Goal: Task Accomplishment & Management: Use online tool/utility

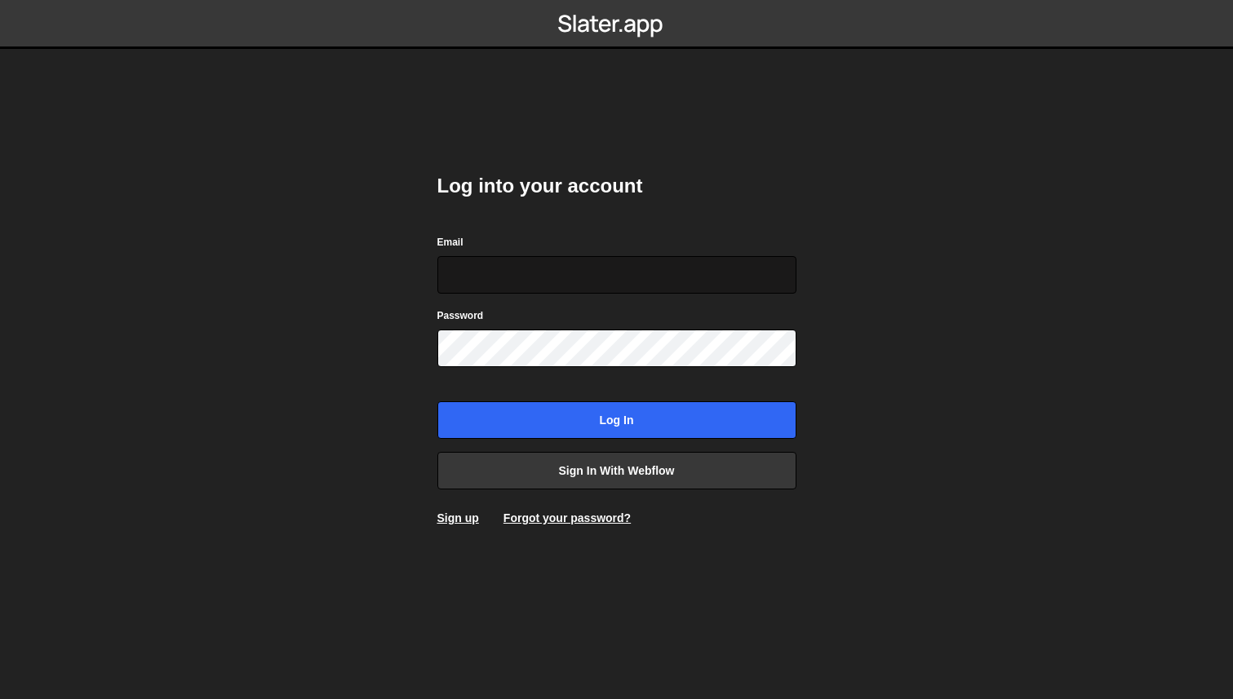
click at [526, 264] on input "Email" at bounding box center [616, 275] width 359 height 38
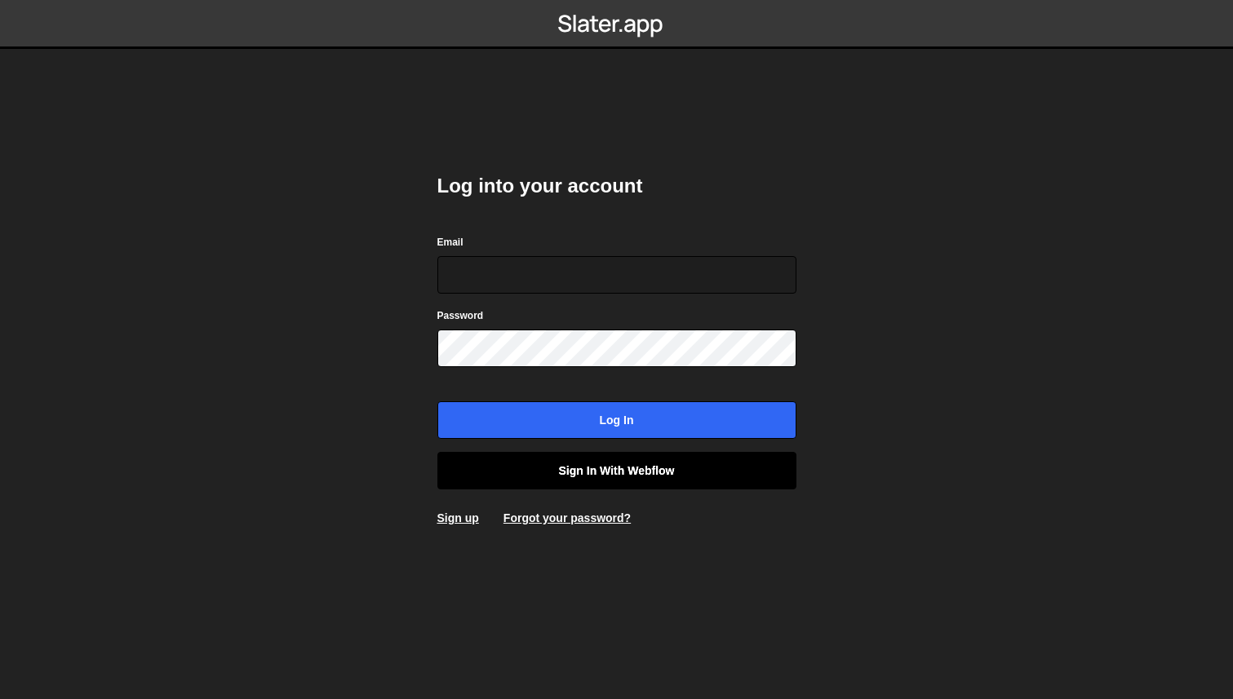
click at [637, 469] on link "Sign in with Webflow" at bounding box center [616, 471] width 359 height 38
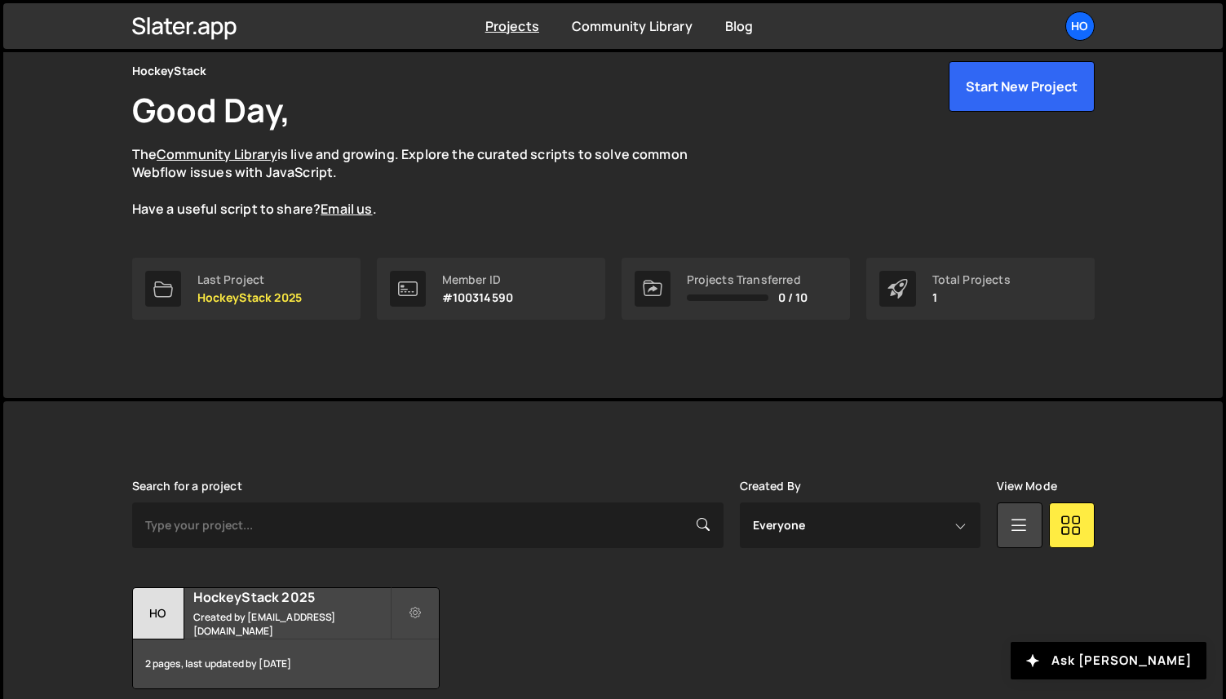
scroll to position [140, 0]
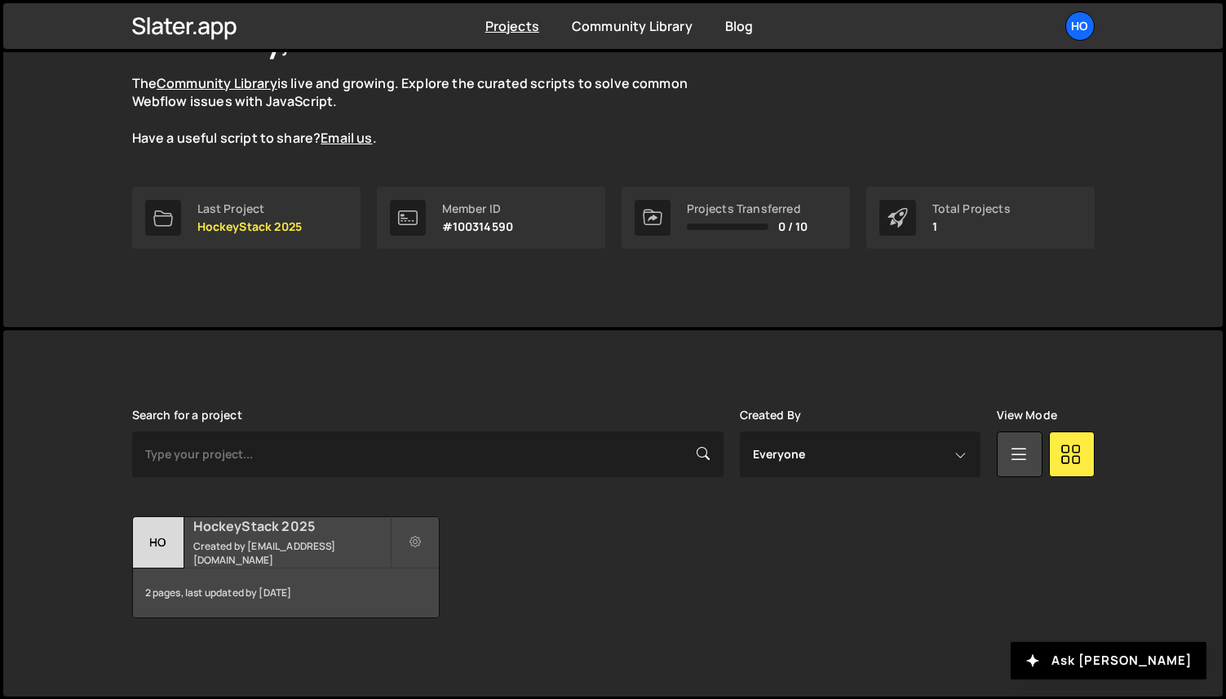
click at [326, 534] on h2 "HockeyStack 2025" at bounding box center [291, 526] width 197 height 18
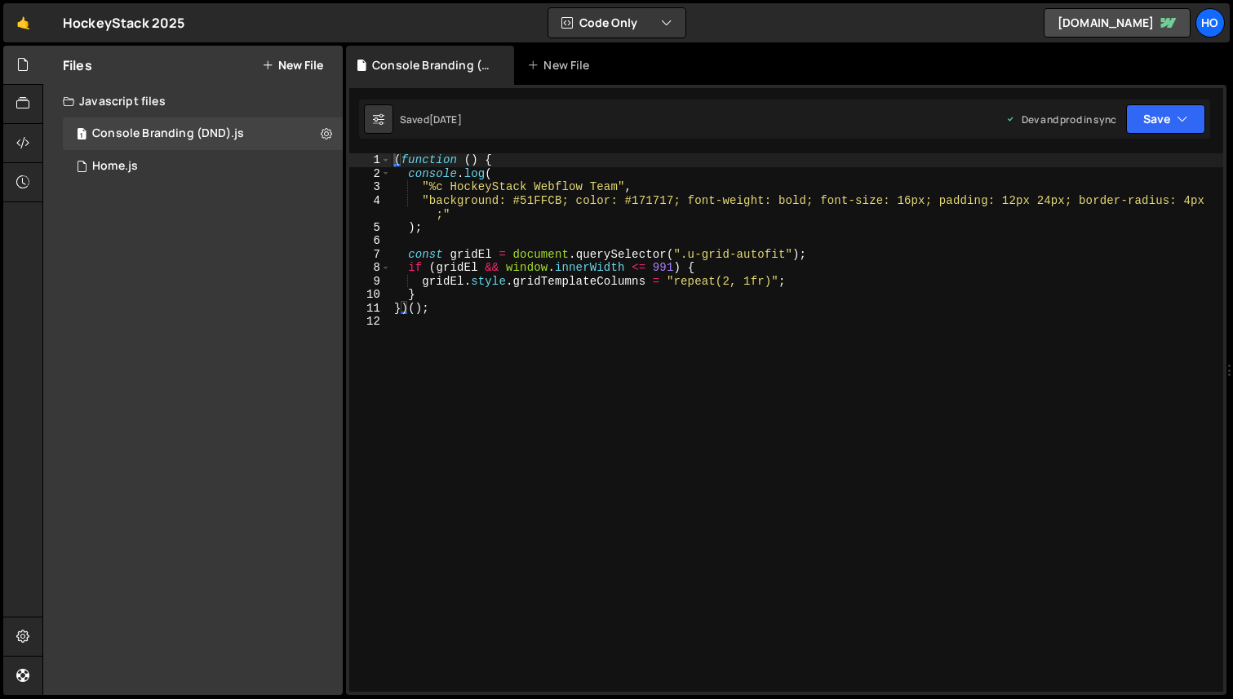
type textarea "gridEl.style.gridTemplateColumns = "repeat(2, 1fr)";"
click at [683, 284] on div "( function ( ) { console . log ( "%c HockeyStack Webflow Team" , "background: #…" at bounding box center [807, 436] width 832 height 566
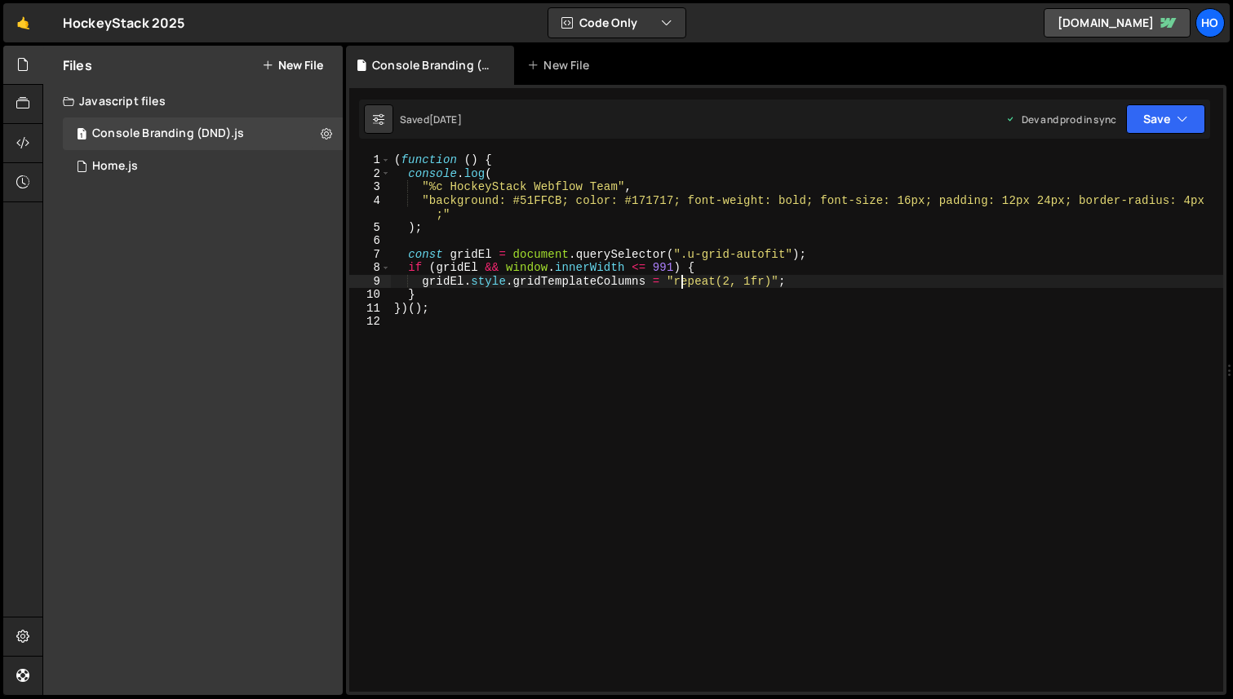
click at [706, 322] on div "( function ( ) { console . log ( "%c HockeyStack Webflow Team" , "background: #…" at bounding box center [807, 436] width 832 height 566
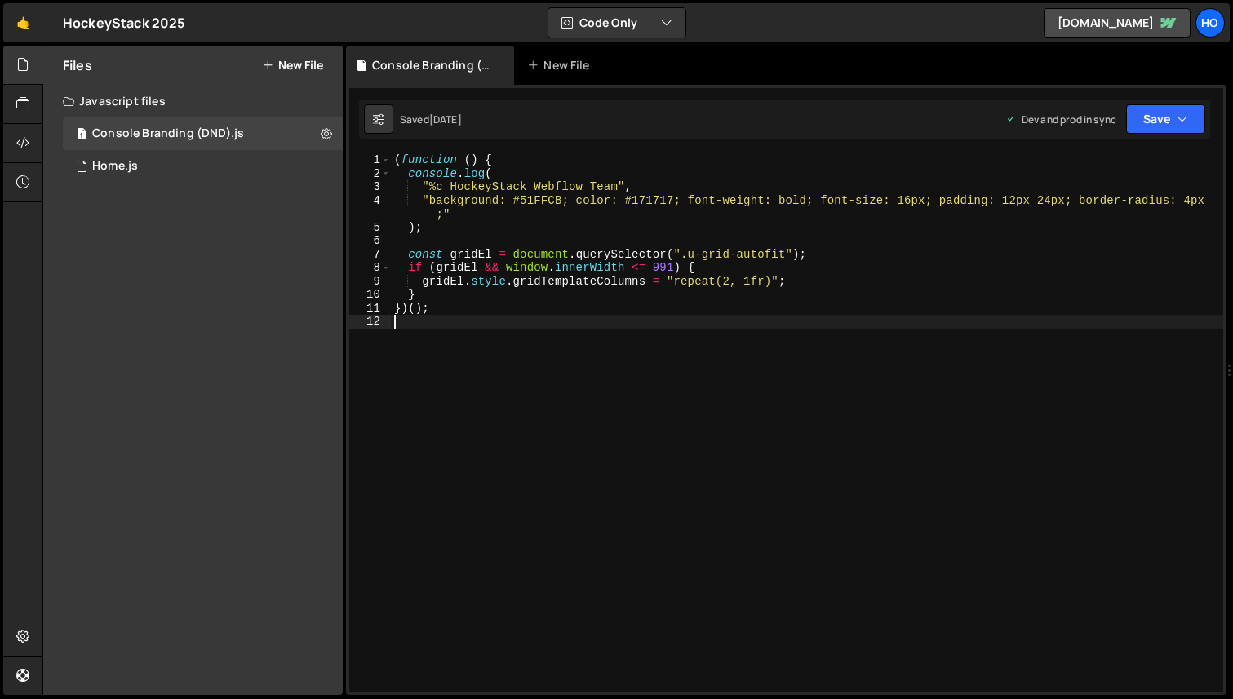
type textarea "})();"
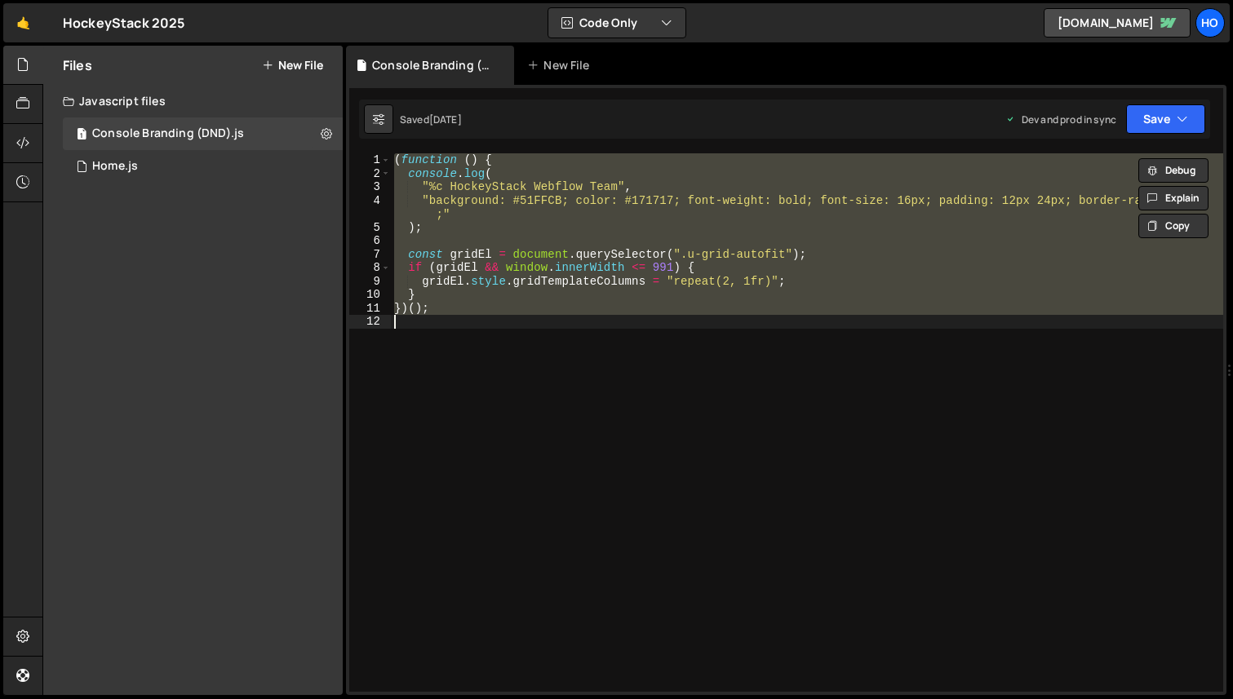
paste textarea
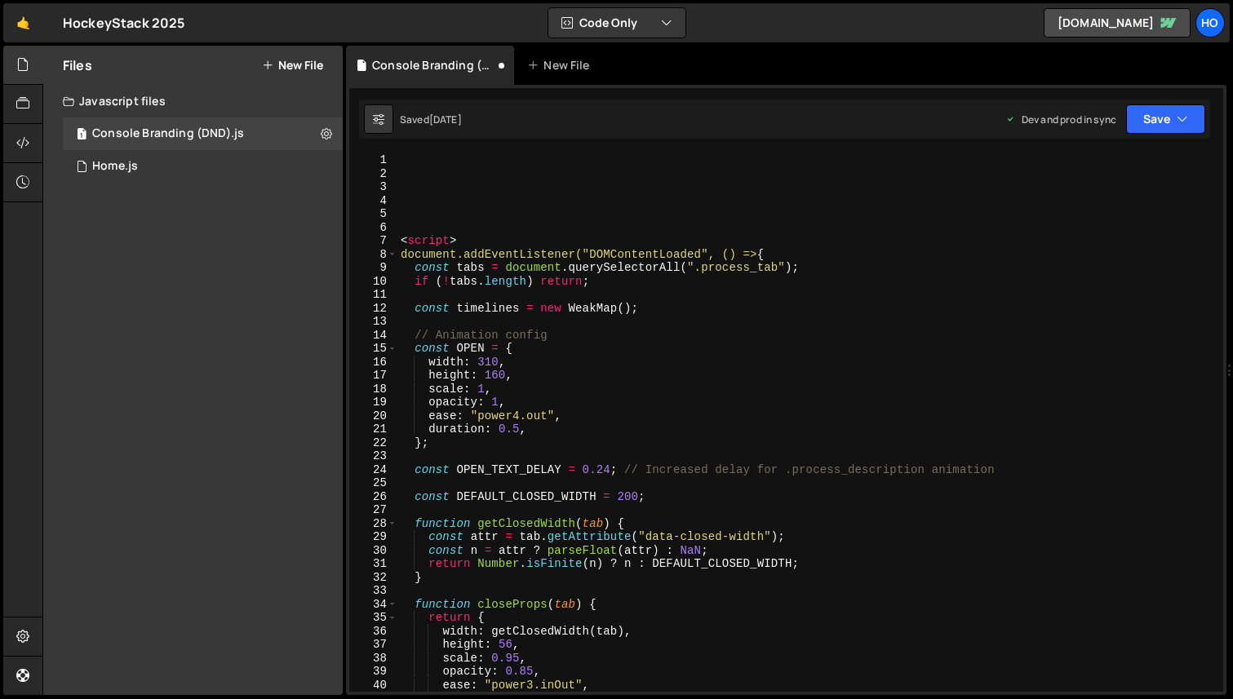
click at [401, 242] on div "< script > document.addEventListener("DOMContentLoaded", () => { const tabs = d…" at bounding box center [806, 436] width 819 height 566
type textarea "<script>"
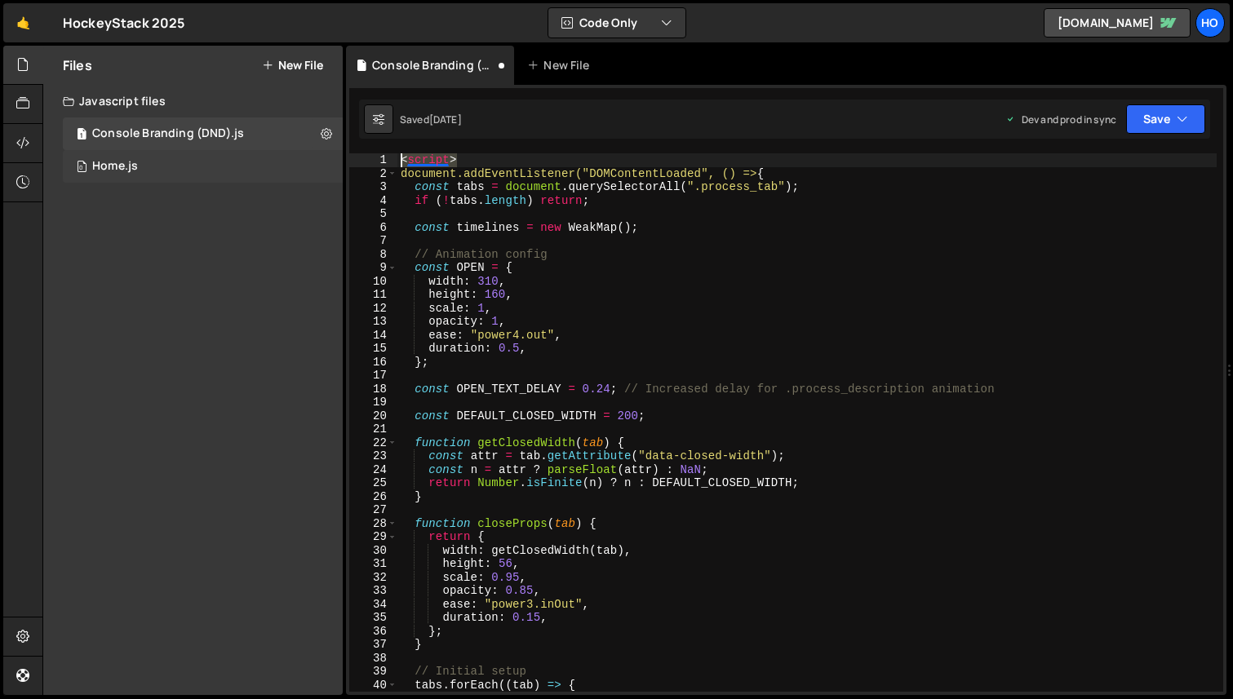
drag, startPoint x: 484, startPoint y: 163, endPoint x: 331, endPoint y: 163, distance: 152.6
click at [330, 163] on div "Files New File Javascript files 1 Console Branding (DND).js 0 0 Home.js 0 CSS f…" at bounding box center [637, 371] width 1191 height 650
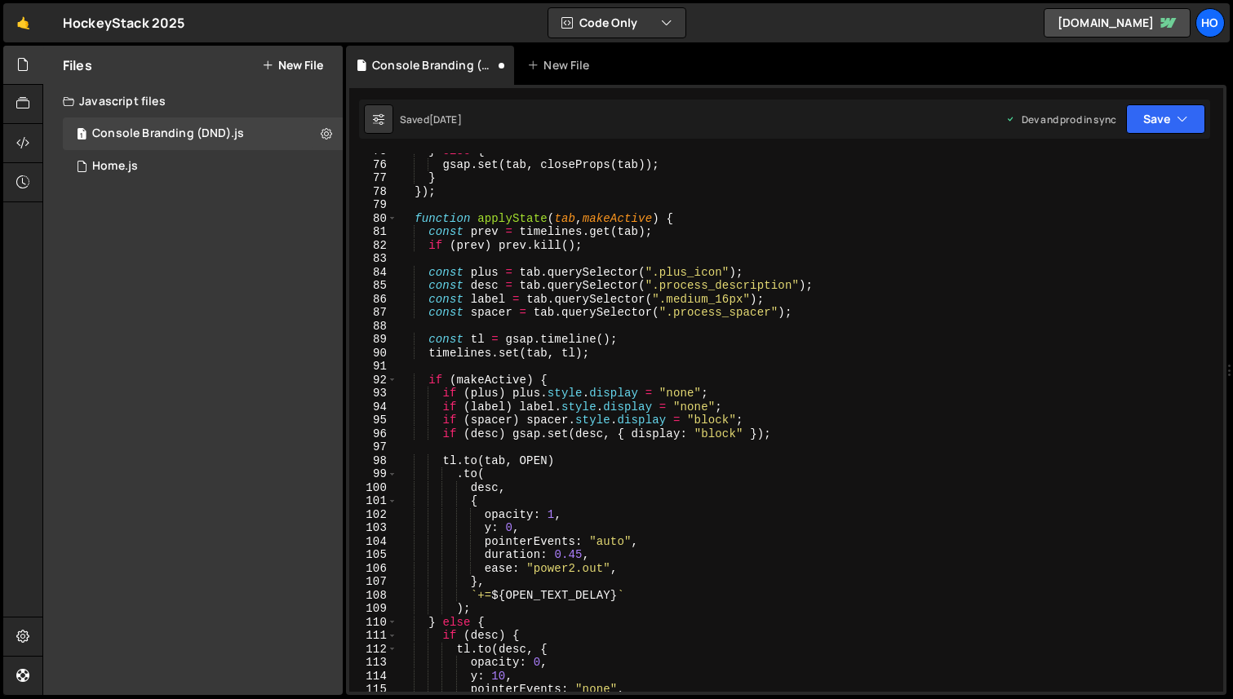
scroll to position [1595, 0]
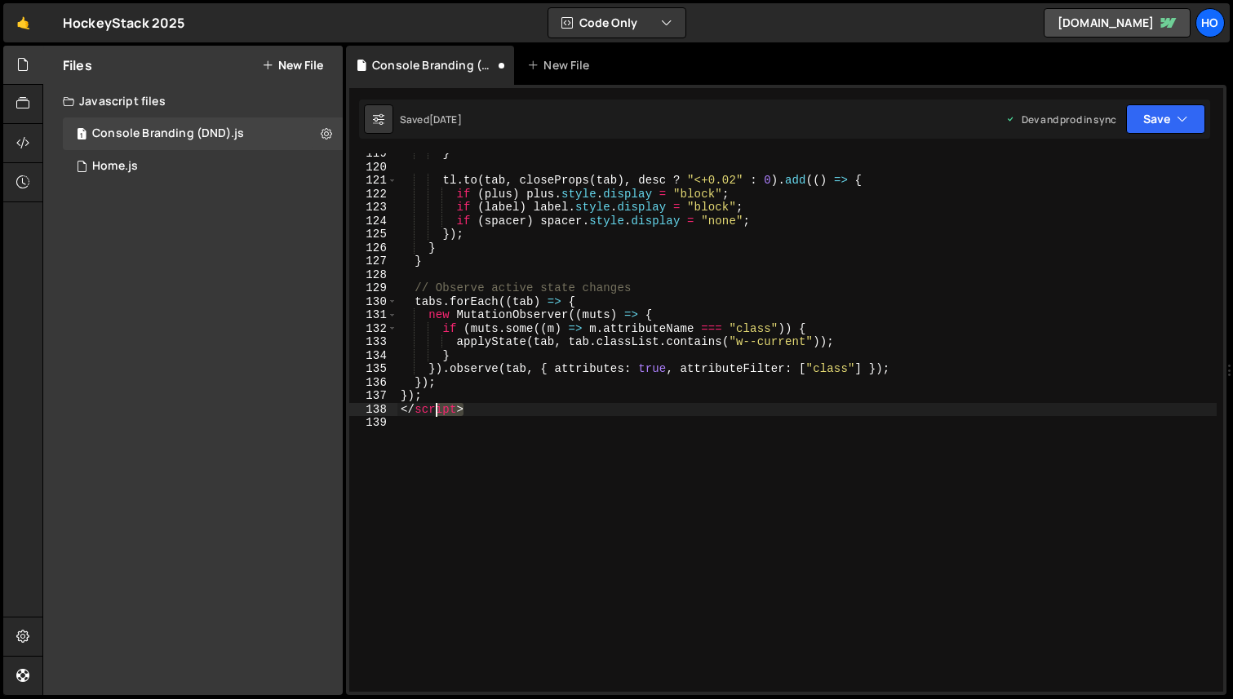
drag, startPoint x: 482, startPoint y: 414, endPoint x: 379, endPoint y: 414, distance: 102.8
click at [379, 414] on div "document.addEventListener("DOMContentLoaded", () => { 119 120 121 122 123 124 1…" at bounding box center [786, 422] width 874 height 539
type textarea "</script>"
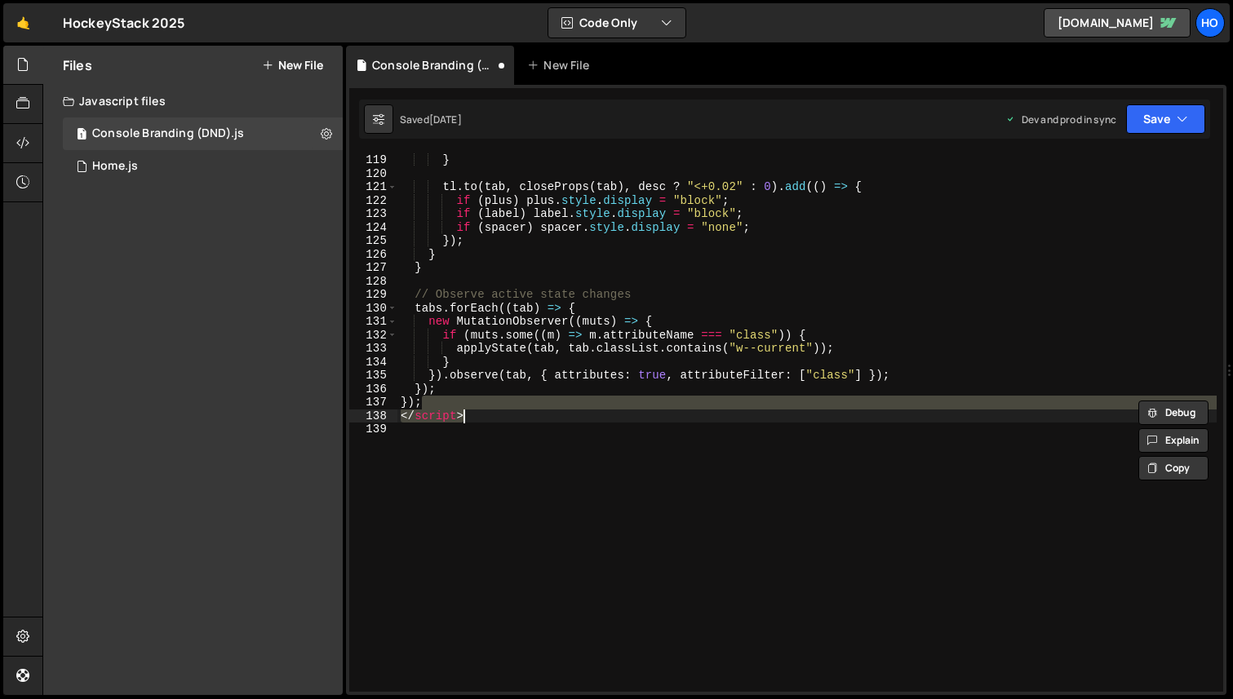
scroll to position [0, 0]
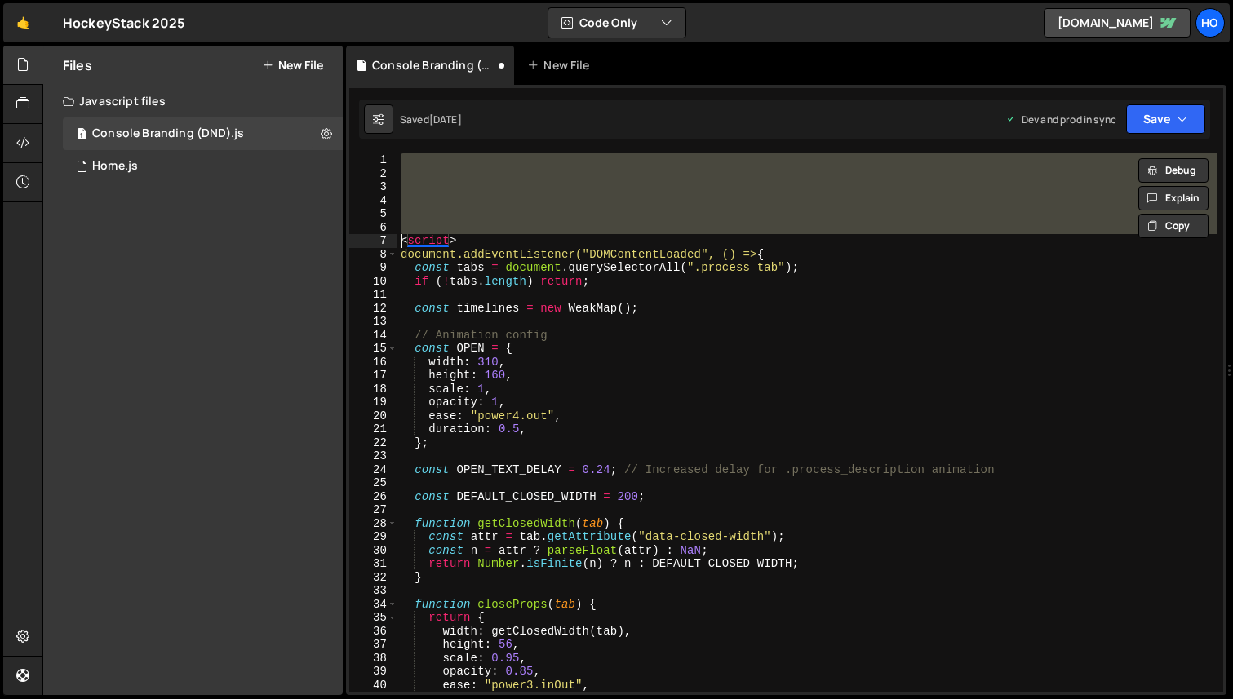
type textarea "})();"
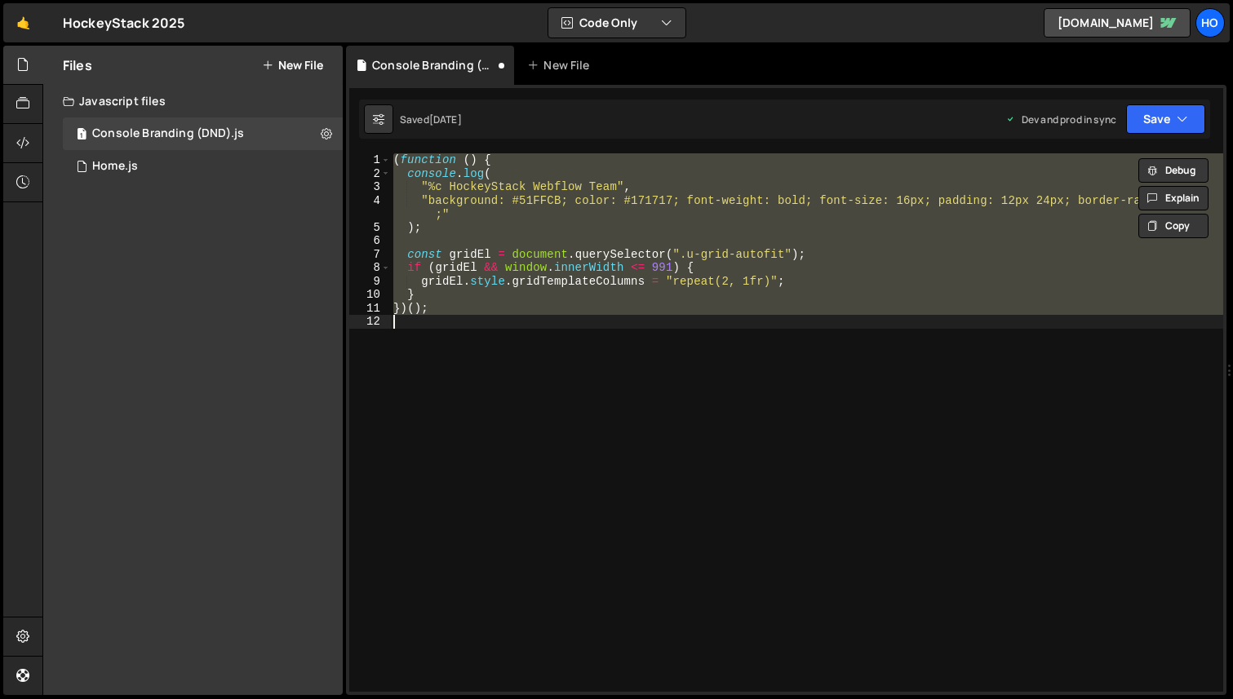
click at [700, 409] on div "( function ( ) { console . log ( "%c HockeyStack Webflow Team" , "background: #…" at bounding box center [806, 422] width 833 height 539
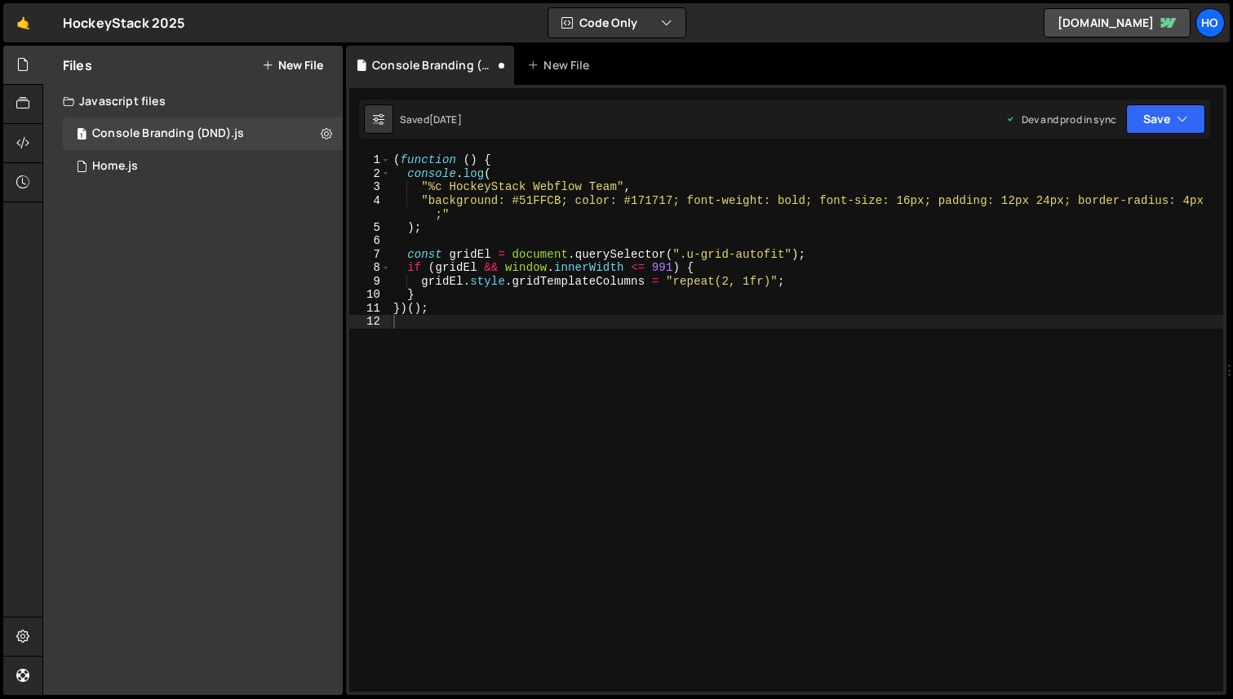
click at [296, 69] on button "New File" at bounding box center [292, 65] width 61 height 13
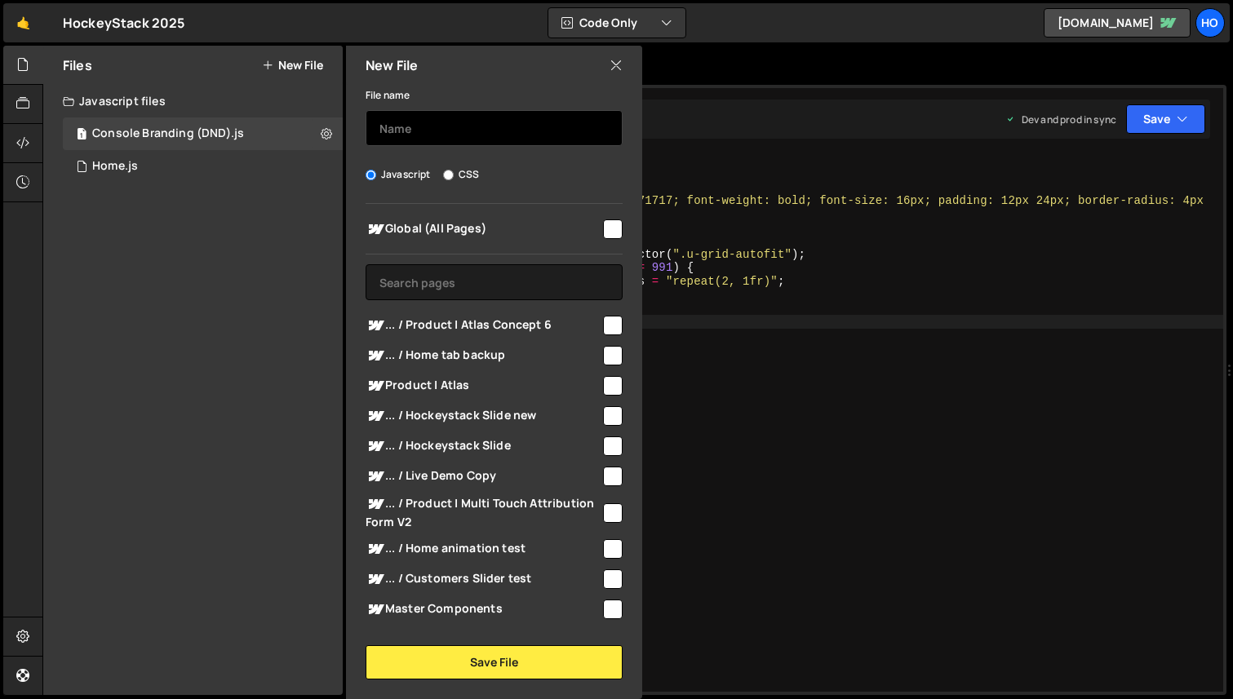
click at [437, 131] on input "text" at bounding box center [494, 128] width 257 height 36
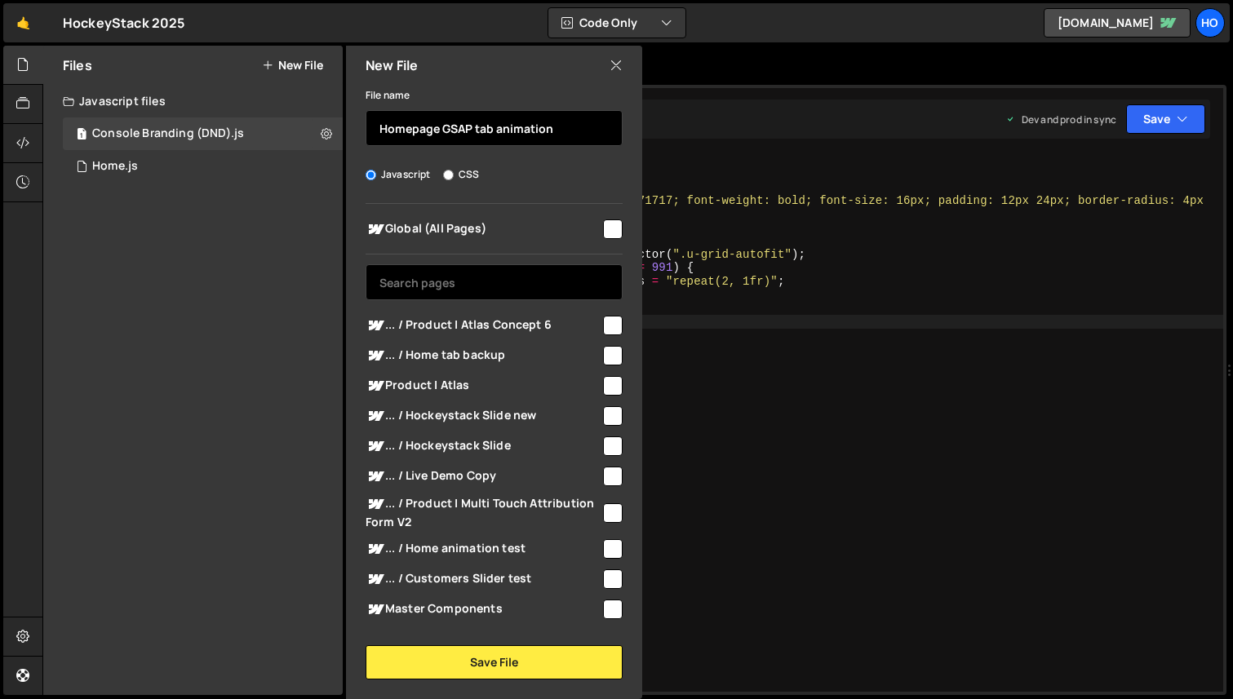
type input "Homepage GSAP tab animation"
click at [481, 286] on input "text" at bounding box center [494, 282] width 257 height 36
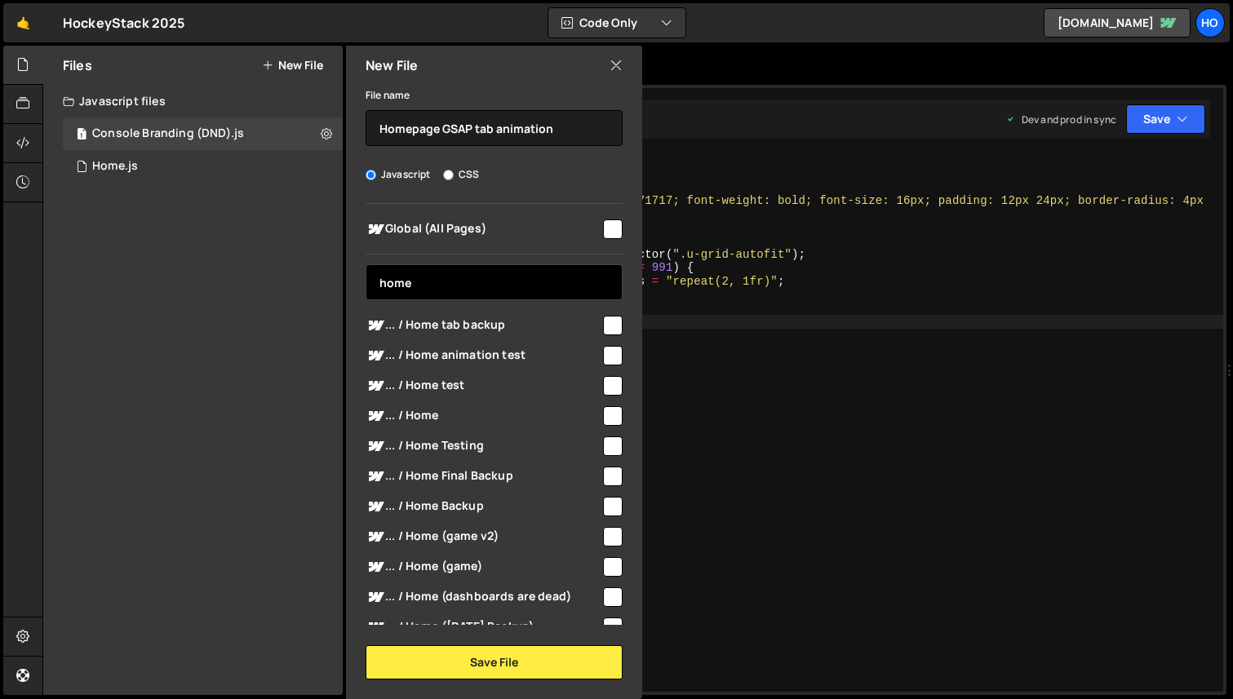
type input "home"
click at [611, 415] on input "checkbox" at bounding box center [613, 416] width 20 height 20
checkbox input "true"
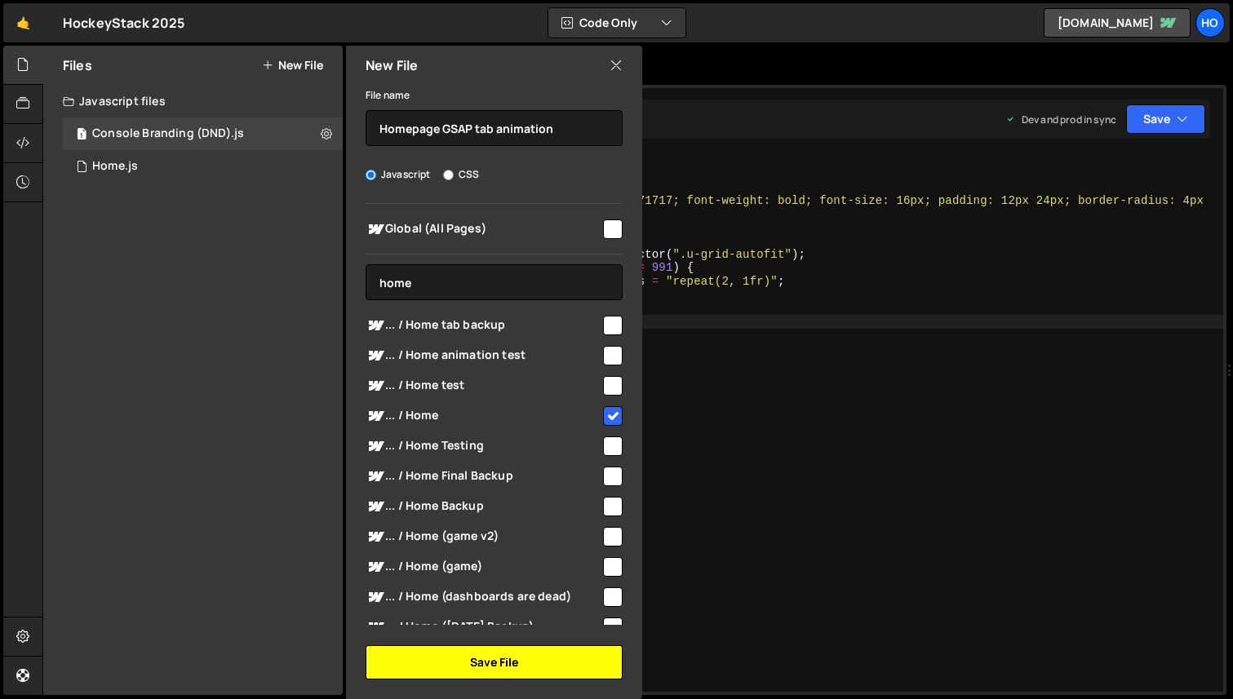
click at [519, 671] on button "Save File" at bounding box center [494, 662] width 257 height 34
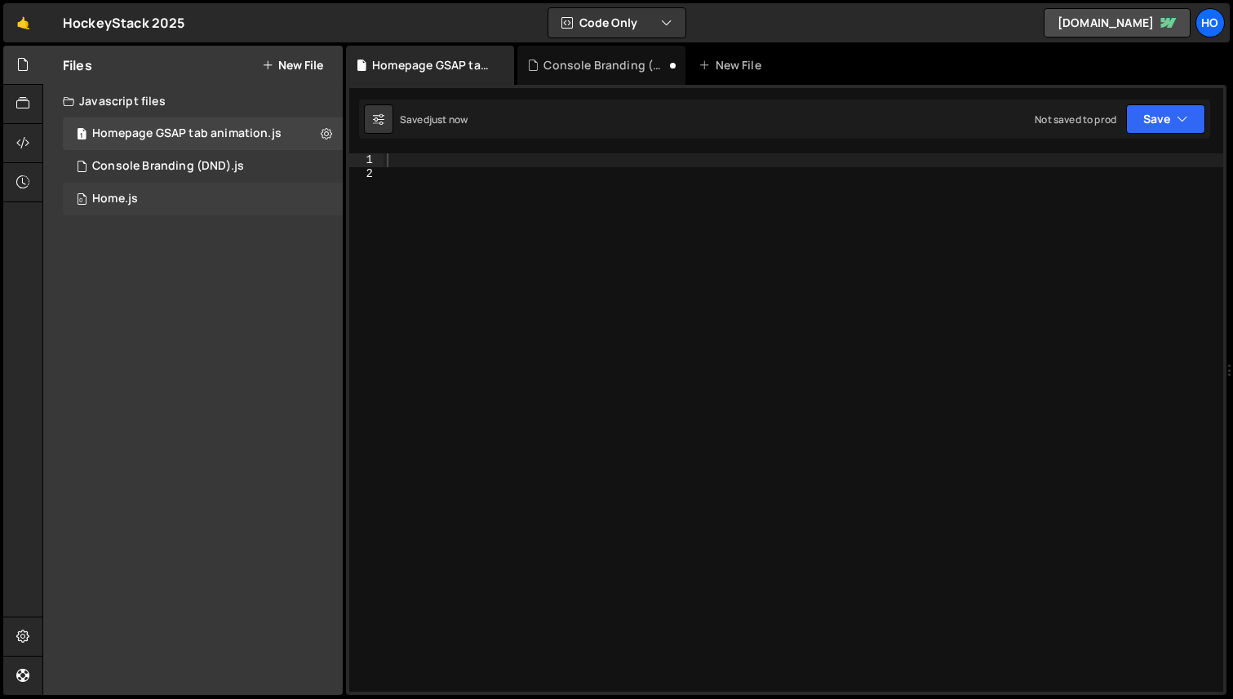
click at [171, 204] on div "0 Home.js 0" at bounding box center [203, 199] width 280 height 33
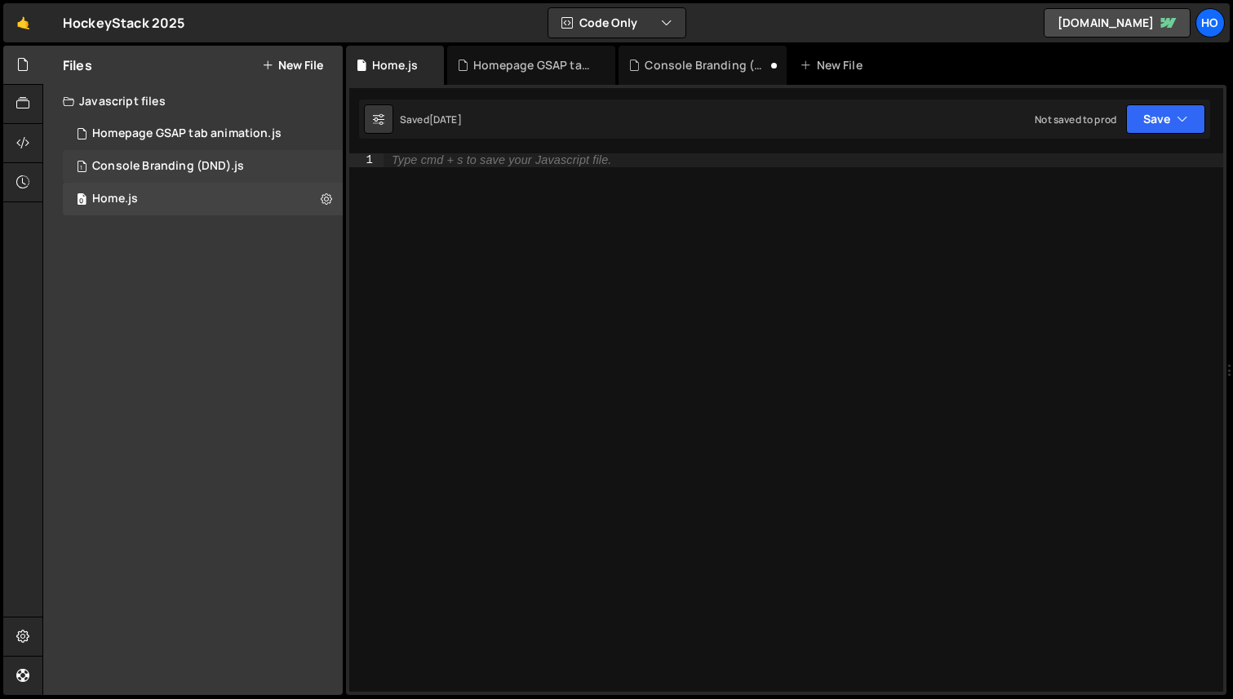
click at [219, 170] on div "Console Branding (DND).js" at bounding box center [168, 166] width 152 height 15
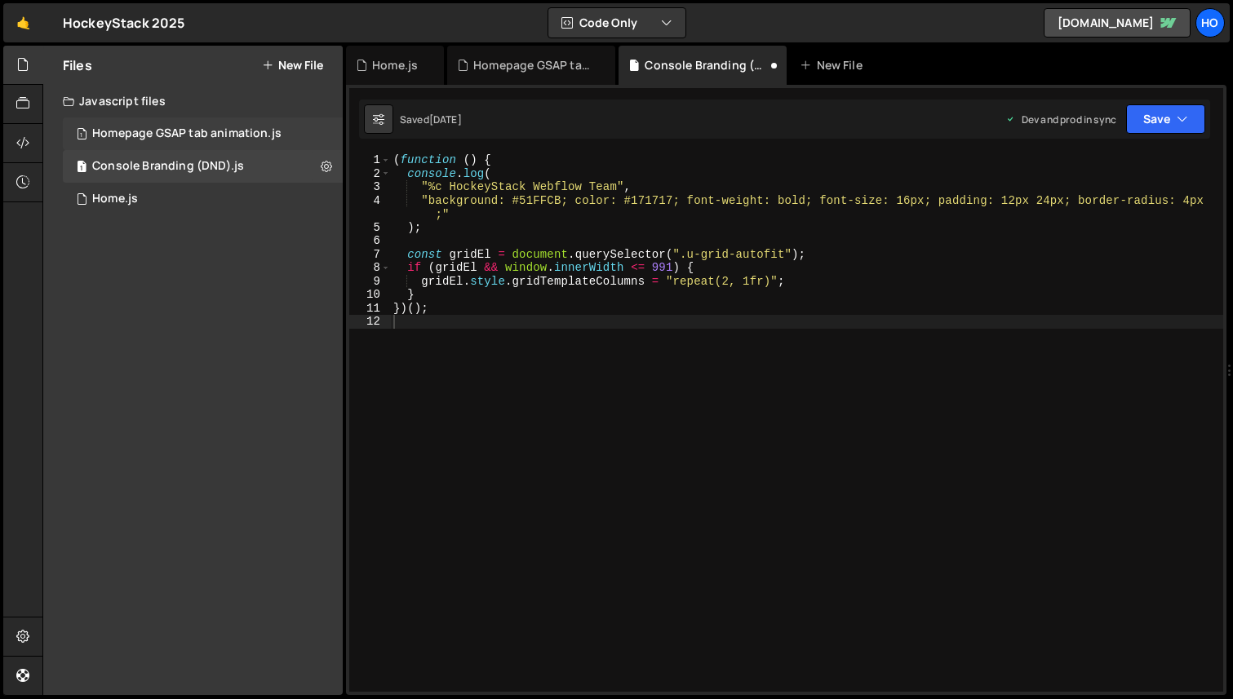
click at [201, 141] on div "1 Homepage GSAP tab animation.js 0" at bounding box center [203, 134] width 280 height 33
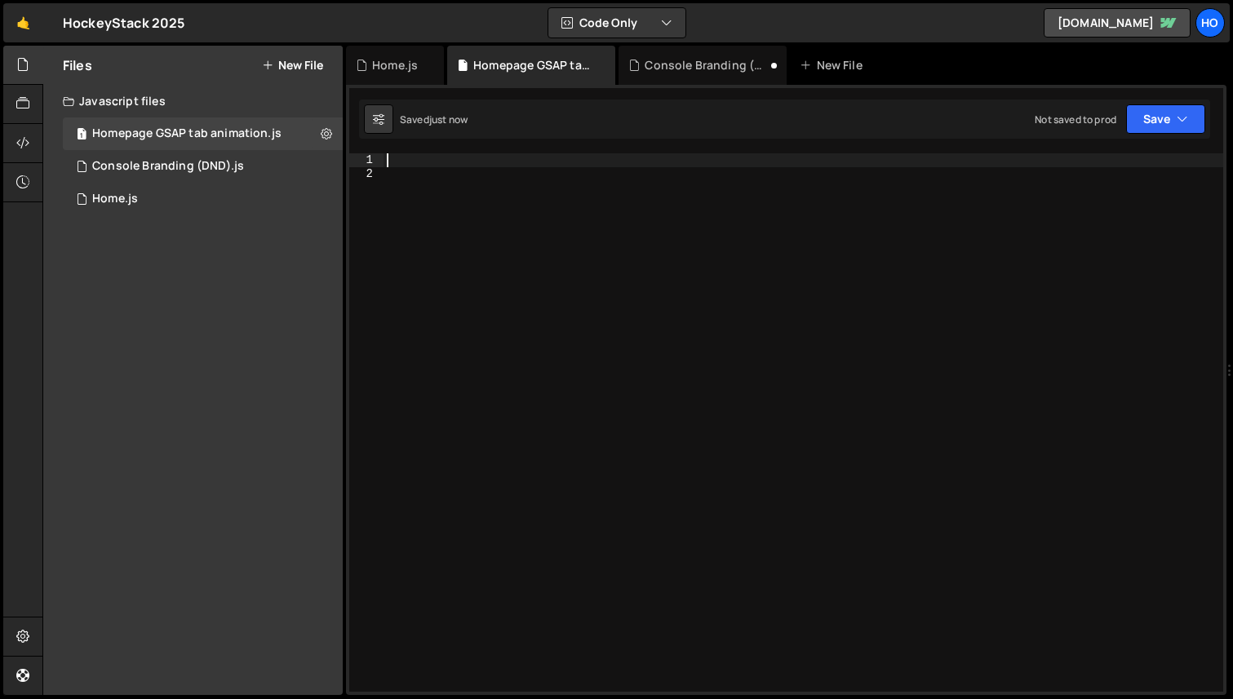
click at [440, 162] on div at bounding box center [804, 436] width 840 height 566
paste textarea "<script>"
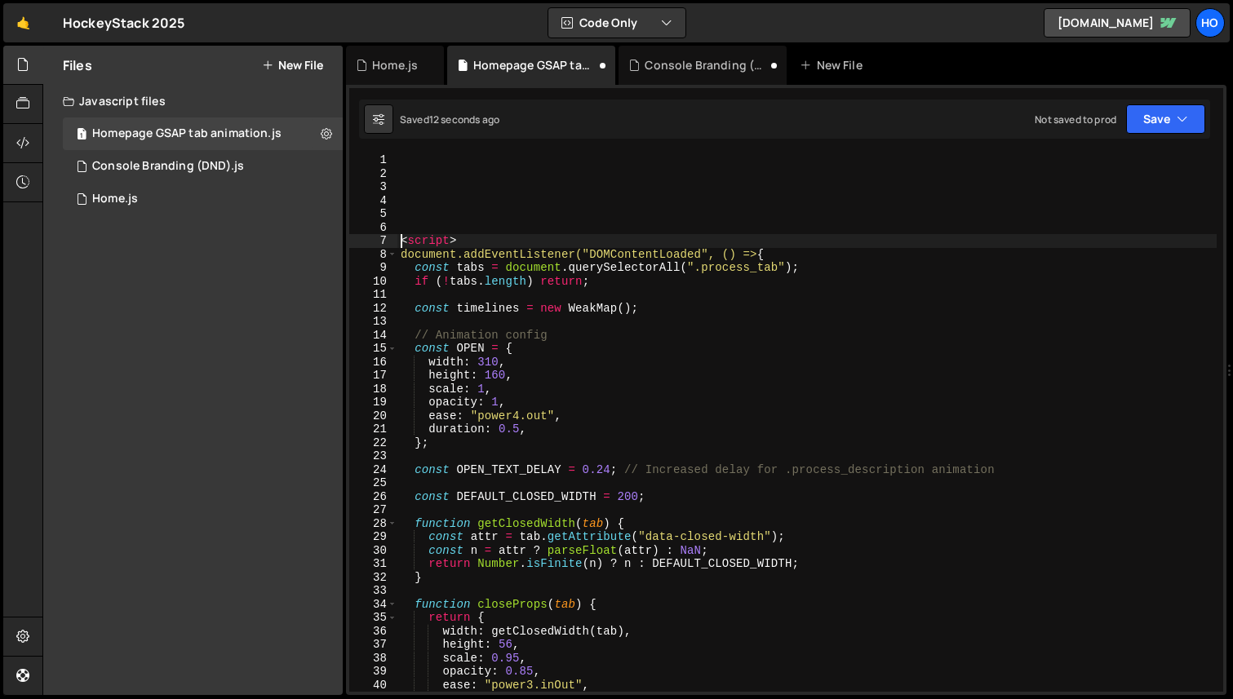
click at [402, 244] on div "< script > document.addEventListener("DOMContentLoaded", () => { const tabs = d…" at bounding box center [806, 436] width 819 height 566
type textarea "<script>"
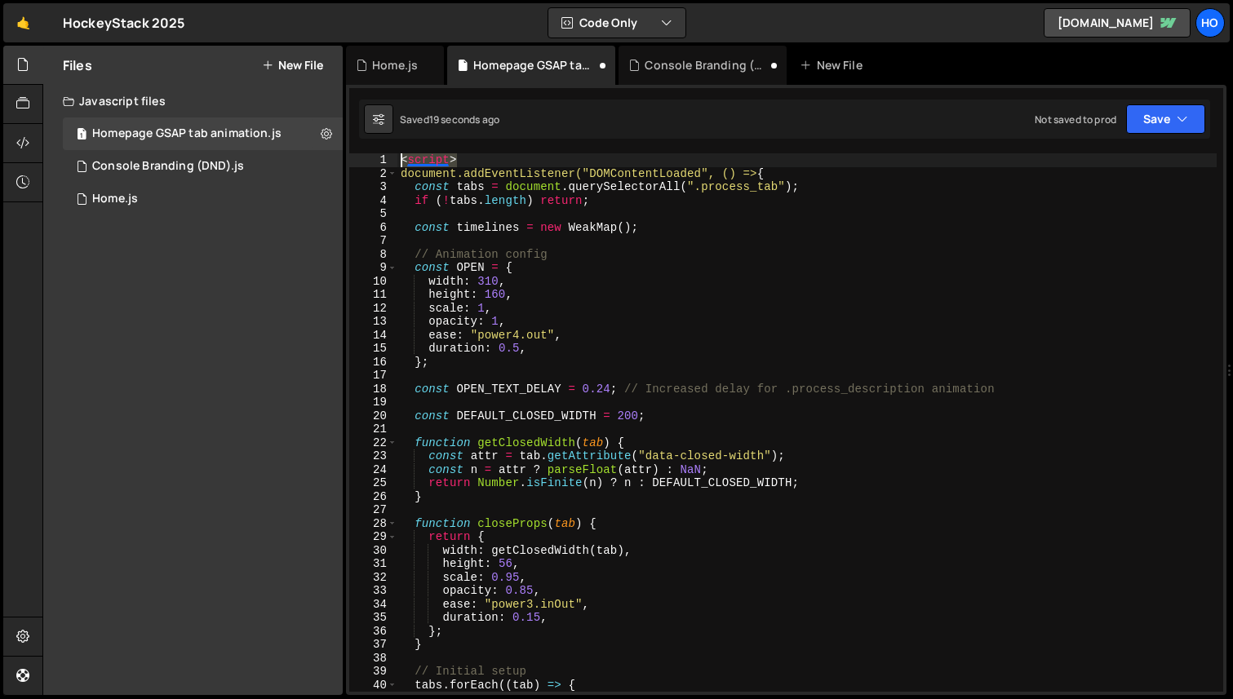
drag, startPoint x: 424, startPoint y: 158, endPoint x: 375, endPoint y: 158, distance: 49.8
click at [375, 158] on div "<script> 1 2 3 4 5 6 7 8 9 10 11 12 13 14 15 16 17 18 19 20 21 22 23 24 25 26 2…" at bounding box center [786, 422] width 874 height 539
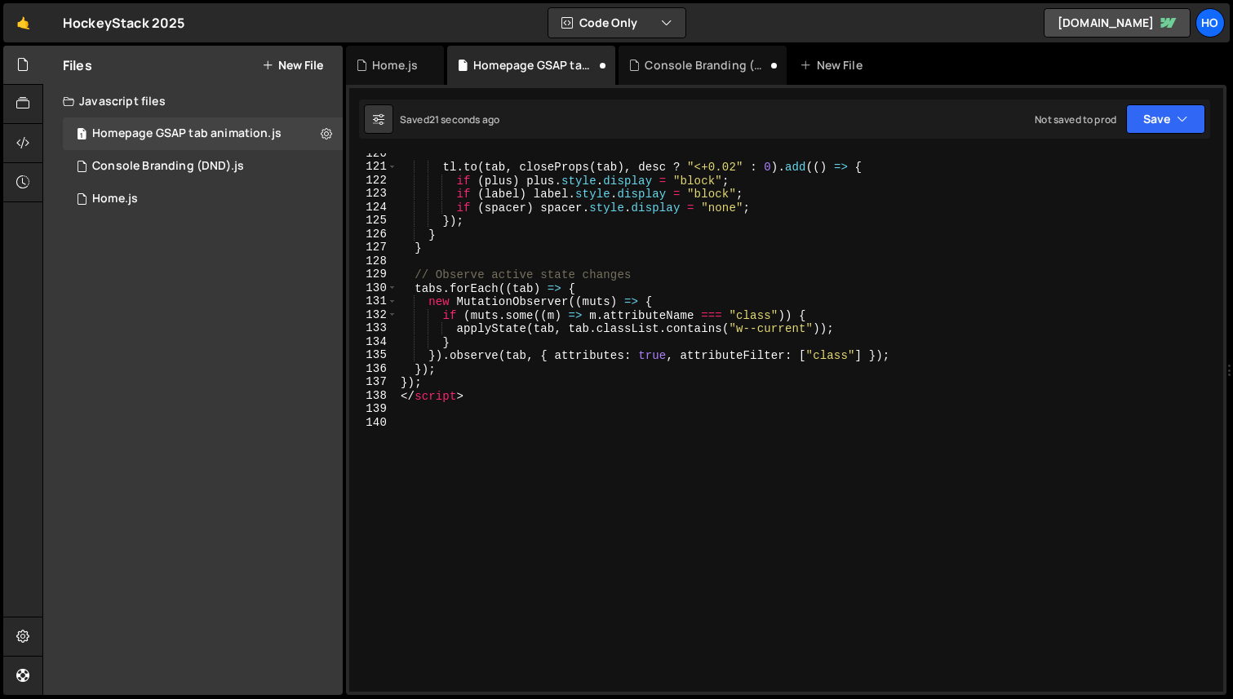
scroll to position [1609, 0]
drag, startPoint x: 480, startPoint y: 401, endPoint x: 370, endPoint y: 401, distance: 110.2
click at [370, 401] on div "document.addEventListener("DOMContentLoaded", () => { 120 121 122 123 124 125 1…" at bounding box center [786, 422] width 874 height 539
type textarea "</script>"
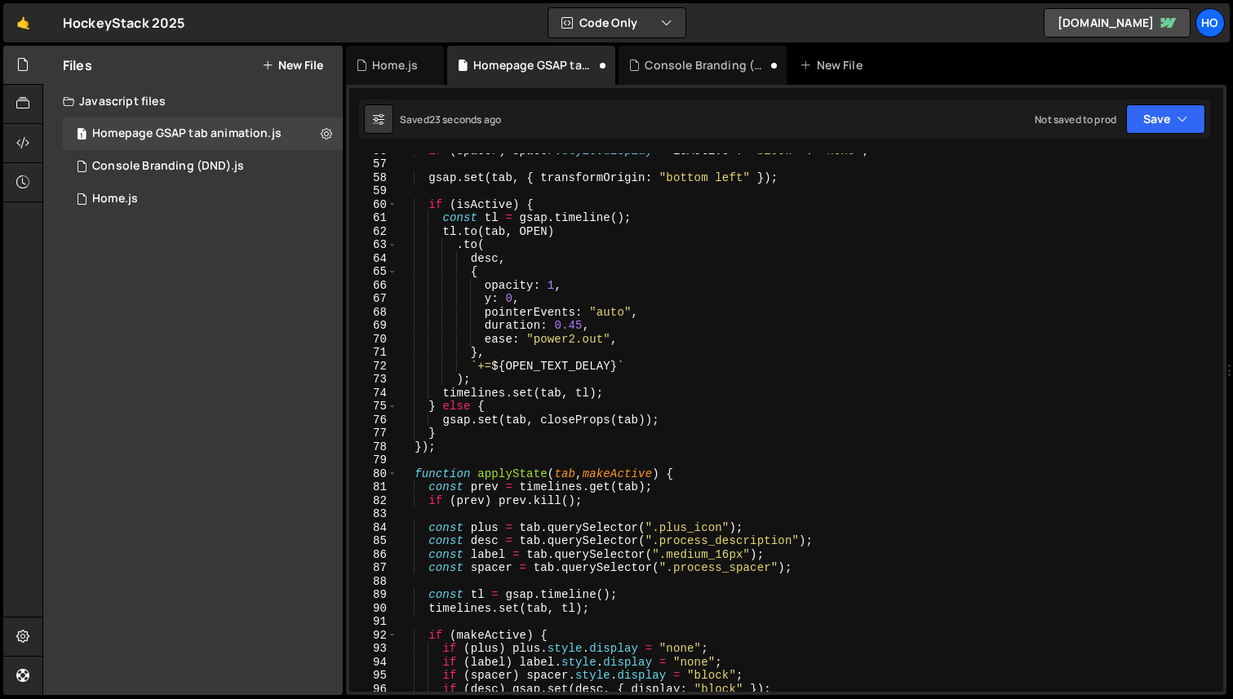
scroll to position [0, 0]
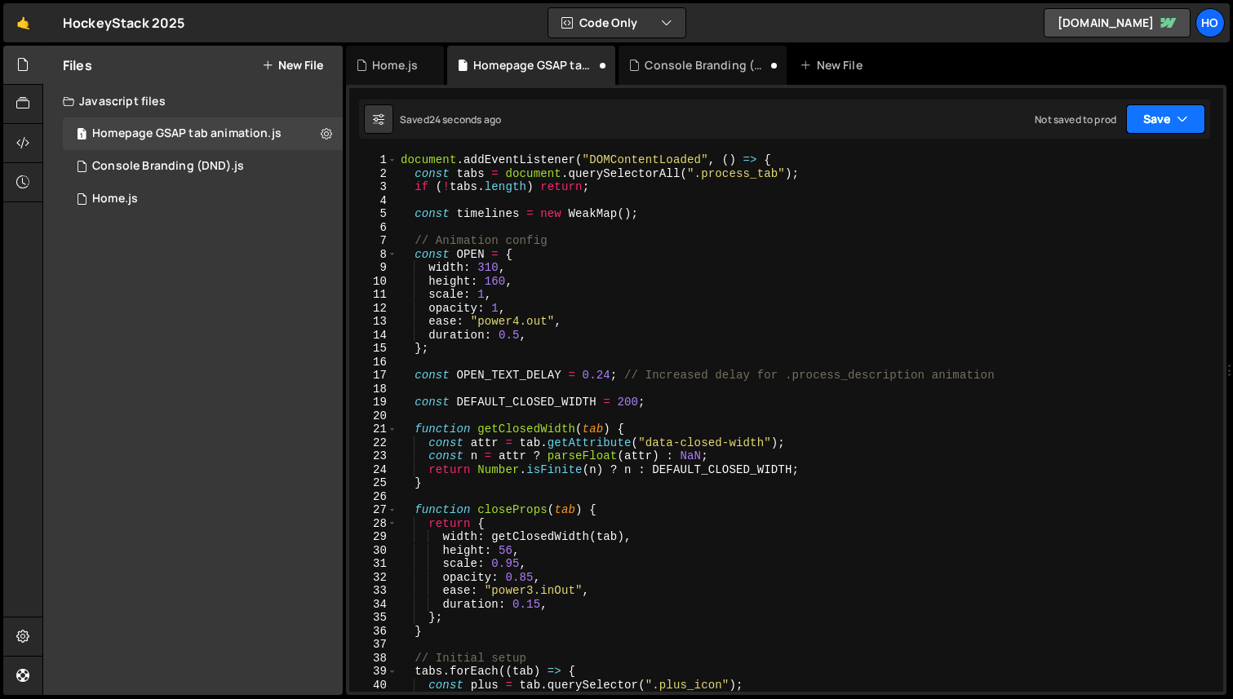
click at [1168, 113] on button "Save" at bounding box center [1165, 118] width 79 height 29
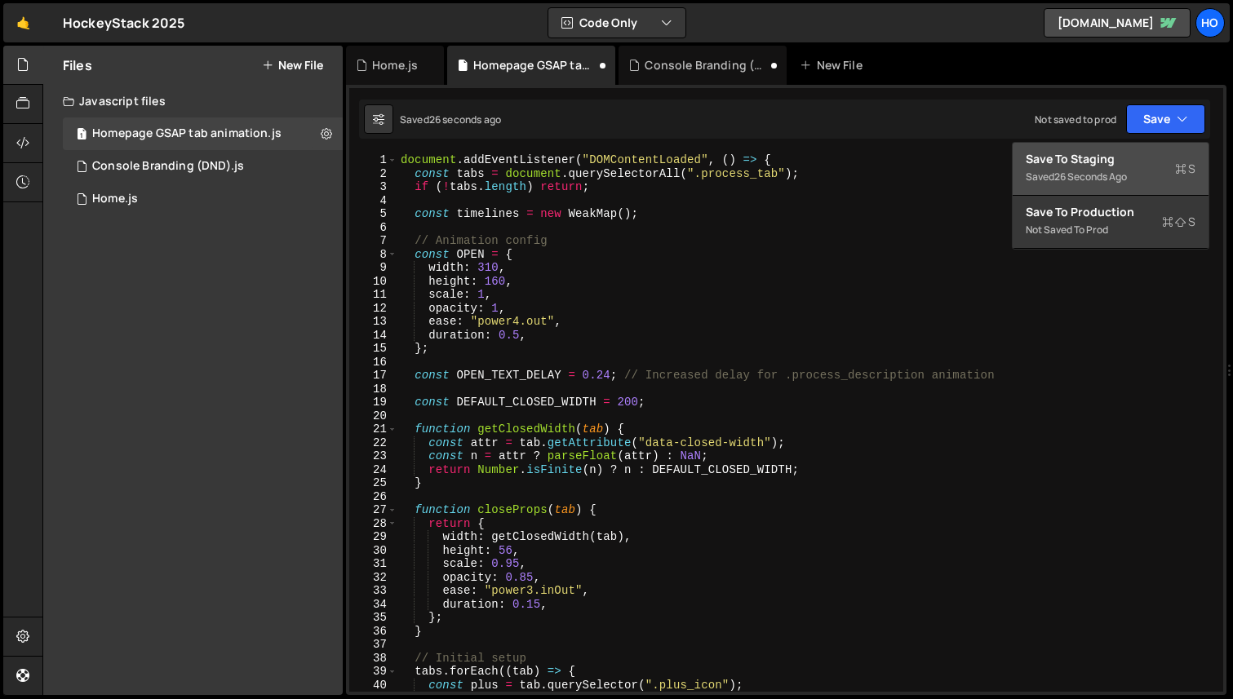
click at [1068, 156] on div "Save to Staging S" at bounding box center [1111, 159] width 170 height 16
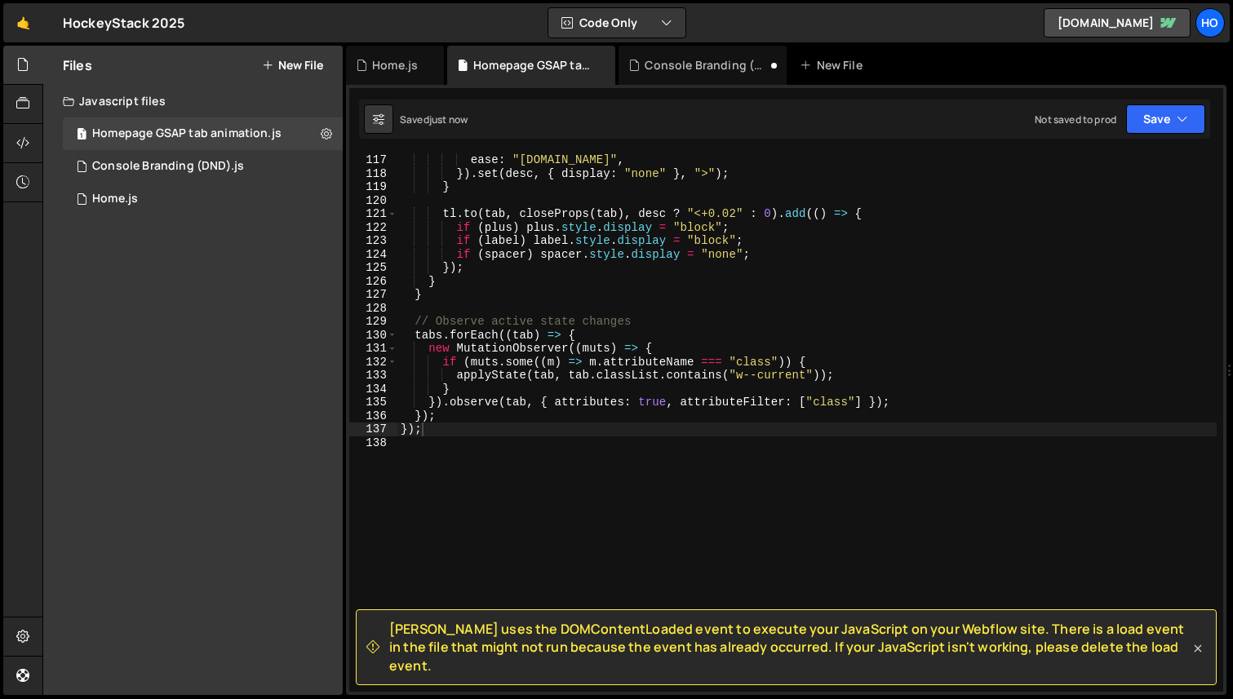
click at [1200, 656] on icon at bounding box center [1198, 649] width 16 height 16
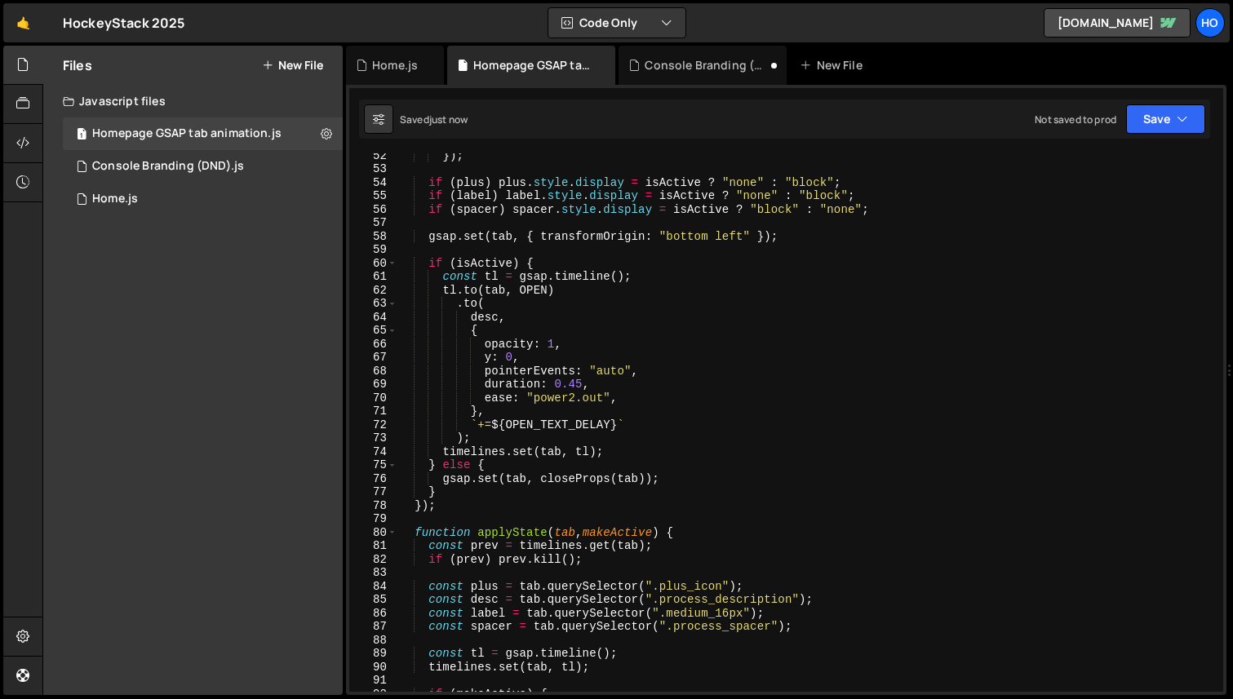
scroll to position [0, 0]
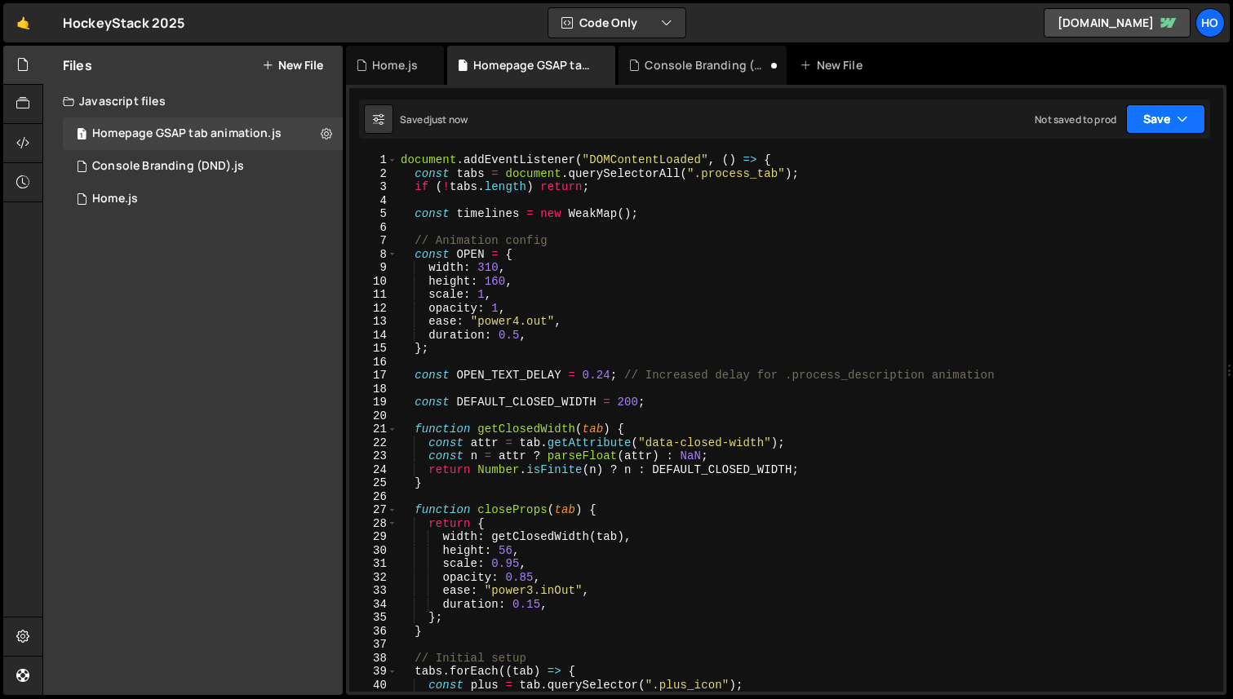
click at [1185, 127] on button "Save" at bounding box center [1165, 118] width 79 height 29
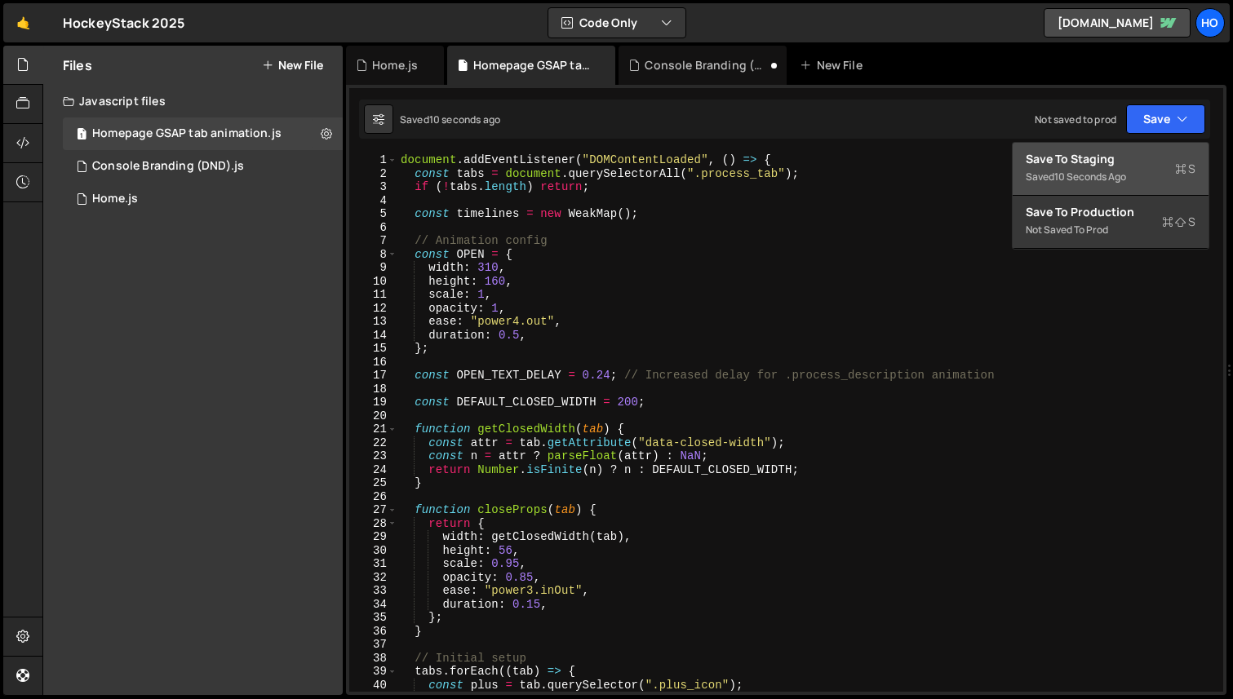
click at [1117, 163] on div "Save to Staging S" at bounding box center [1111, 159] width 170 height 16
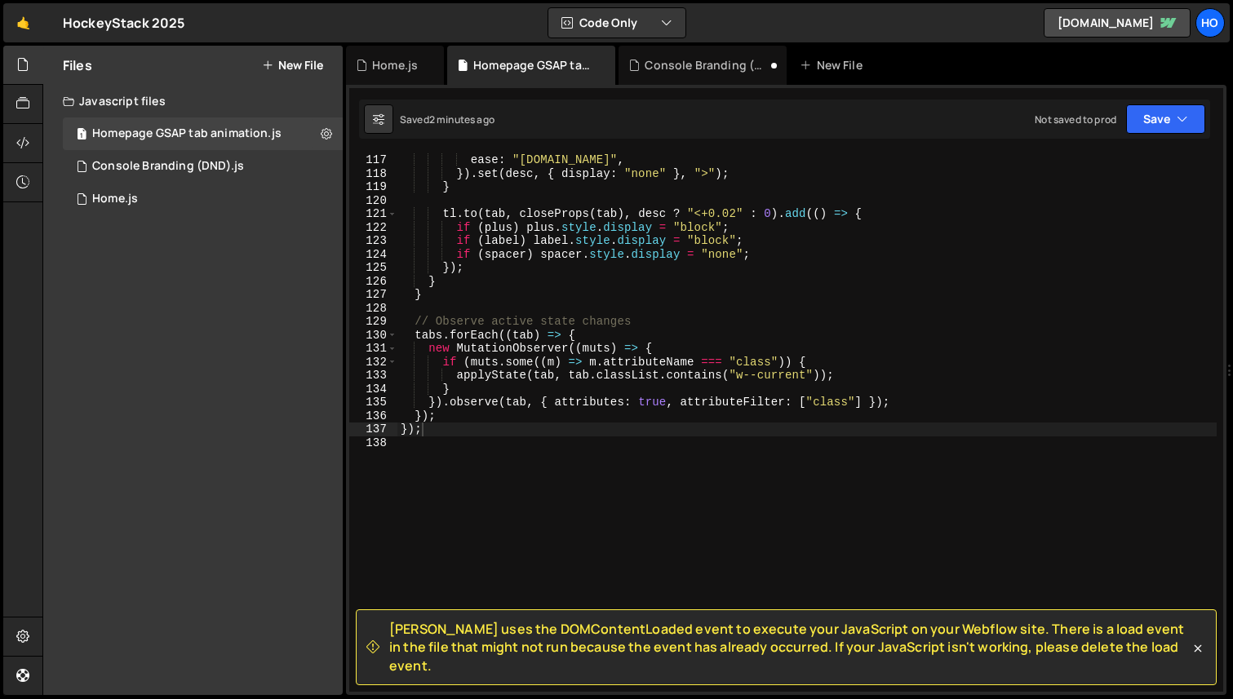
click at [508, 301] on div "ease : "power1.in" , }) . set ( desc , { display : "none" } , ">" ) ; } tl . to…" at bounding box center [806, 436] width 819 height 566
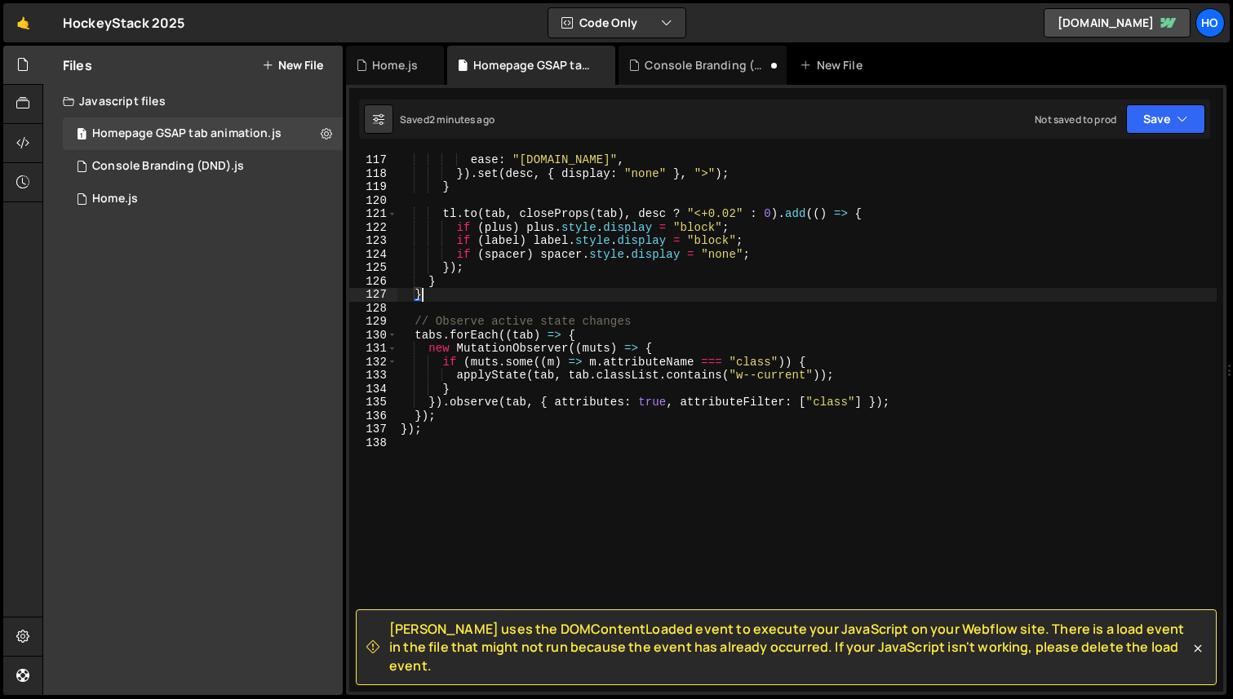
type textarea "});"
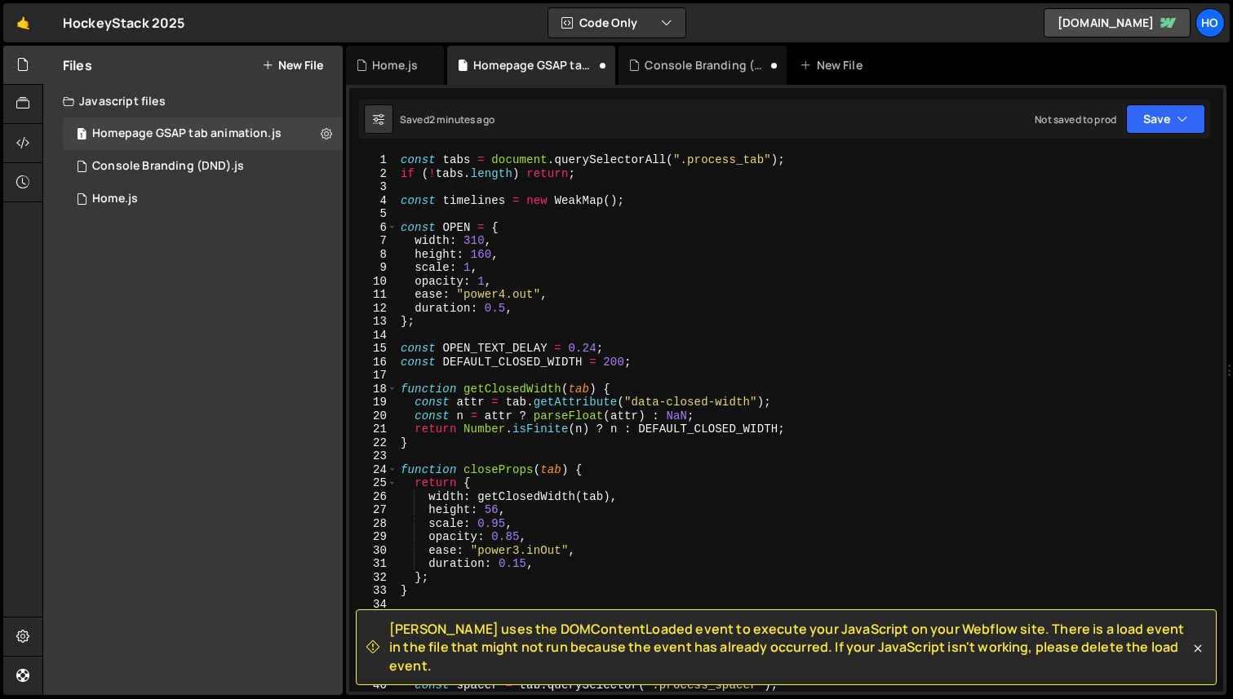
scroll to position [0, 0]
click at [1202, 657] on icon at bounding box center [1198, 649] width 16 height 16
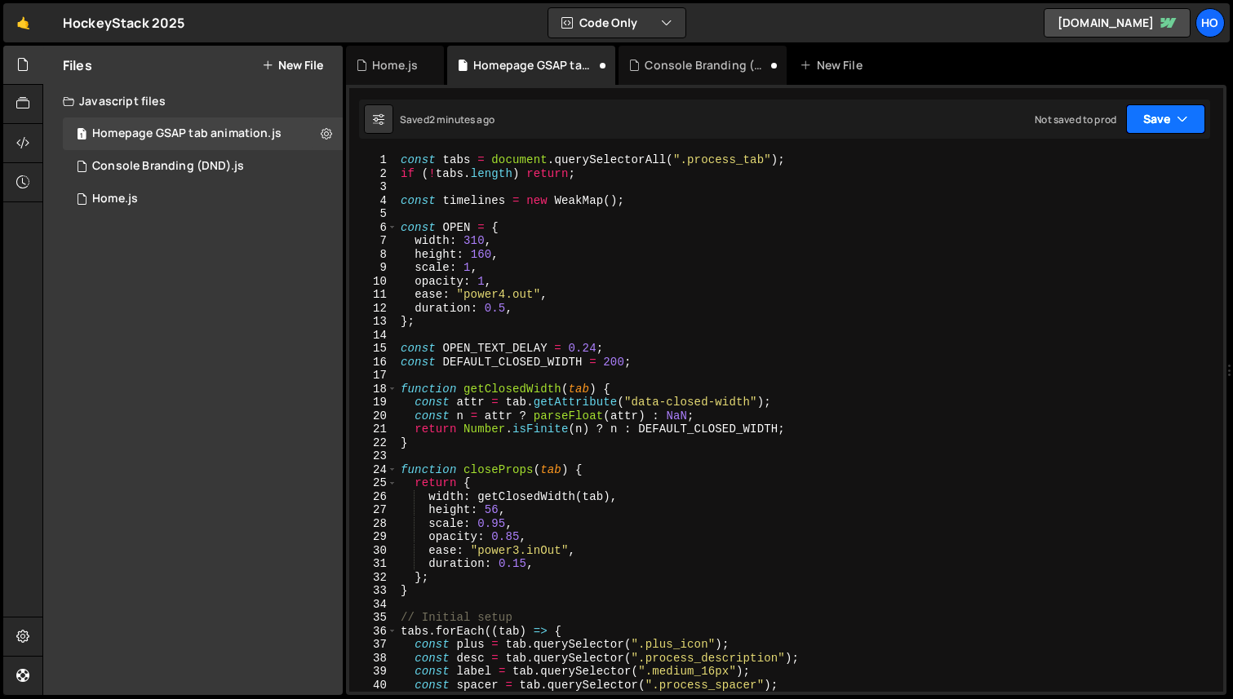
click at [1177, 123] on icon "button" at bounding box center [1182, 119] width 11 height 16
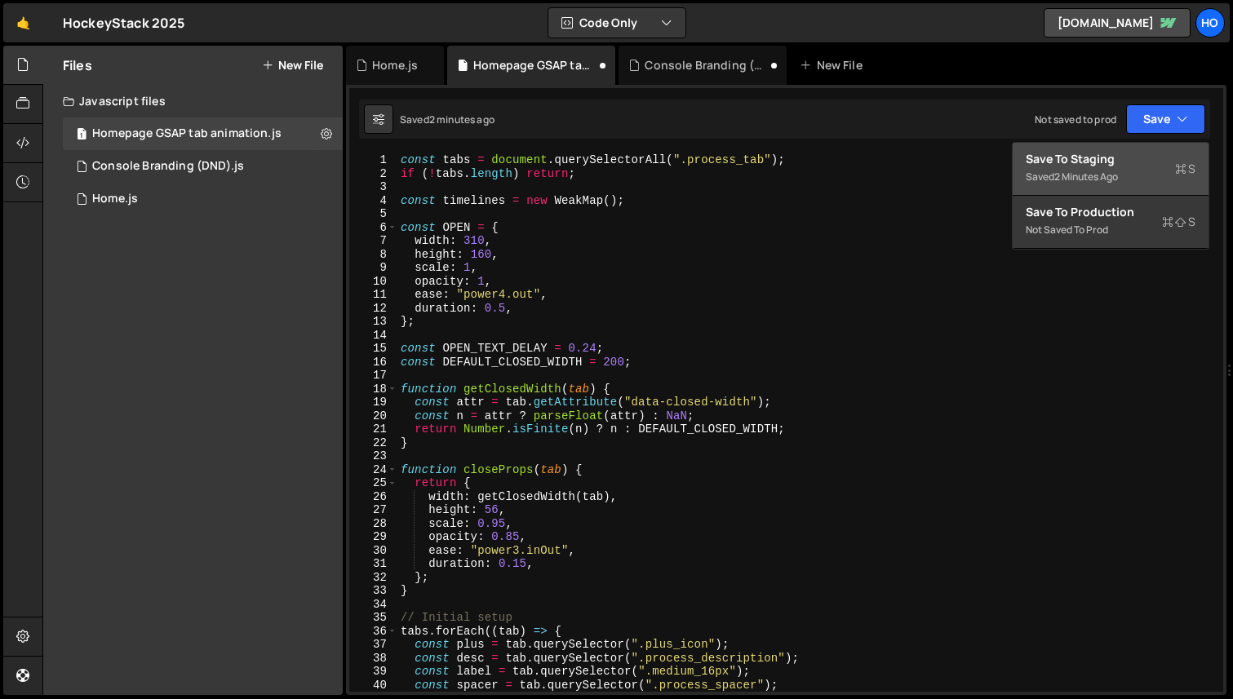
click at [1112, 166] on div "Save to Staging S" at bounding box center [1111, 159] width 170 height 16
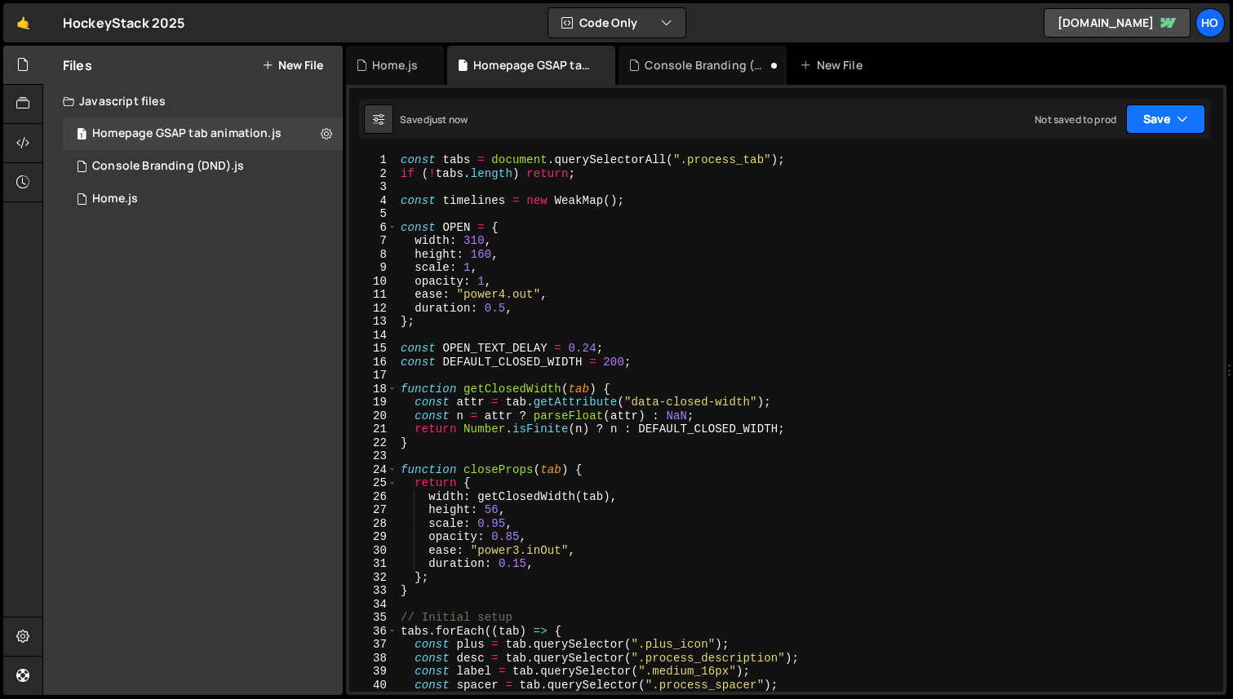
click at [1166, 119] on button "Save" at bounding box center [1165, 118] width 79 height 29
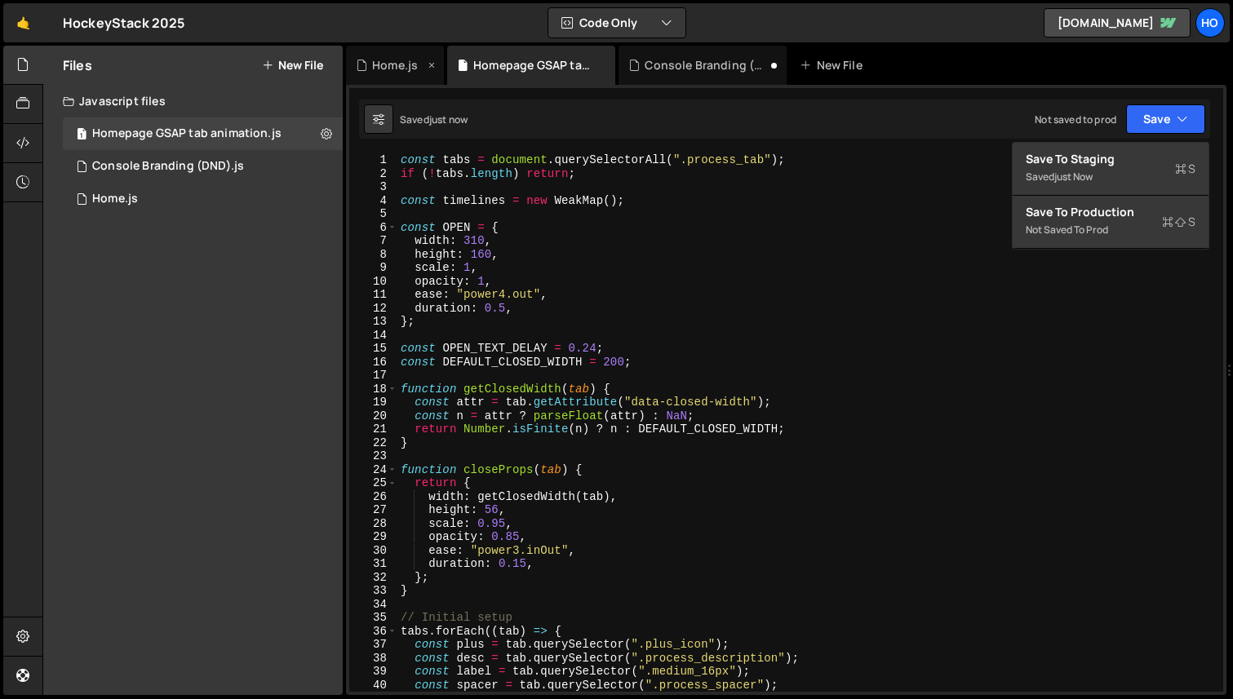
click at [434, 69] on icon at bounding box center [431, 65] width 11 height 16
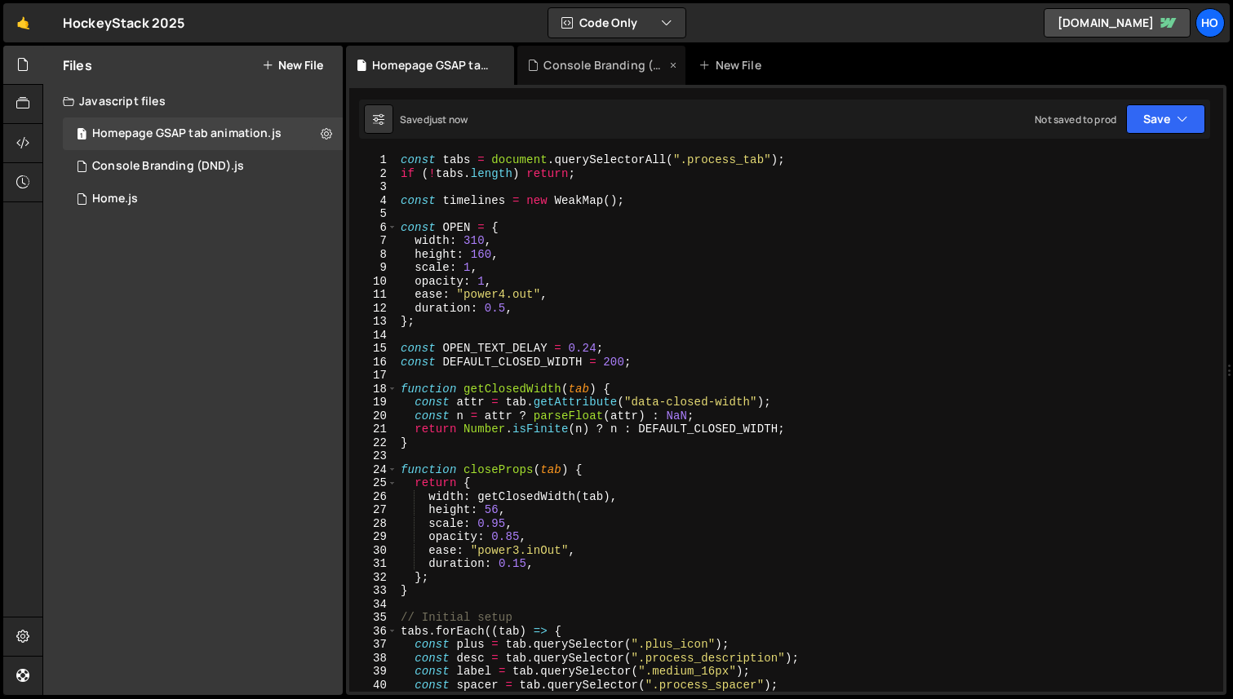
click at [672, 64] on icon at bounding box center [673, 65] width 11 height 16
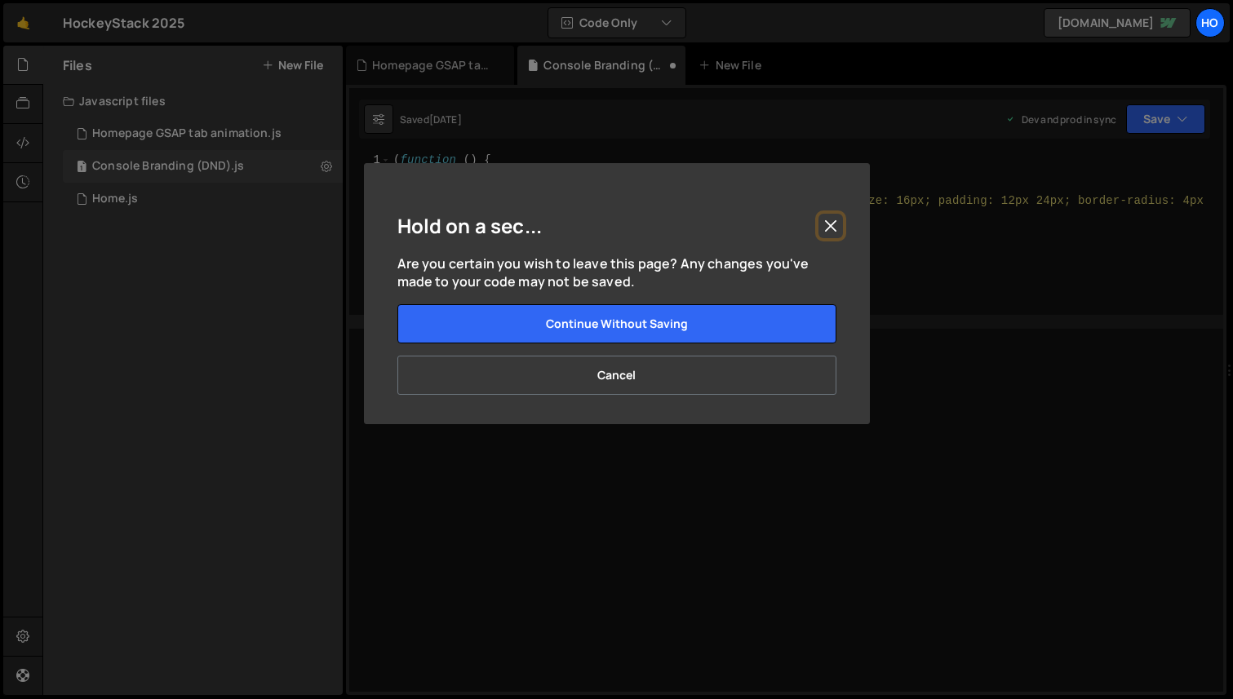
click at [841, 225] on button "Close" at bounding box center [830, 226] width 24 height 24
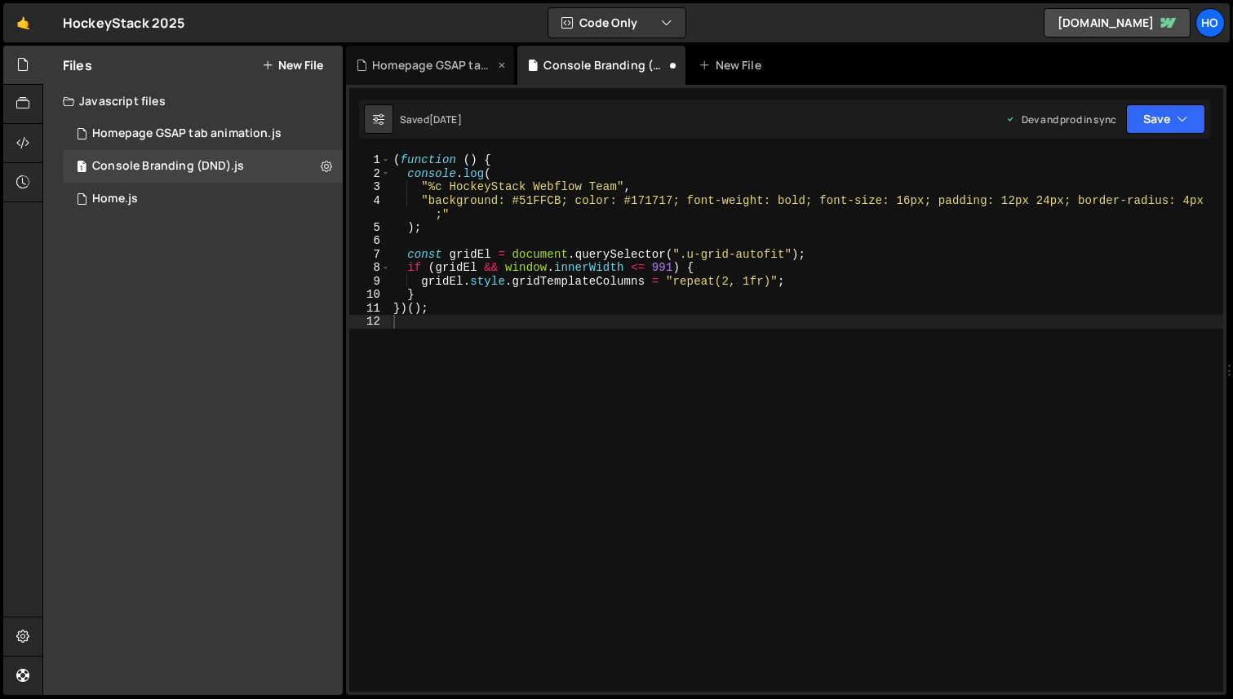
click at [431, 60] on div "Homepage GSAP tab animation.js" at bounding box center [433, 65] width 122 height 16
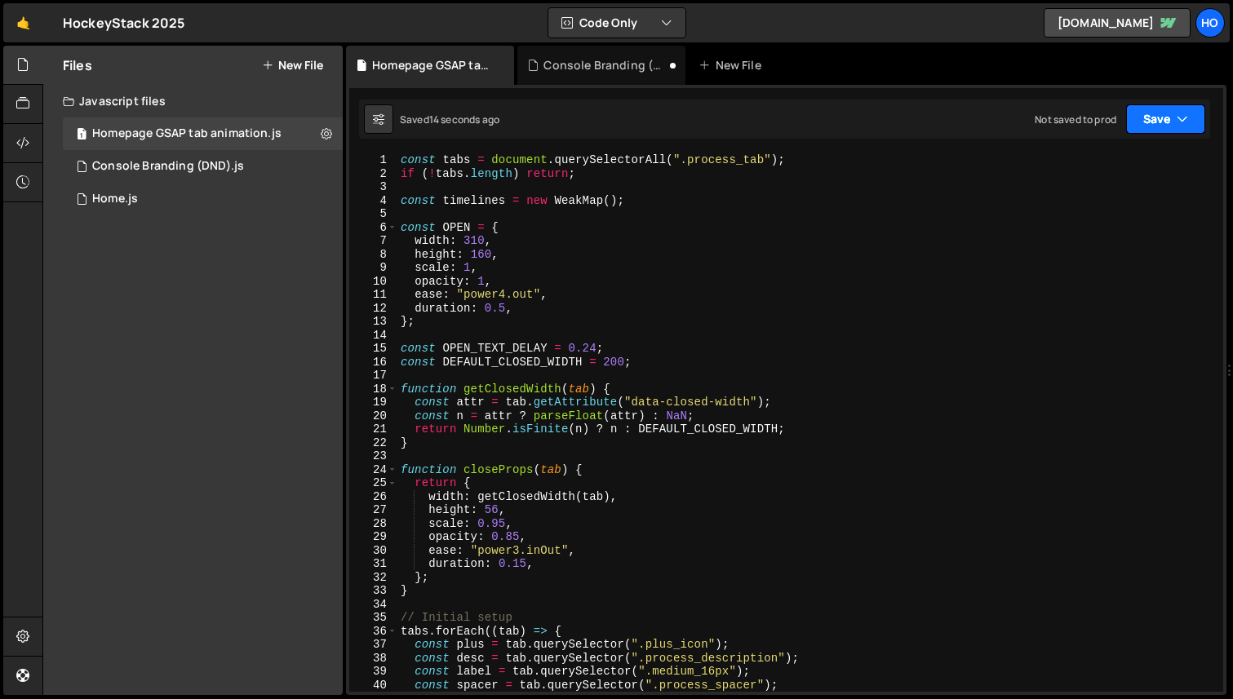
click at [1181, 130] on button "Save" at bounding box center [1165, 118] width 79 height 29
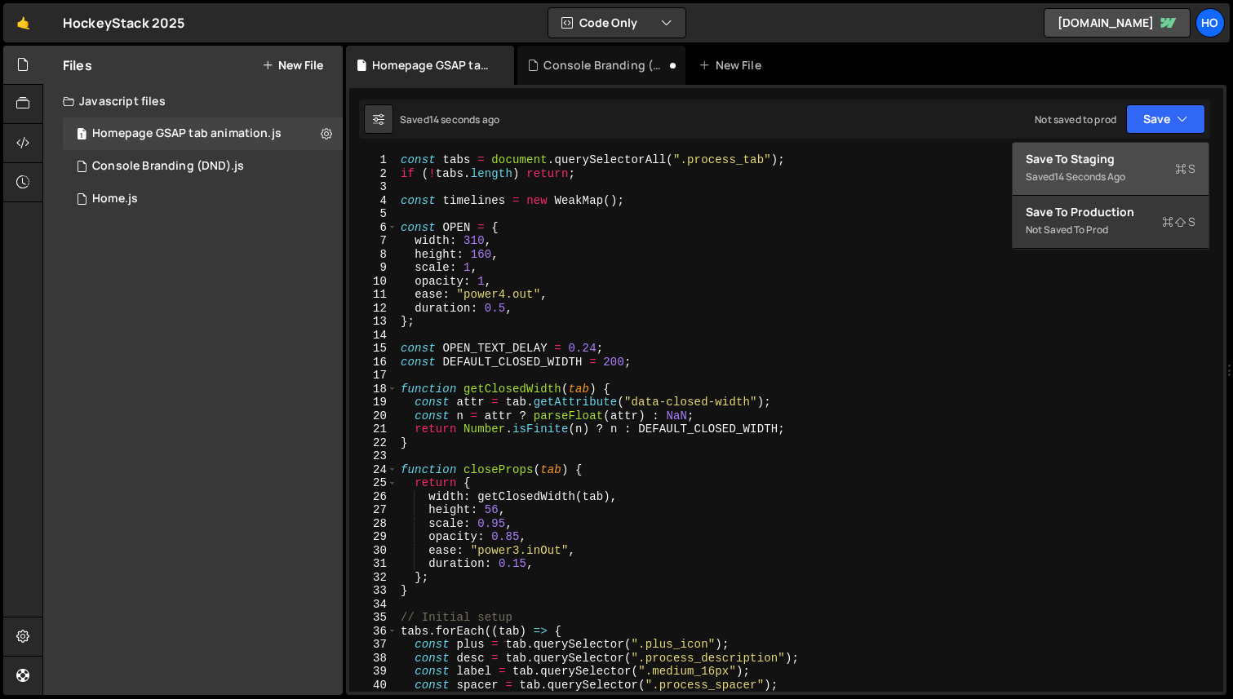
click at [1104, 152] on div "Save to Staging S" at bounding box center [1111, 159] width 170 height 16
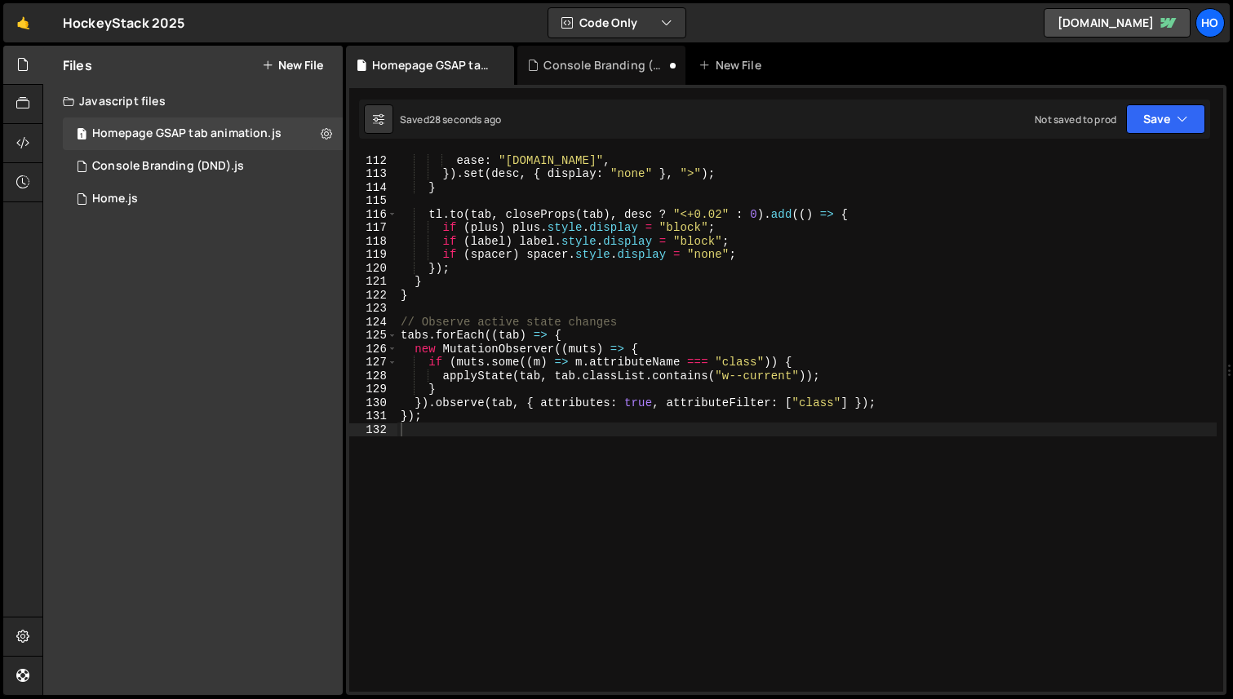
type textarea "});"
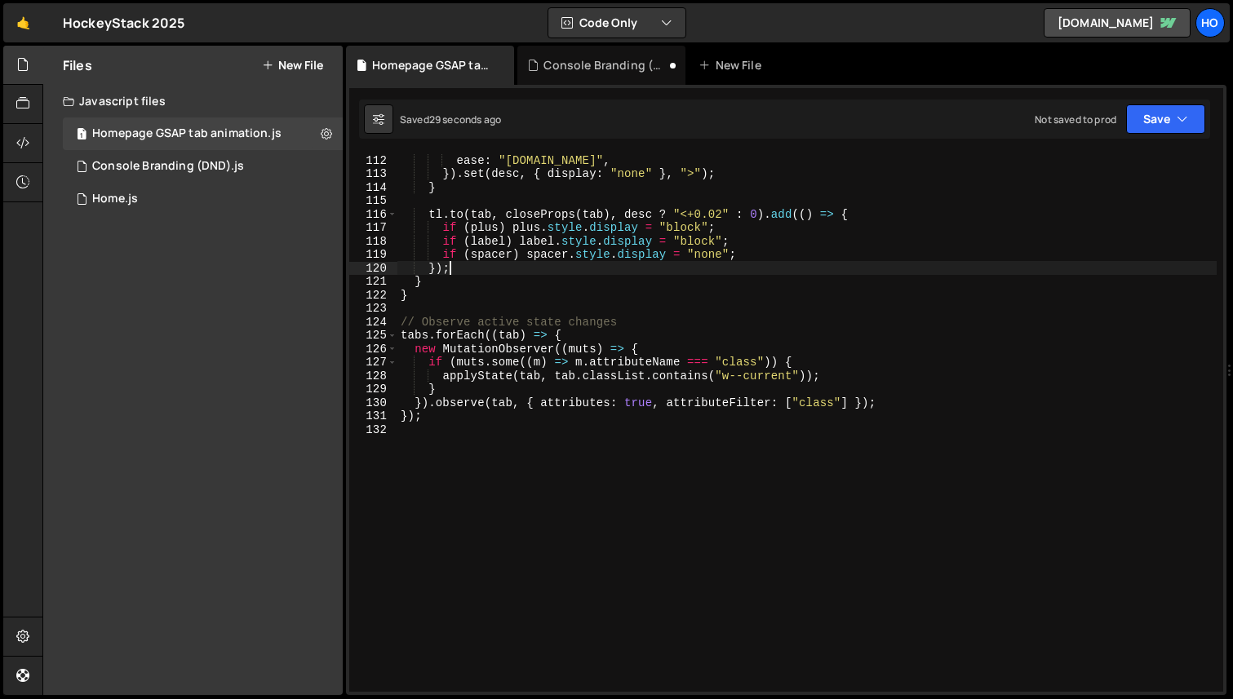
click at [612, 267] on div "ease : "power1.in" , }) . set ( desc , { display : "none" } , ">" ) ; } tl . to…" at bounding box center [806, 436] width 819 height 566
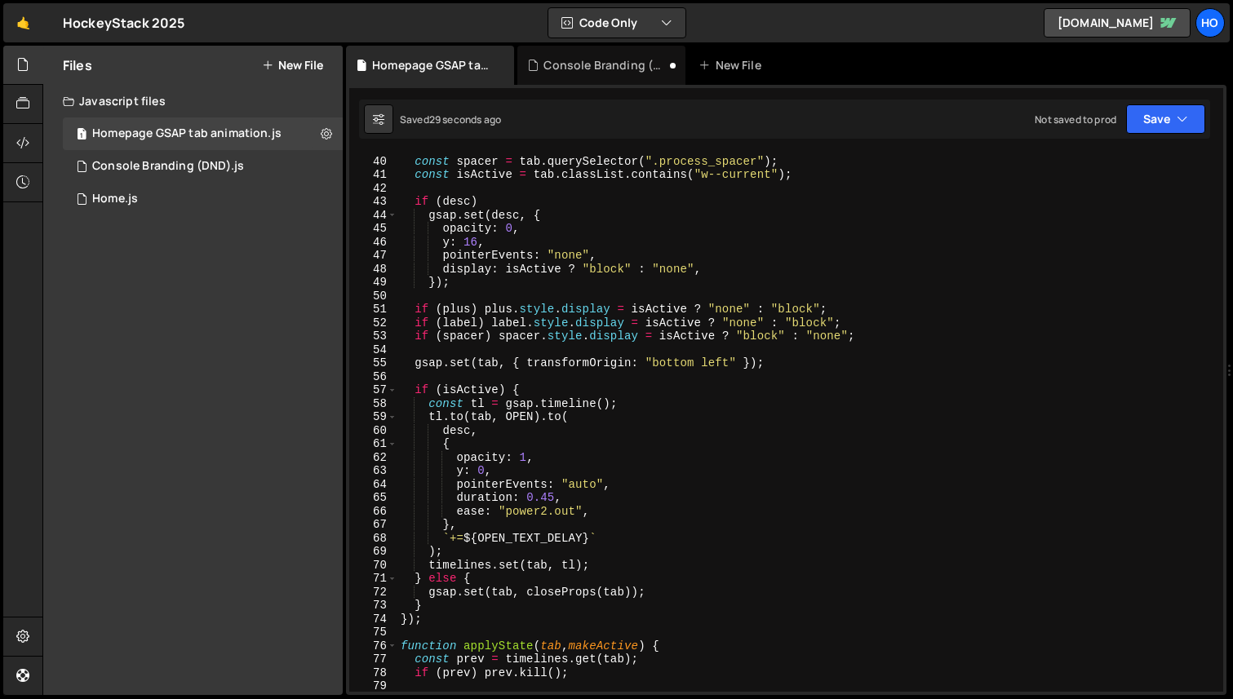
scroll to position [0, 0]
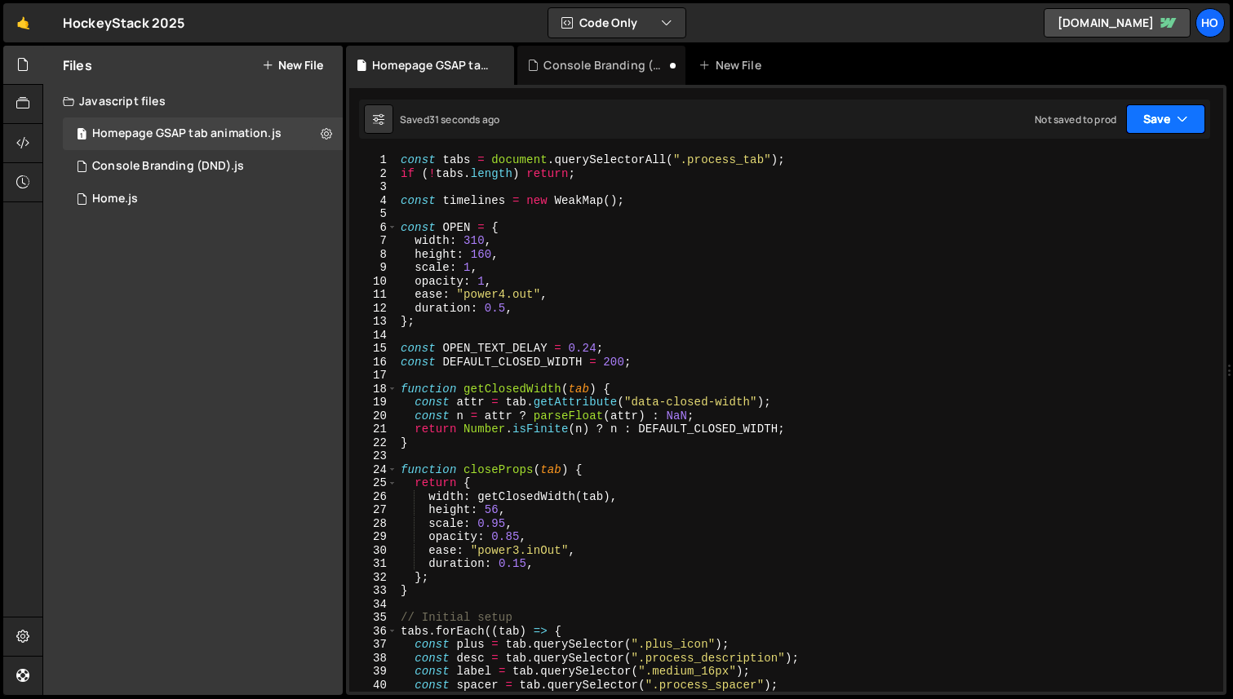
click at [1163, 112] on button "Save" at bounding box center [1165, 118] width 79 height 29
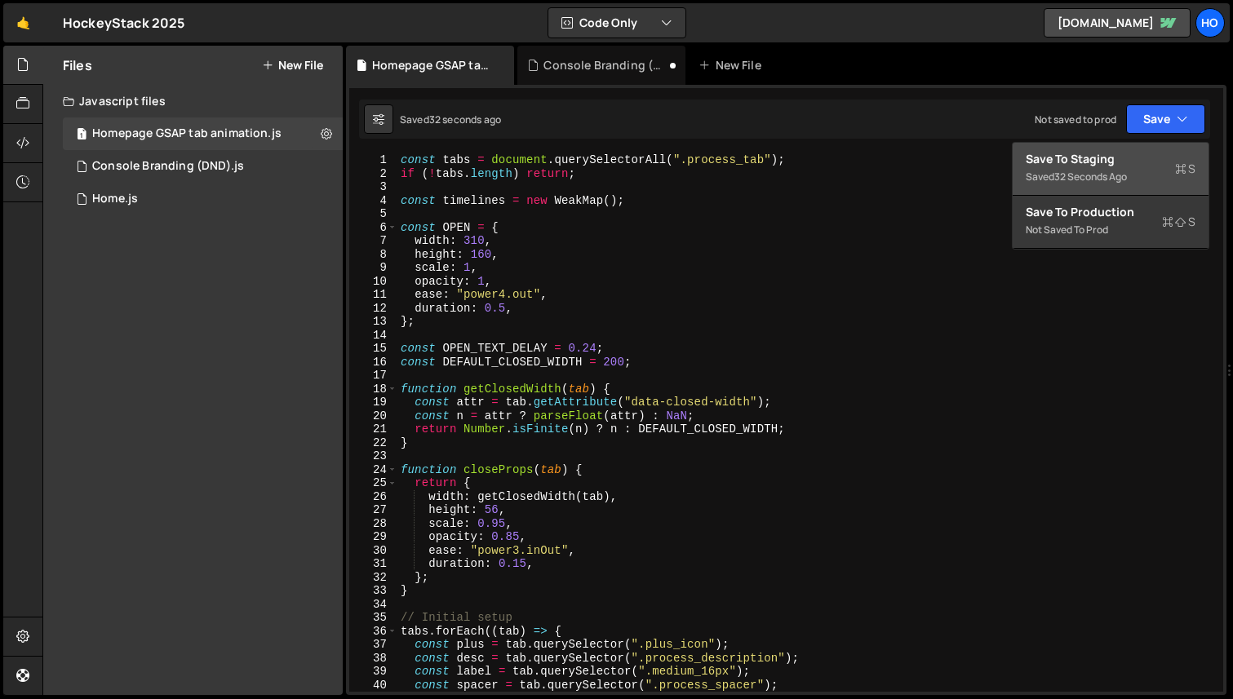
click at [1134, 175] on div "Saved 32 seconds ago" at bounding box center [1111, 177] width 170 height 20
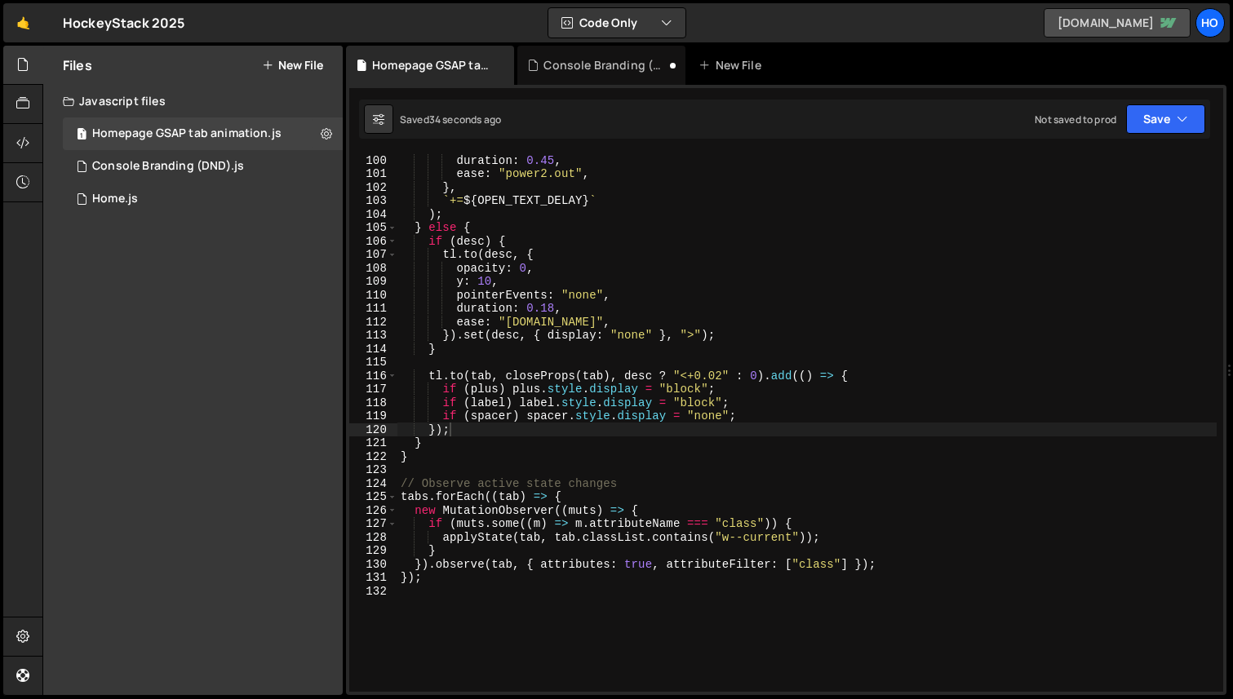
click at [1106, 28] on link "staging-marketing-hockeystack.webflow.io" at bounding box center [1117, 22] width 147 height 29
click at [488, 591] on div "duration : 0.45 , ease : "power2.out" , } , ` += ${ OPEN_TEXT_DELAY } ` ) ; } e…" at bounding box center [806, 436] width 819 height 566
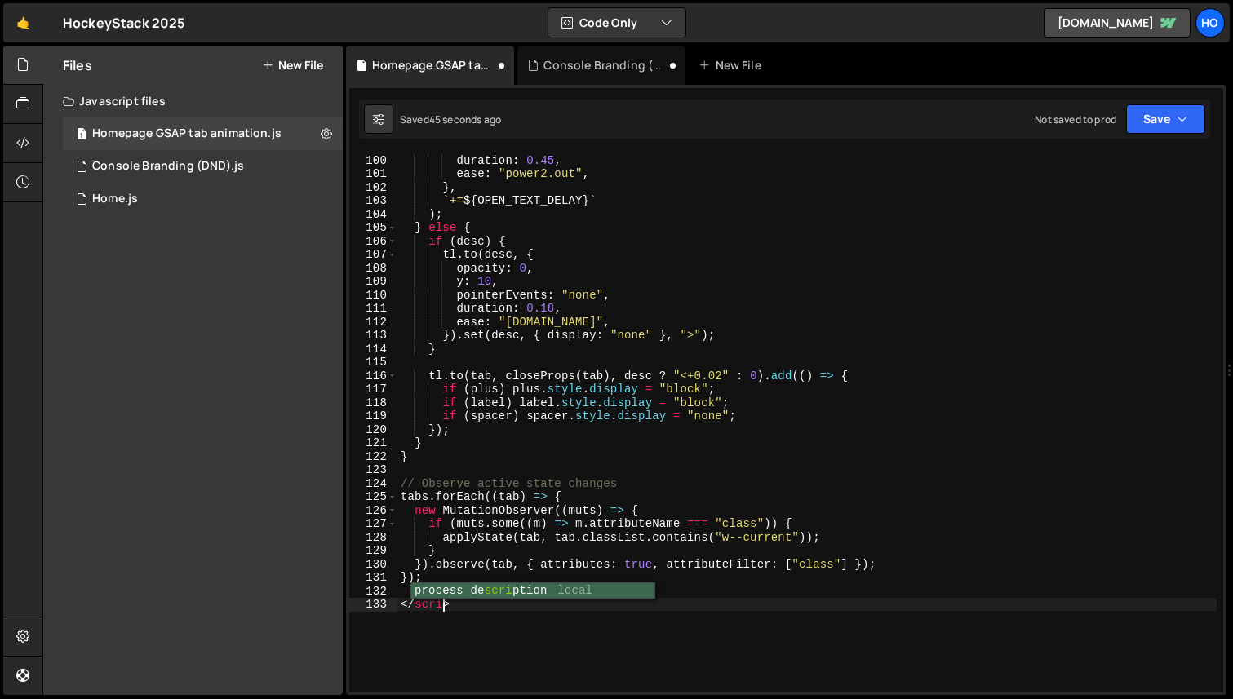
scroll to position [0, 3]
click at [553, 615] on div "duration : 0.45 , ease : "power2.out" , } , ` += ${ OPEN_TEXT_DELAY } ` ) ; } e…" at bounding box center [806, 436] width 819 height 566
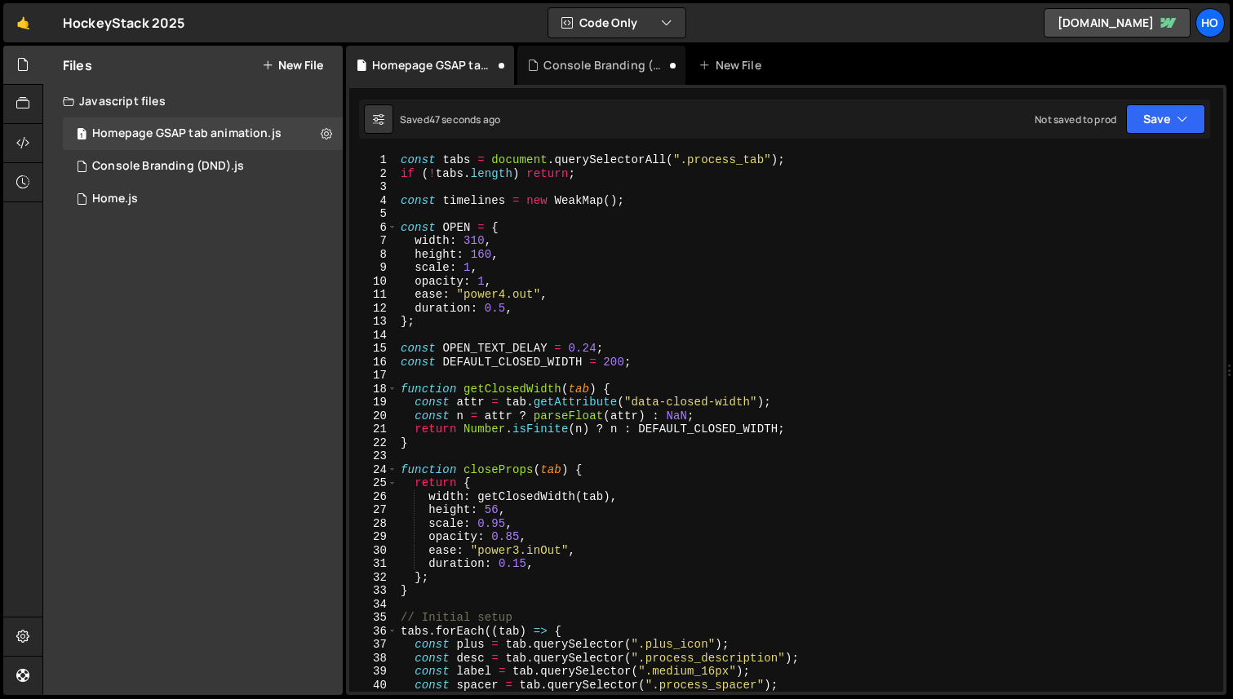
scroll to position [0, 0]
click at [403, 162] on div "const tabs = document . querySelectorAll ( ".process_tab" ) ; if ( ! tabs . len…" at bounding box center [806, 436] width 819 height 566
type textarea "const tabs = document.querySelectorAll(".process_tab");"
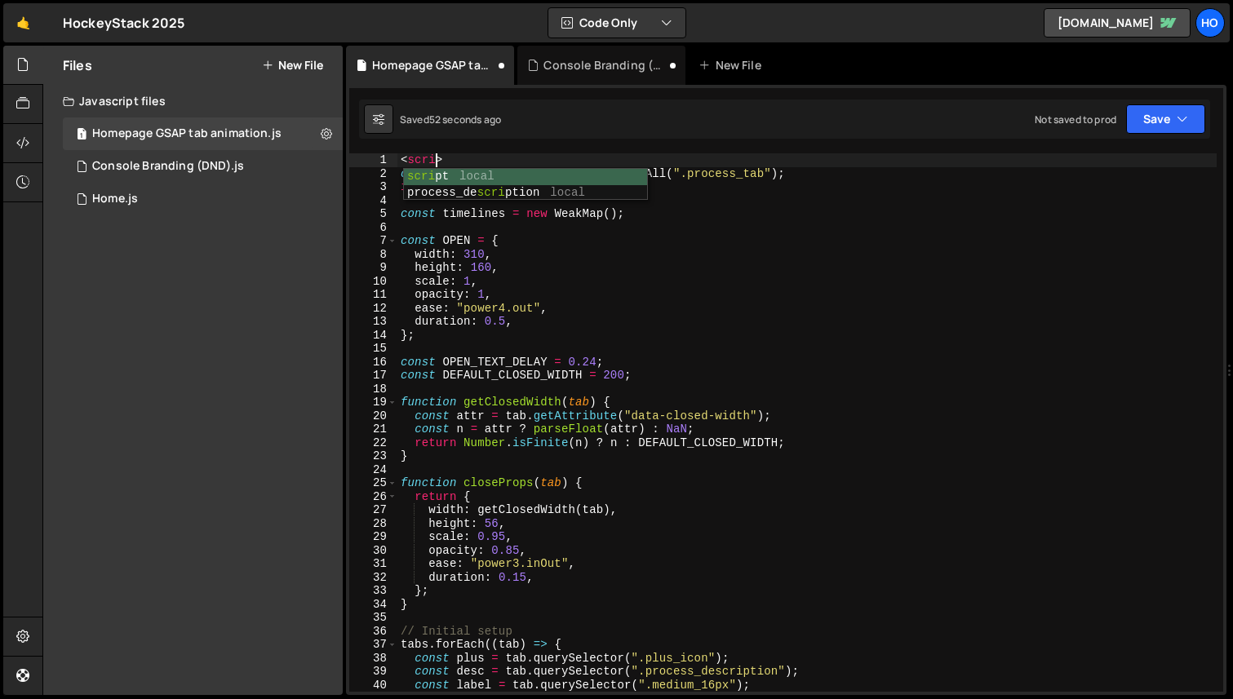
scroll to position [0, 2]
click at [672, 296] on div "< script > const tabs = document . querySelectorAll ( ".process_tab" ) ; if ( !…" at bounding box center [806, 436] width 819 height 566
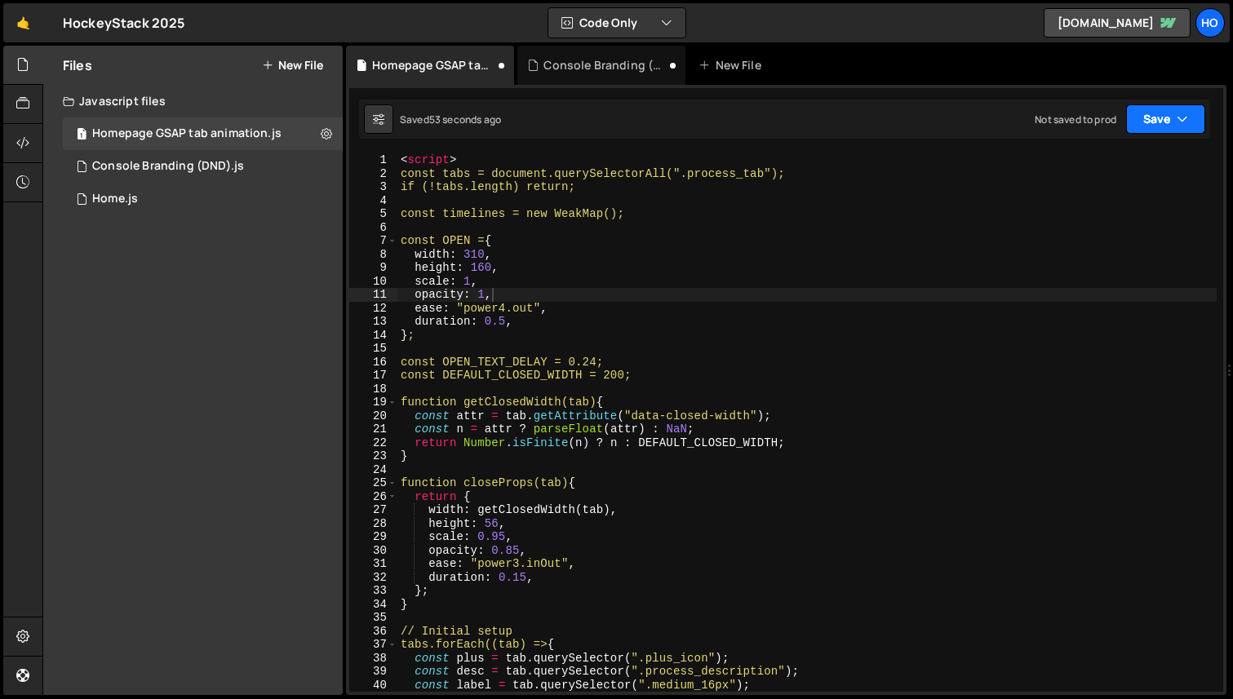
click at [1158, 125] on button "Save" at bounding box center [1165, 118] width 79 height 29
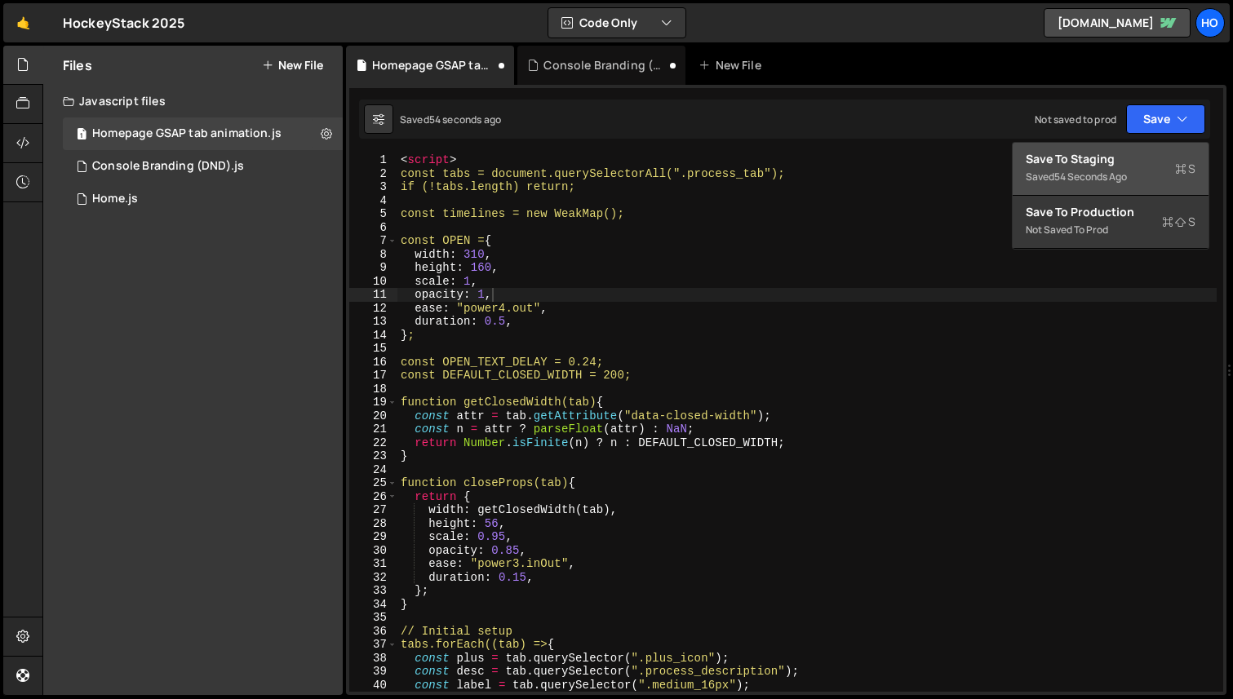
click at [1102, 163] on div "Save to Staging S" at bounding box center [1111, 159] width 170 height 16
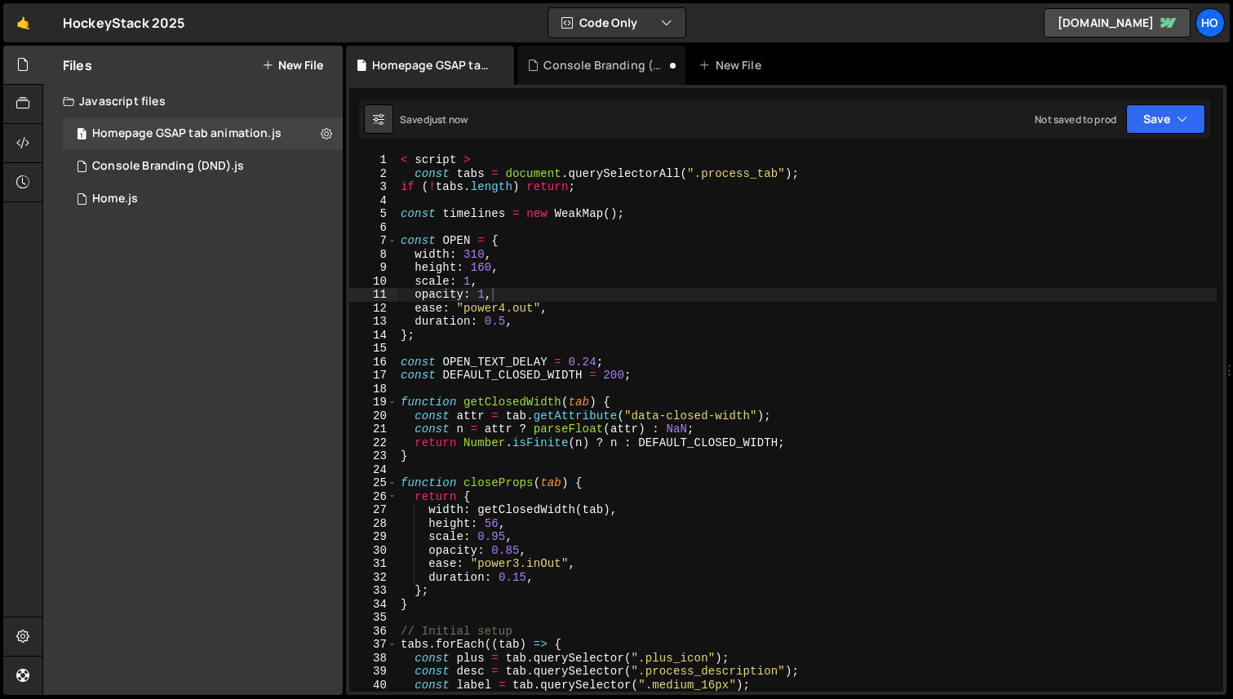
type textarea "< script >"
click at [415, 160] on div "< script > const tabs = document . querySelectorAll ( ".process_tab" ) ; if ( !…" at bounding box center [806, 436] width 819 height 566
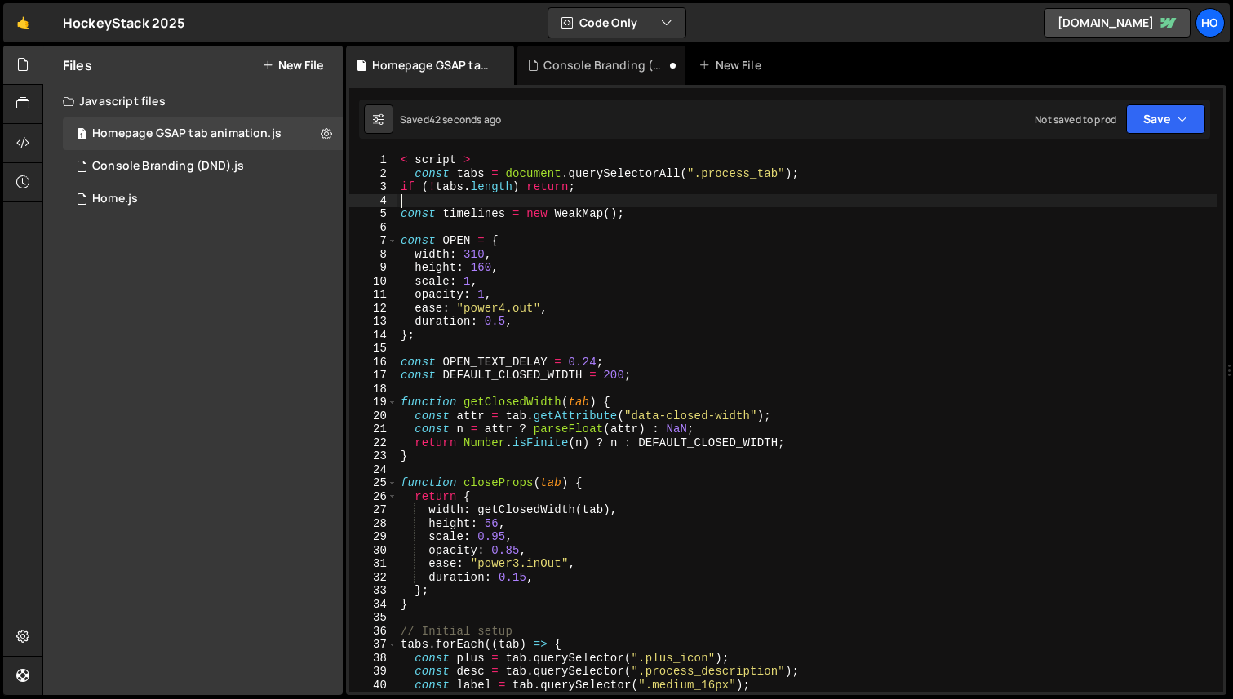
click at [585, 202] on div "< script > const tabs = document . querySelectorAll ( ".process_tab" ) ; if ( !…" at bounding box center [806, 436] width 819 height 566
type textarea "/script>"
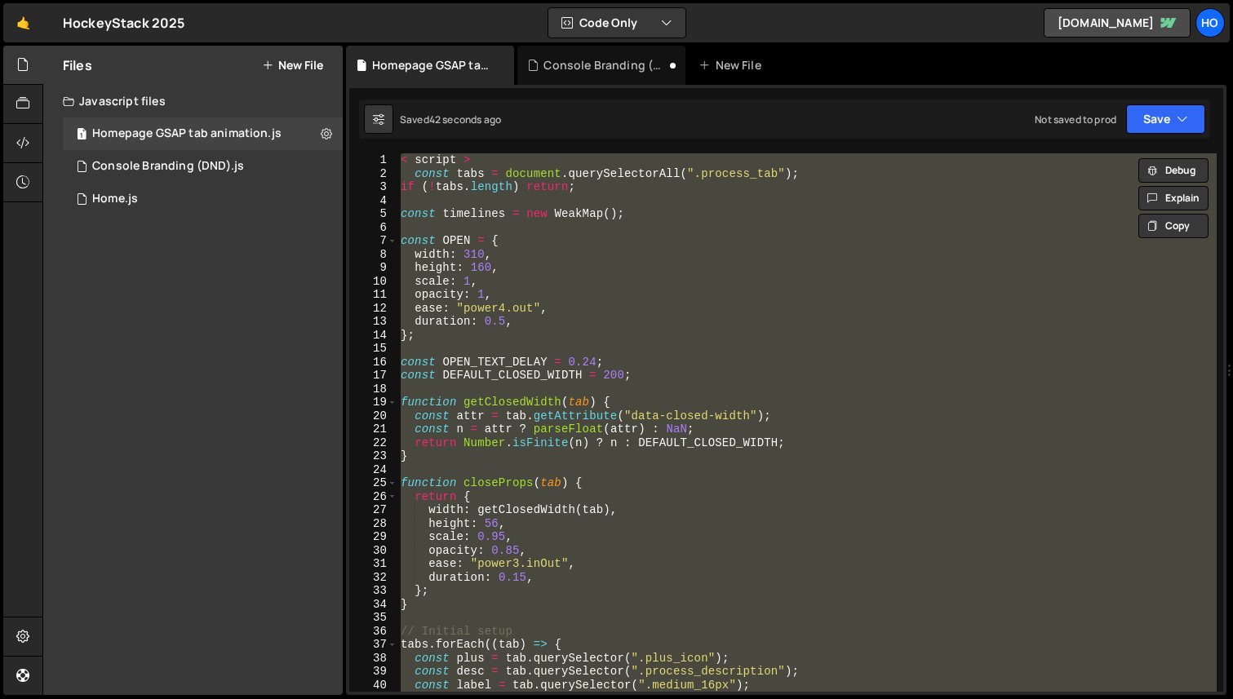
paste textarea
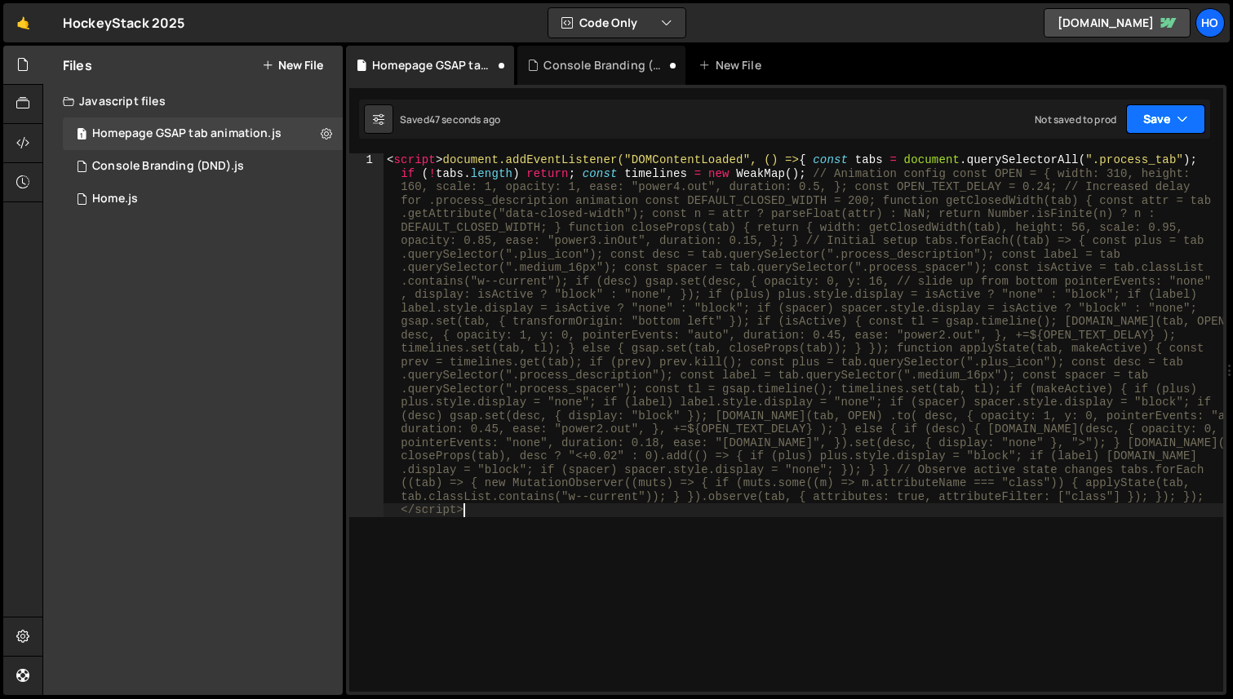
click at [1164, 125] on button "Save" at bounding box center [1165, 118] width 79 height 29
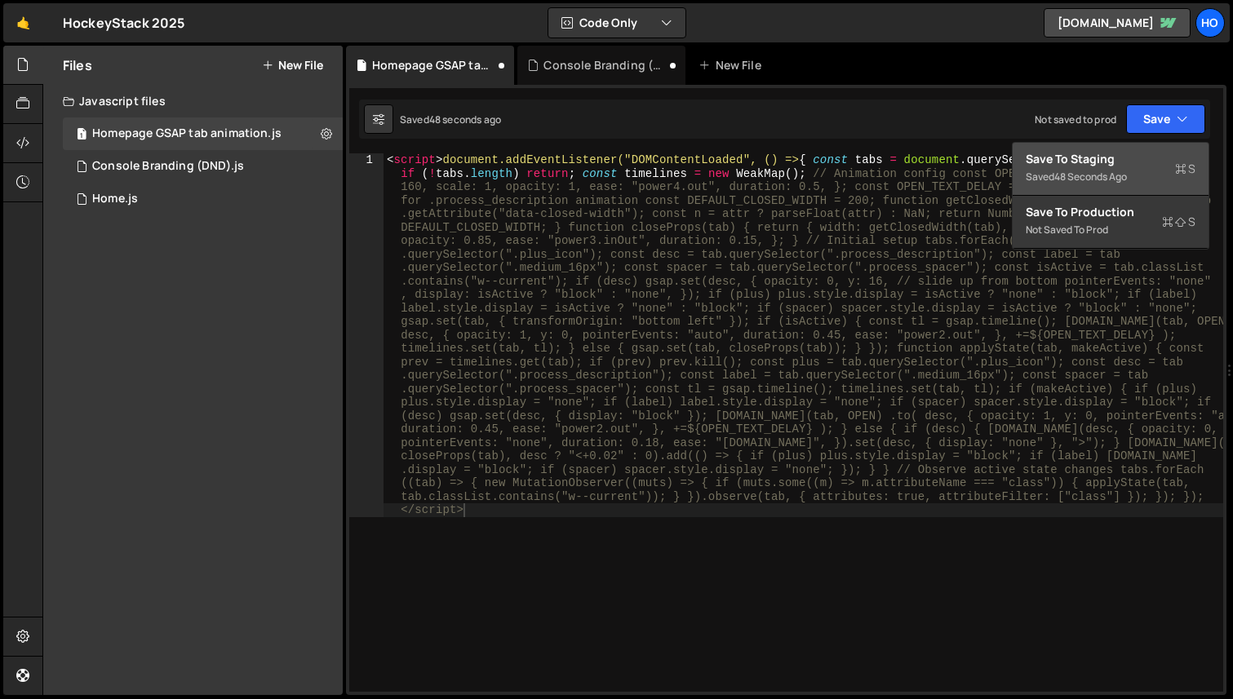
click at [1111, 153] on div "Save to Staging S" at bounding box center [1111, 159] width 170 height 16
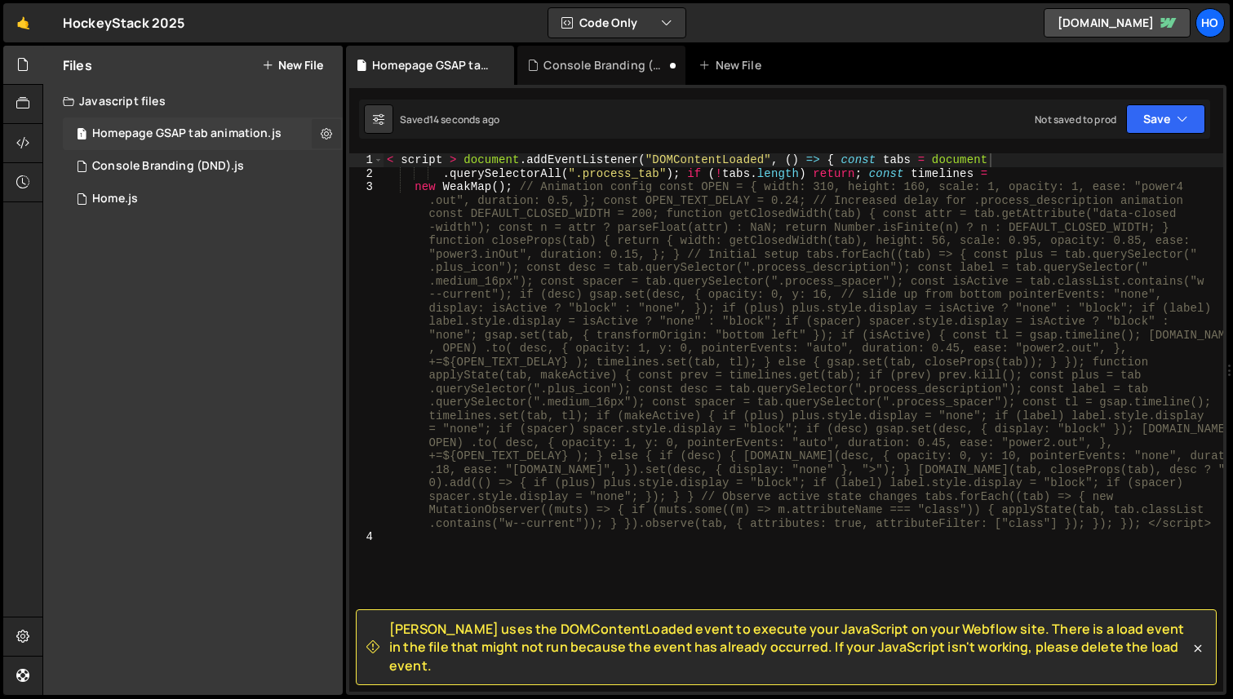
click at [329, 130] on icon at bounding box center [326, 134] width 11 height 16
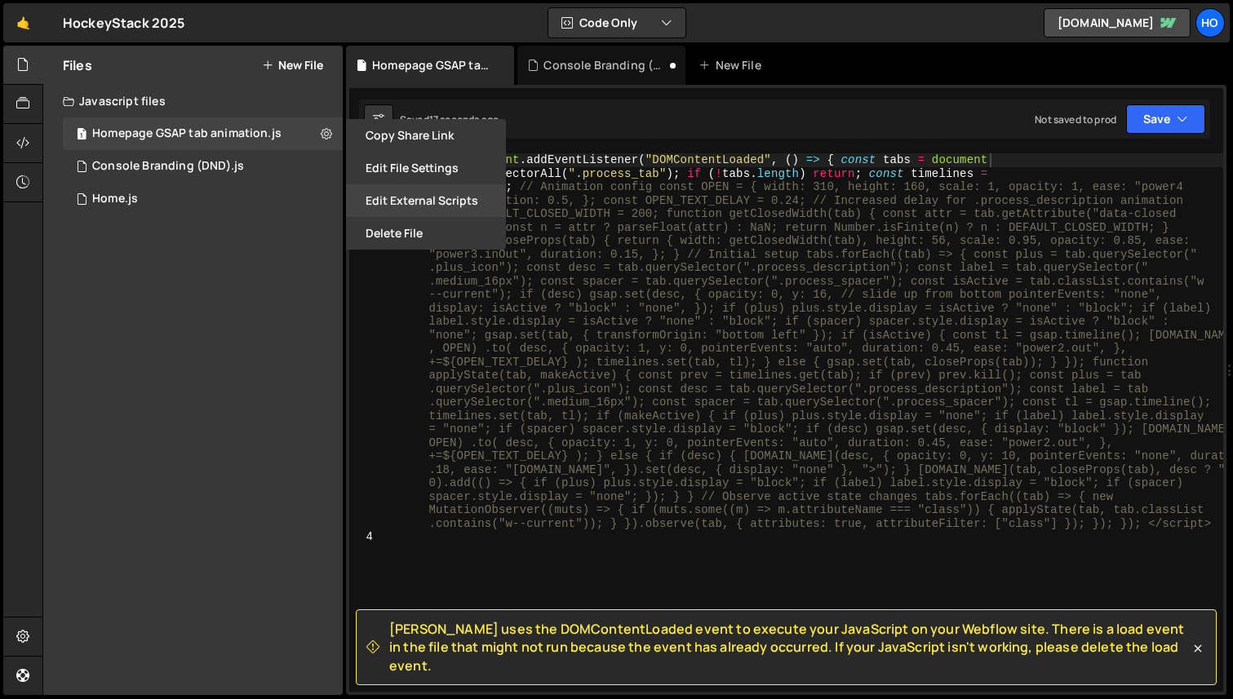
click at [459, 202] on button "Edit External Scripts" at bounding box center [426, 200] width 160 height 33
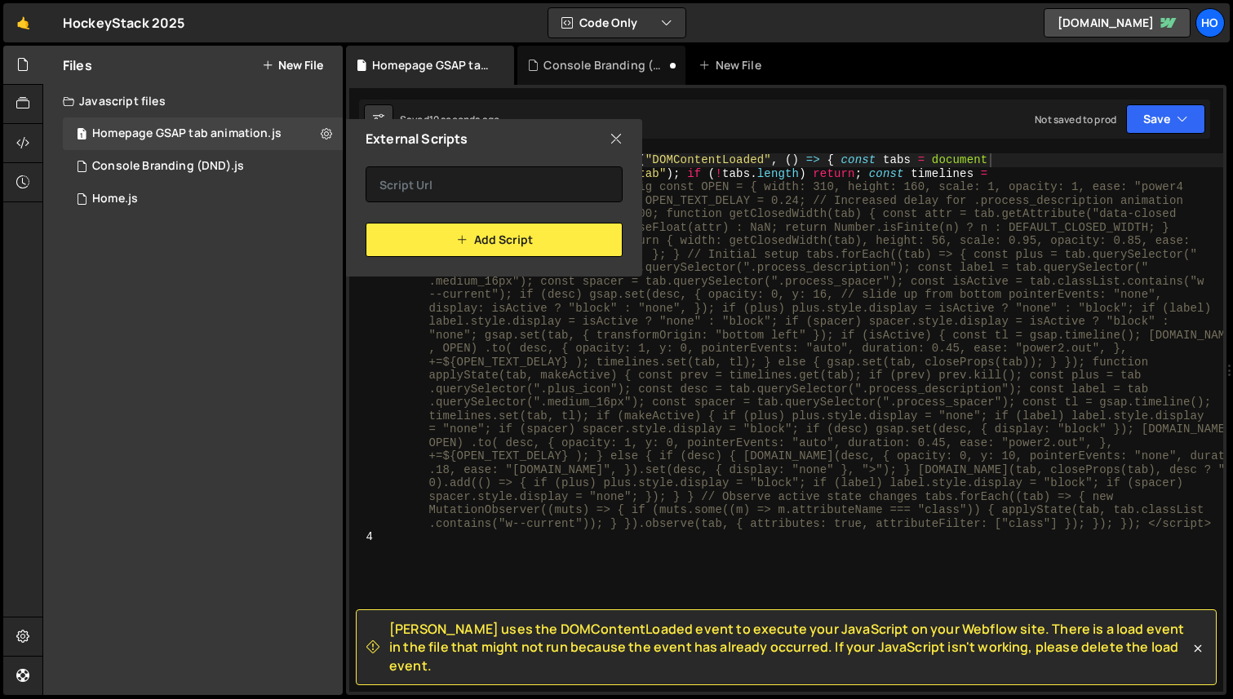
click at [616, 134] on icon at bounding box center [616, 139] width 13 height 18
checkbox input "false"
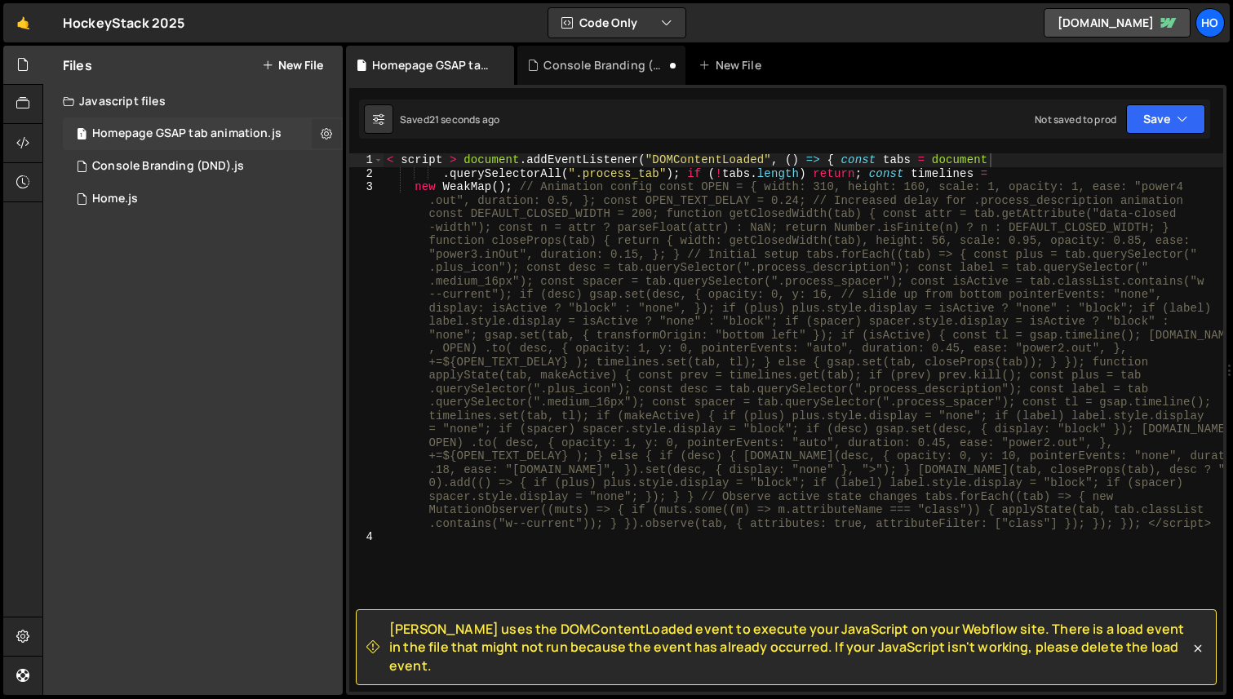
click at [322, 132] on icon at bounding box center [326, 134] width 11 height 16
type input "Homepage GSAP tab animation"
radio input "true"
checkbox input "true"
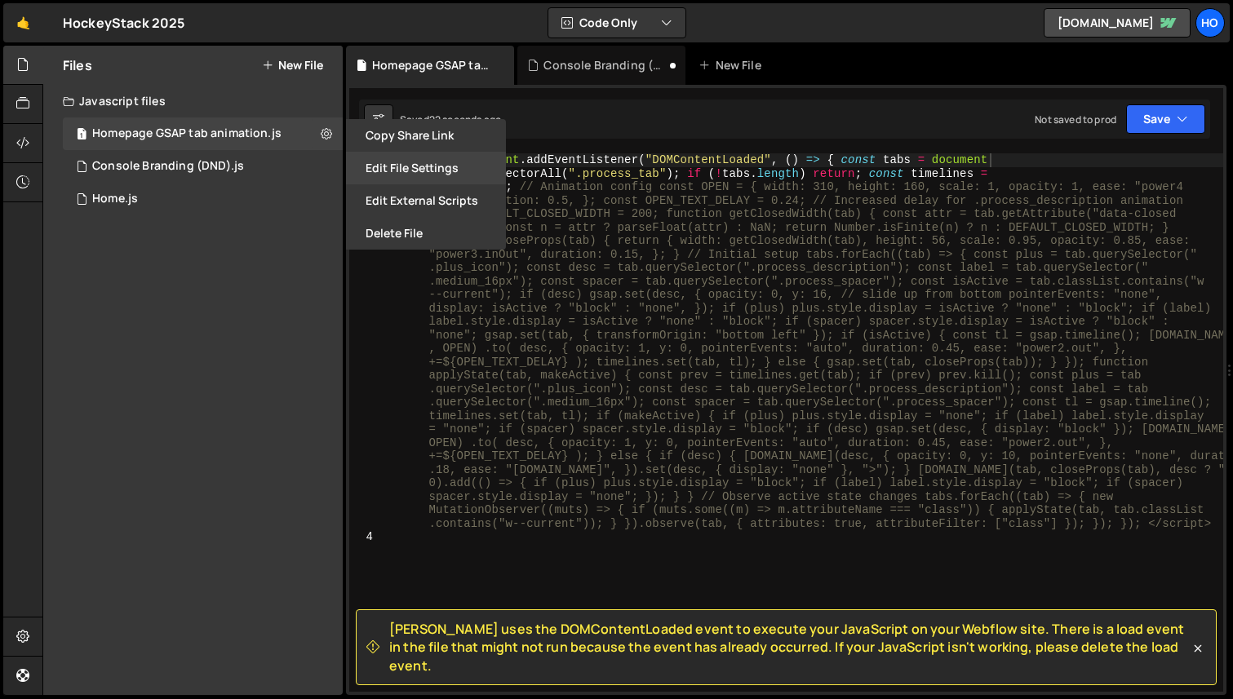
click at [443, 171] on button "Edit File Settings" at bounding box center [426, 168] width 160 height 33
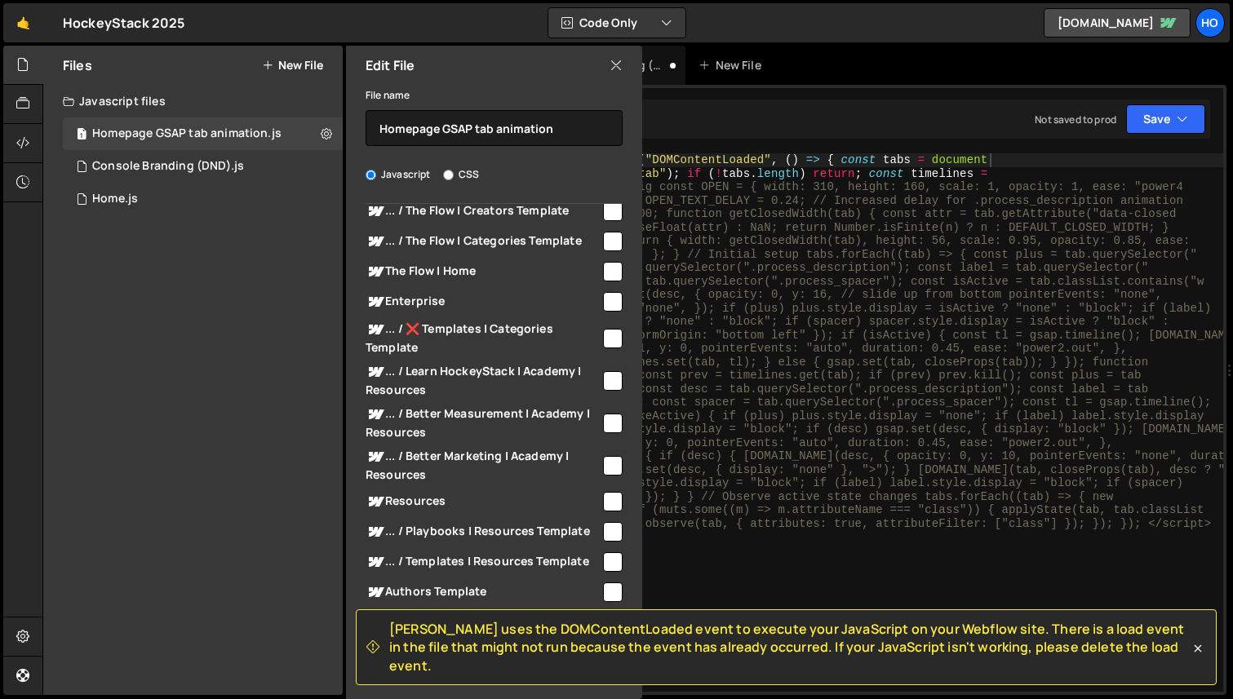
scroll to position [6750, 0]
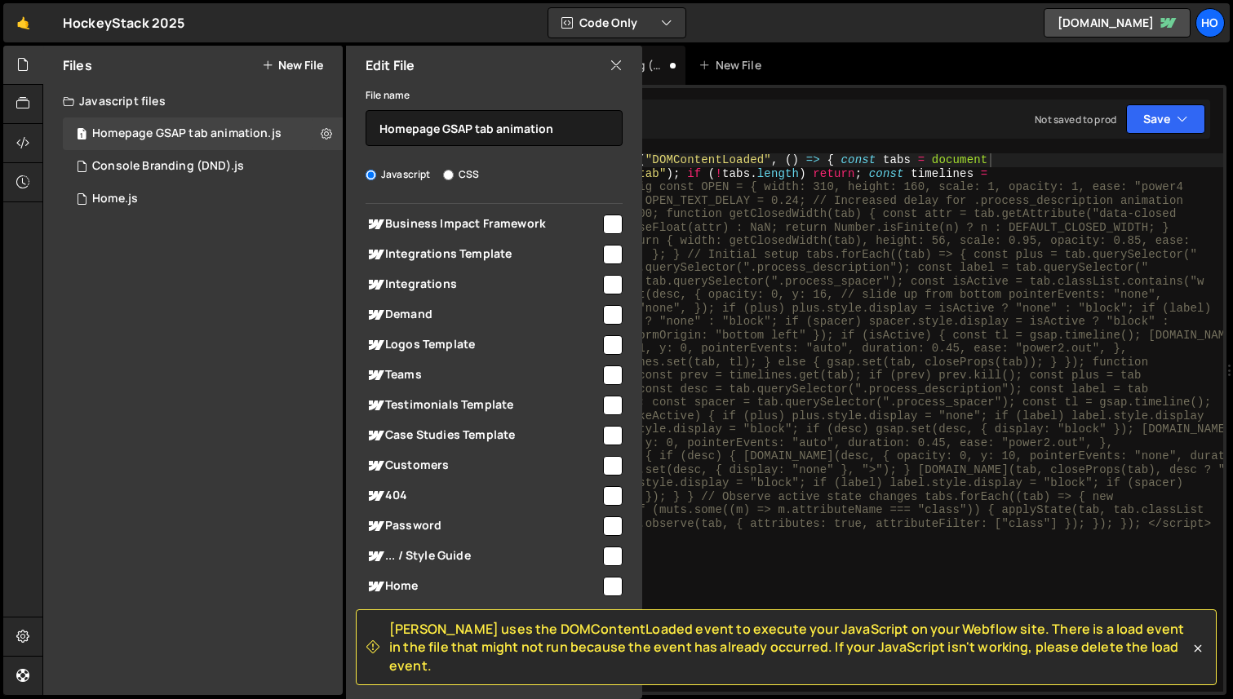
click at [612, 68] on icon at bounding box center [616, 65] width 13 height 18
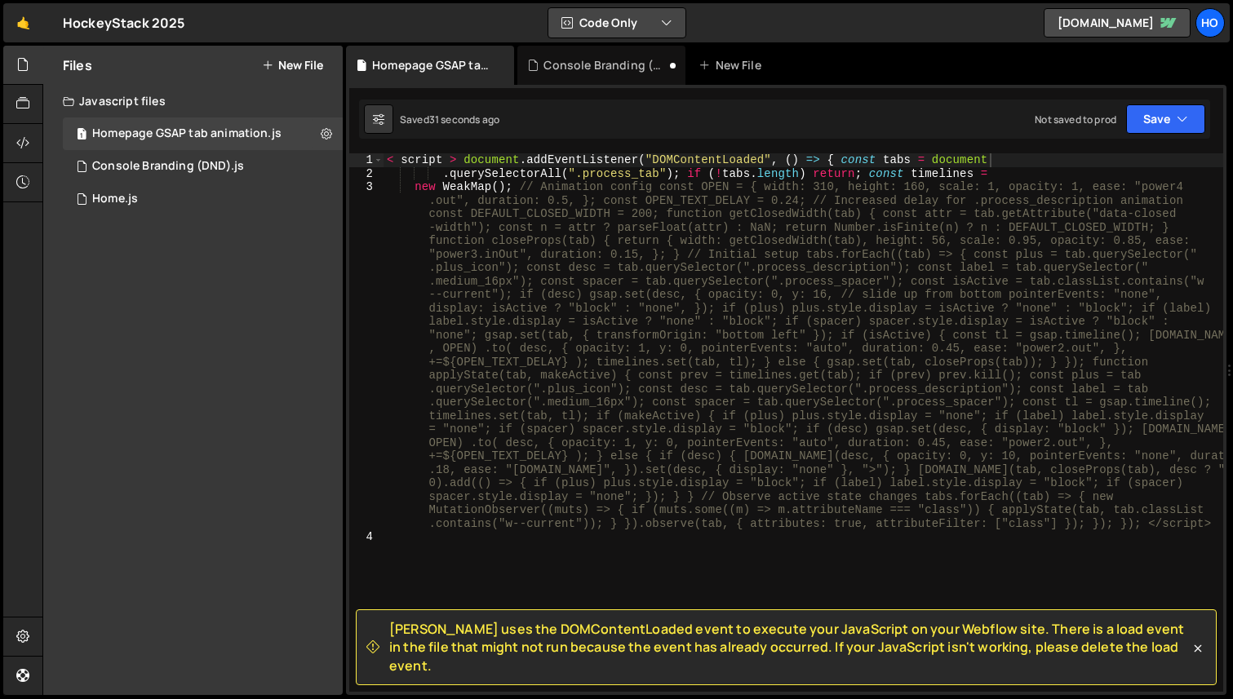
click at [630, 29] on button "Code Only" at bounding box center [616, 22] width 137 height 29
click at [648, 84] on button "Code + Tools" at bounding box center [617, 87] width 137 height 29
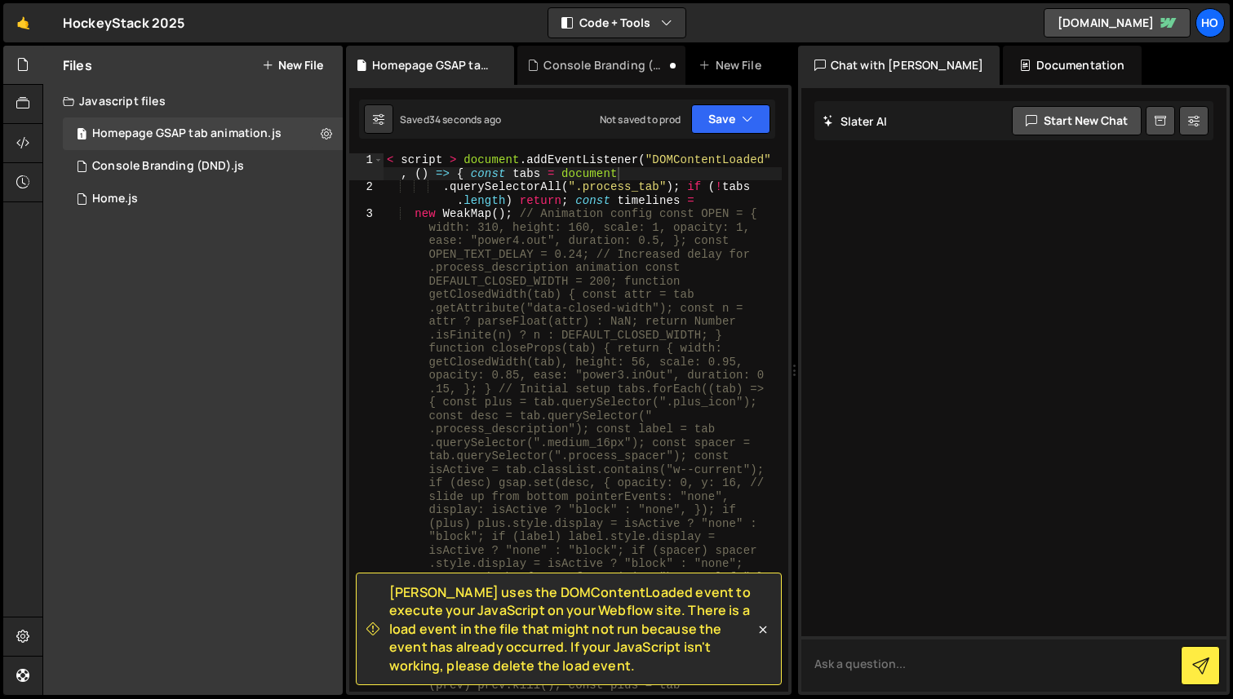
click at [883, 659] on textarea at bounding box center [1014, 664] width 426 height 55
type textarea "fix this issue in my script"
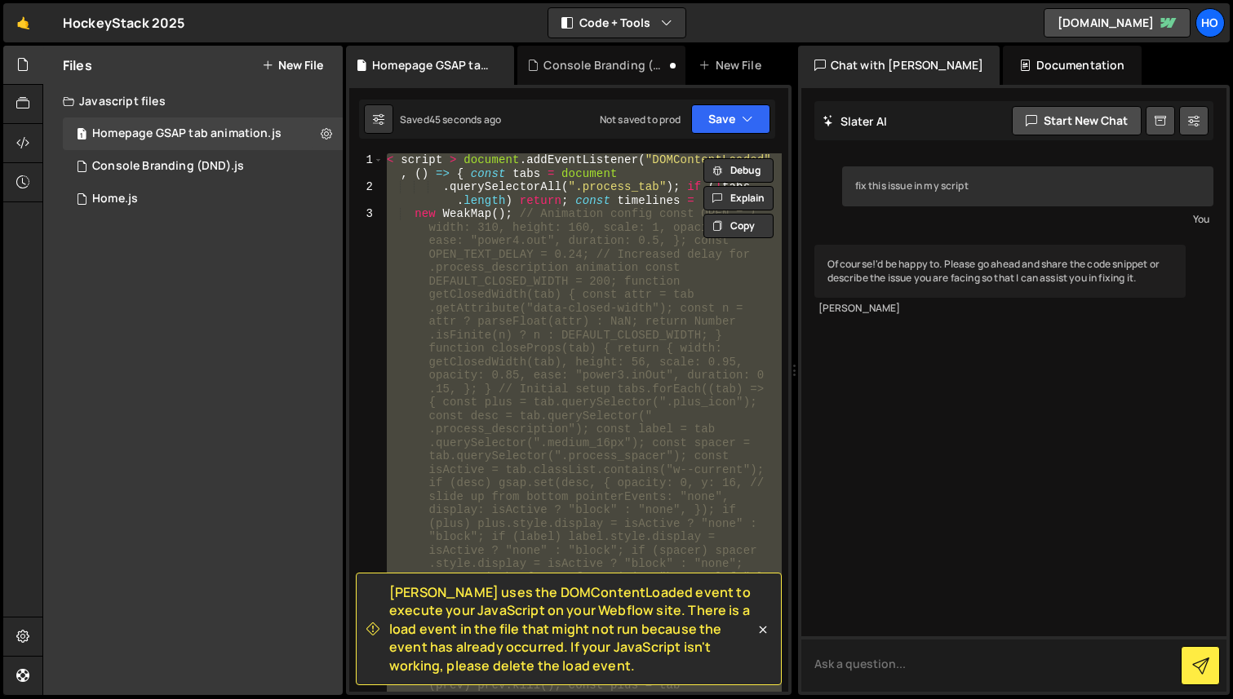
click at [894, 672] on textarea at bounding box center [1014, 664] width 426 height 55
paste textarea "< script > document.addEventListener("DOMContentLoaded", () => { const tabs = d…"
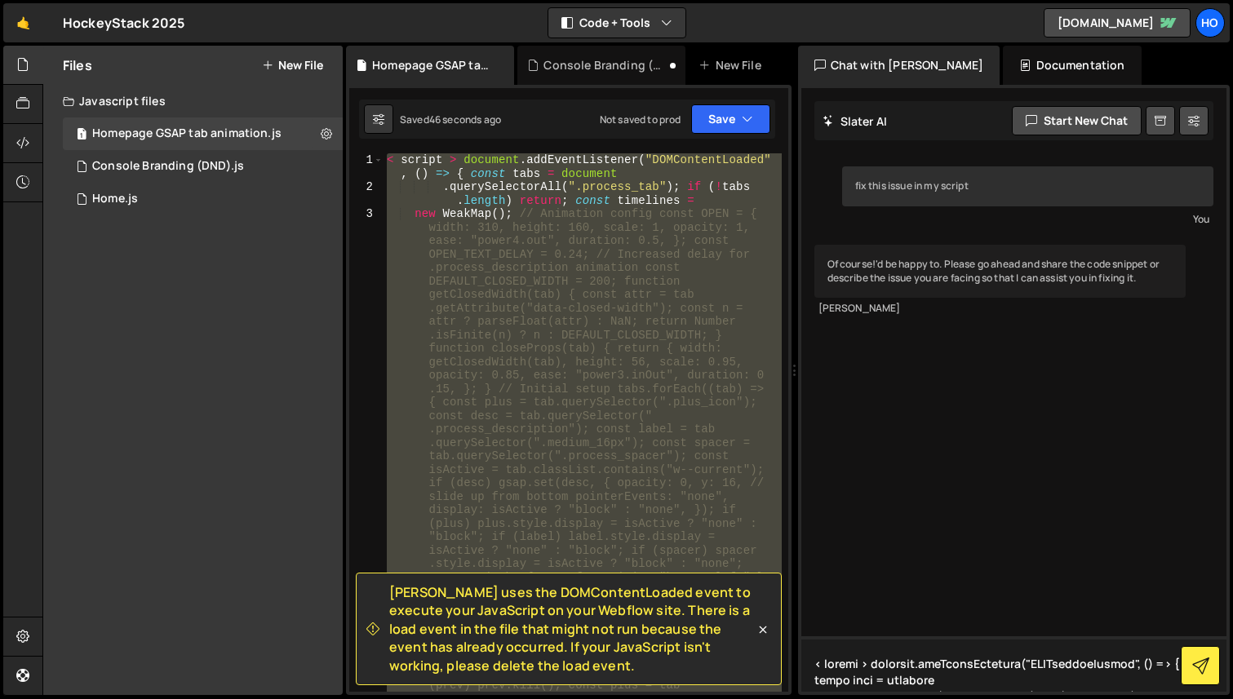
scroll to position [525, 0]
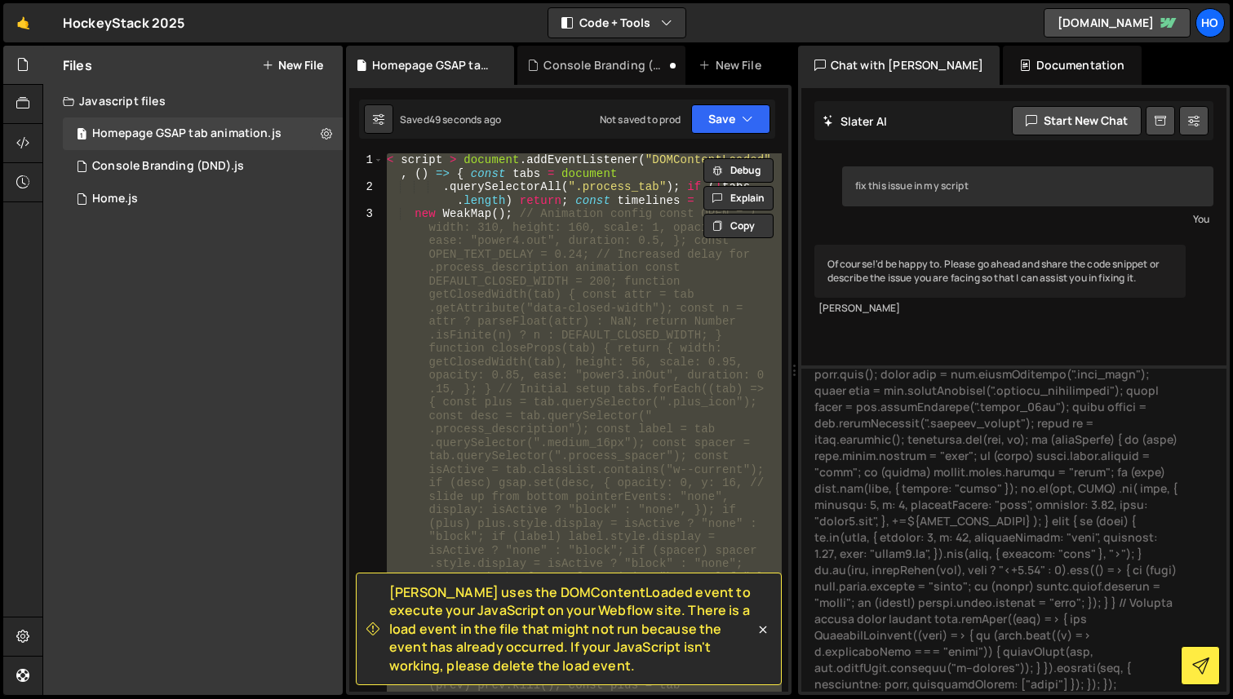
drag, startPoint x: 390, startPoint y: 593, endPoint x: 550, endPoint y: 666, distance: 175.7
click at [550, 666] on span "Slater uses the DOMContentLoaded event to execute your JavaScript on your Webfl…" at bounding box center [572, 628] width 366 height 91
copy span "Slater uses the DOMContentLoaded event to execute your JavaScript on your Webfl…"
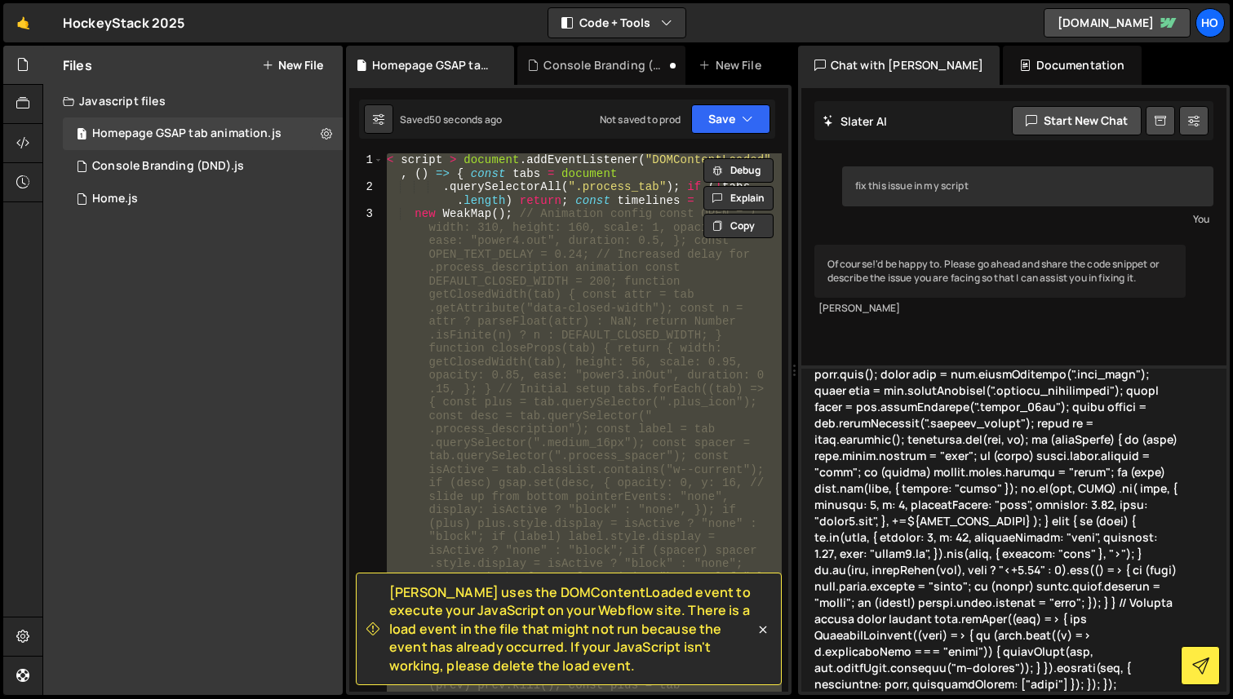
click at [902, 679] on textarea at bounding box center [1014, 529] width 426 height 326
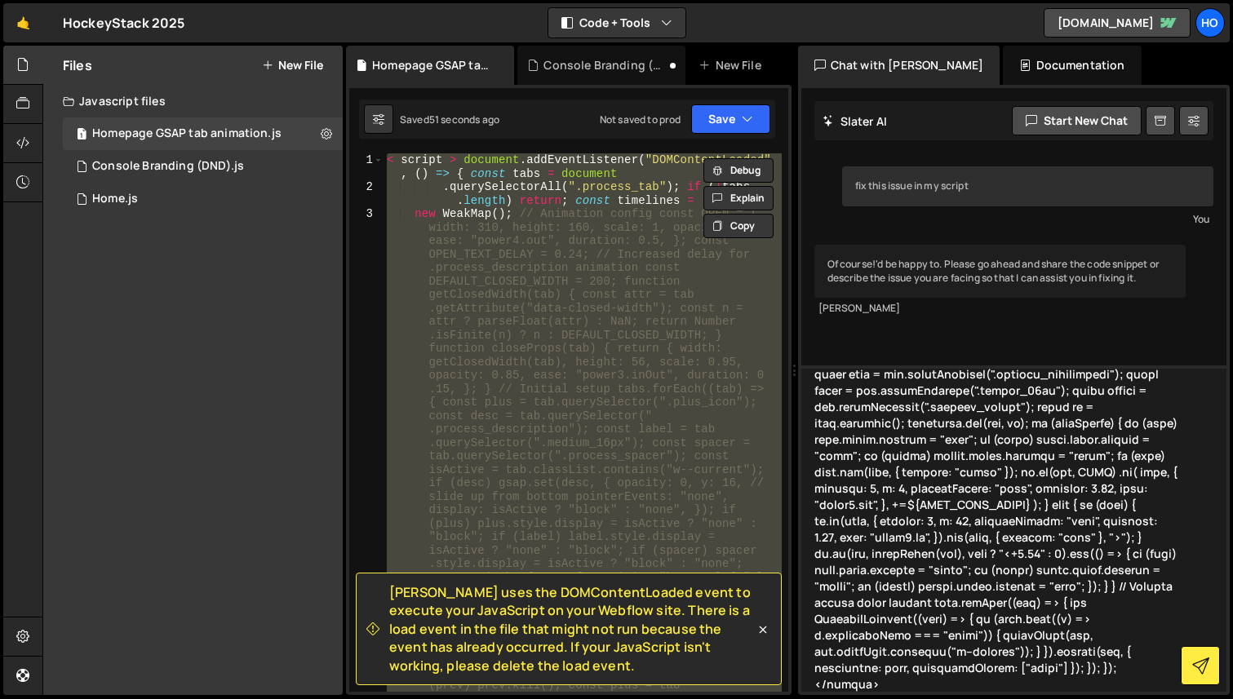
scroll to position [557, 0]
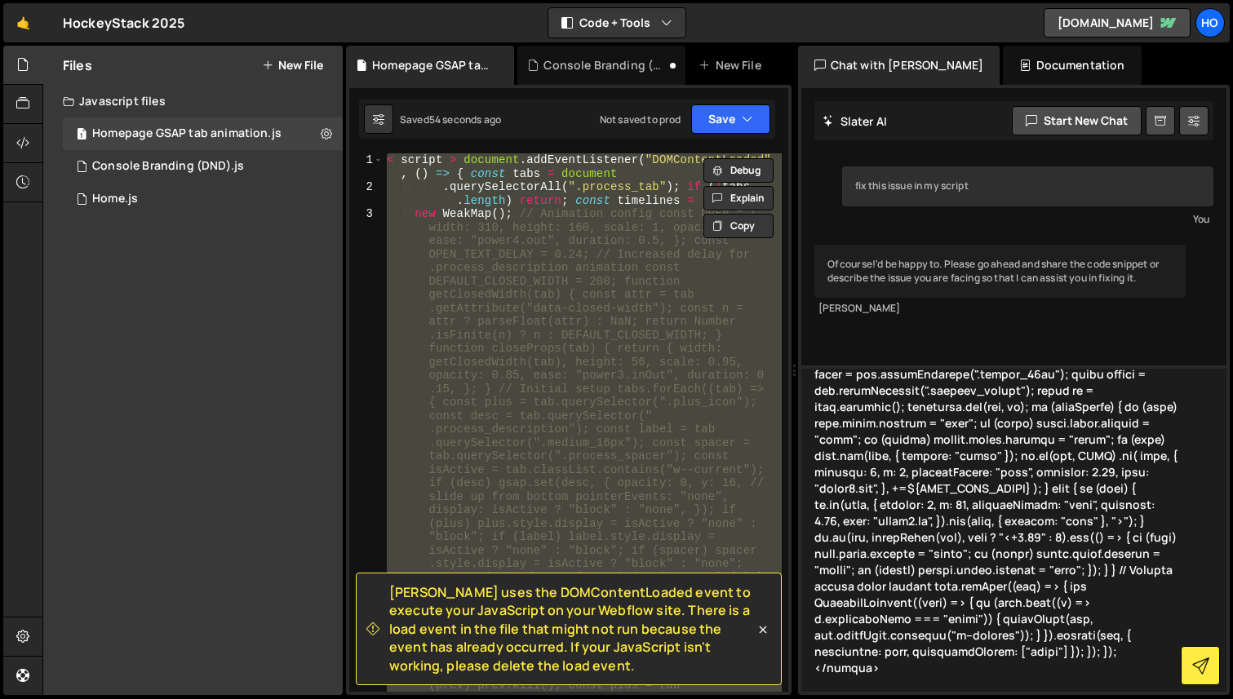
paste textarea "Slater uses the DOMContentLoaded event to execute your JavaScript on your Webfl…"
type textarea "< script > document.addEventListener("DOMContentLoaded", () => { const tabs = d…"
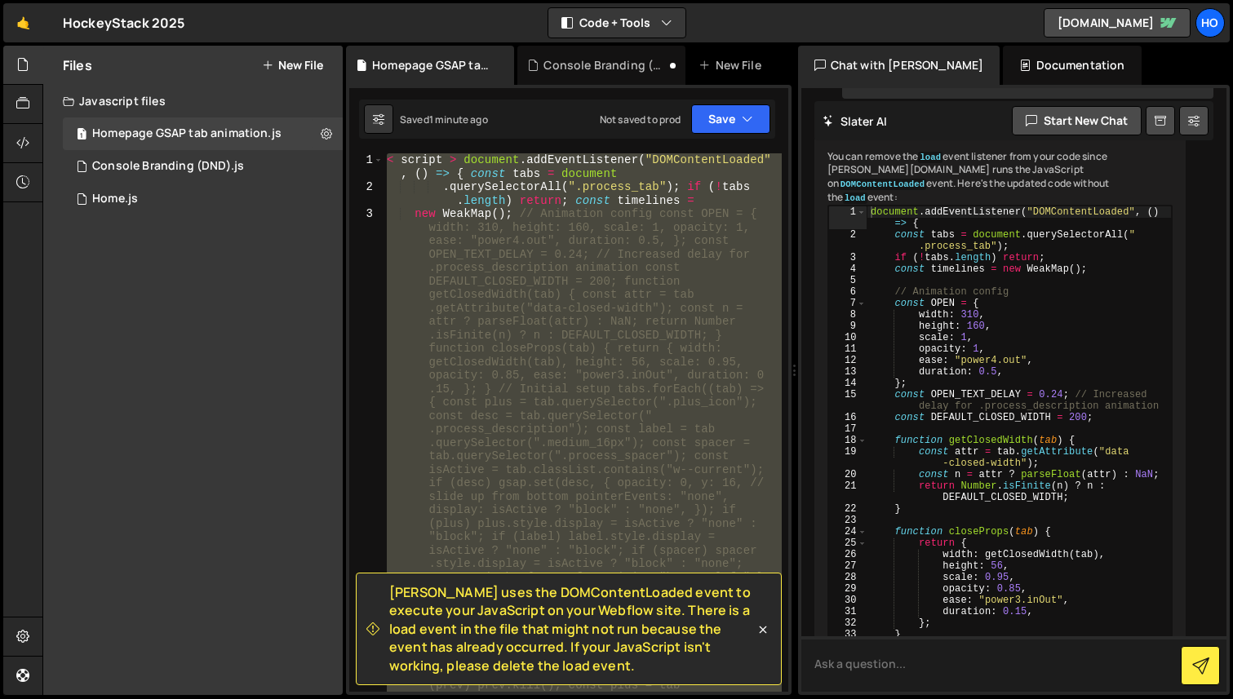
scroll to position [1080, 0]
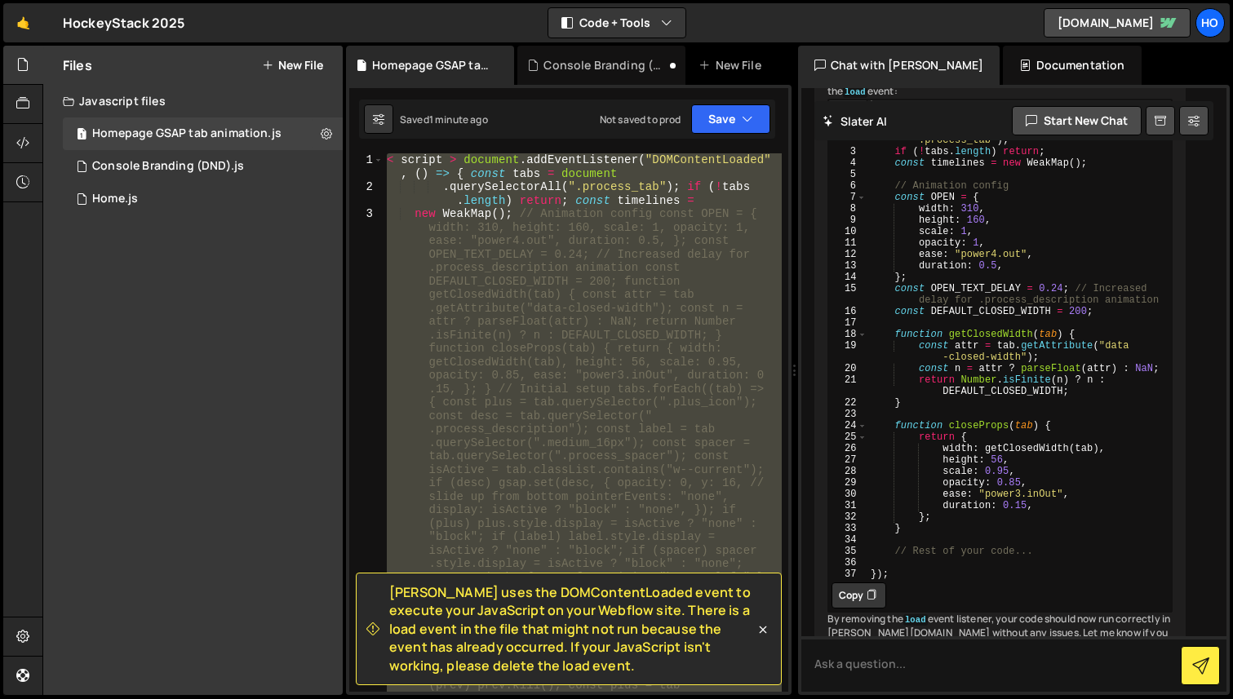
click at [868, 604] on icon at bounding box center [872, 596] width 10 height 16
click at [580, 435] on div "< script > document . addEventListener ( "DOMContentLoaded" , ( ) => { const ta…" at bounding box center [583, 422] width 398 height 539
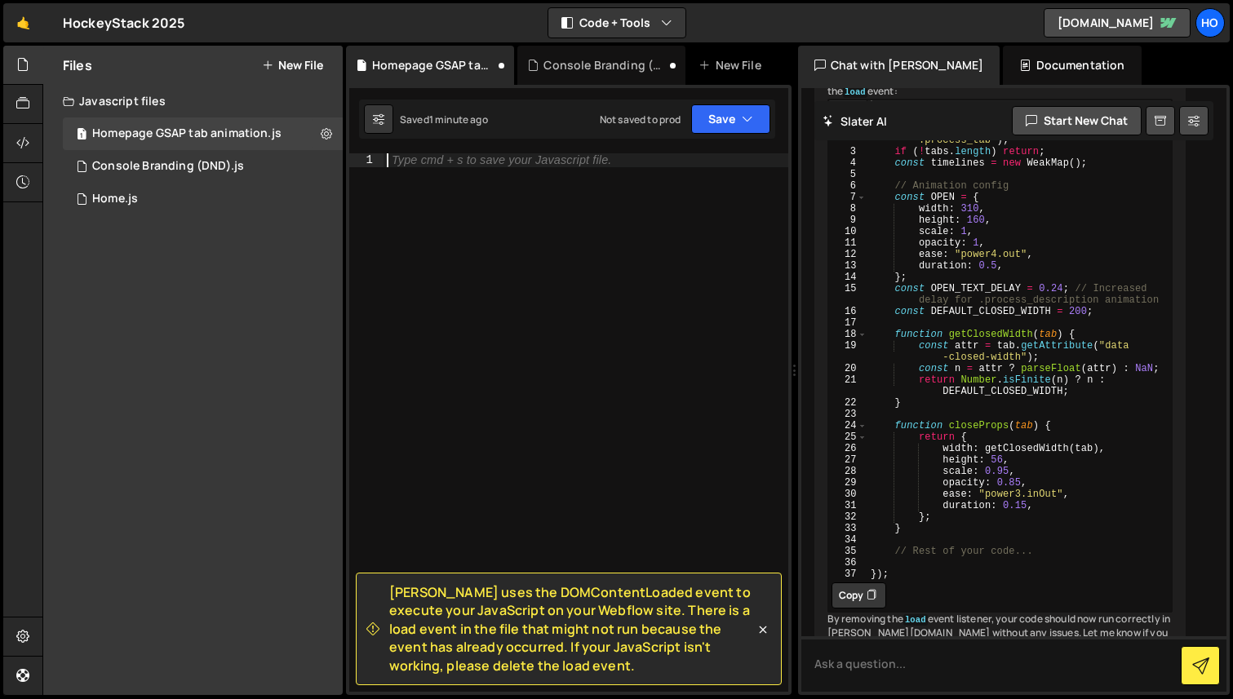
paste textarea "});"
type textarea "});"
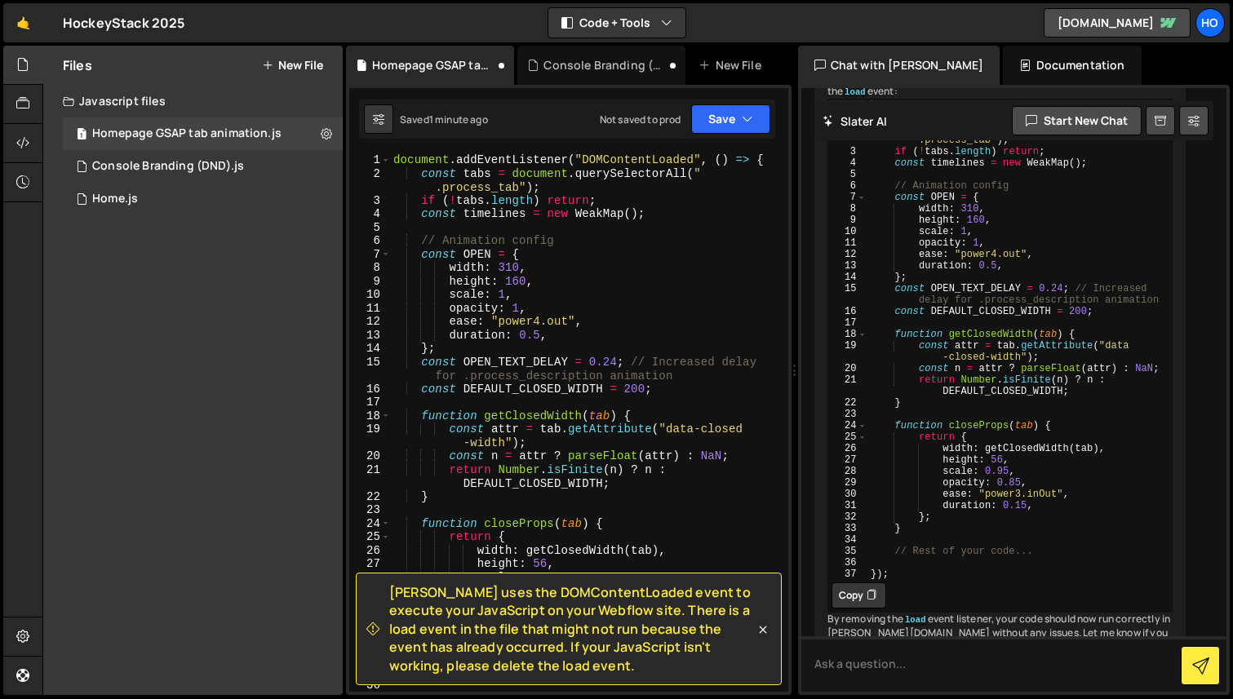
scroll to position [276, 0]
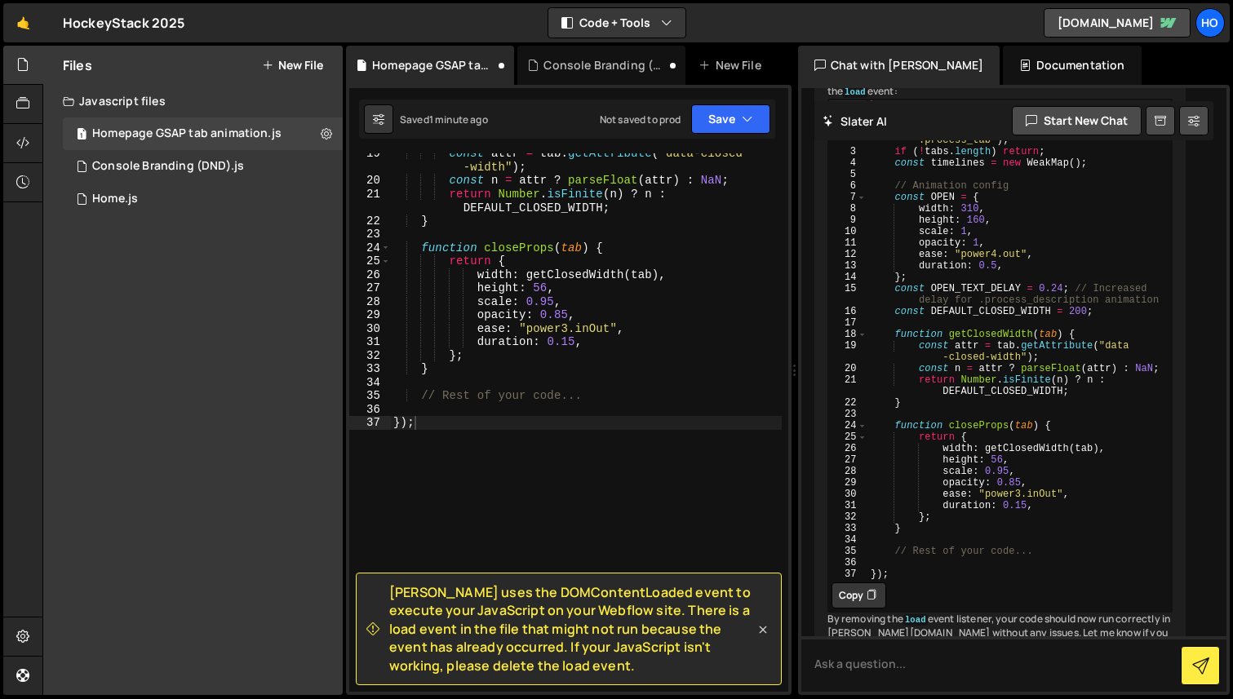
click at [760, 627] on icon at bounding box center [762, 630] width 7 height 7
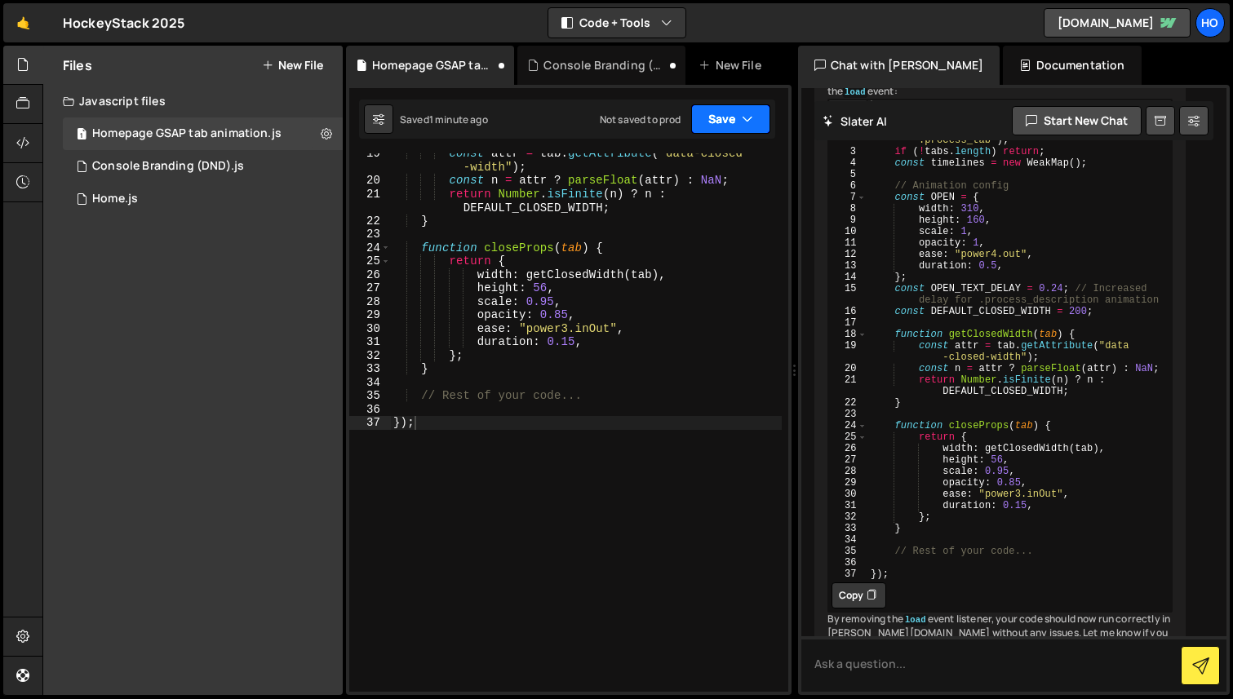
click at [751, 113] on icon "button" at bounding box center [747, 119] width 11 height 16
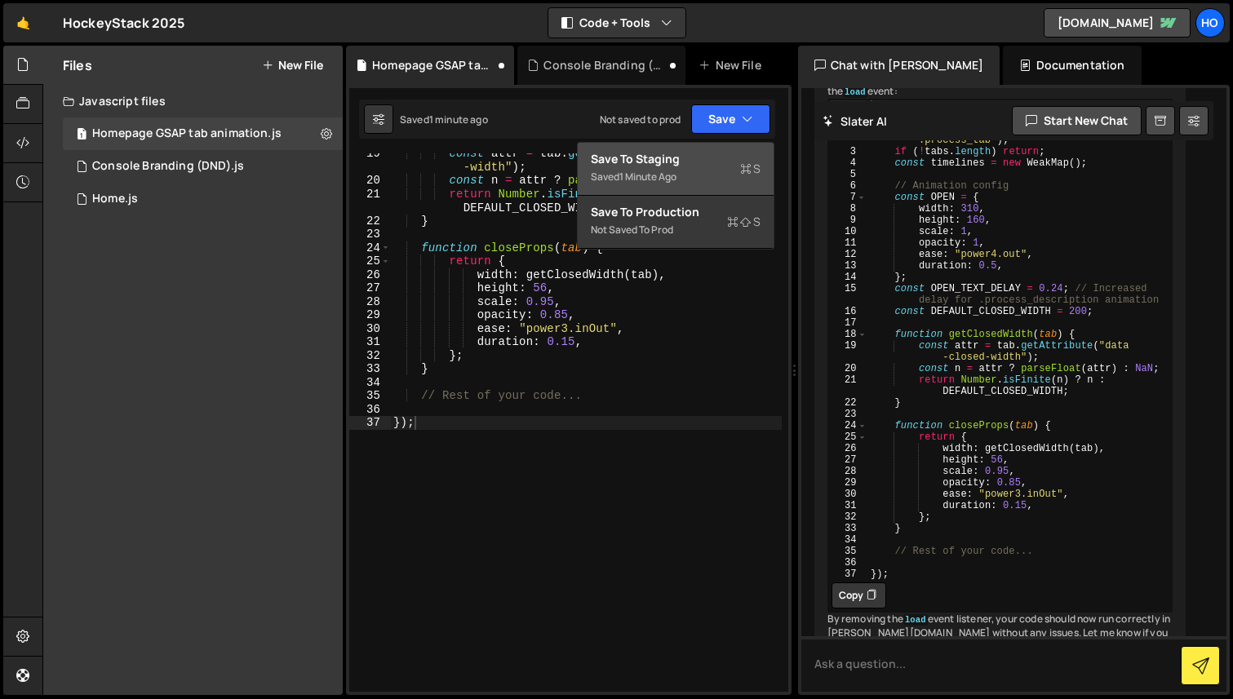
click at [740, 167] on icon at bounding box center [745, 169] width 11 height 16
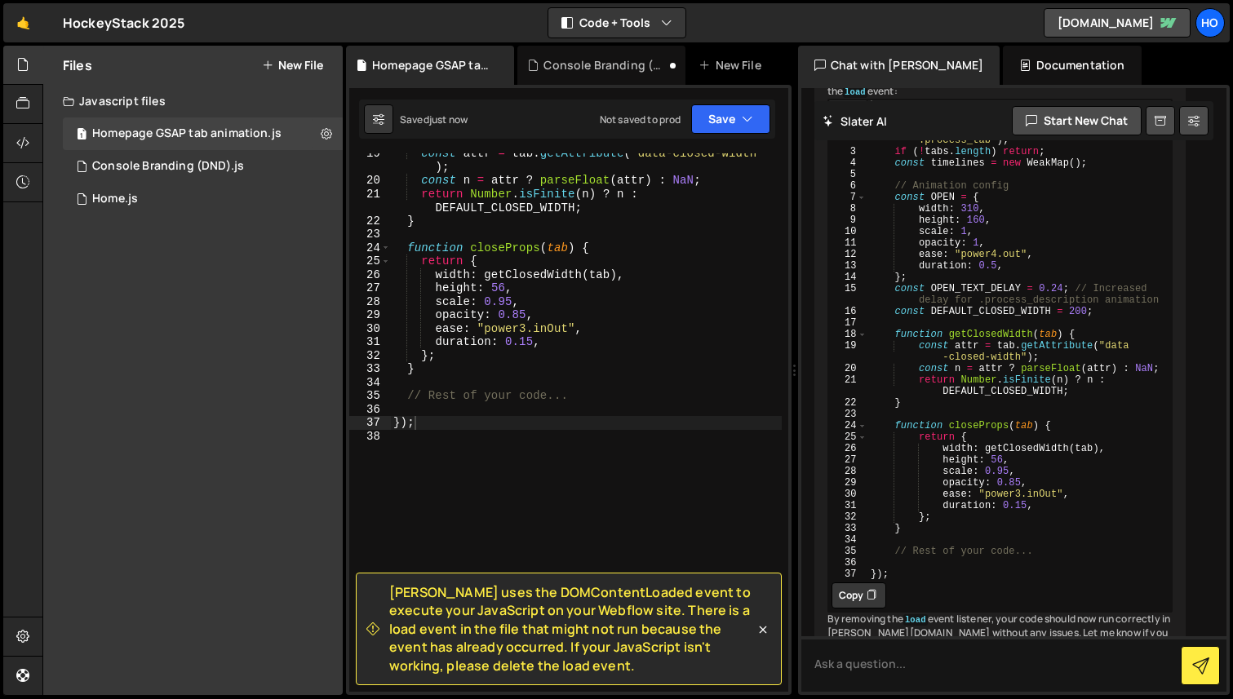
click at [760, 102] on div "Saved just now Not saved to prod Upgrade to Edit Save Save to Staging S Saved j…" at bounding box center [567, 119] width 416 height 39
click at [750, 131] on button "Save" at bounding box center [730, 118] width 79 height 29
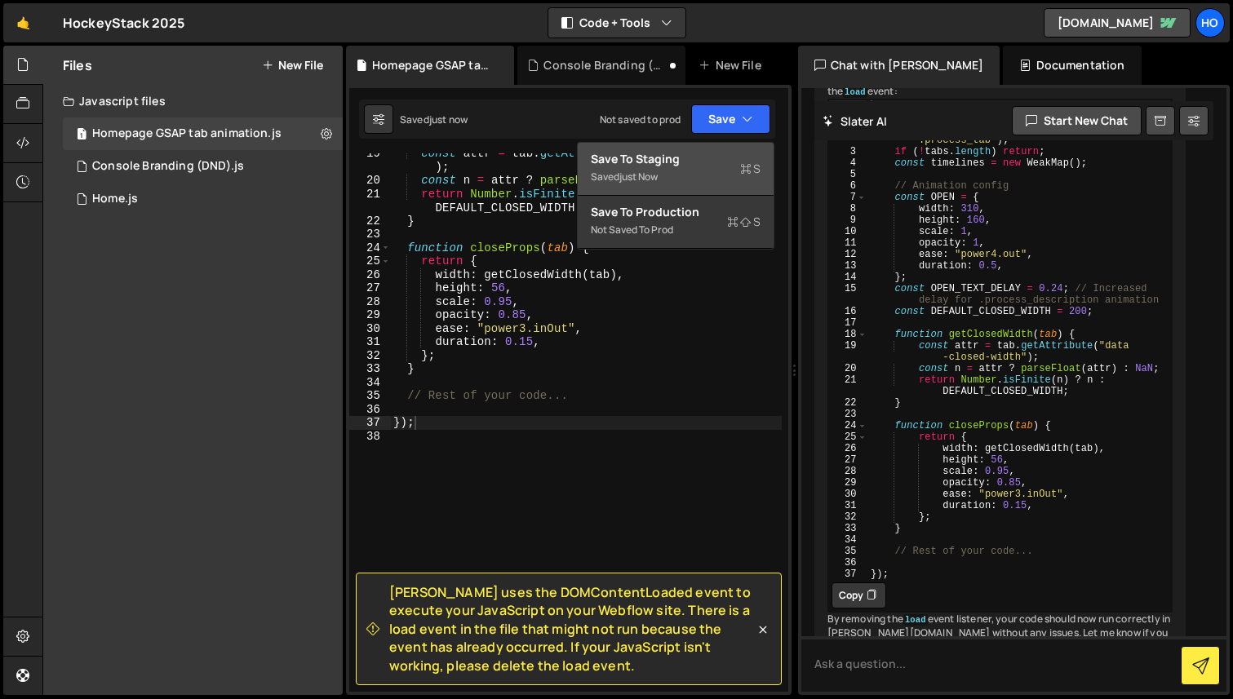
click at [713, 146] on button "Save to Staging S Saved just now" at bounding box center [676, 169] width 196 height 53
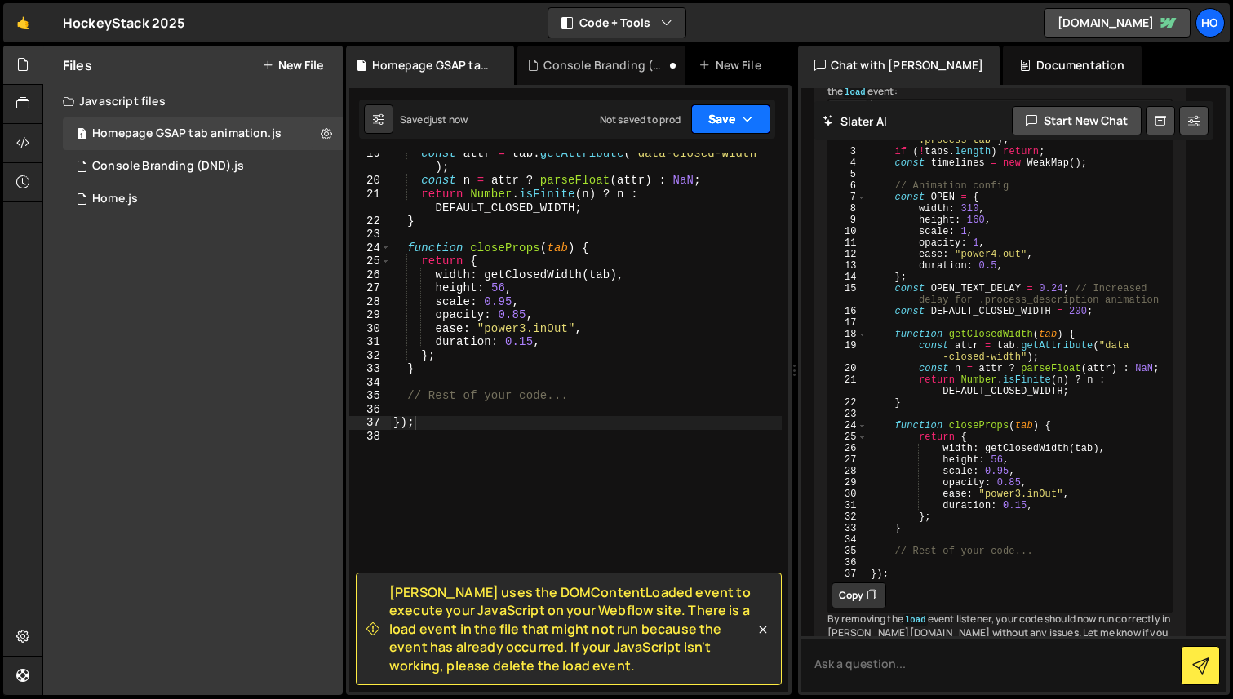
click at [737, 122] on button "Save" at bounding box center [730, 118] width 79 height 29
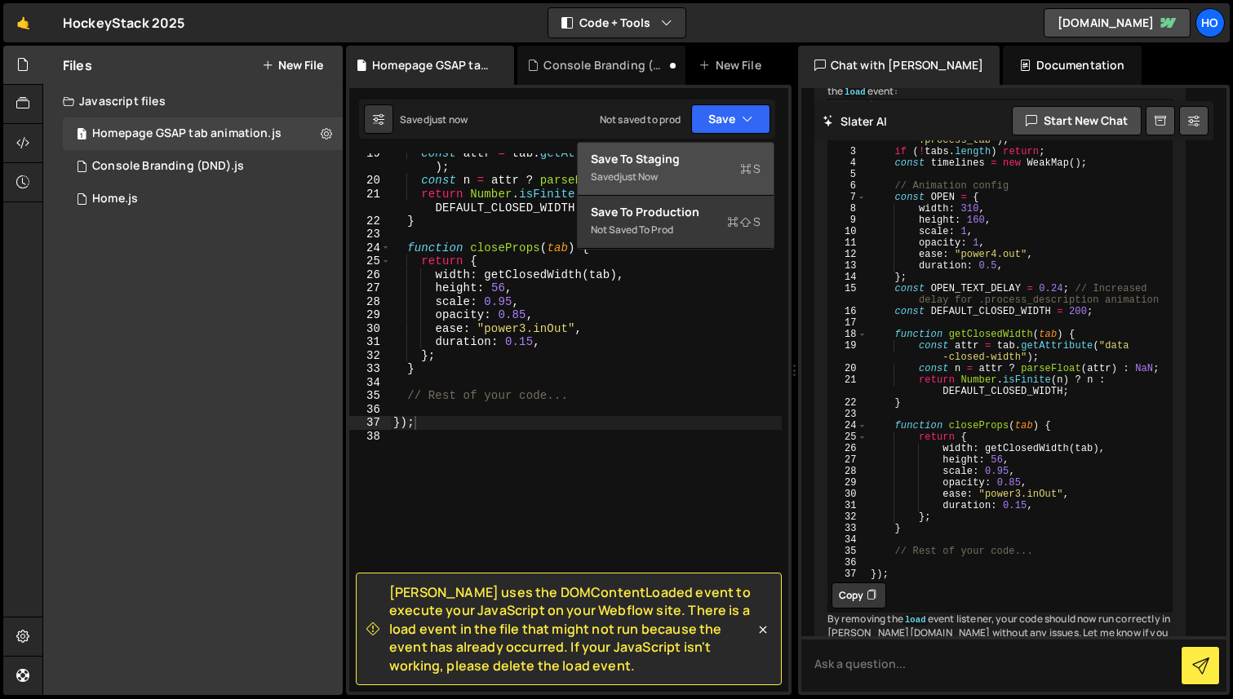
click at [712, 184] on div "Saved just now" at bounding box center [676, 177] width 170 height 20
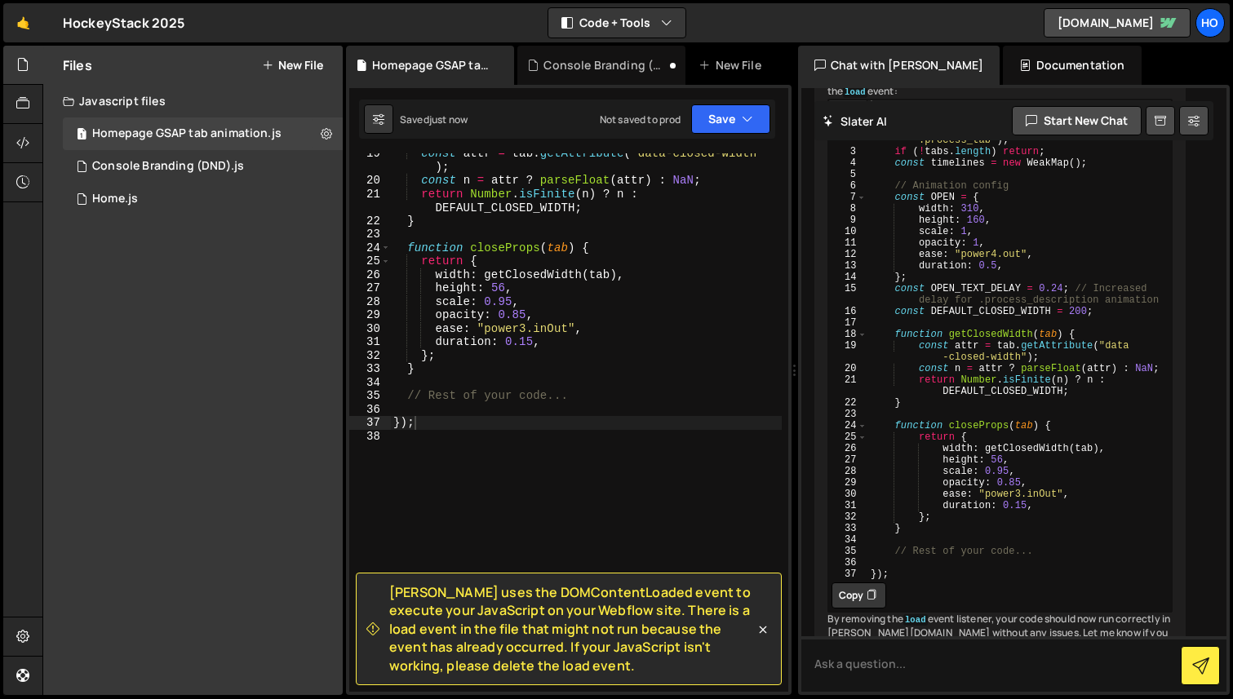
scroll to position [1176, 0]
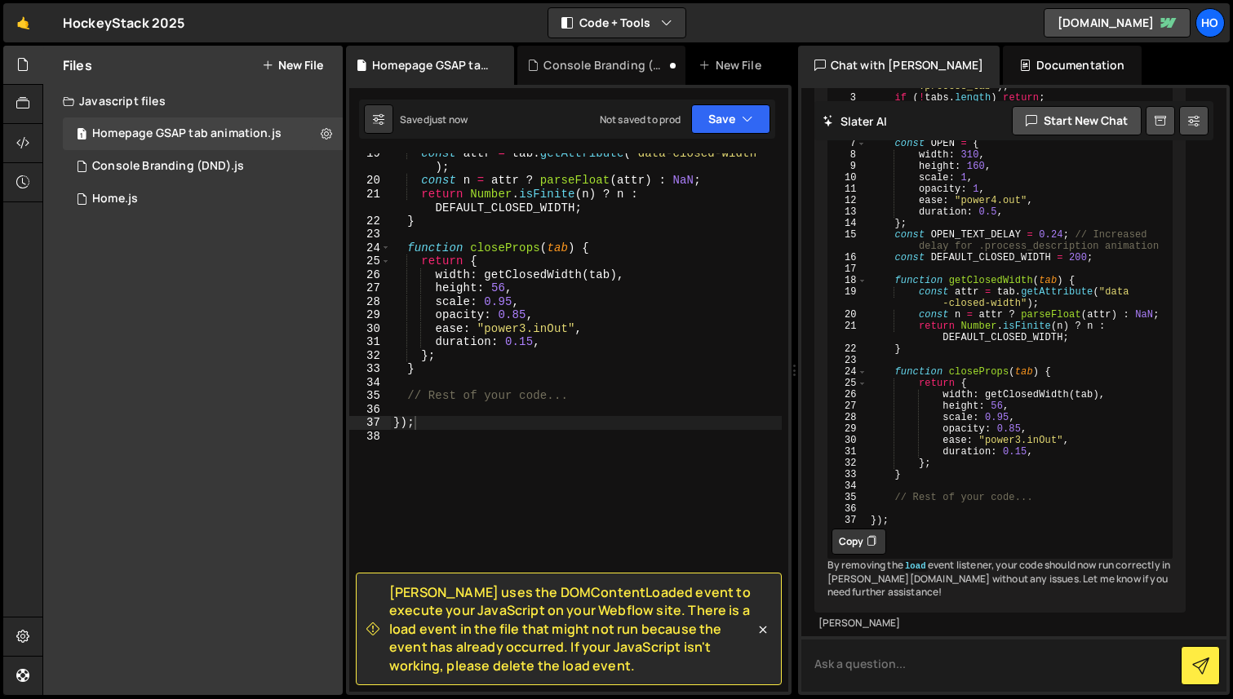
click at [911, 663] on textarea at bounding box center [1014, 664] width 426 height 55
type textarea "still not fixed"
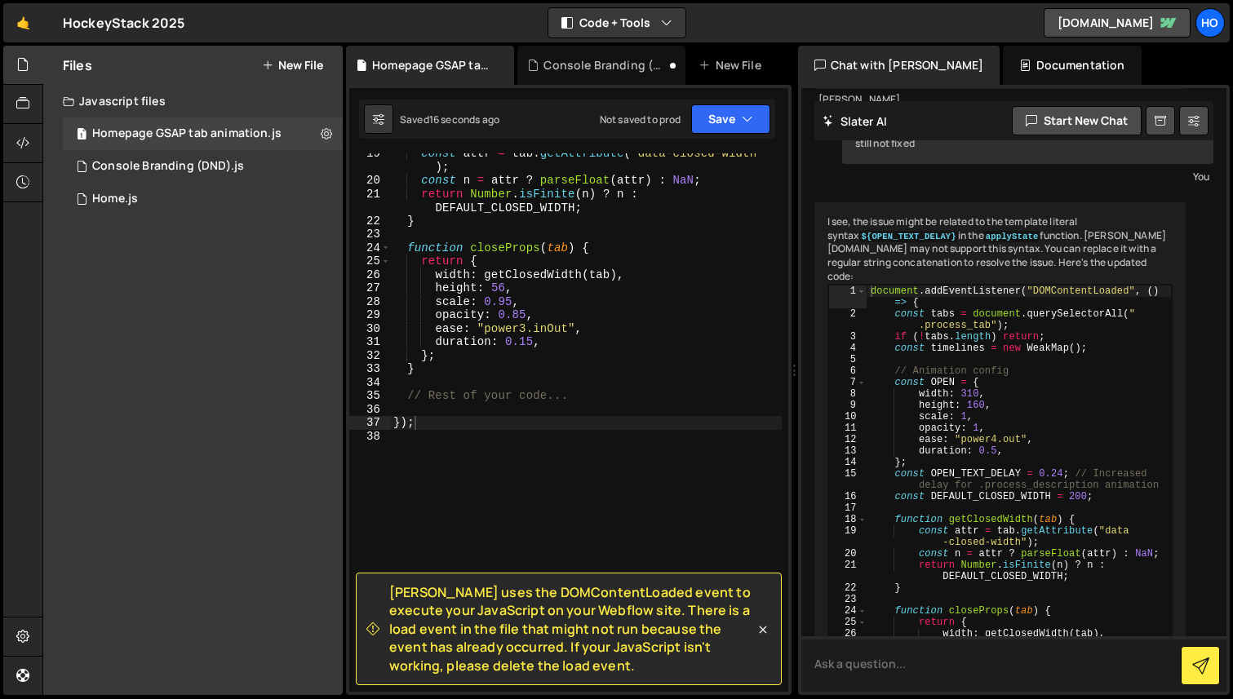
scroll to position [1981, 0]
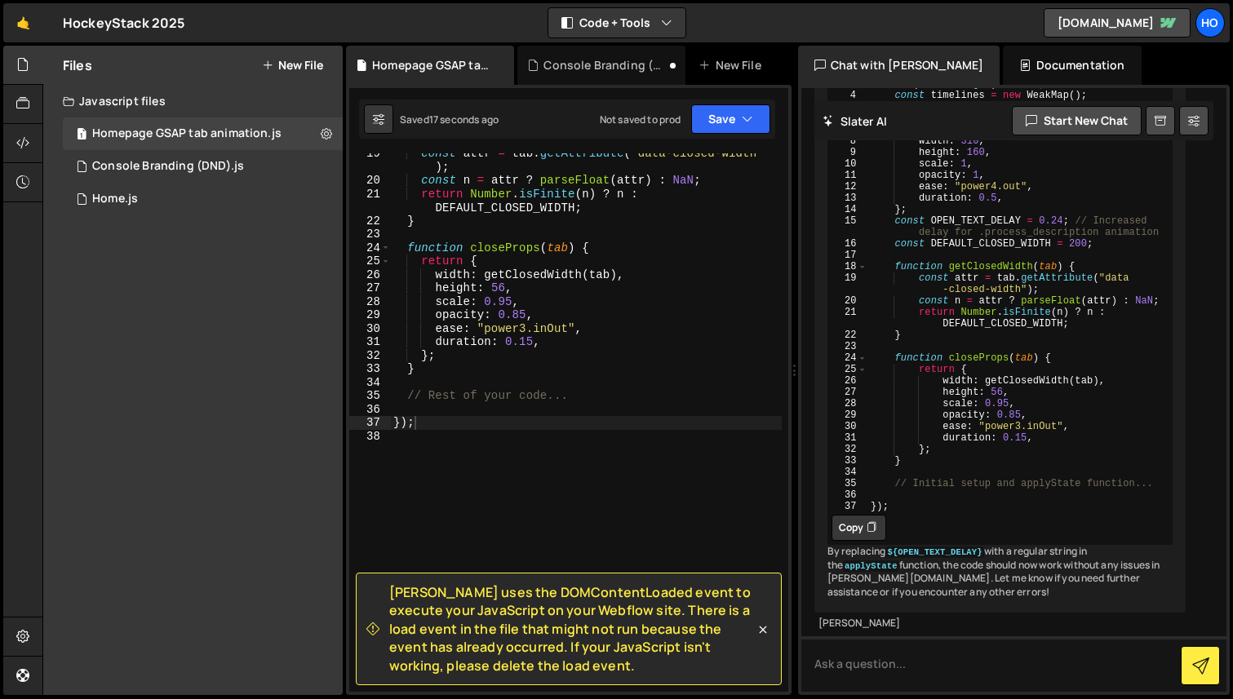
click at [855, 515] on button "Copy" at bounding box center [859, 528] width 55 height 26
click at [601, 345] on div "const attr = tab . getAttribute ( "data-closed-width" ) ; const n = attr ? pars…" at bounding box center [586, 436] width 392 height 579
type textarea "});"
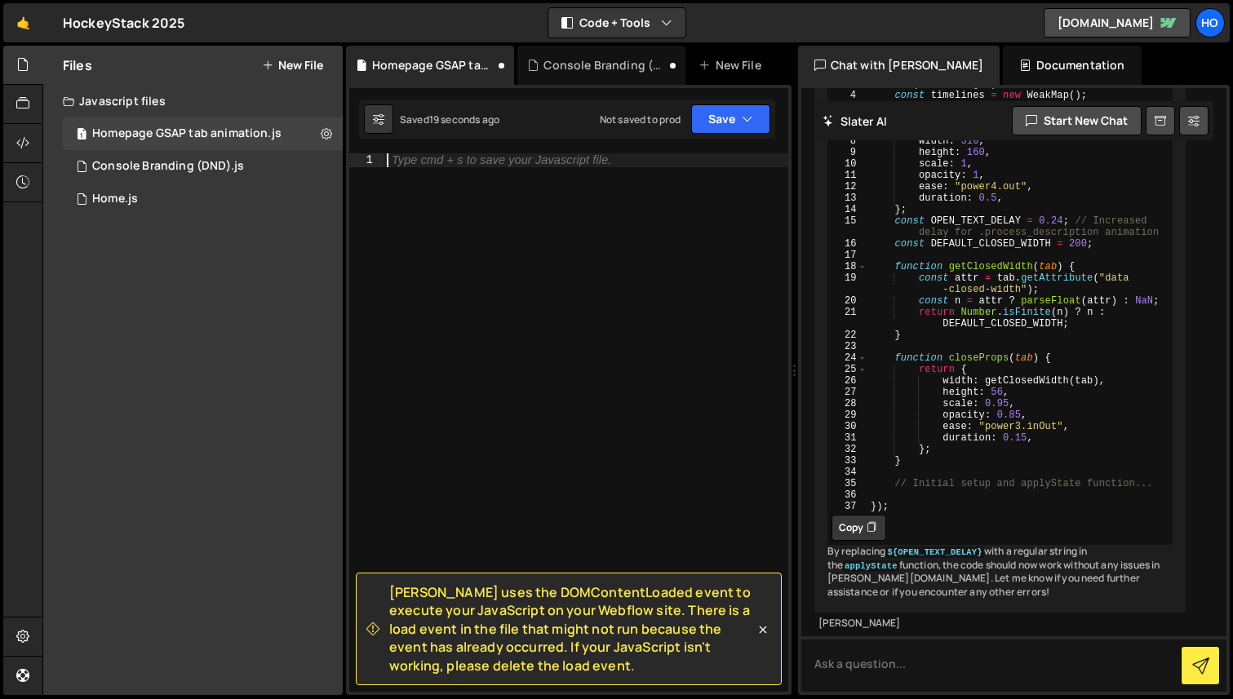
paste textarea "});"
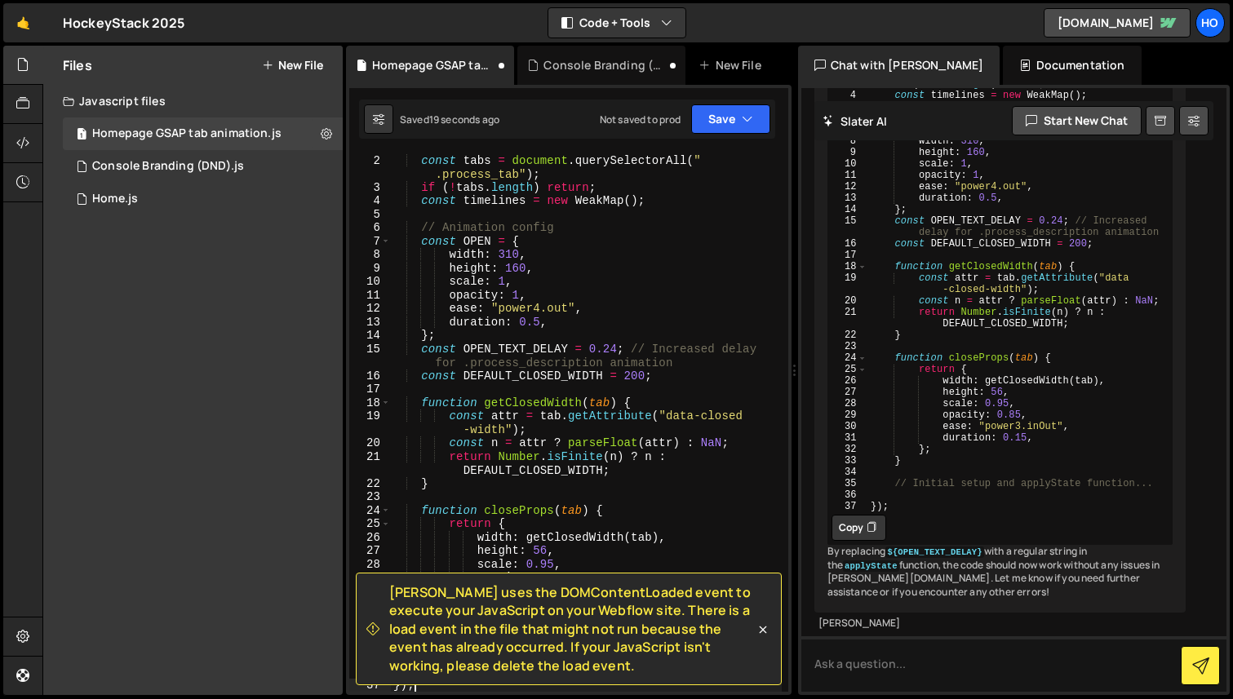
scroll to position [13, 0]
click at [735, 118] on button "Save" at bounding box center [730, 118] width 79 height 29
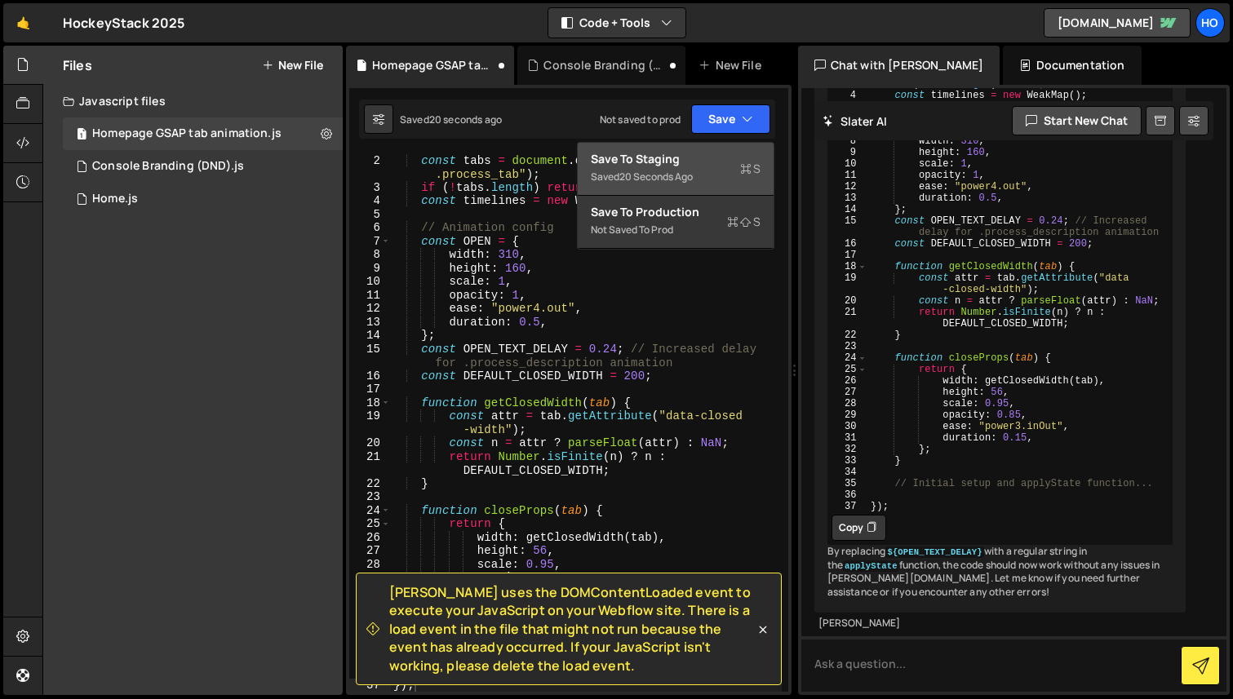
click at [737, 158] on div "Save to Staging S" at bounding box center [676, 159] width 170 height 16
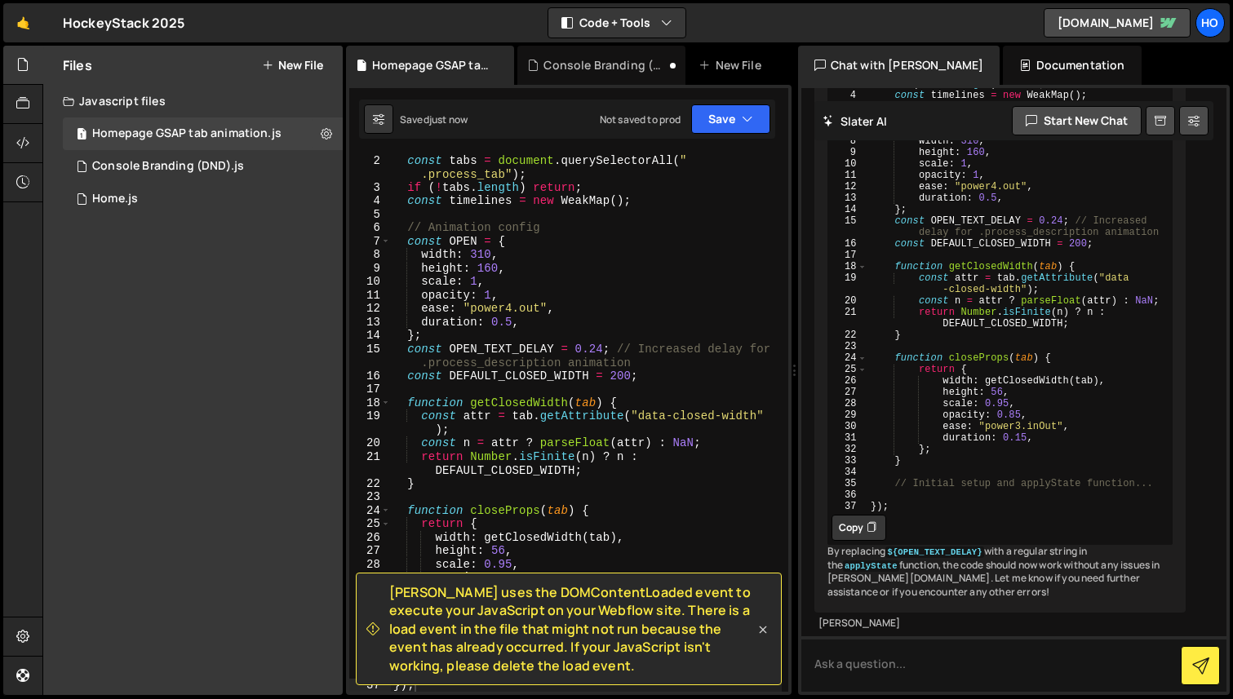
click at [764, 632] on icon at bounding box center [762, 630] width 7 height 7
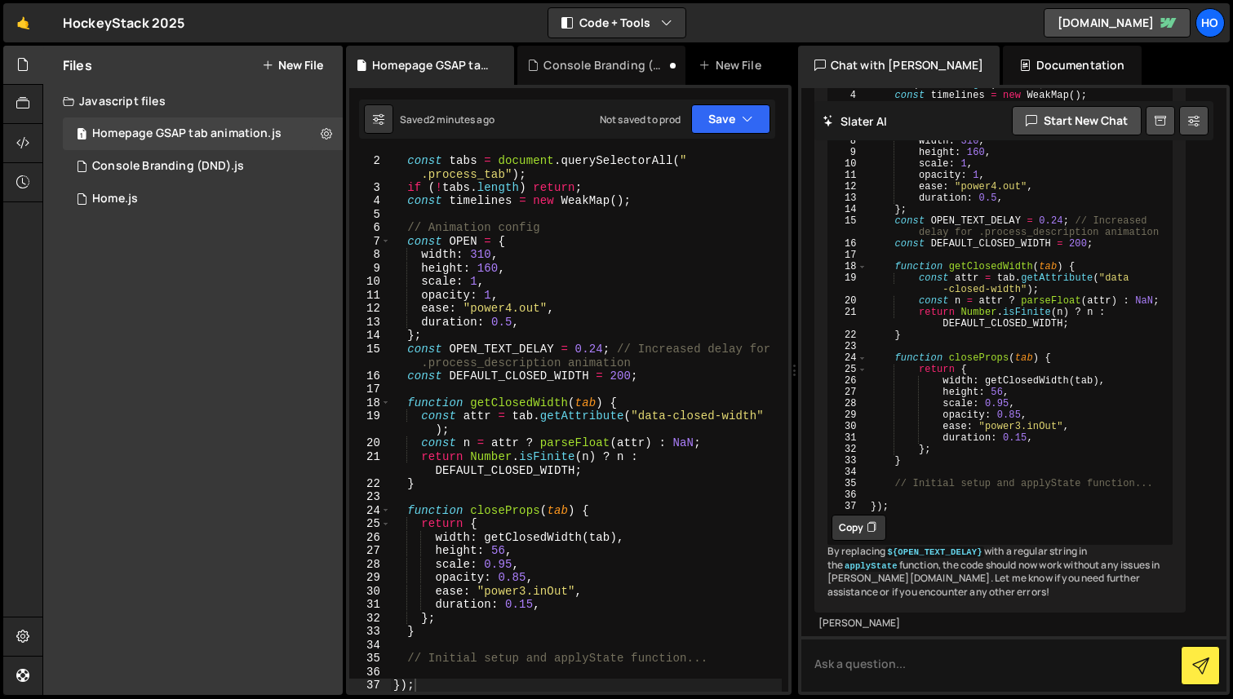
scroll to position [0, 0]
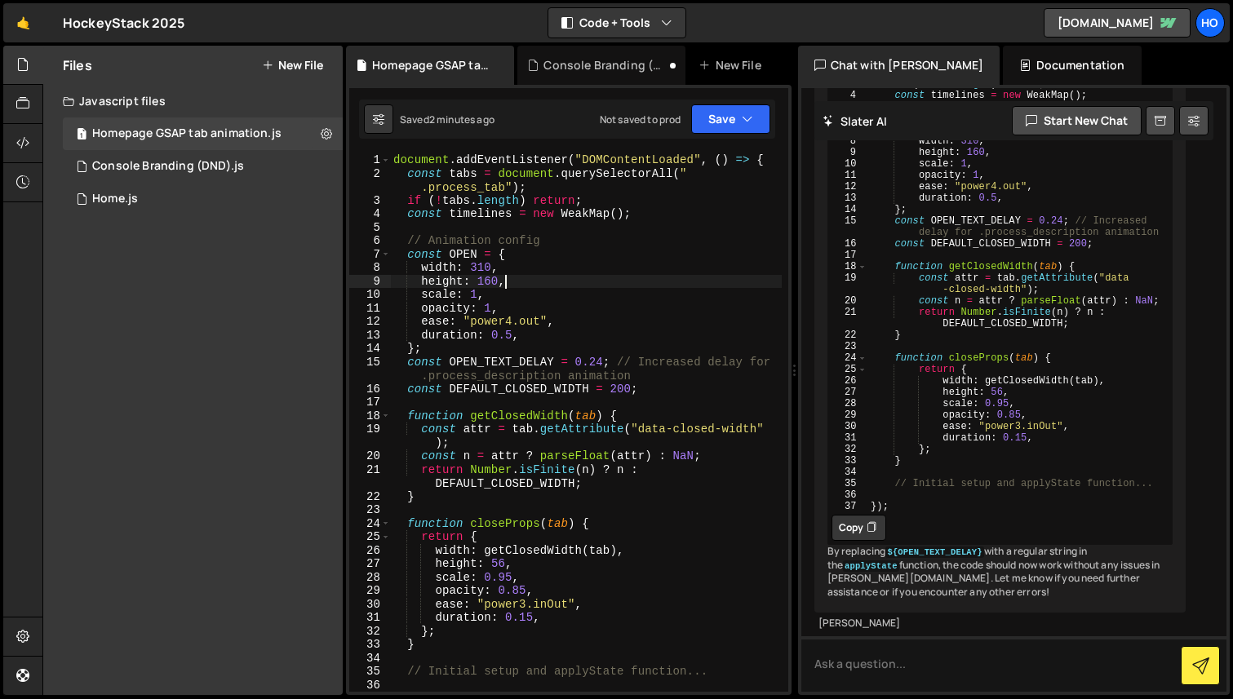
click at [559, 287] on div "document . addEventListener ( "DOMContentLoaded" , ( ) => { const tabs = docume…" at bounding box center [586, 436] width 392 height 566
type textarea "});"
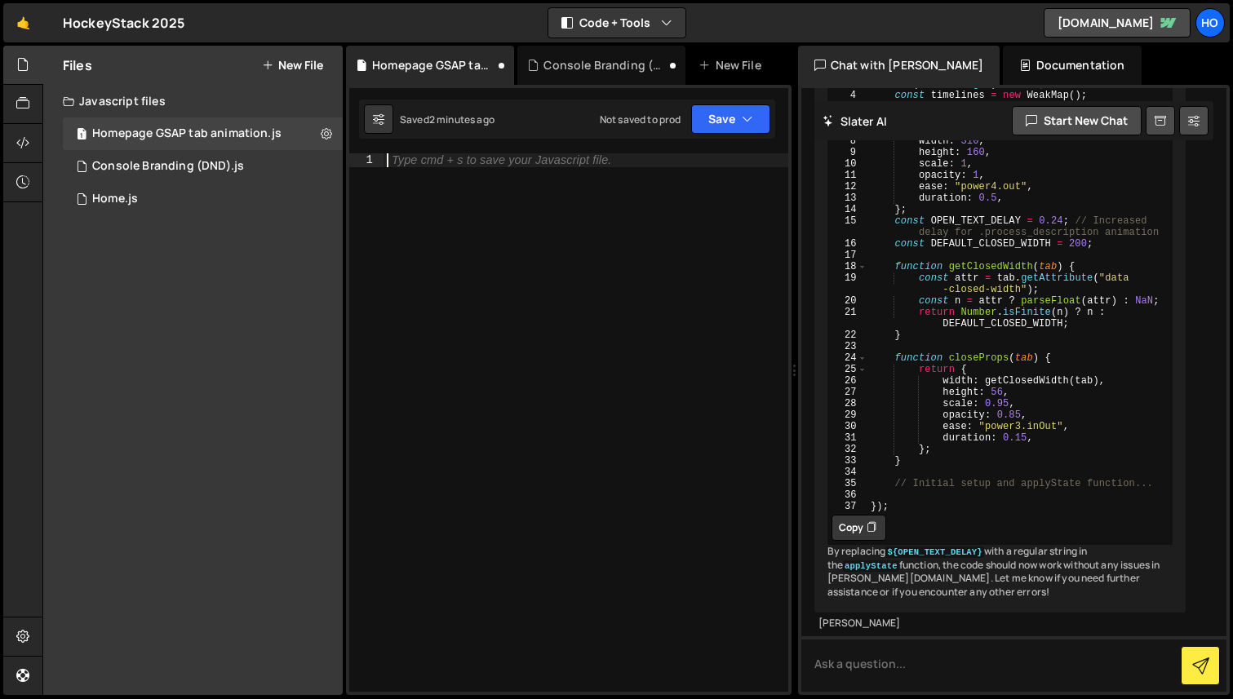
scroll to position [1521, 0]
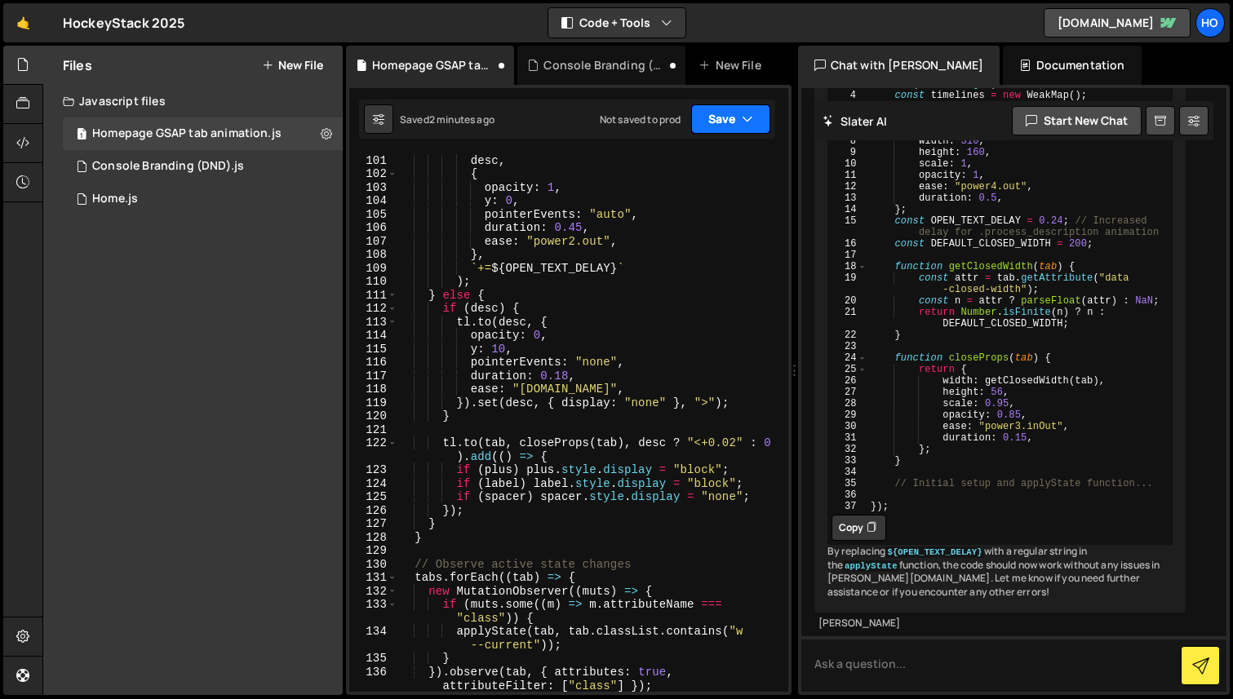
click at [740, 124] on button "Save" at bounding box center [730, 118] width 79 height 29
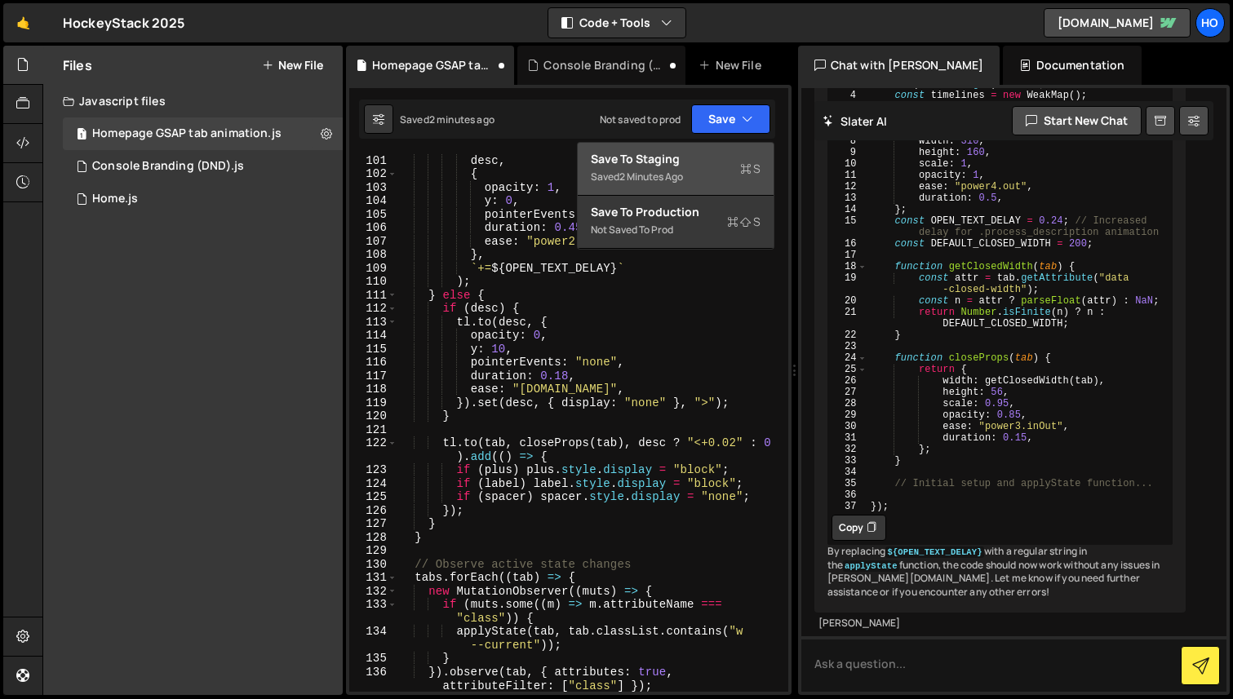
click at [709, 189] on button "Save to Staging S Saved 2 minutes ago" at bounding box center [676, 169] width 196 height 53
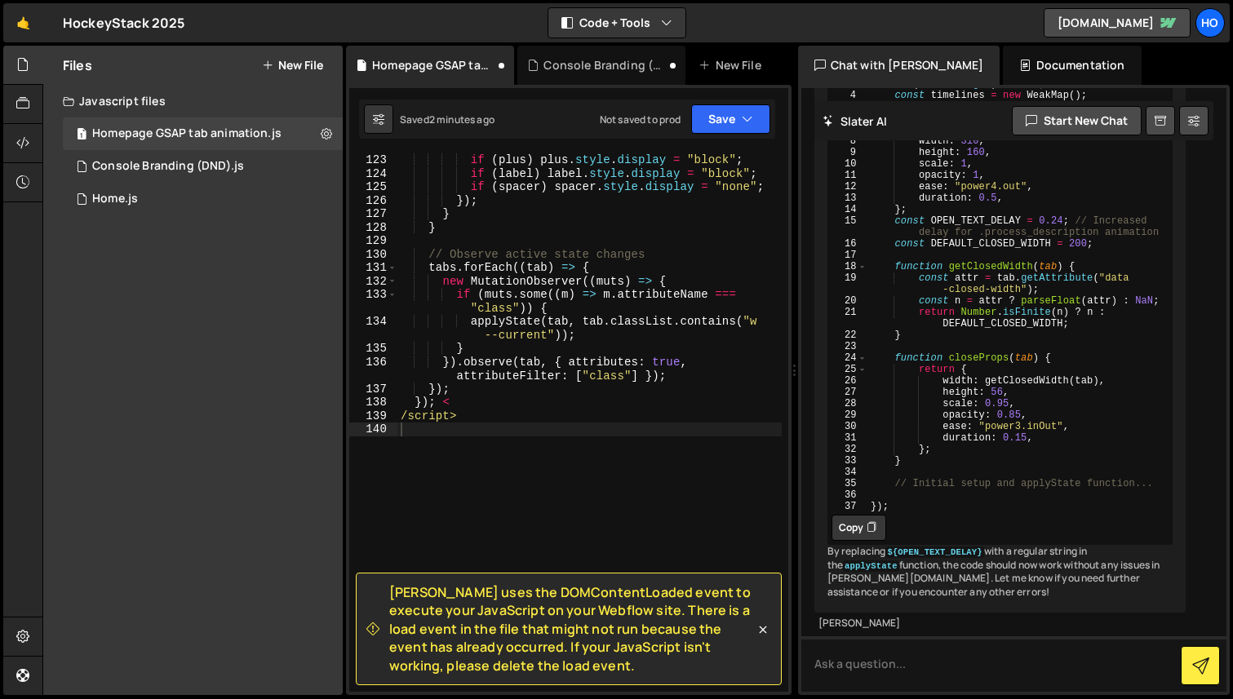
scroll to position [1885, 0]
click at [719, 124] on button "Save" at bounding box center [730, 118] width 79 height 29
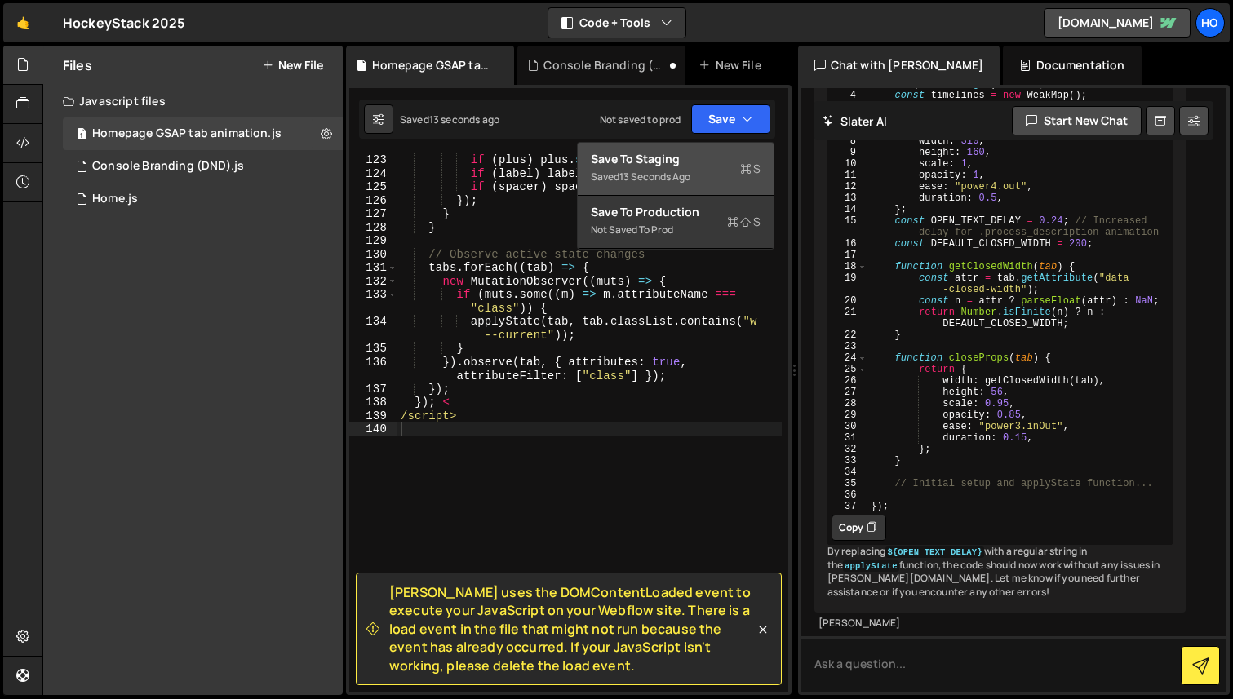
click at [722, 159] on div "Save to Staging S" at bounding box center [676, 159] width 170 height 16
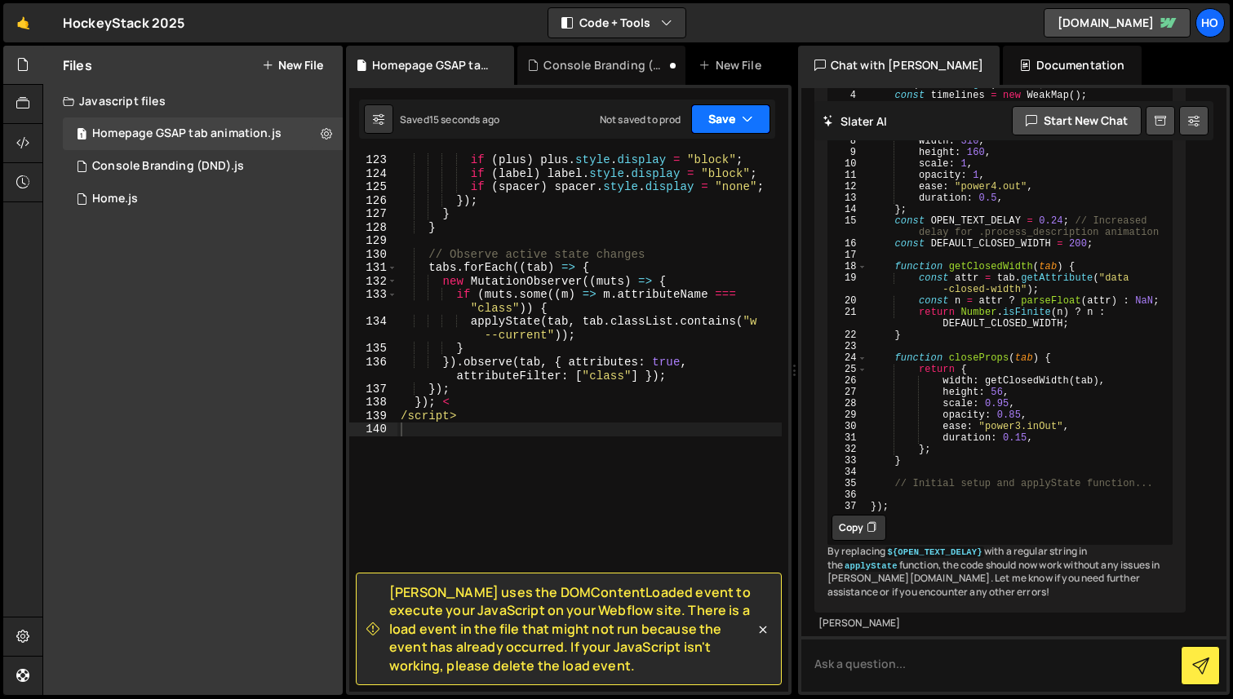
click at [716, 125] on button "Save" at bounding box center [730, 118] width 79 height 29
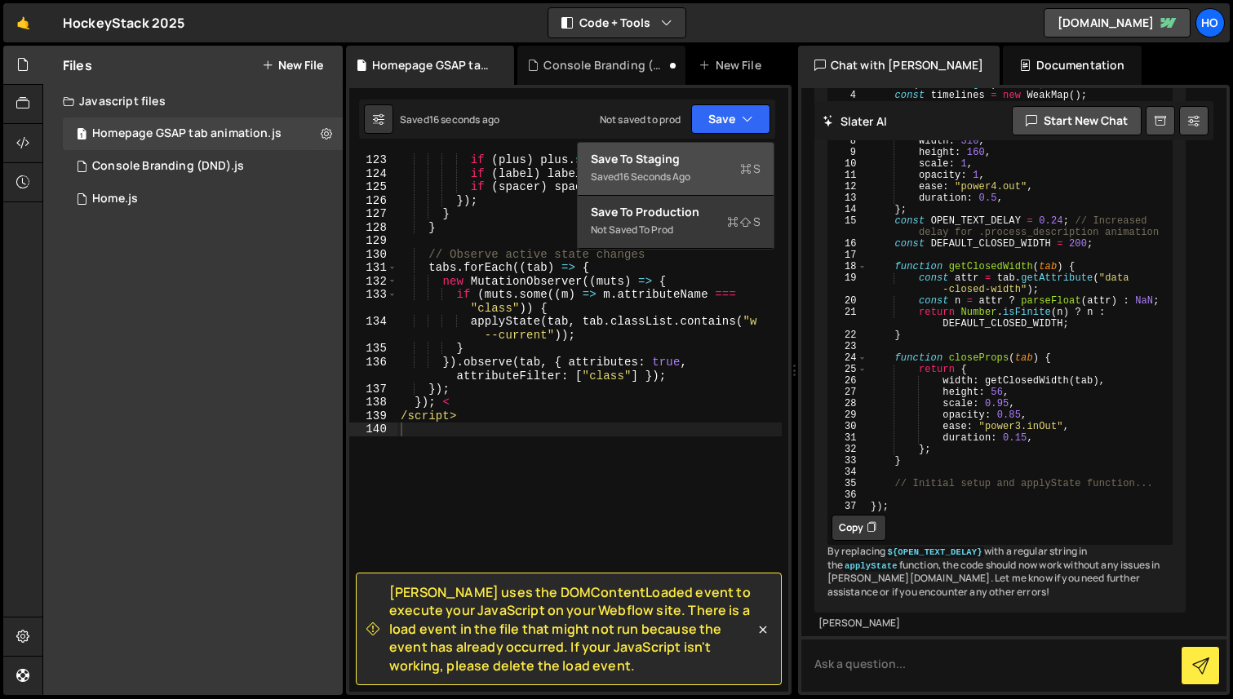
click at [721, 178] on div "Saved 16 seconds ago" at bounding box center [676, 177] width 170 height 20
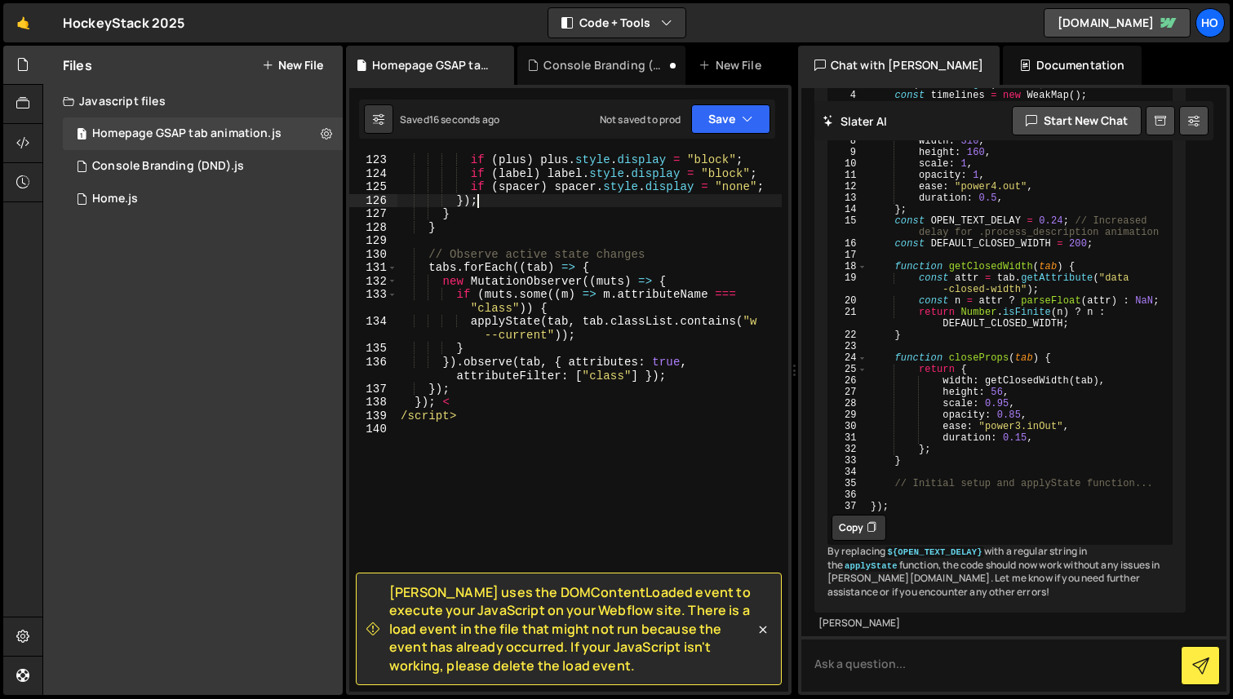
click at [748, 203] on div "if ( plus ) plus . style . display = "block" ; if ( label ) label . style . dis…" at bounding box center [589, 436] width 384 height 566
type textarea "/script>"
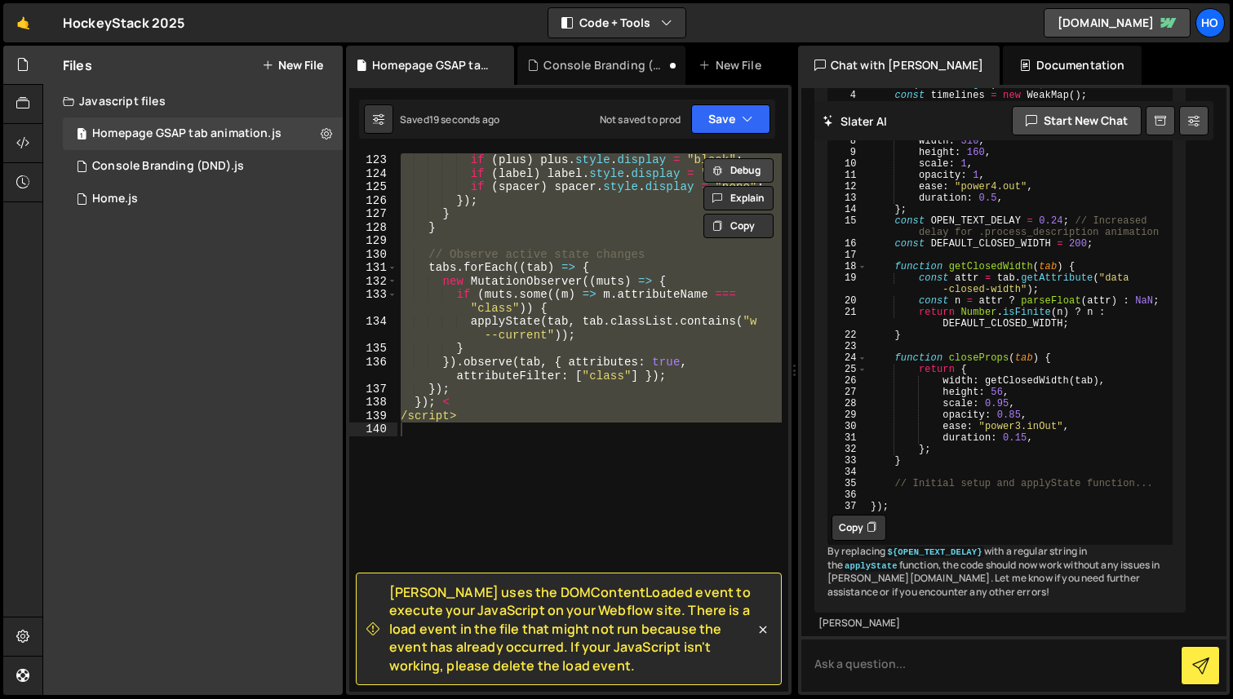
click at [739, 170] on button "Debug" at bounding box center [738, 170] width 70 height 24
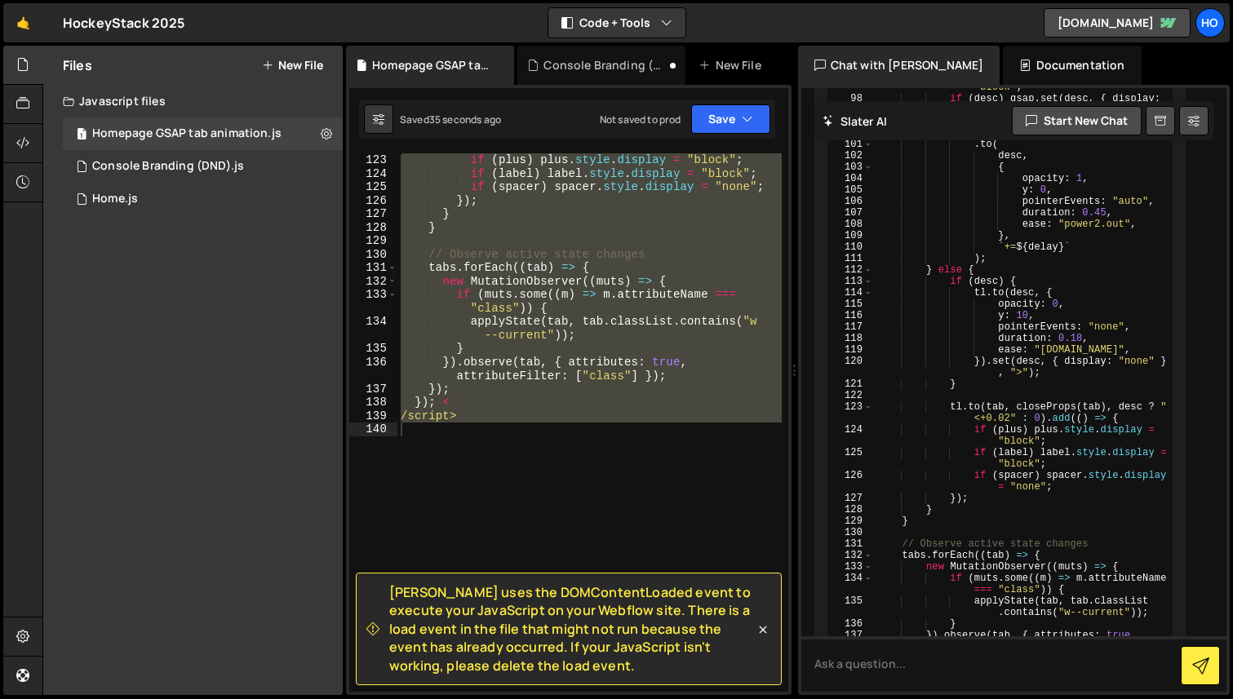
scroll to position [6234, 0]
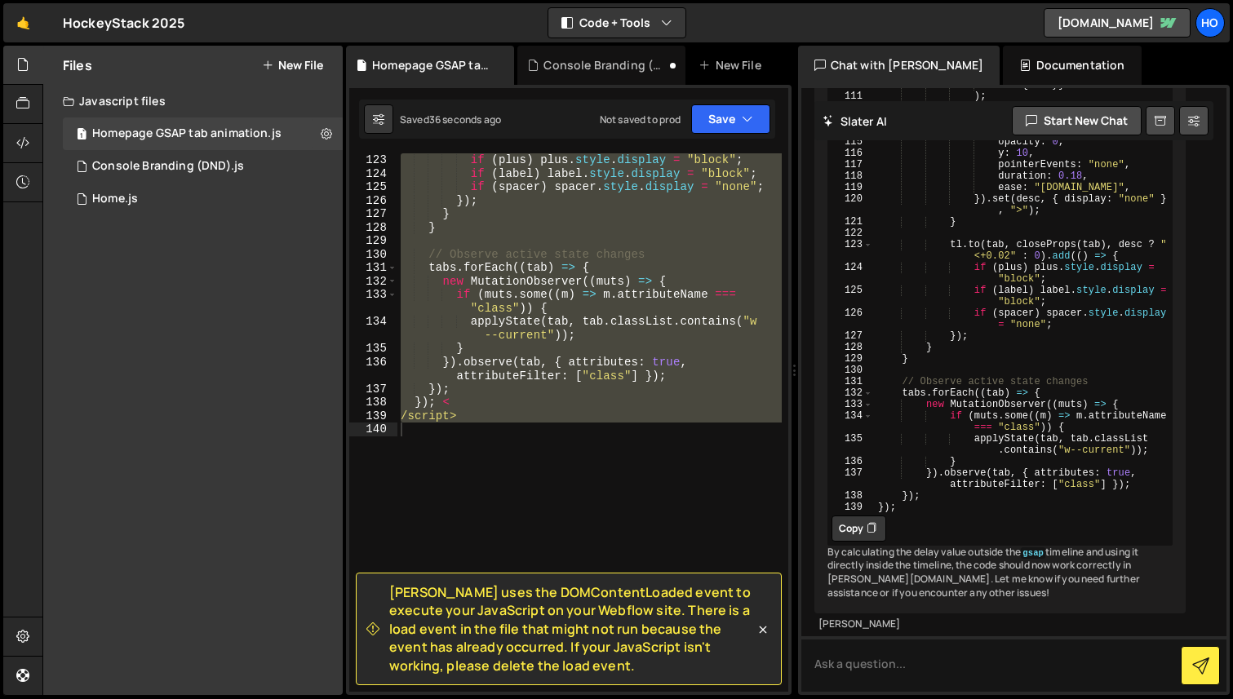
click at [862, 516] on button "Copy" at bounding box center [859, 529] width 55 height 26
click at [534, 485] on div "if ( plus ) plus . style . display = "block" ; if ( label ) label . style . dis…" at bounding box center [589, 422] width 384 height 539
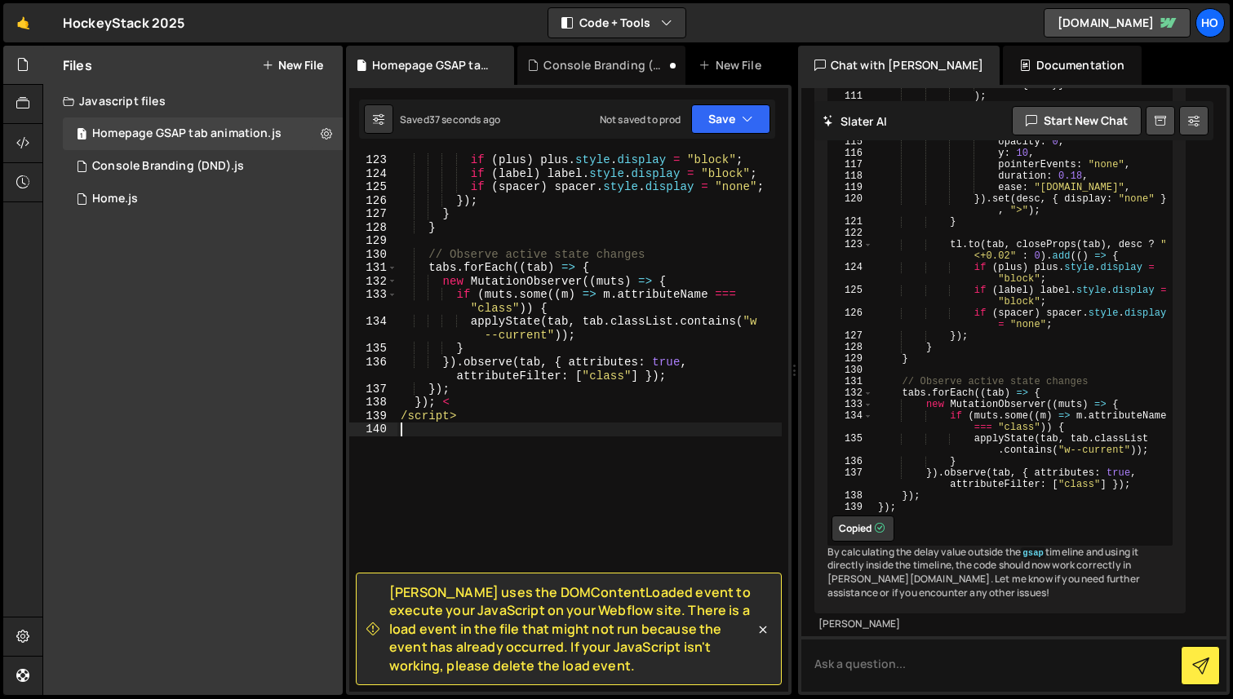
type textarea "/script>"
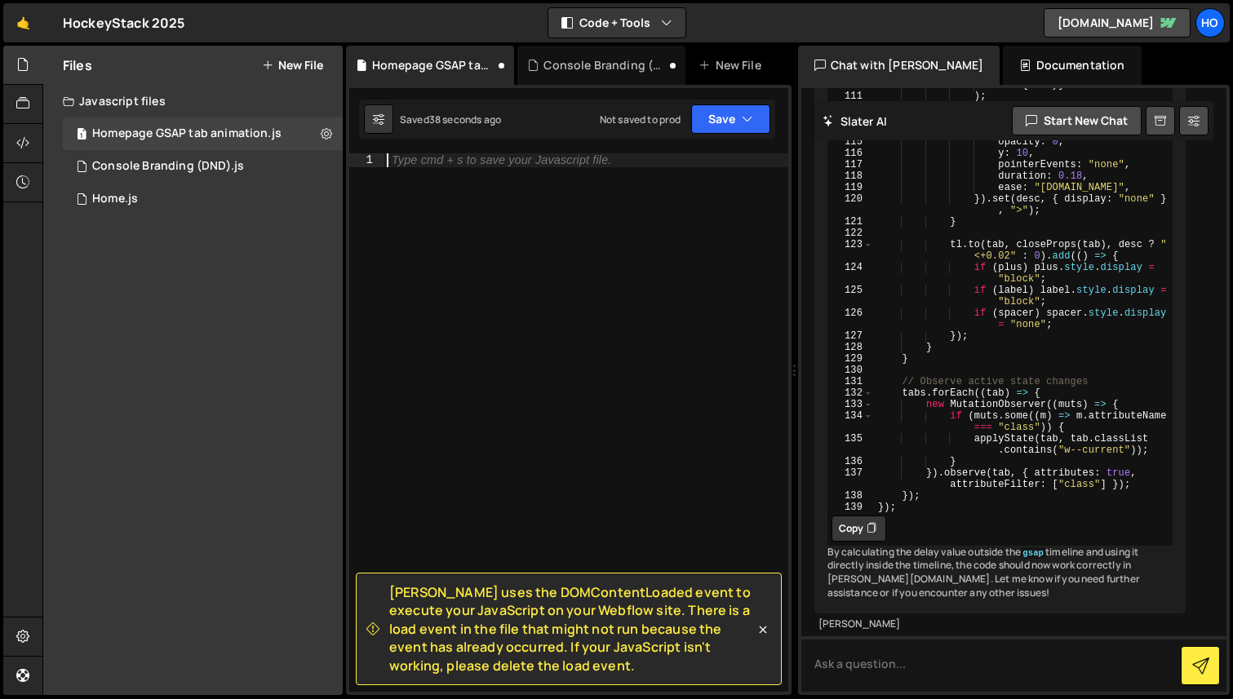
paste textarea "});"
type textarea "});"
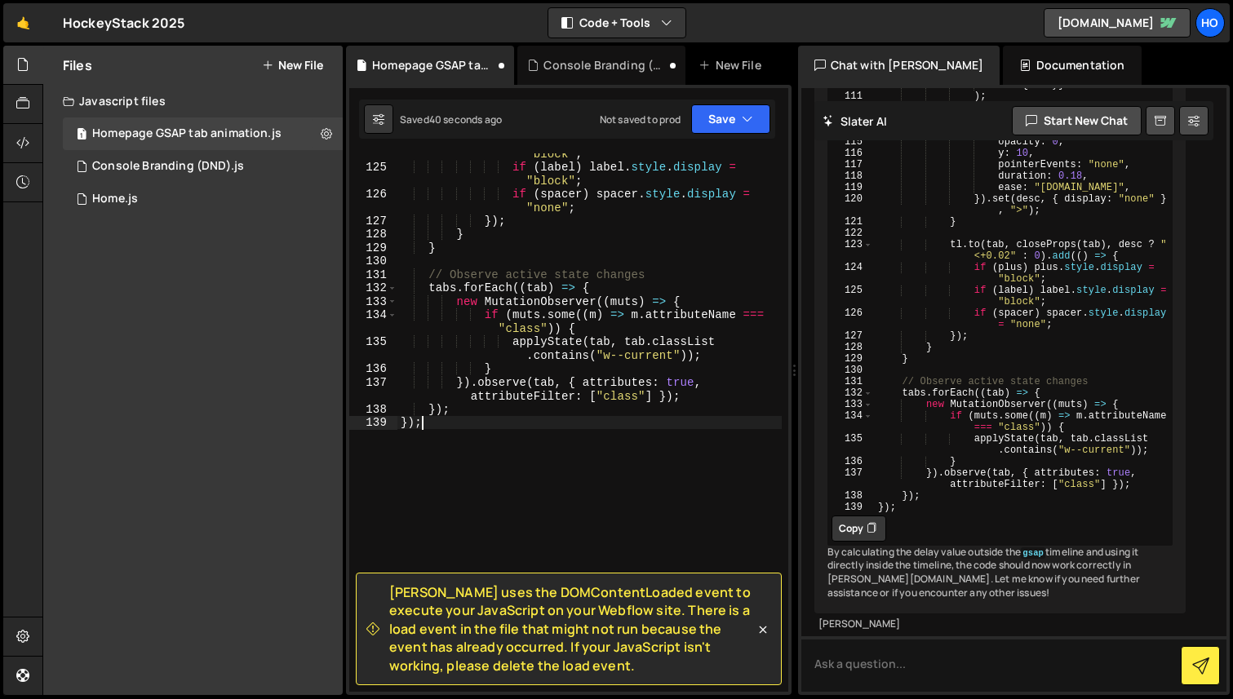
scroll to position [1945, 0]
click at [751, 118] on icon "button" at bounding box center [747, 119] width 11 height 16
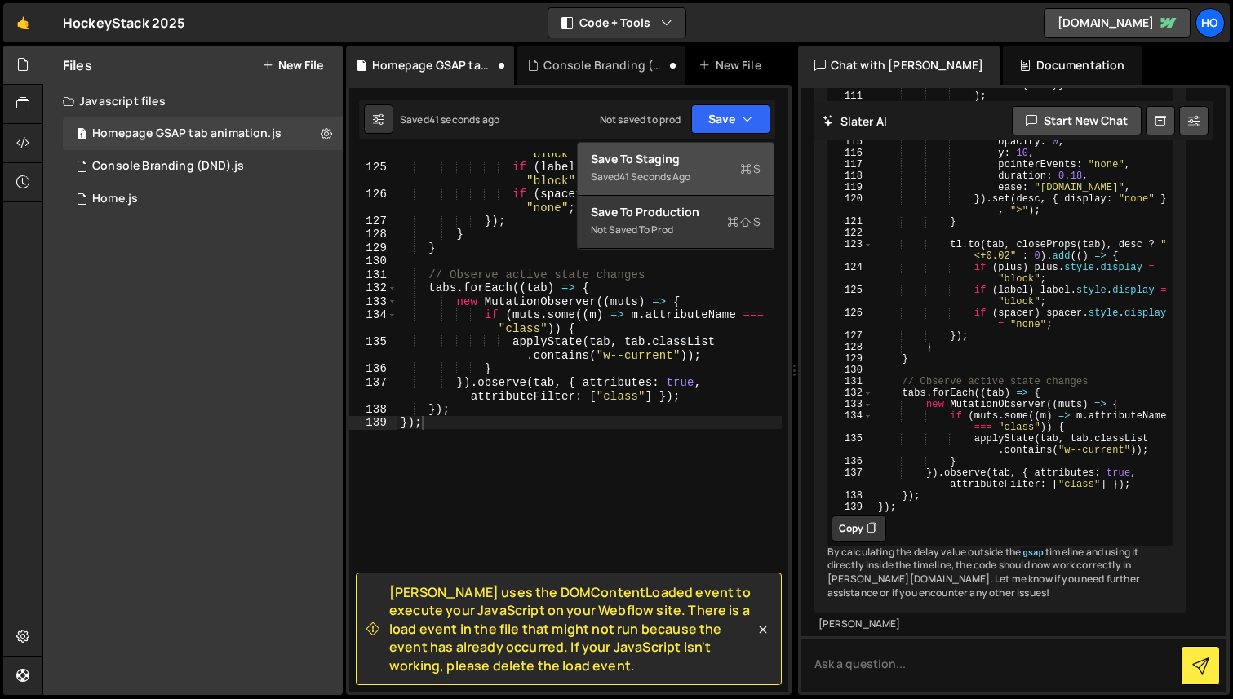
click at [751, 161] on icon at bounding box center [745, 169] width 11 height 16
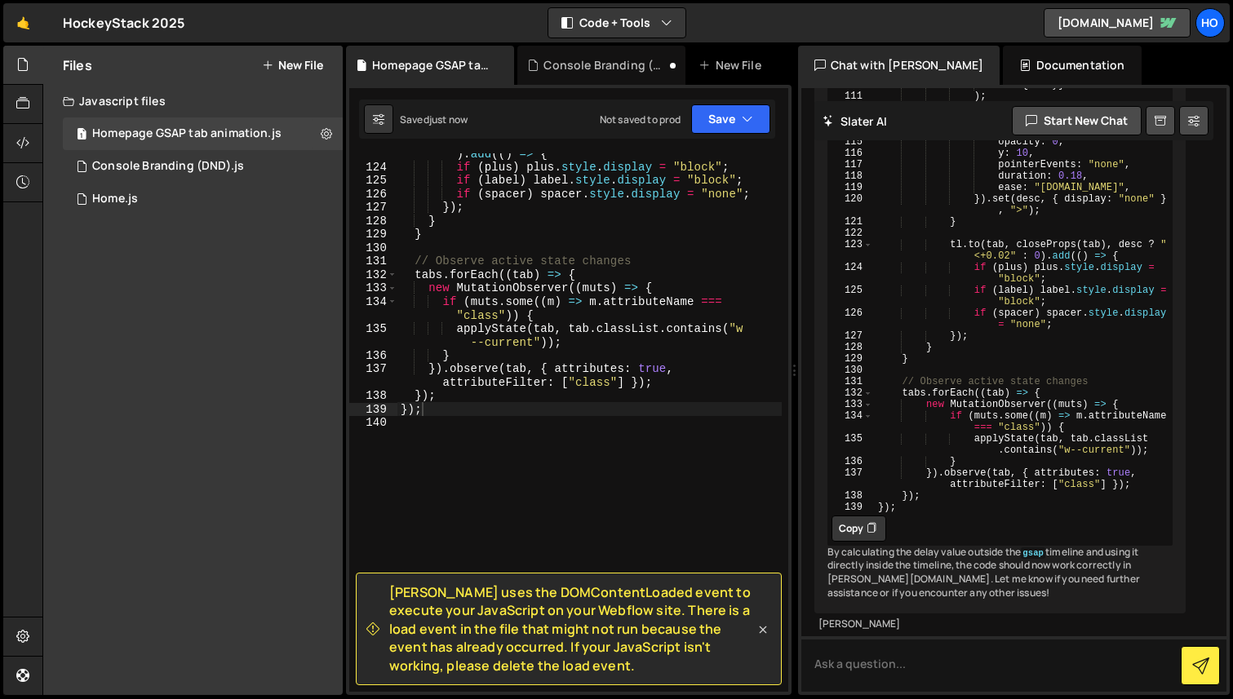
click at [761, 631] on icon at bounding box center [762, 630] width 7 height 7
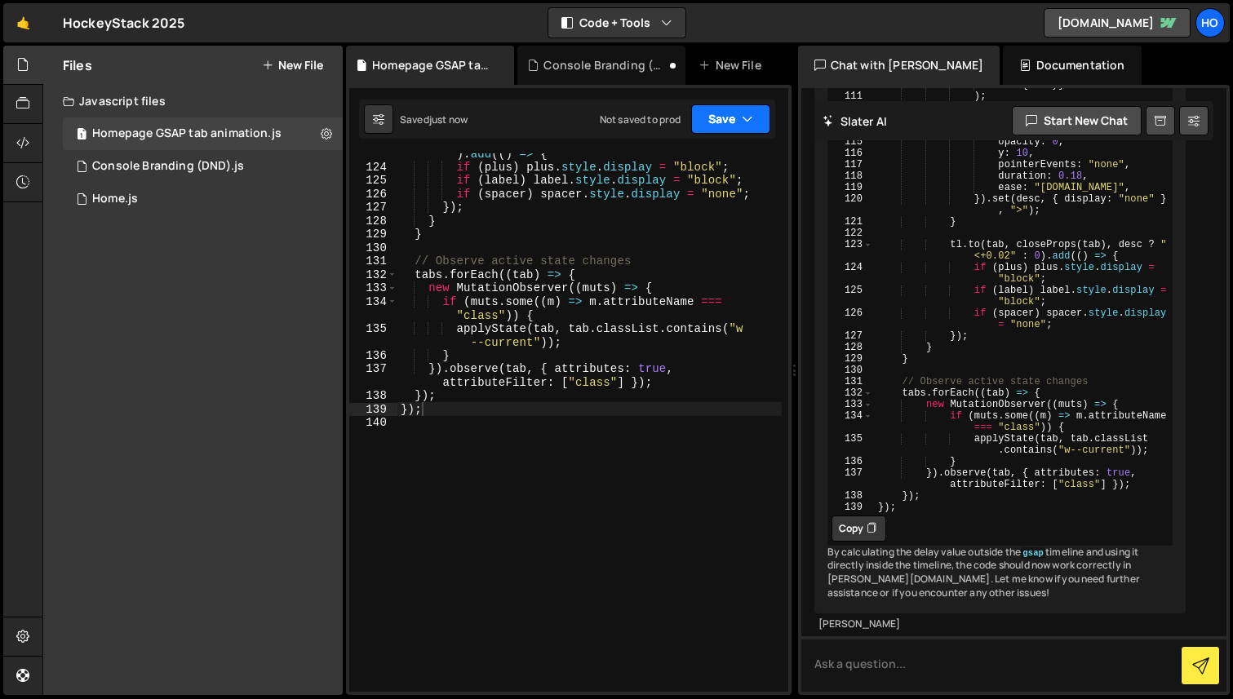
click at [732, 116] on button "Save" at bounding box center [730, 118] width 79 height 29
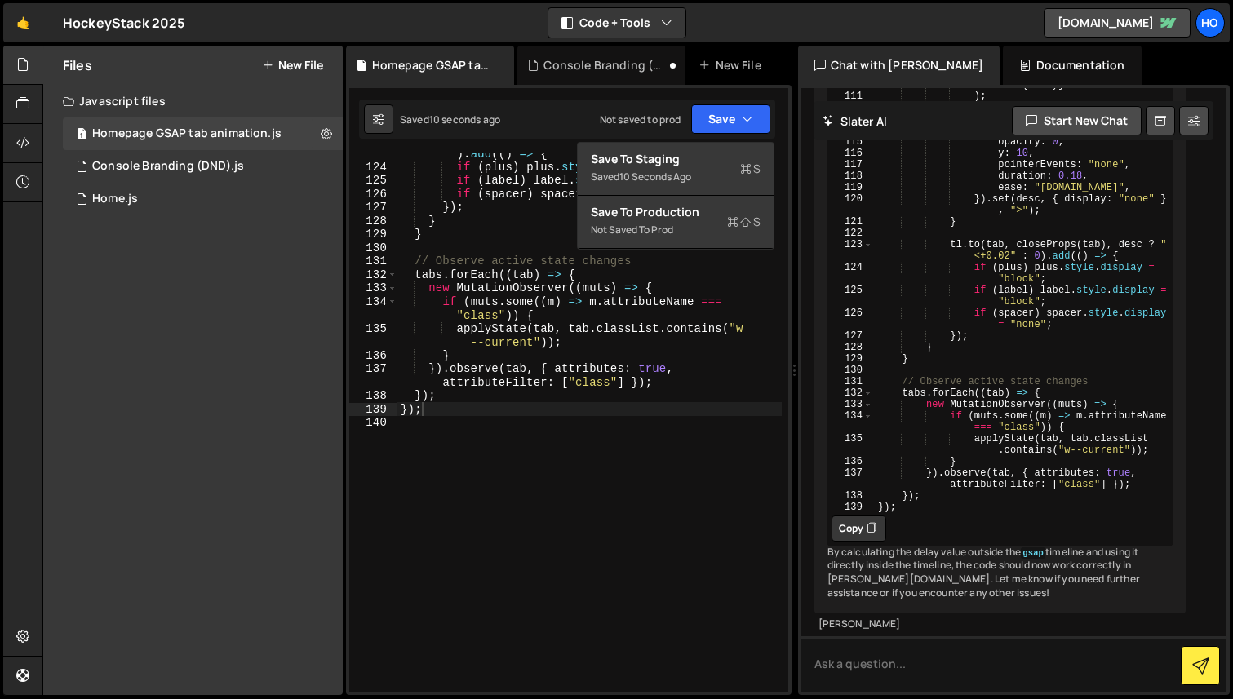
click at [615, 460] on div "tl . to ( tab , closeProps ( tab ) , desc ? "<+0.02" : 0 ) . add (( ) => { if (…" at bounding box center [589, 422] width 384 height 579
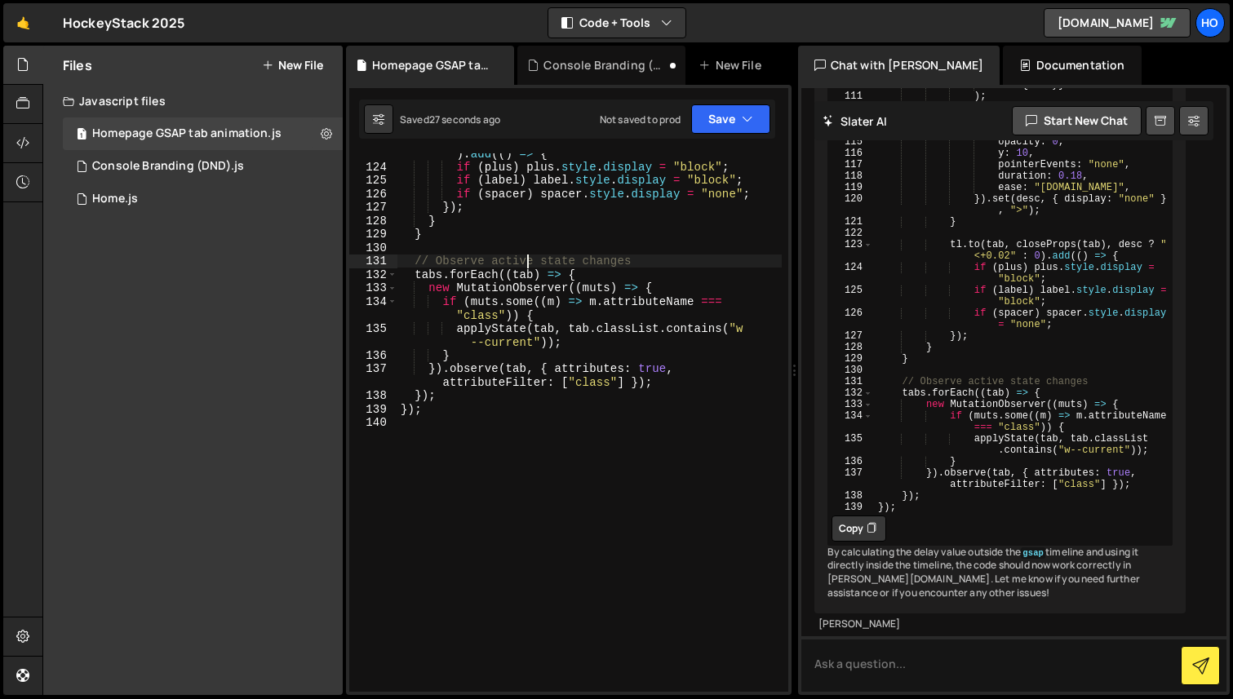
click at [528, 258] on div "tl . to ( tab , closeProps ( tab ) , desc ? "<+0.02" : 0 ) . add (( ) => { if (…" at bounding box center [589, 422] width 384 height 579
type textarea "});"
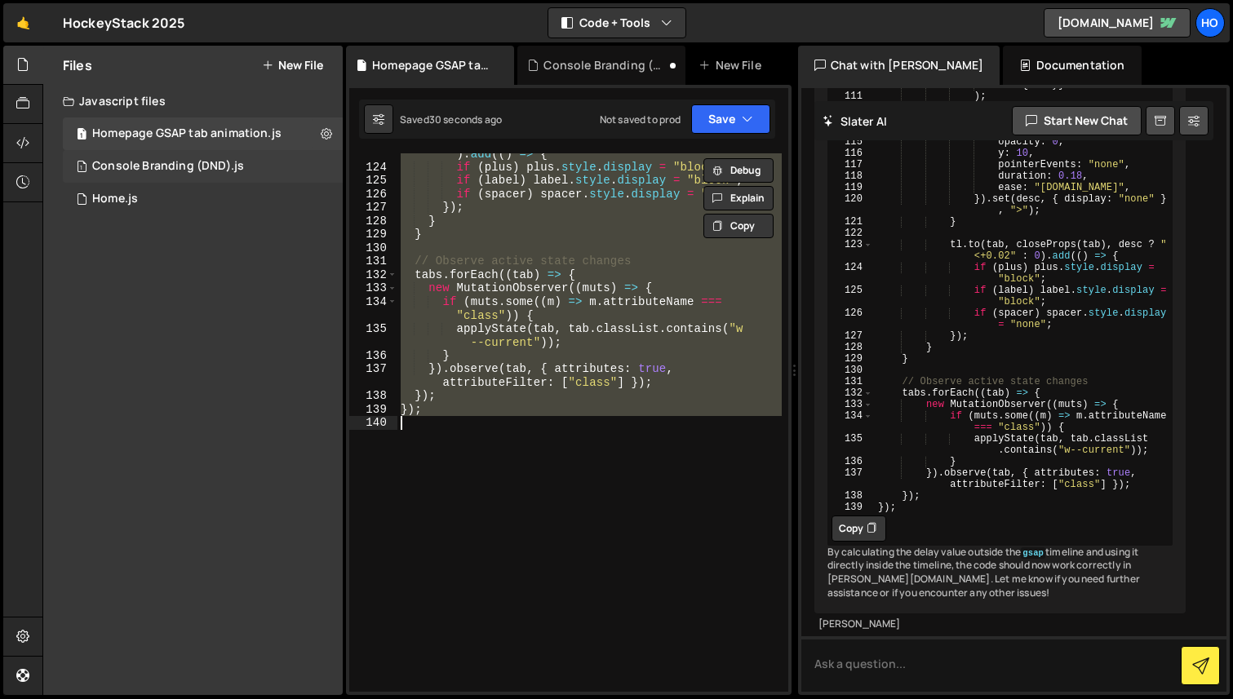
click at [314, 162] on div "1 Console Branding (DND).js 0" at bounding box center [203, 166] width 280 height 33
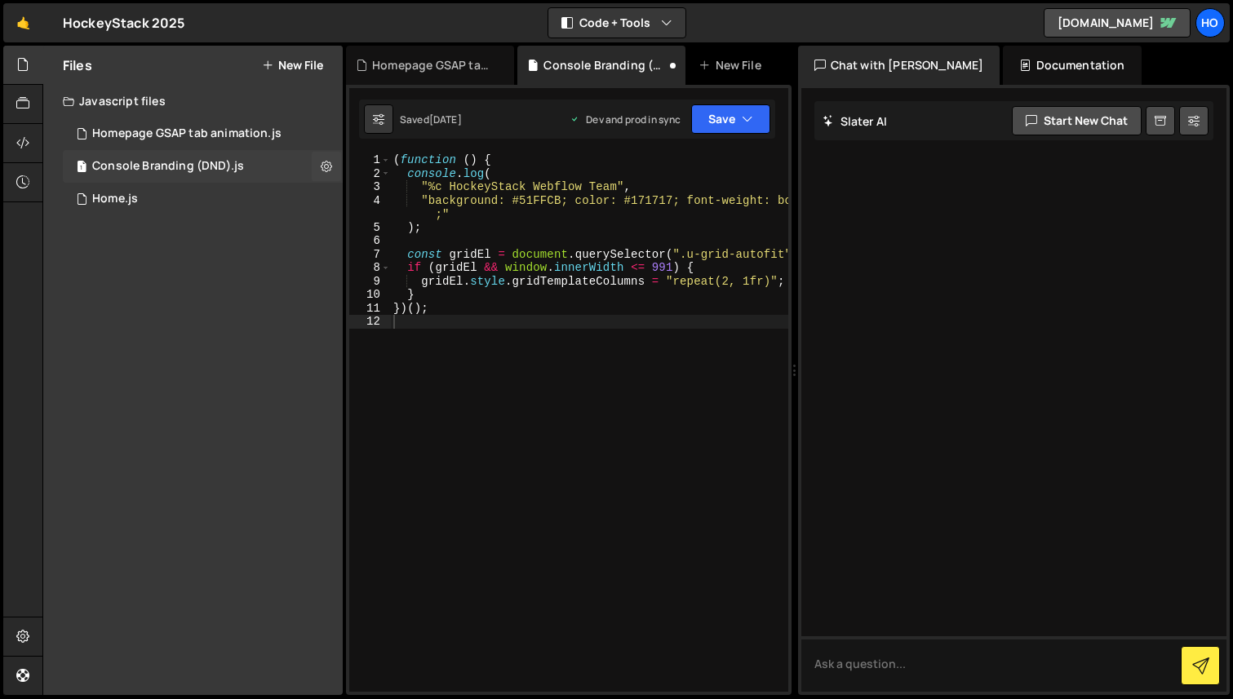
scroll to position [0, 0]
click at [279, 166] on div "1 Console Branding (DND).js 0" at bounding box center [203, 166] width 280 height 33
click at [508, 318] on div "( function ( ) { console . log ( "%c HockeyStack Webflow Team" , "background: #…" at bounding box center [806, 436] width 833 height 566
type textarea "})();"
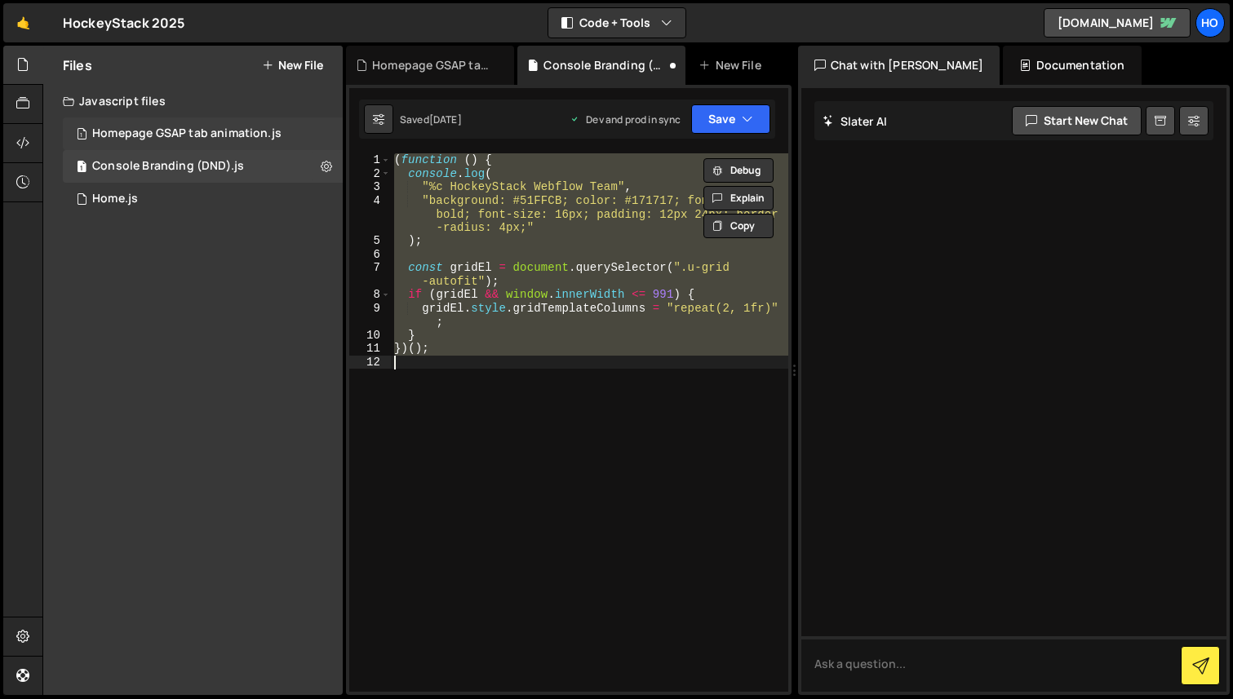
click at [217, 133] on div "Homepage GSAP tab animation.js" at bounding box center [186, 133] width 189 height 15
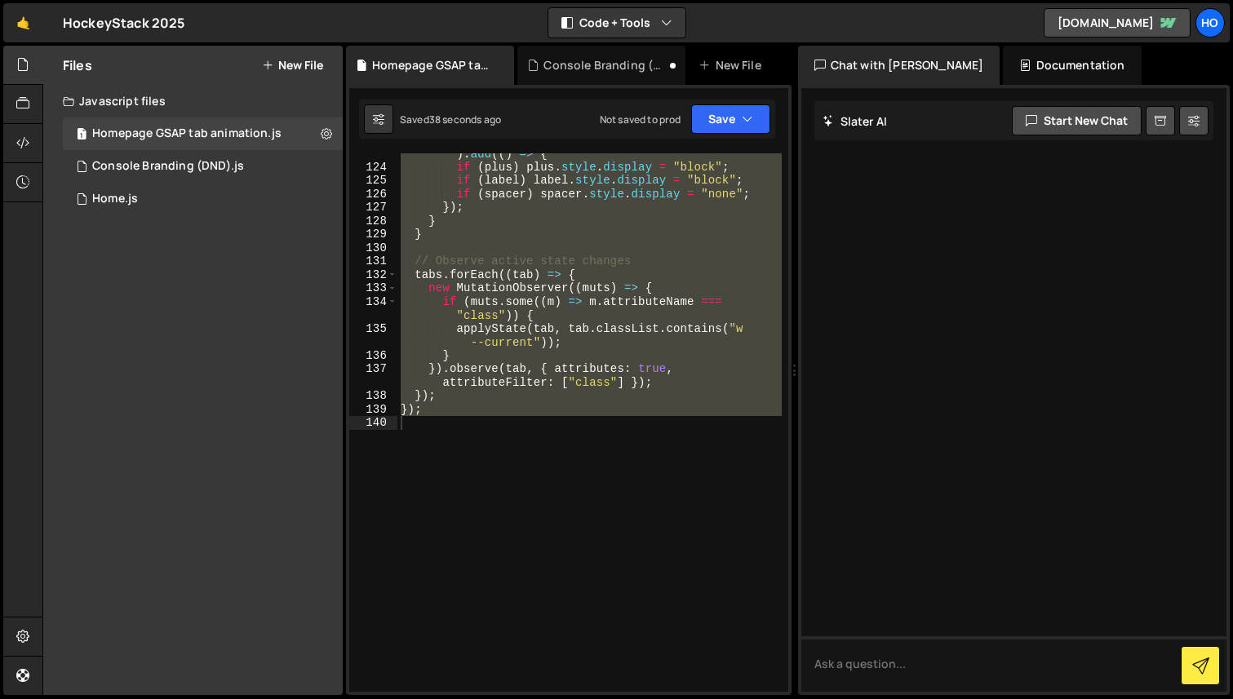
click at [465, 280] on div "tl . to ( tab , closeProps ( tab ) , desc ? "<+0.02" : 0 ) . add (( ) => { if (…" at bounding box center [589, 422] width 384 height 579
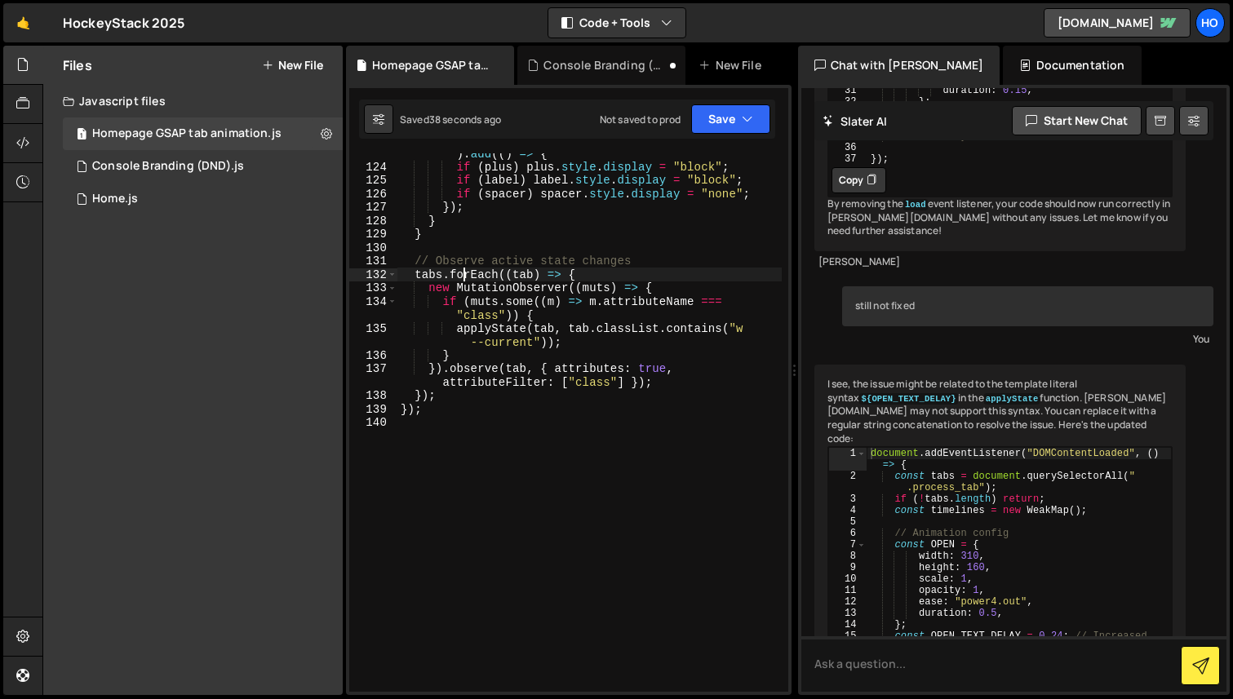
type textarea "});"
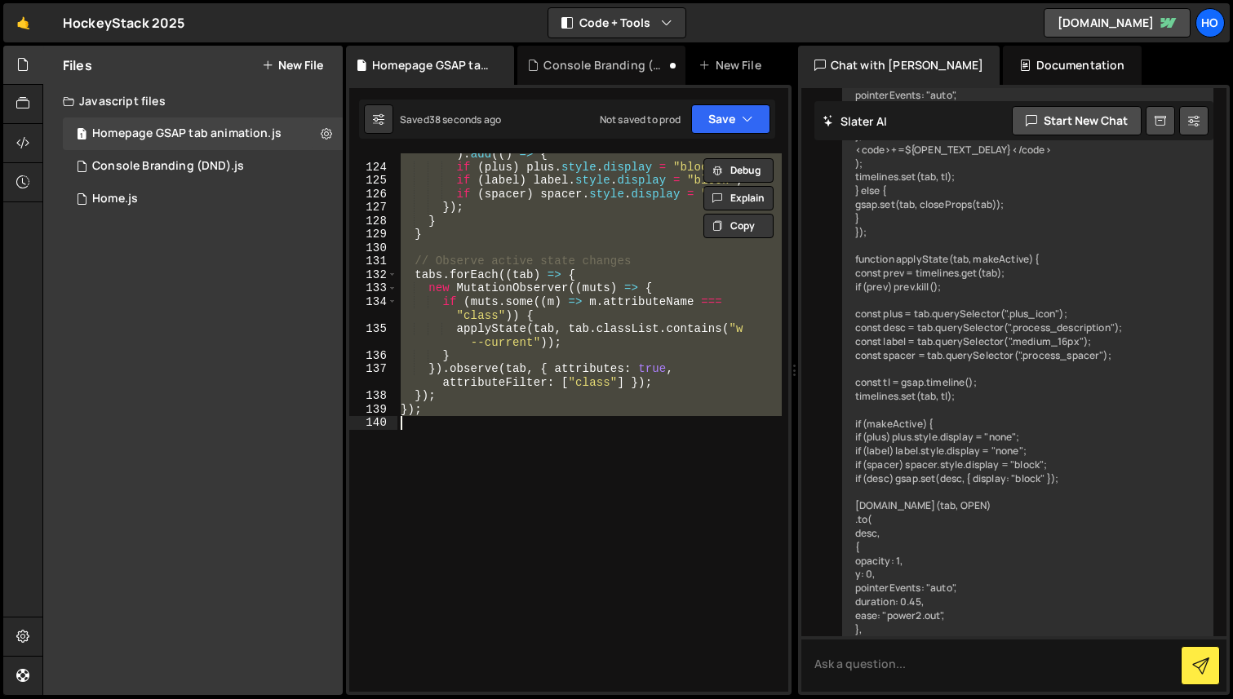
scroll to position [4012, 0]
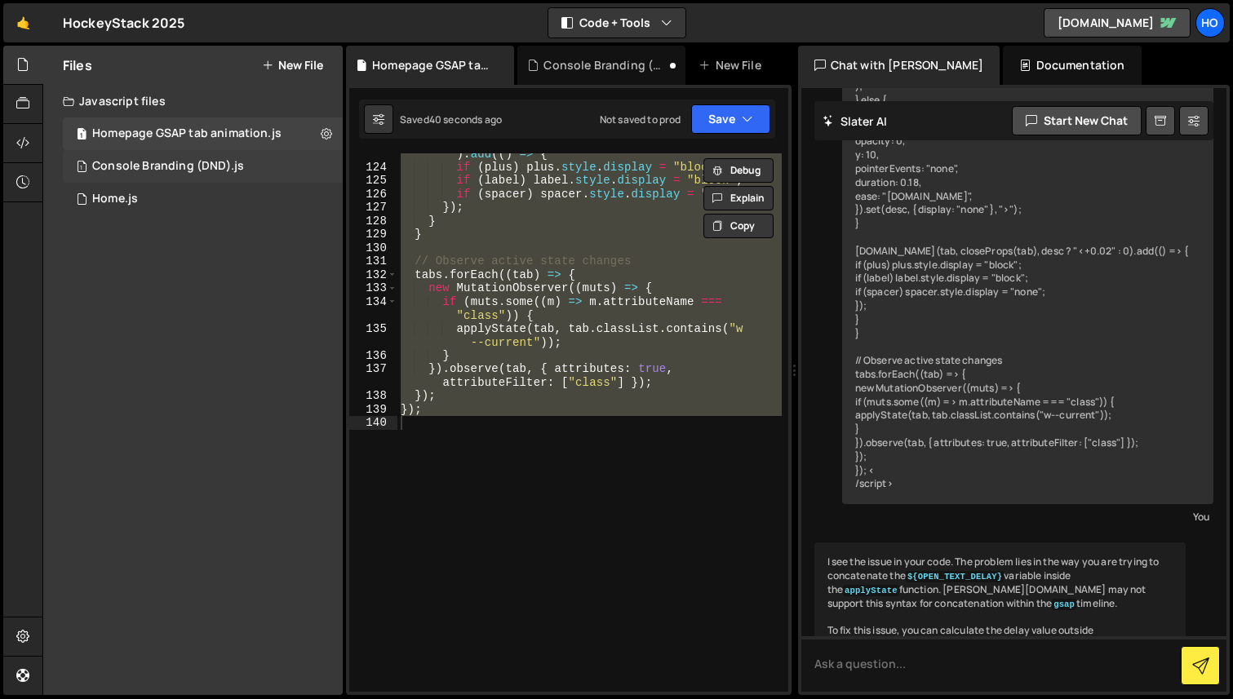
click at [154, 169] on div "Console Branding (DND).js" at bounding box center [168, 166] width 152 height 15
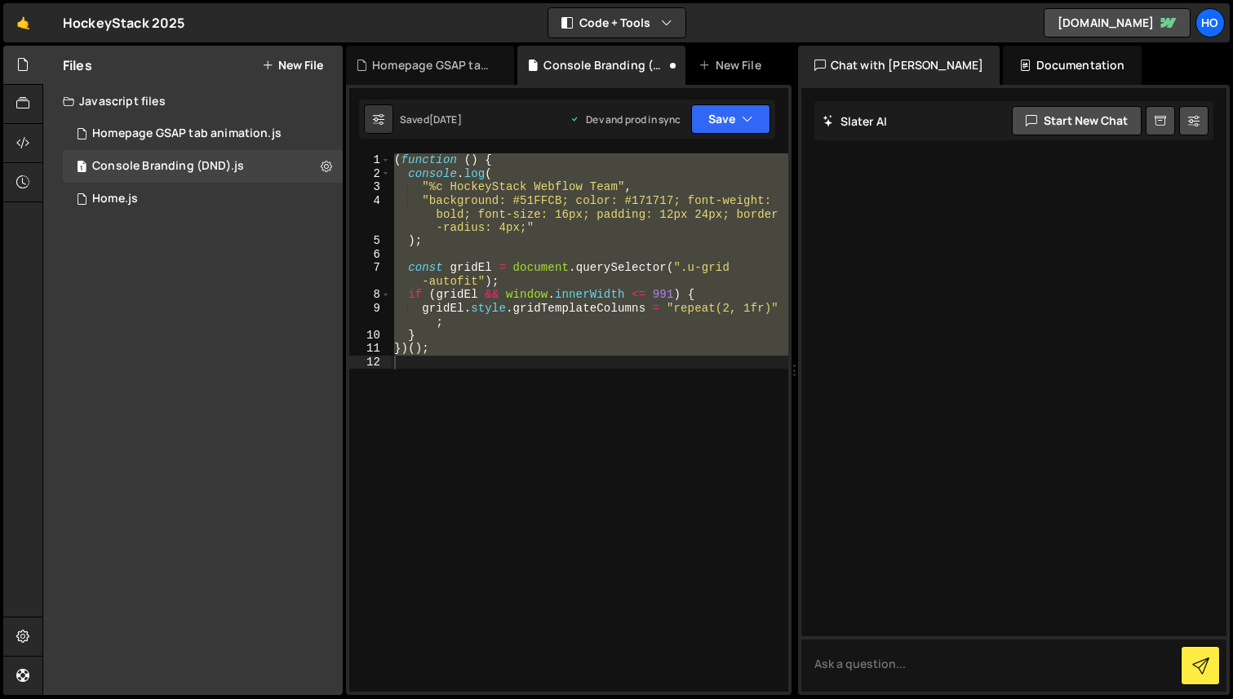
click at [473, 273] on div "( function ( ) { console . log ( "%c HockeyStack Webflow Team" , "background: #…" at bounding box center [589, 422] width 397 height 539
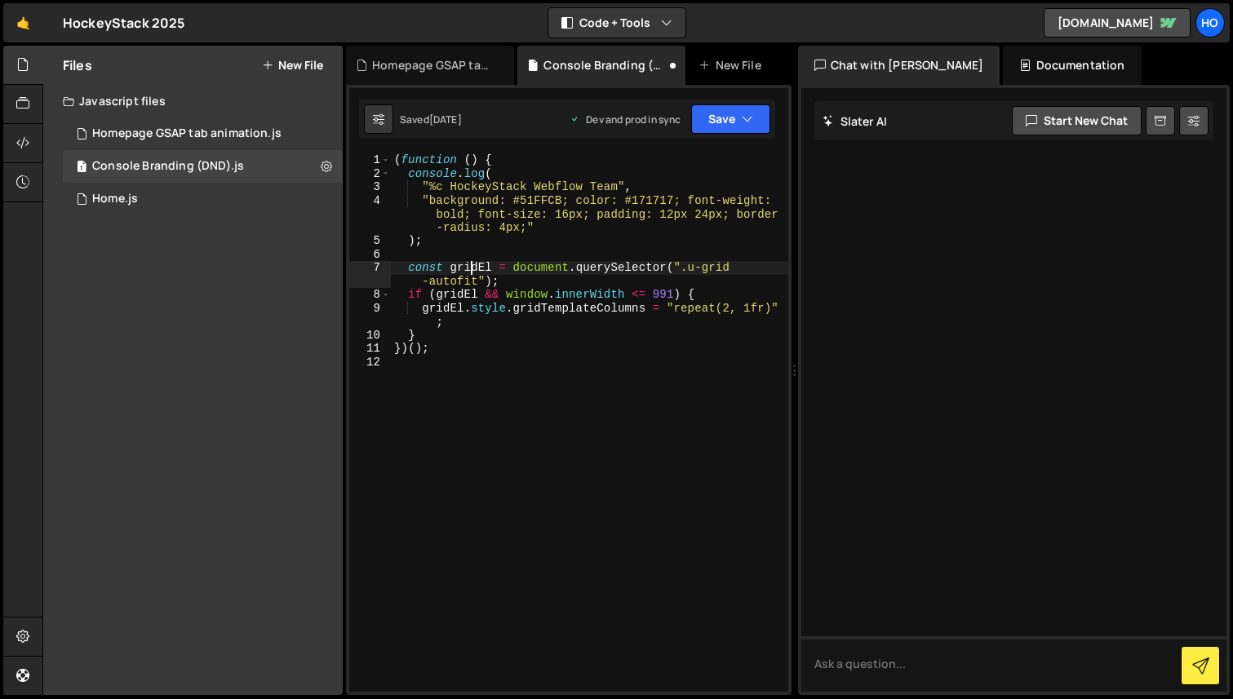
type textarea "})();"
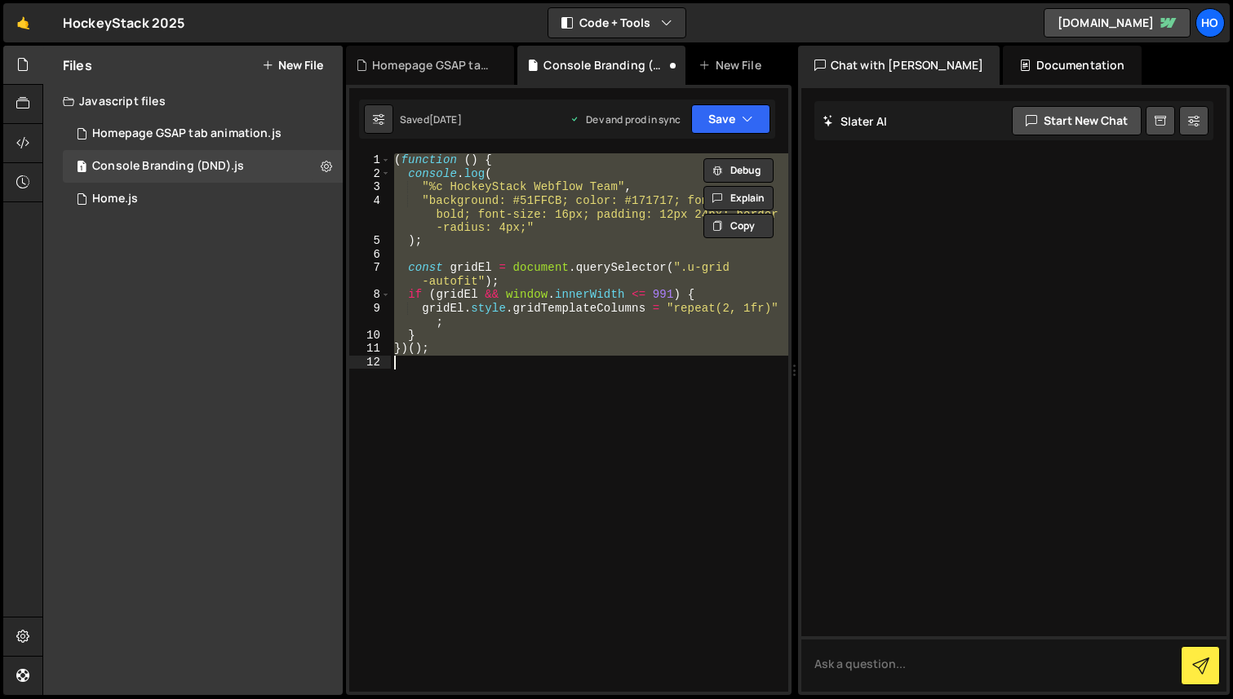
paste textarea
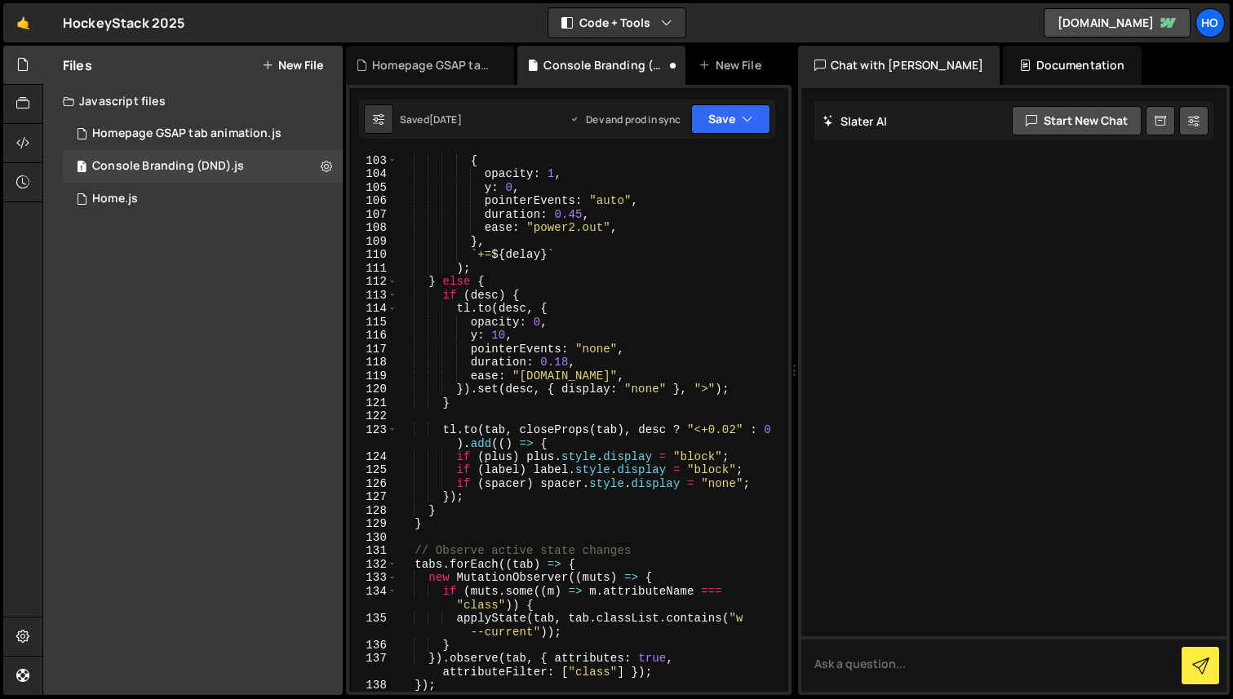
scroll to position [1548, 0]
click at [751, 126] on icon "button" at bounding box center [747, 119] width 11 height 16
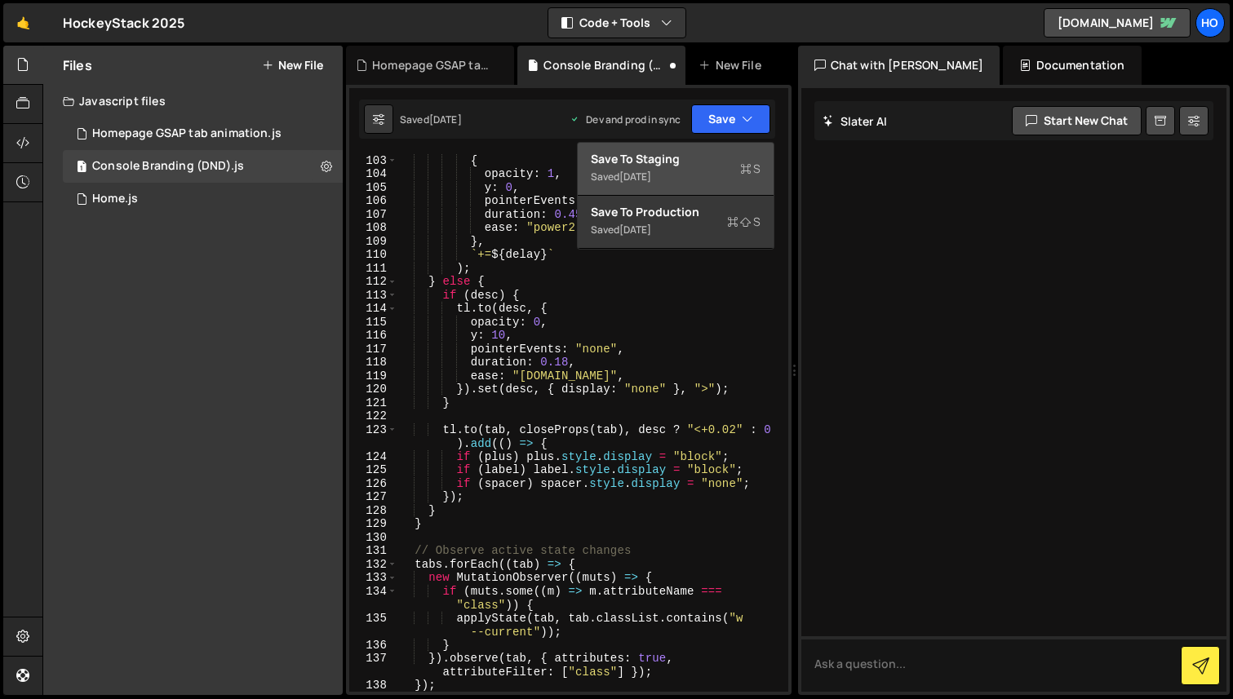
click at [712, 170] on div "Saved 1 day ago" at bounding box center [676, 177] width 170 height 20
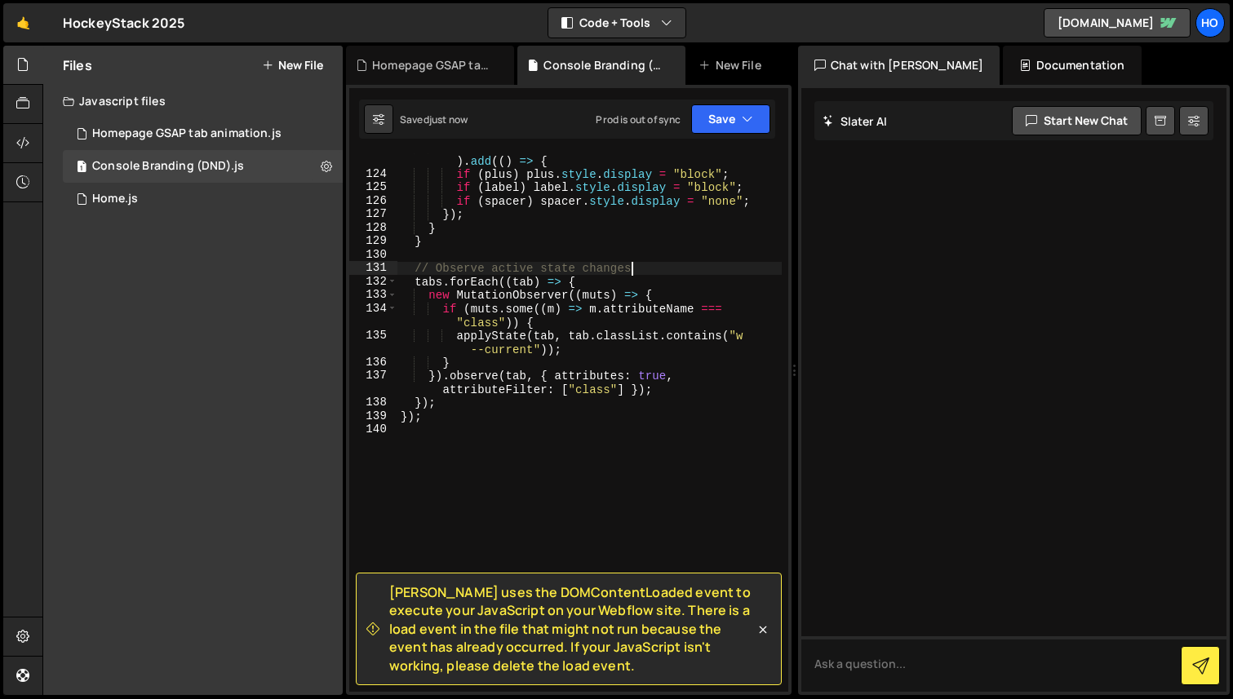
click at [650, 262] on div "tl . to ( tab , closeProps ( tab ) , desc ? "<+0.02" : 0 ) . add (( ) => { if (…" at bounding box center [589, 429] width 384 height 579
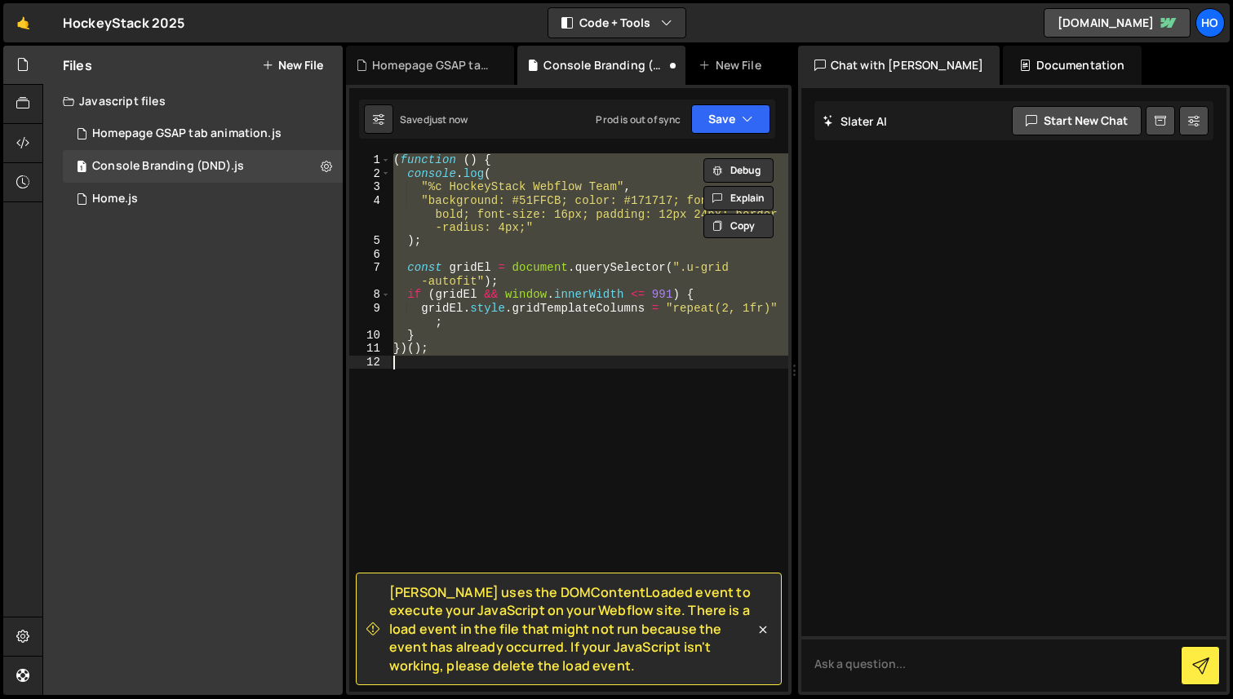
click at [654, 321] on div "( function ( ) { console . log ( "%c HockeyStack Webflow Team" , "background: #…" at bounding box center [588, 422] width 397 height 539
type textarea "gridEl.style.gridTemplateColumns = "repeat(2, 1fr)";"
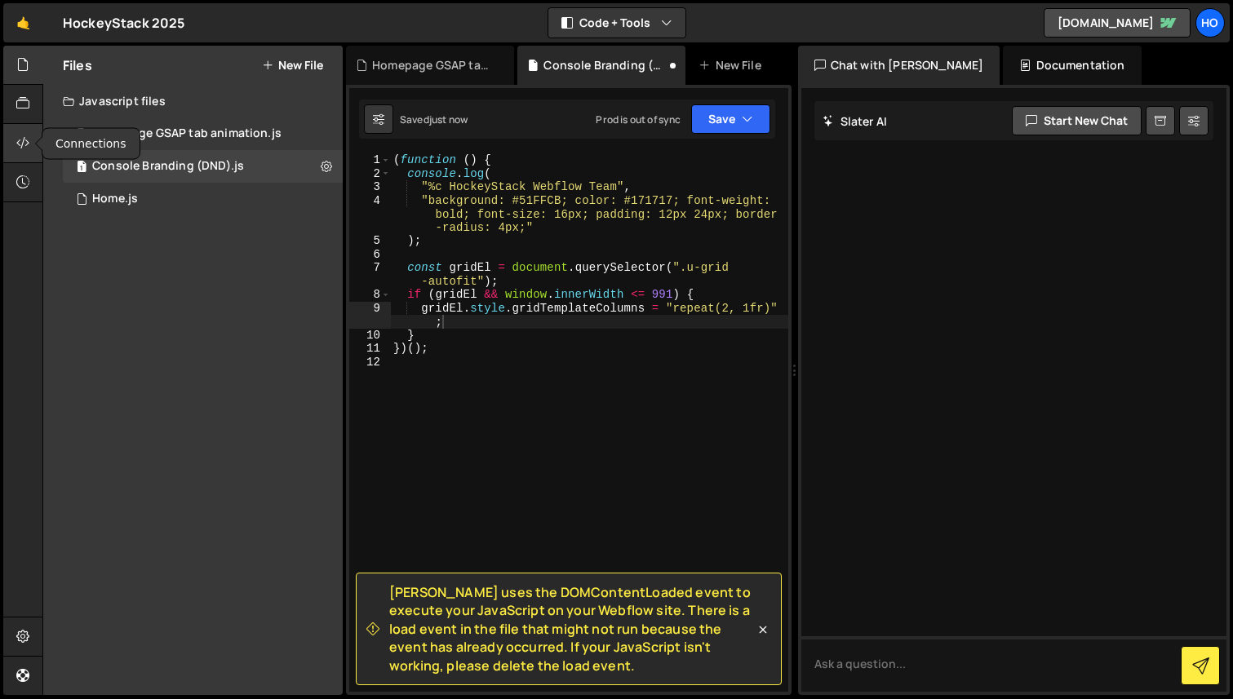
click at [19, 143] on icon at bounding box center [22, 143] width 13 height 18
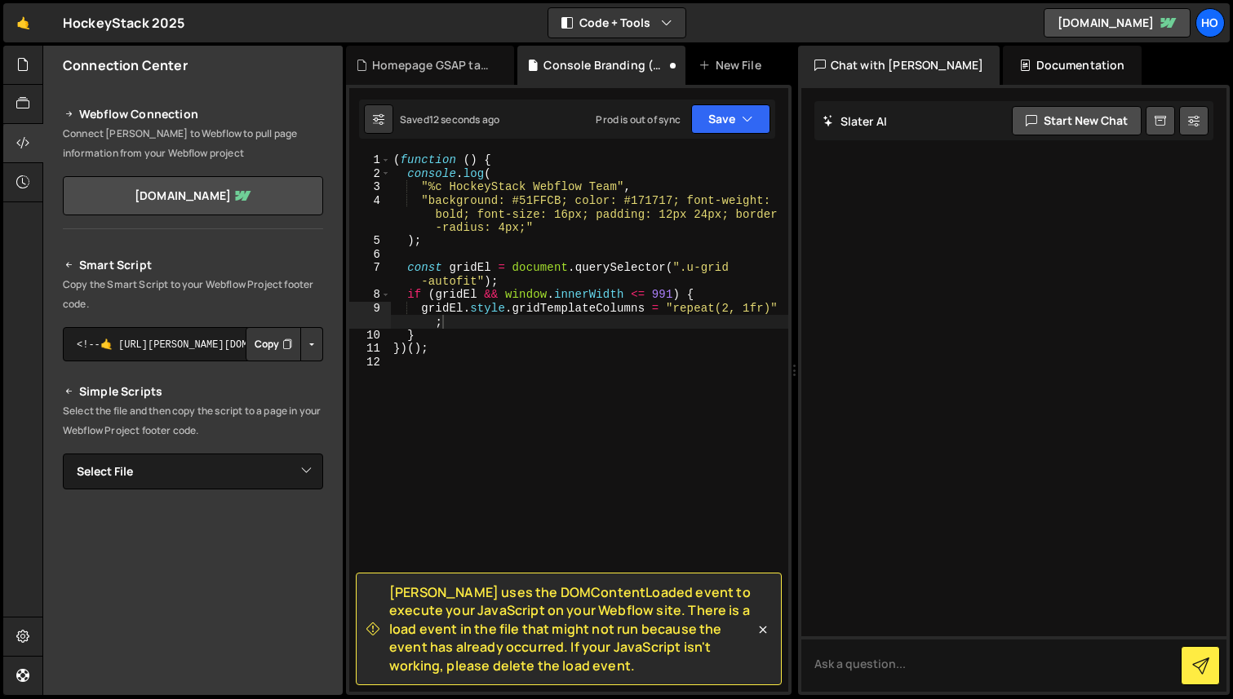
scroll to position [51, 0]
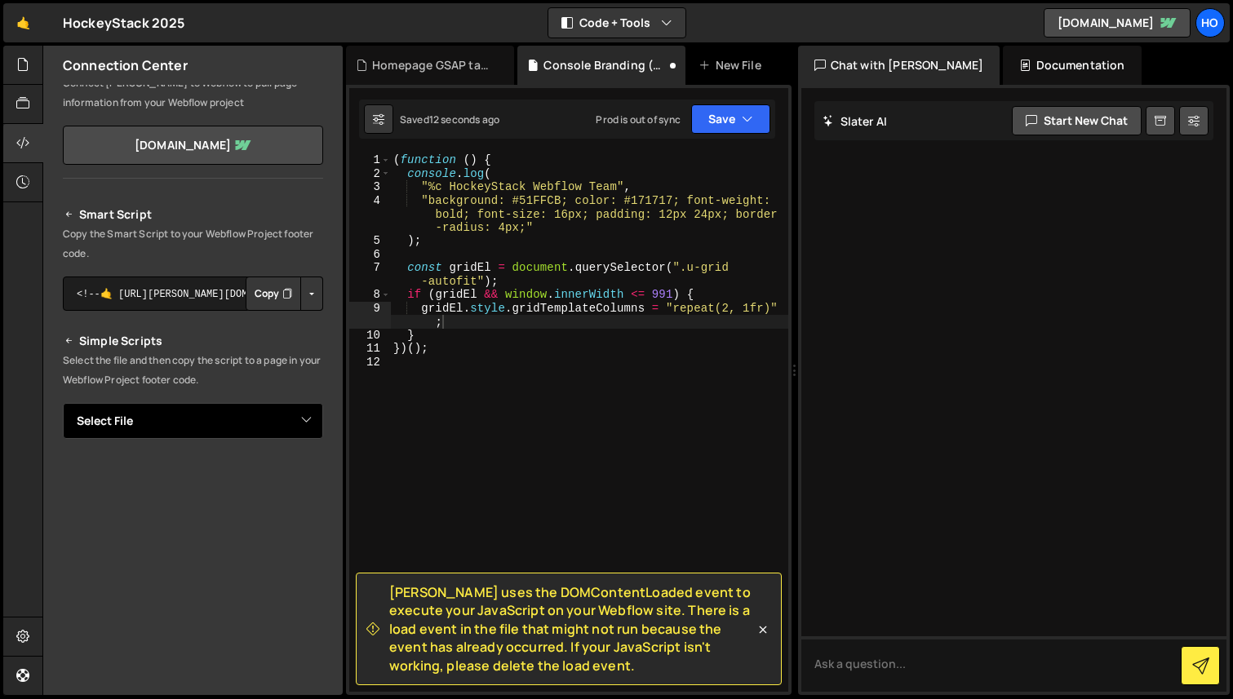
click at [246, 427] on select "Select File Console Branding (DND).js Home.js Homepage GSAP tab animation.js" at bounding box center [193, 421] width 260 height 36
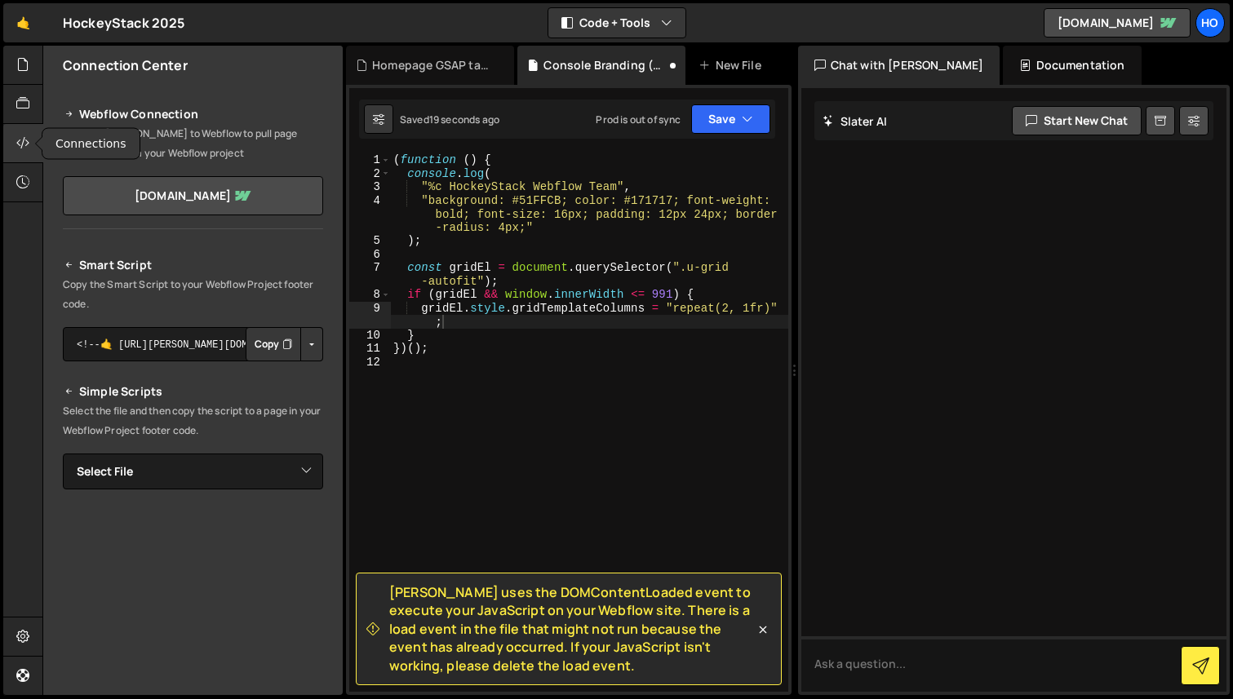
click at [27, 146] on icon at bounding box center [22, 143] width 13 height 18
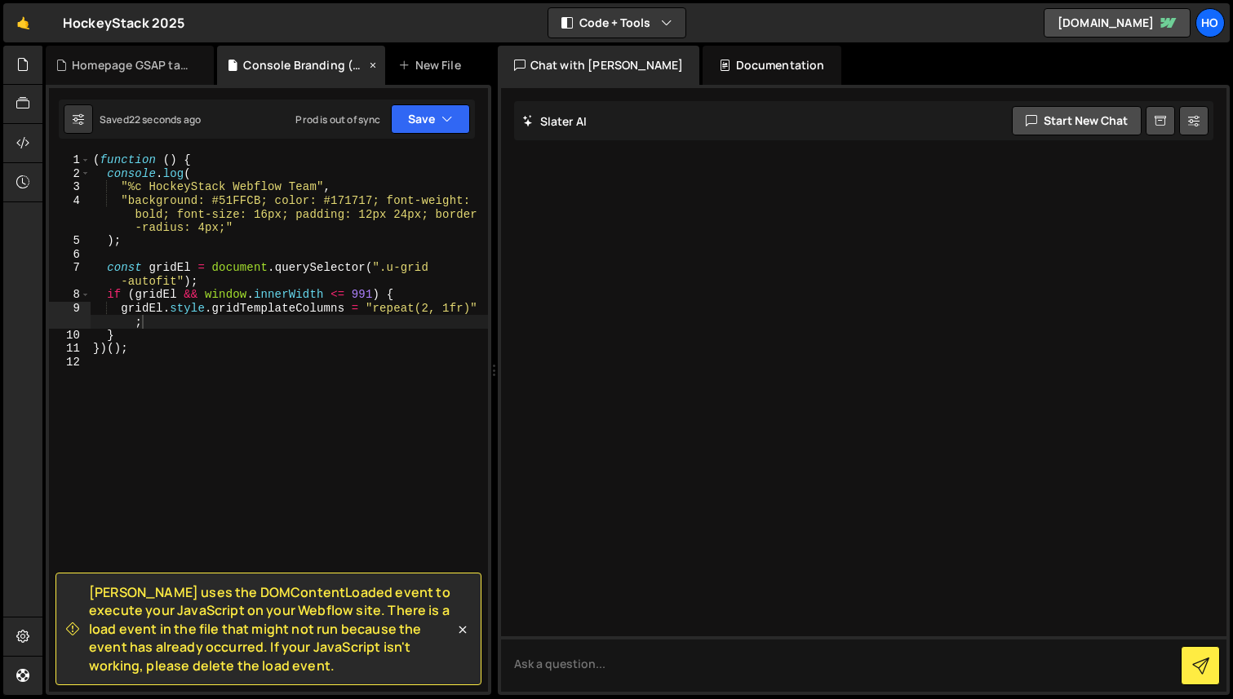
click at [374, 63] on icon at bounding box center [372, 65] width 11 height 16
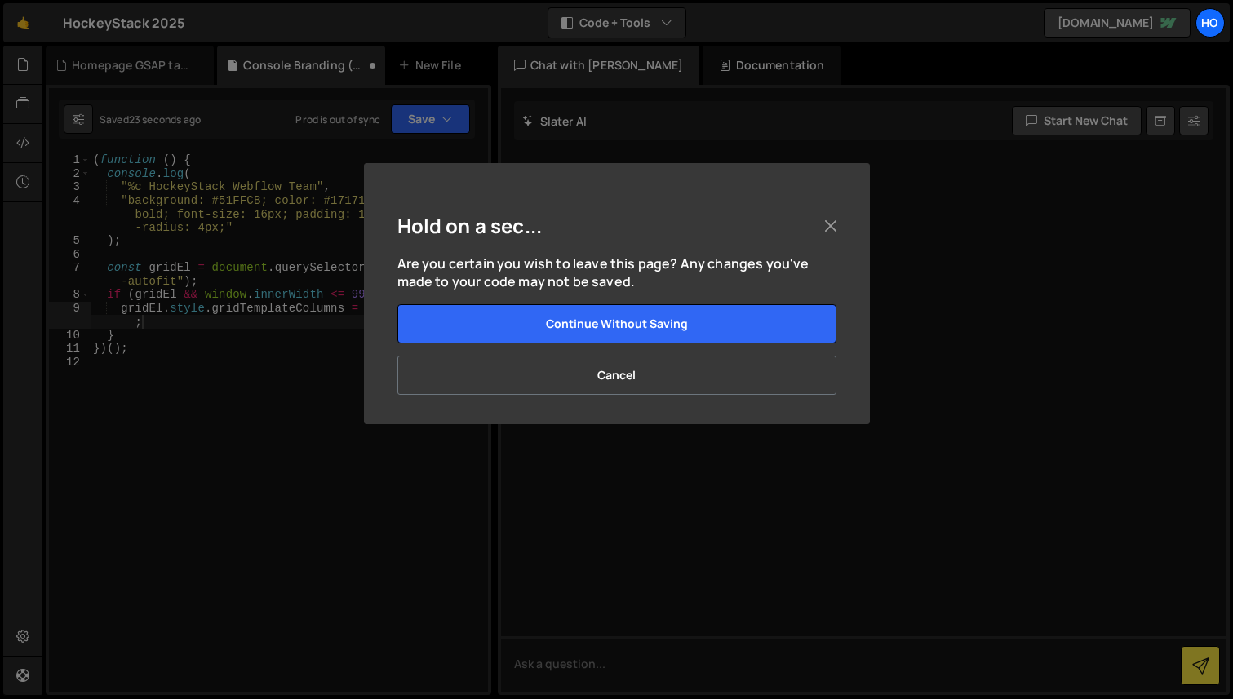
click at [127, 63] on div "Hold on a sec... Are you certain you wish to leave this page? Any changes you'v…" at bounding box center [616, 349] width 1233 height 699
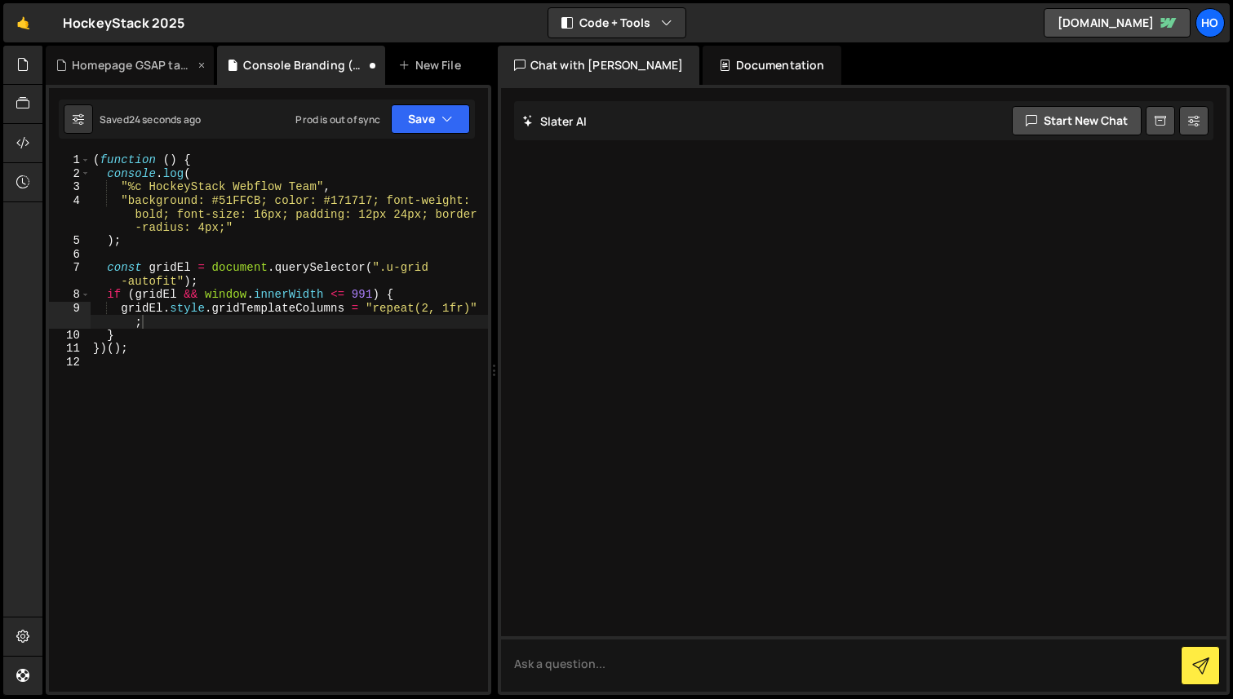
click at [159, 69] on div "Homepage GSAP tab animation.js" at bounding box center [133, 65] width 122 height 16
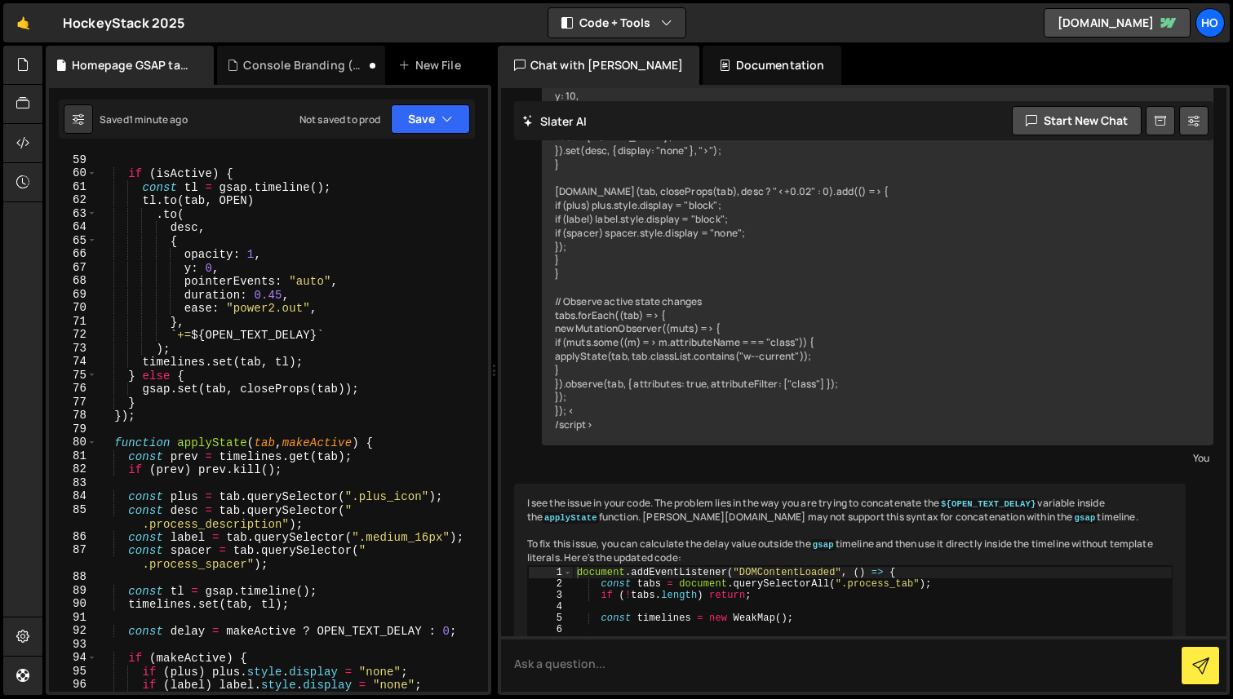
scroll to position [758, 0]
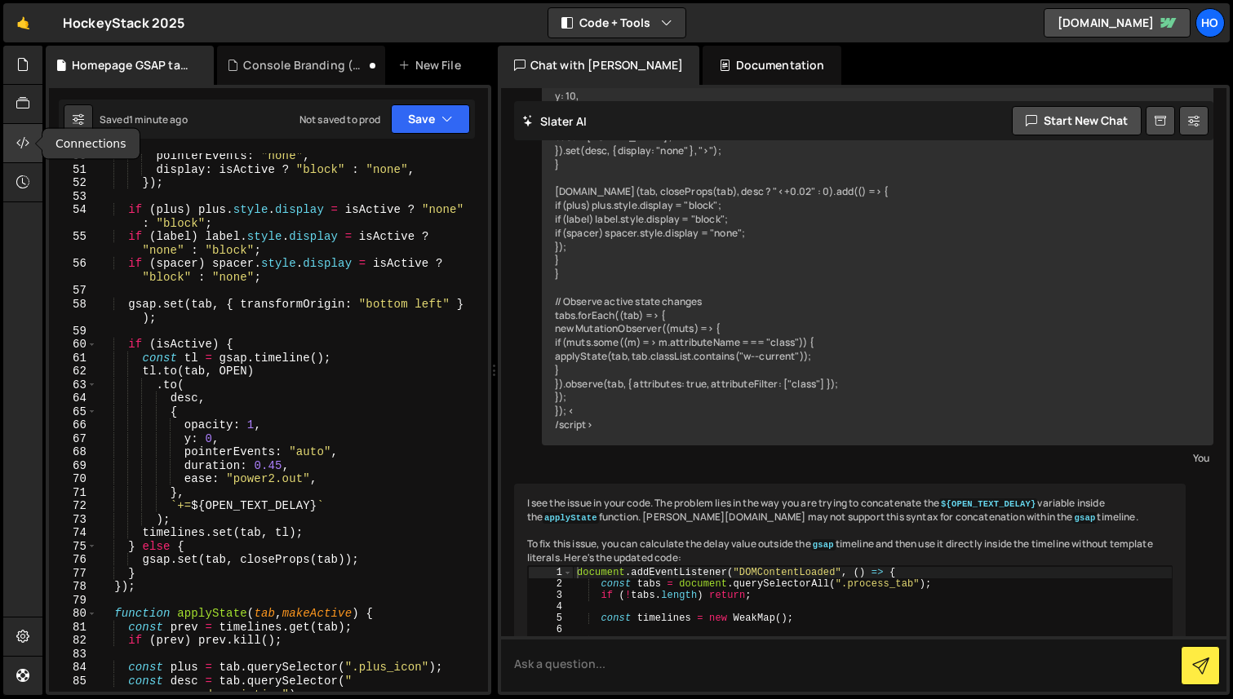
click at [23, 136] on icon at bounding box center [22, 143] width 13 height 18
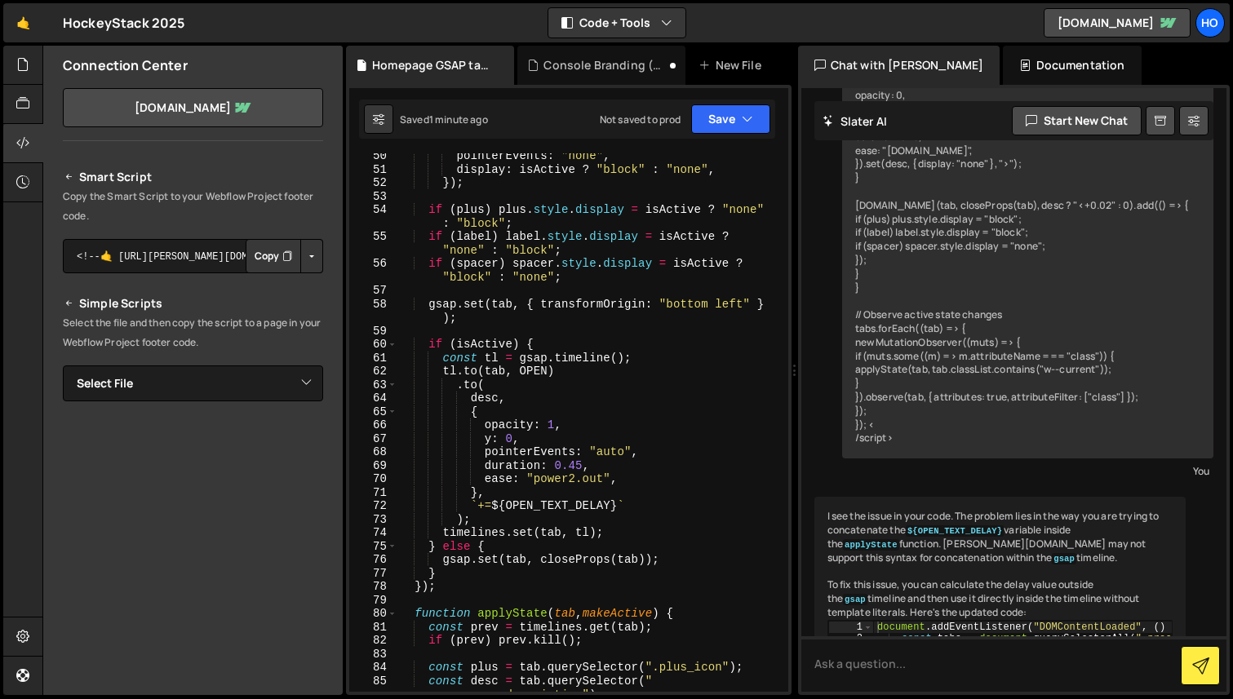
scroll to position [166, 0]
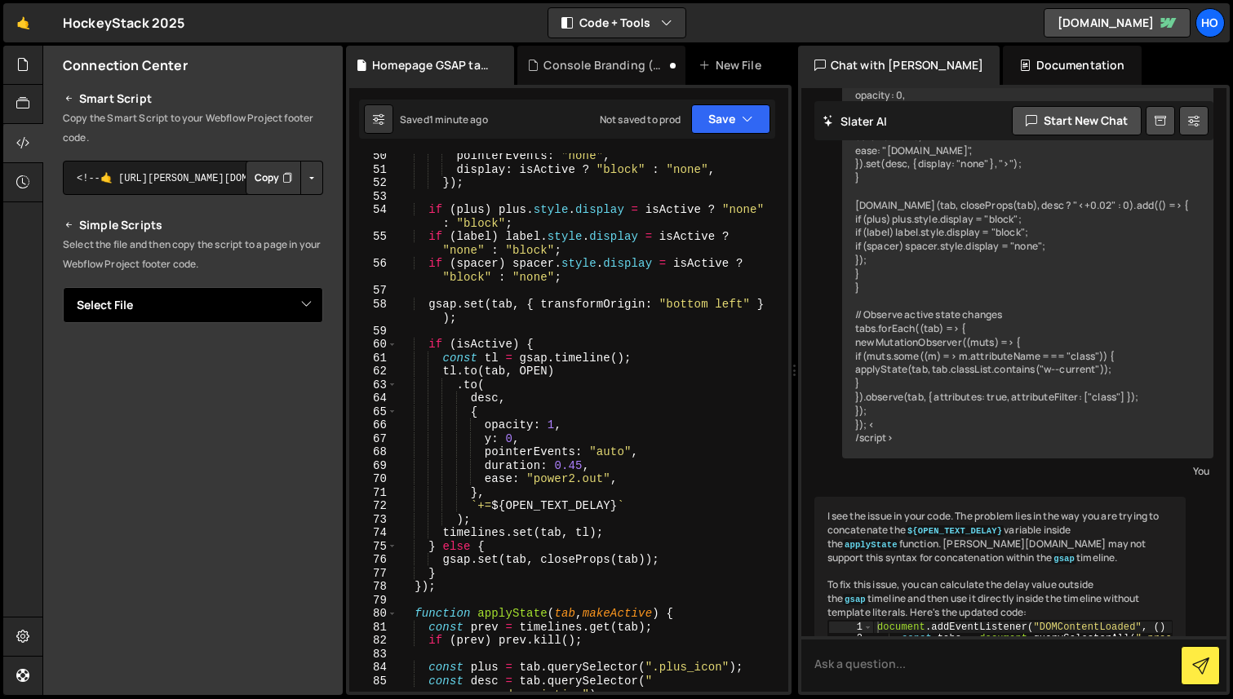
click at [258, 304] on select "Select File Console Branding (DND).js Home.js Homepage GSAP tab animation.js" at bounding box center [193, 305] width 260 height 36
select select "48017"
click at [63, 287] on select "Select File Console Branding (DND).js Home.js Homepage GSAP tab animation.js" at bounding box center [193, 305] width 260 height 36
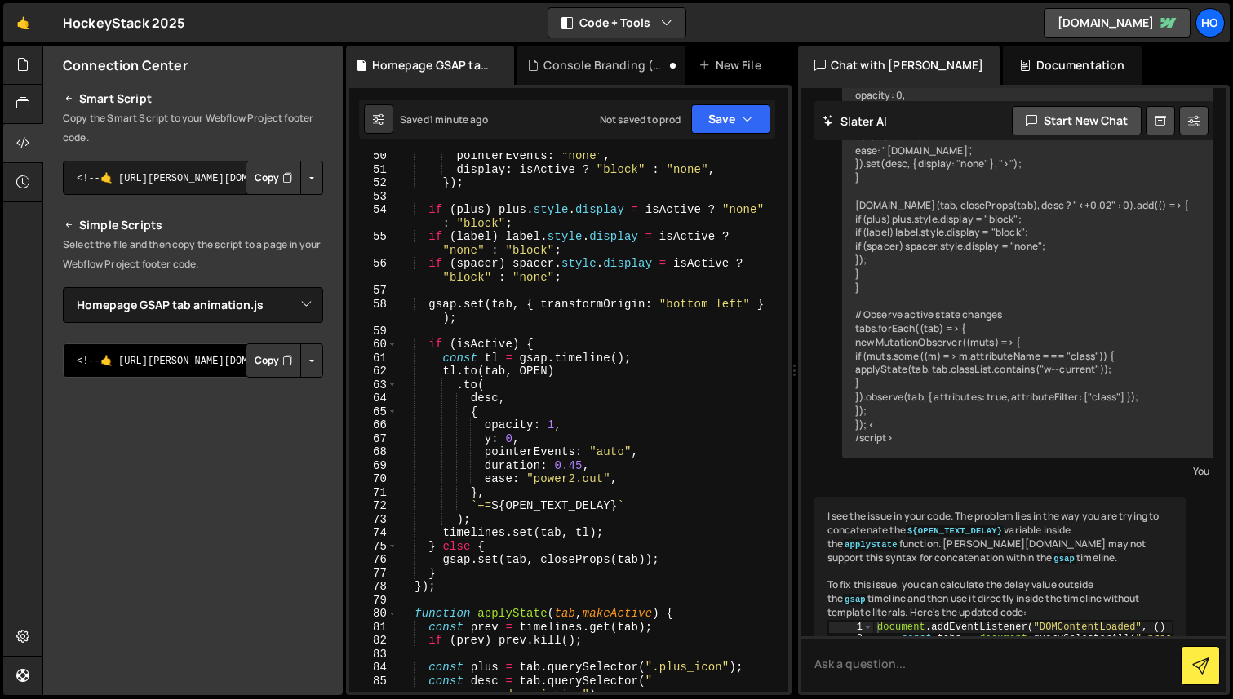
click at [180, 357] on textarea "<!--🤙 https://slater.app/17291/48017.js--> <script>document.addEventListener("D…" at bounding box center [193, 361] width 260 height 34
click at [250, 363] on button "Copy" at bounding box center [273, 361] width 55 height 34
click at [301, 361] on button "Button group with nested dropdown" at bounding box center [311, 361] width 23 height 34
click at [277, 389] on link "Copy Staging js" at bounding box center [254, 391] width 135 height 23
click at [300, 363] on button "Button group with nested dropdown" at bounding box center [311, 361] width 23 height 34
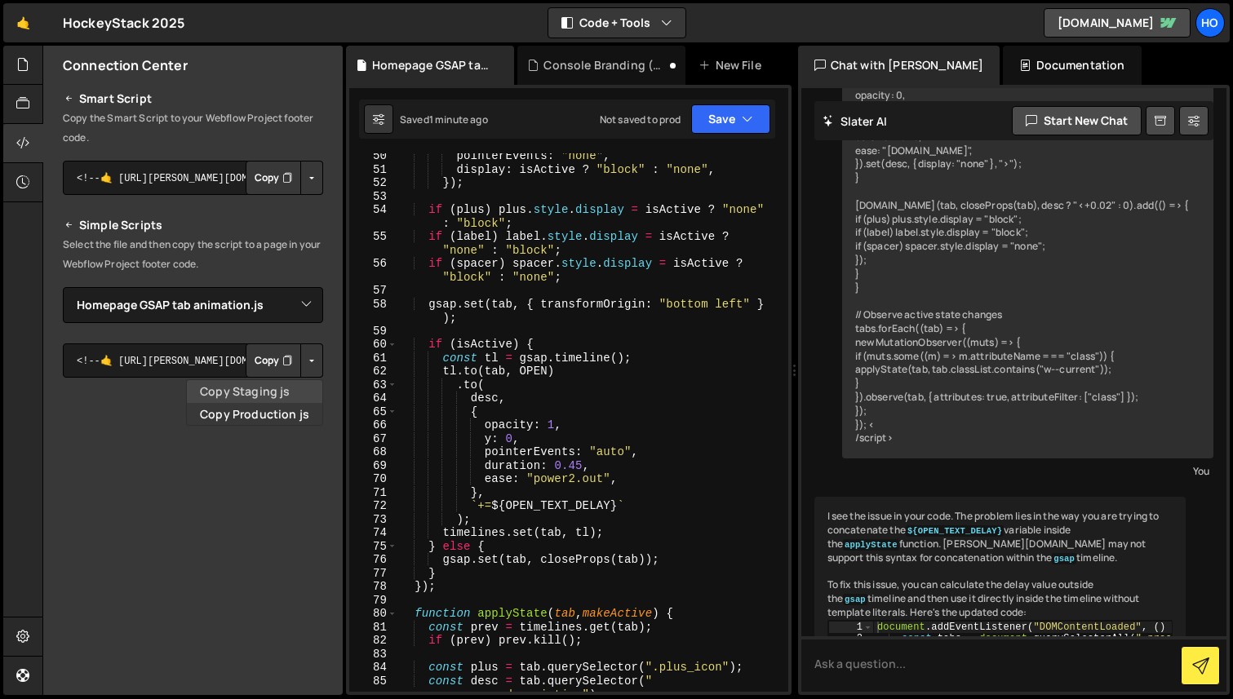
click at [283, 387] on link "Copy Staging js" at bounding box center [254, 391] width 135 height 23
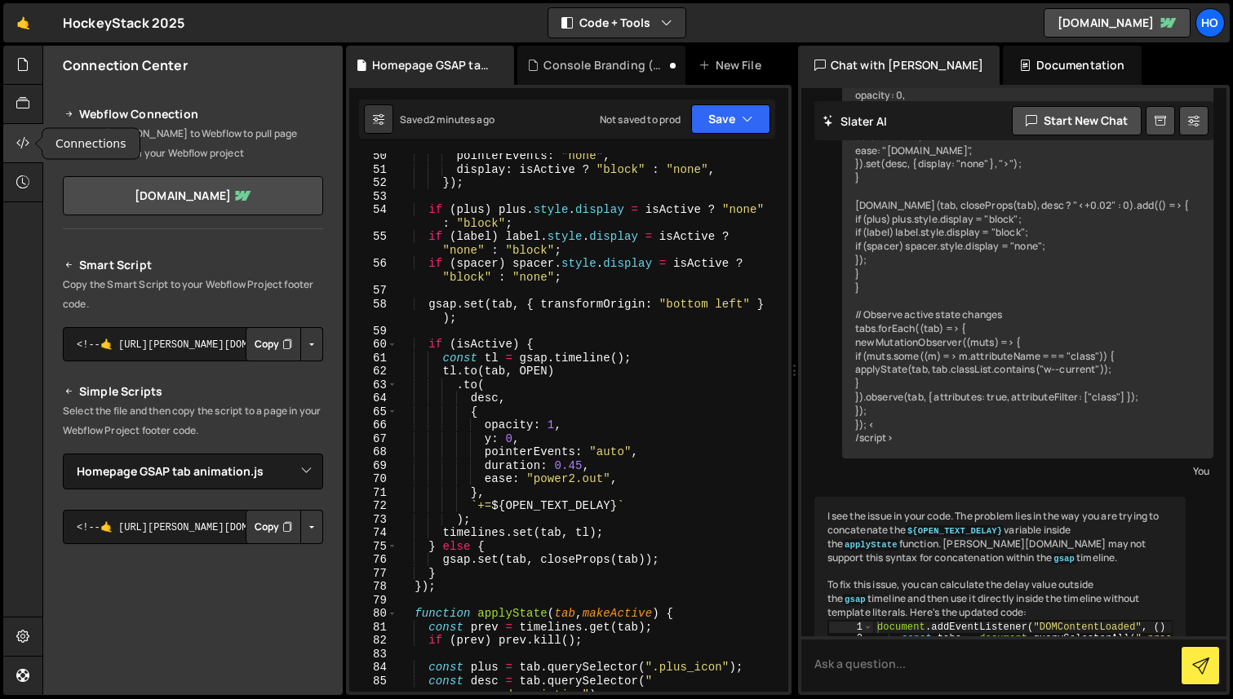
click at [25, 144] on icon at bounding box center [22, 143] width 13 height 18
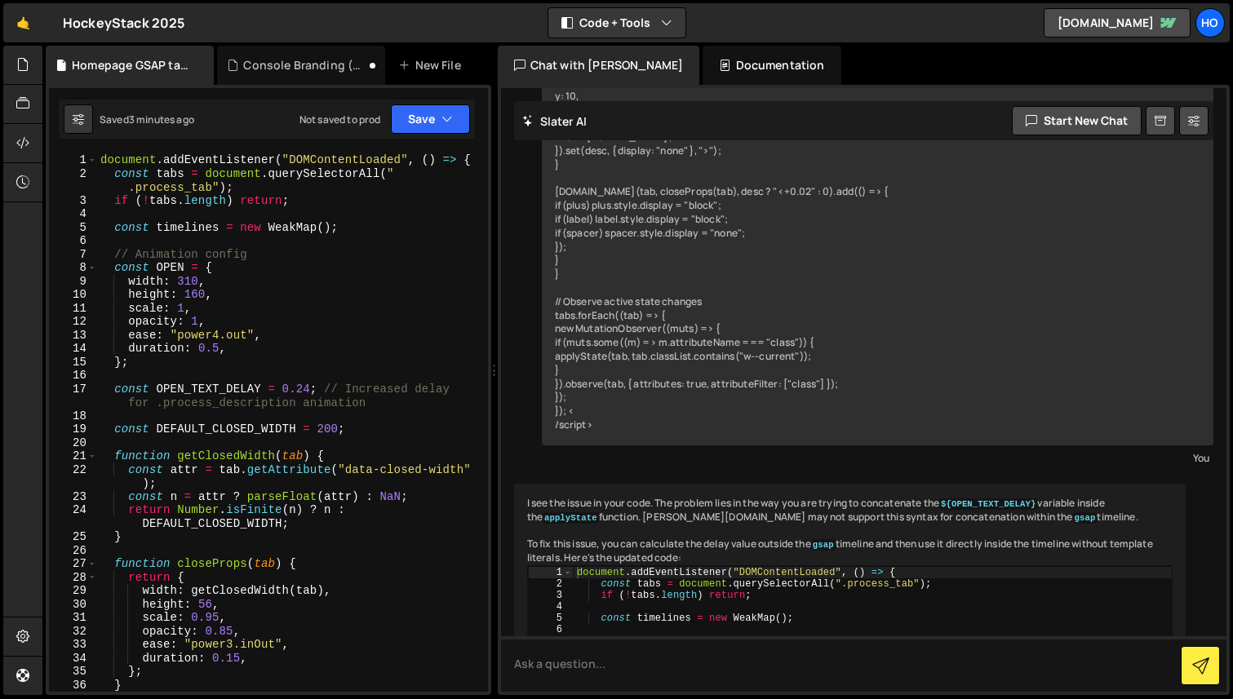
click at [369, 297] on div "document . addEventListener ( "DOMContentLoaded" , ( ) => { const tabs = docume…" at bounding box center [289, 436] width 384 height 566
type textarea "});"
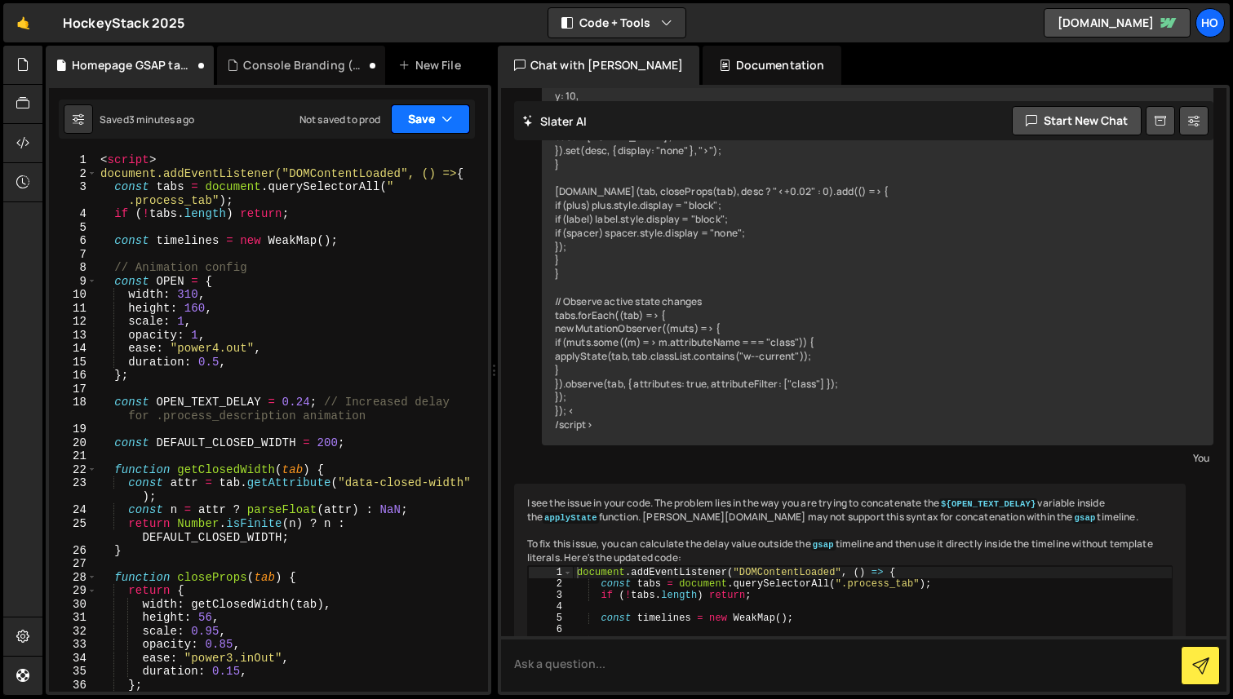
click at [445, 124] on icon "button" at bounding box center [446, 119] width 11 height 16
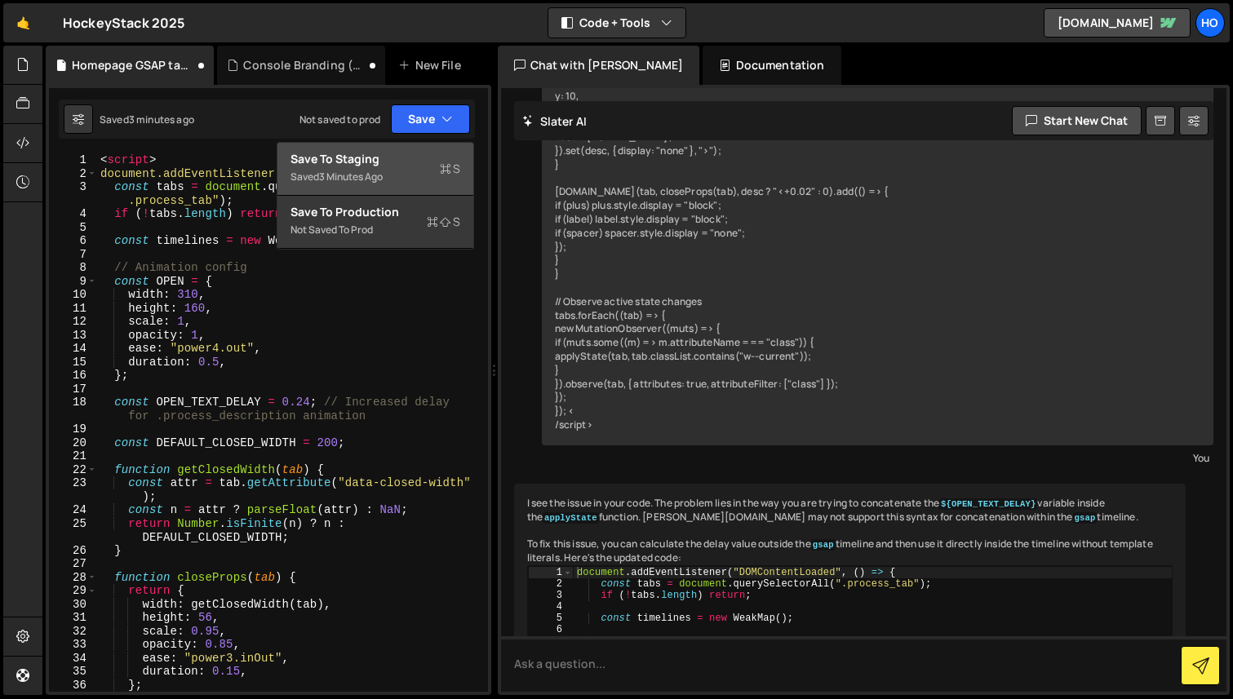
click at [435, 152] on div "Save to Staging S" at bounding box center [376, 159] width 170 height 16
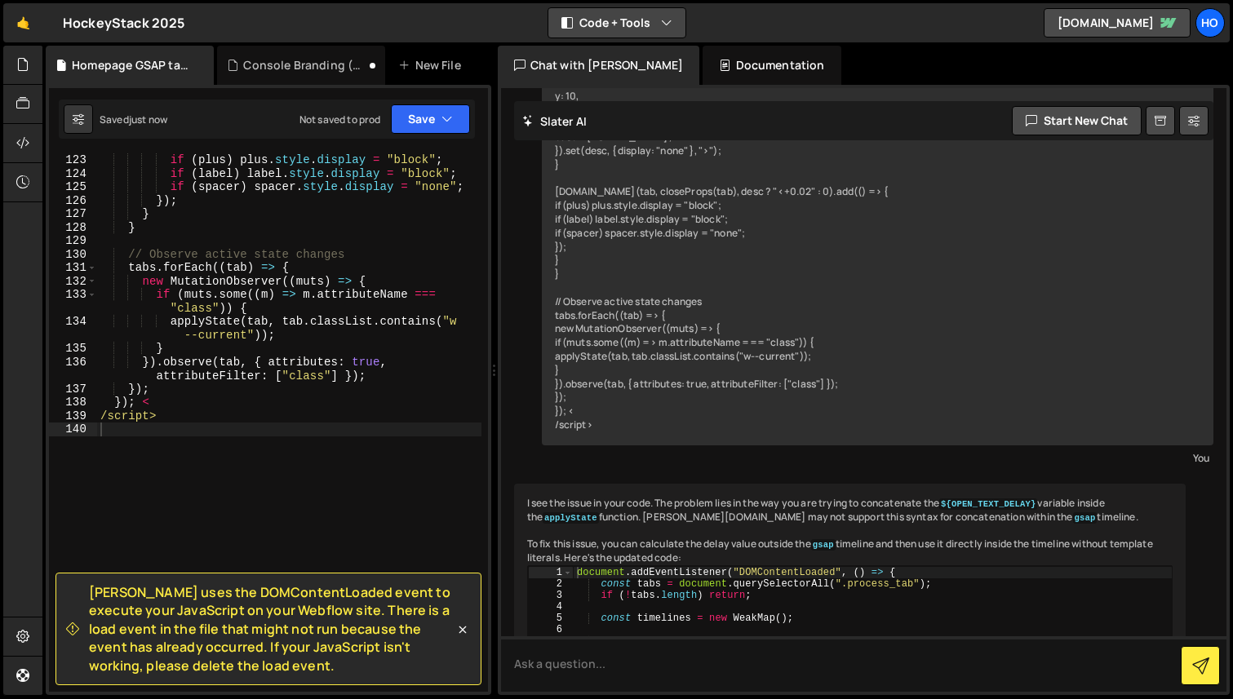
click at [639, 11] on button "Code + Tools" at bounding box center [616, 22] width 137 height 29
click at [657, 55] on button "Code Only" at bounding box center [617, 58] width 137 height 29
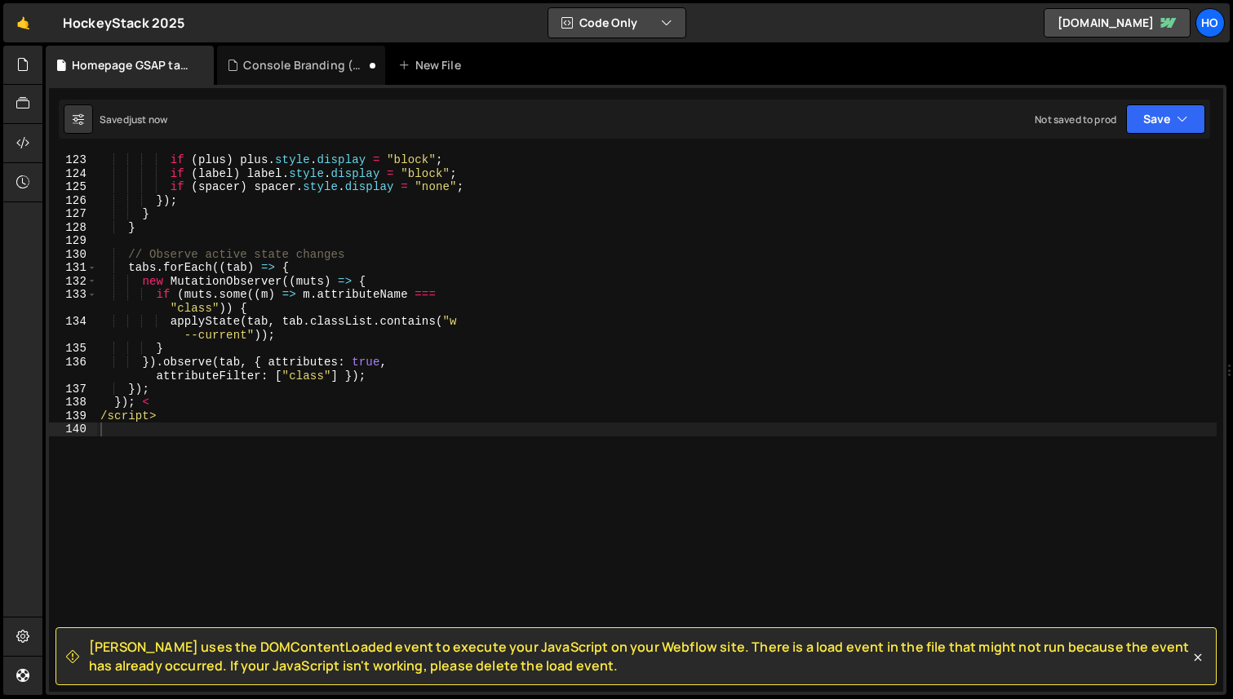
scroll to position [1609, 0]
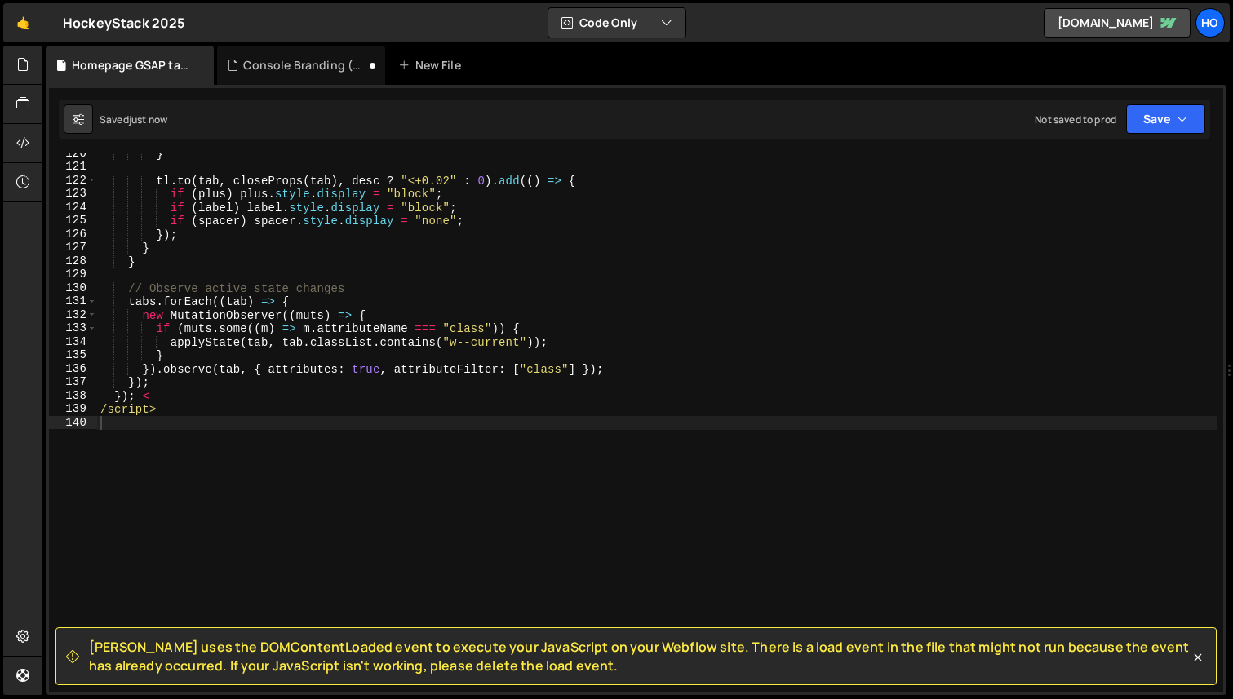
click at [462, 293] on div "} tl . to ( tab , closeProps ( tab ) , desc ? "<+0.02" : 0 ) . add (( ) => { if…" at bounding box center [657, 430] width 1120 height 566
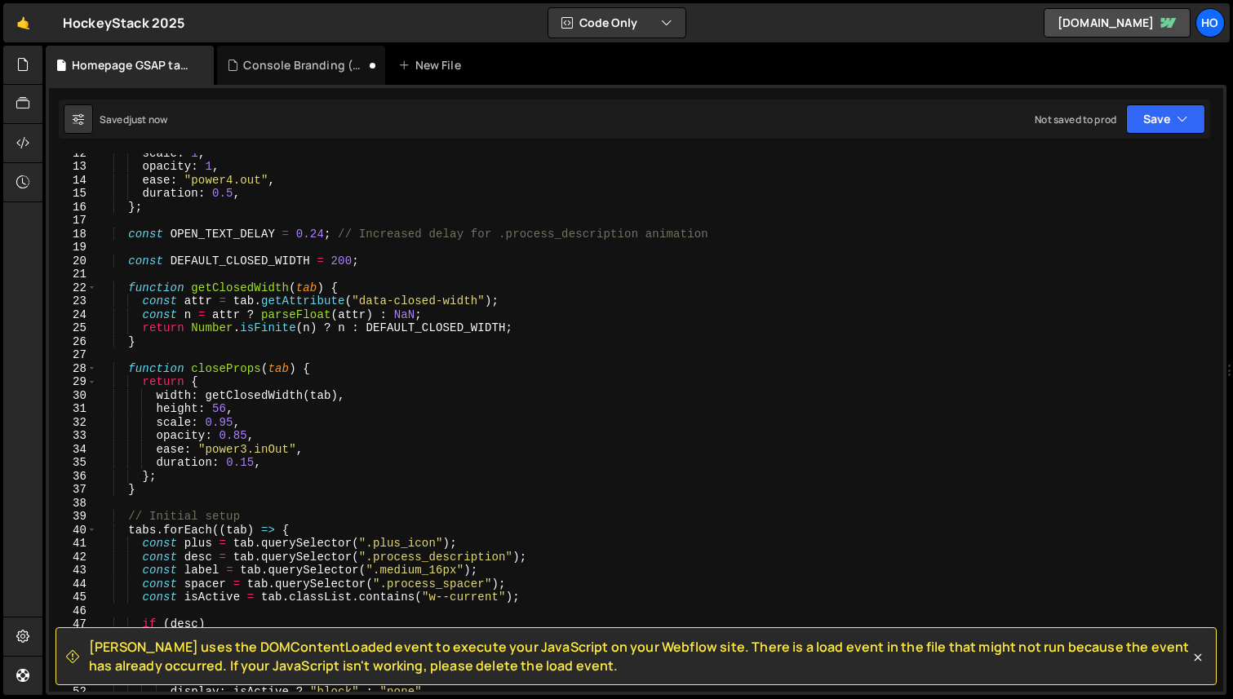
scroll to position [0, 0]
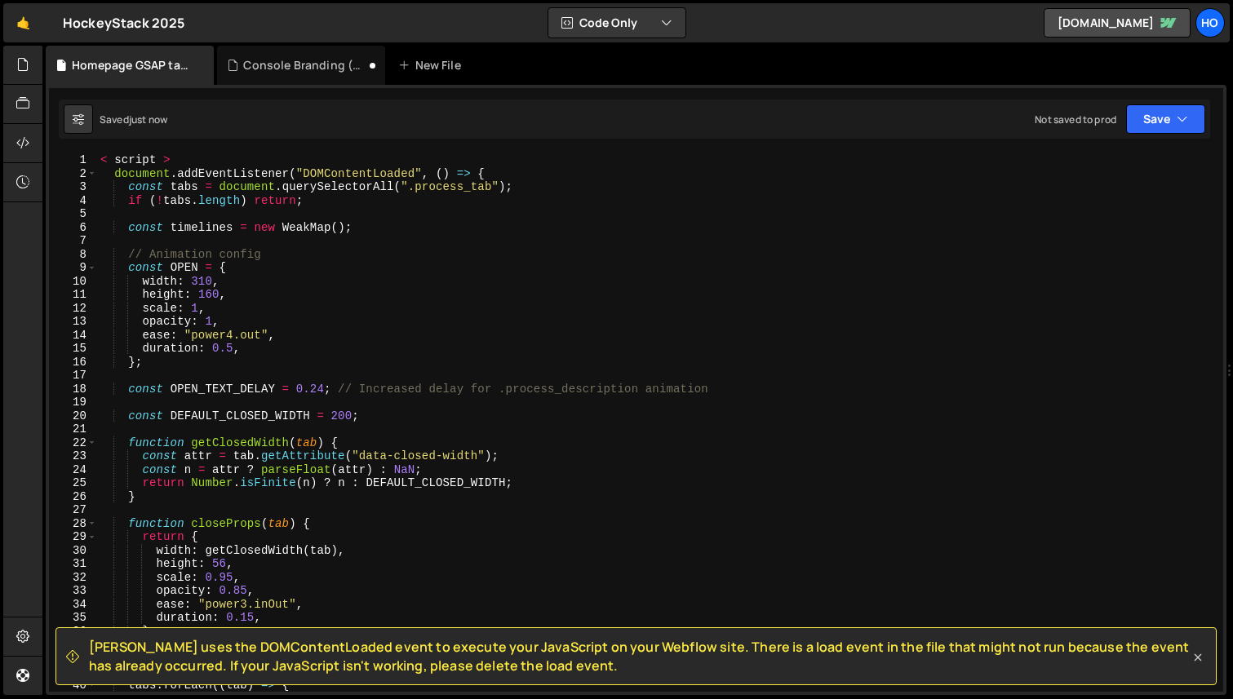
click at [1200, 656] on icon at bounding box center [1198, 658] width 16 height 16
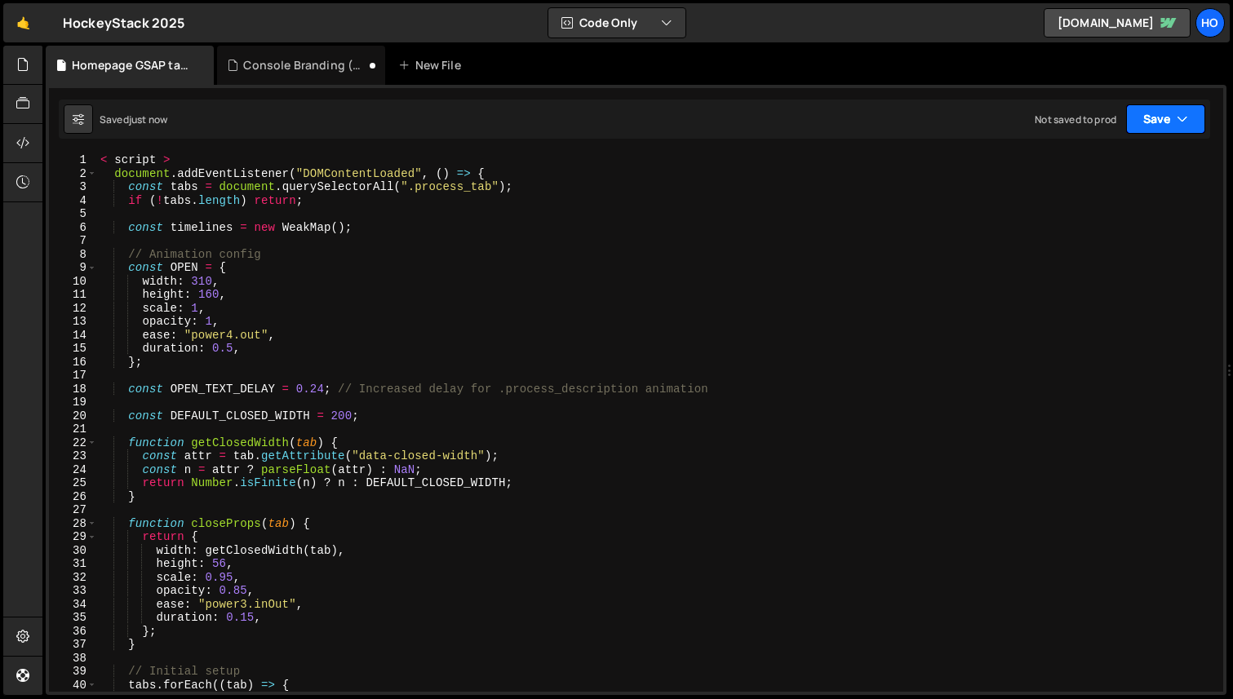
click at [1197, 114] on button "Save" at bounding box center [1165, 118] width 79 height 29
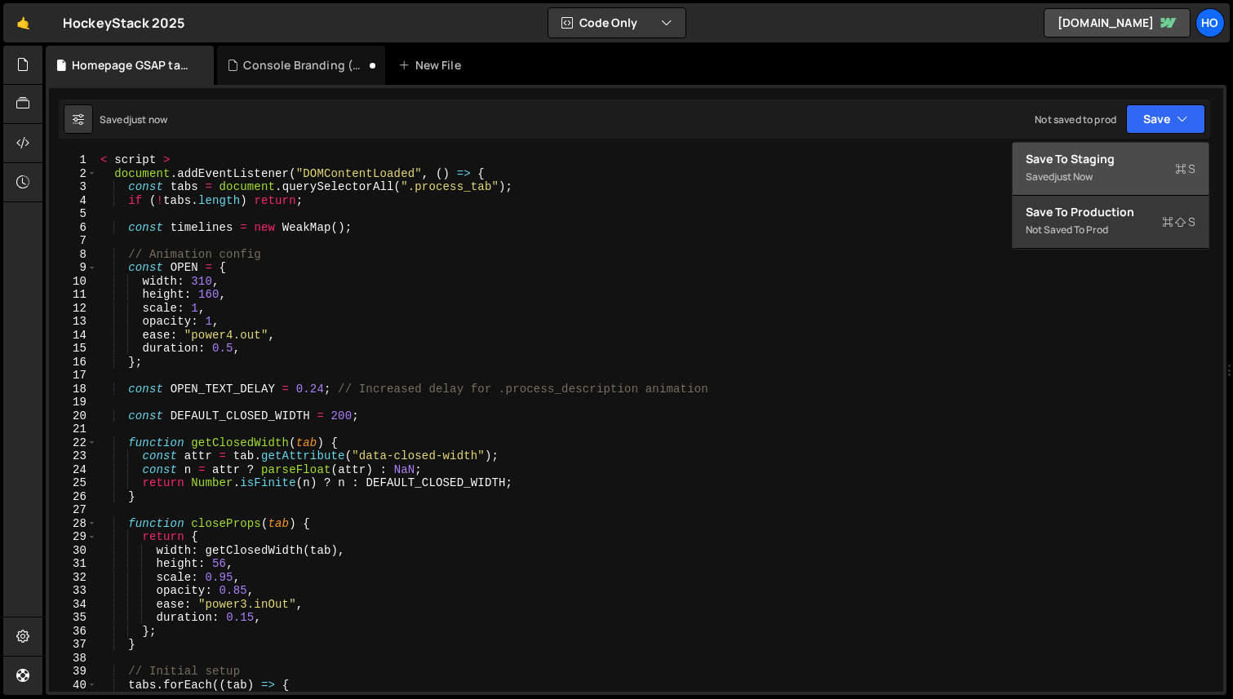
click at [1120, 157] on div "Save to Staging S" at bounding box center [1111, 159] width 170 height 16
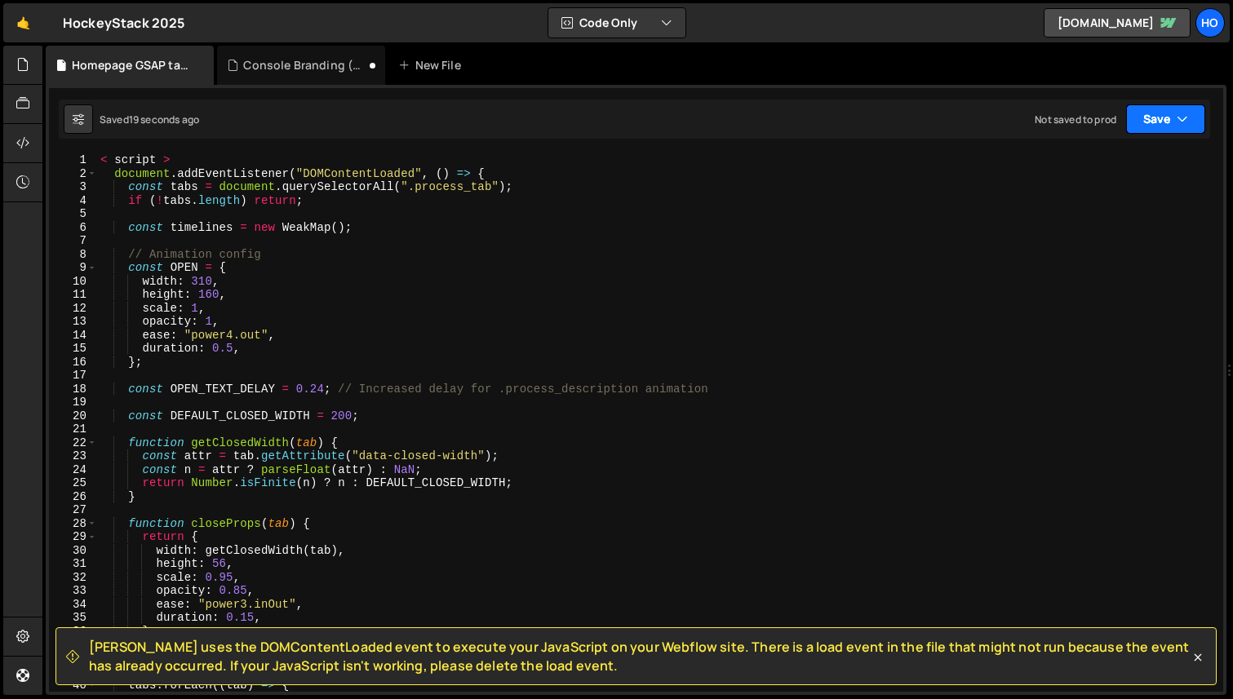
click at [1163, 126] on button "Save" at bounding box center [1165, 118] width 79 height 29
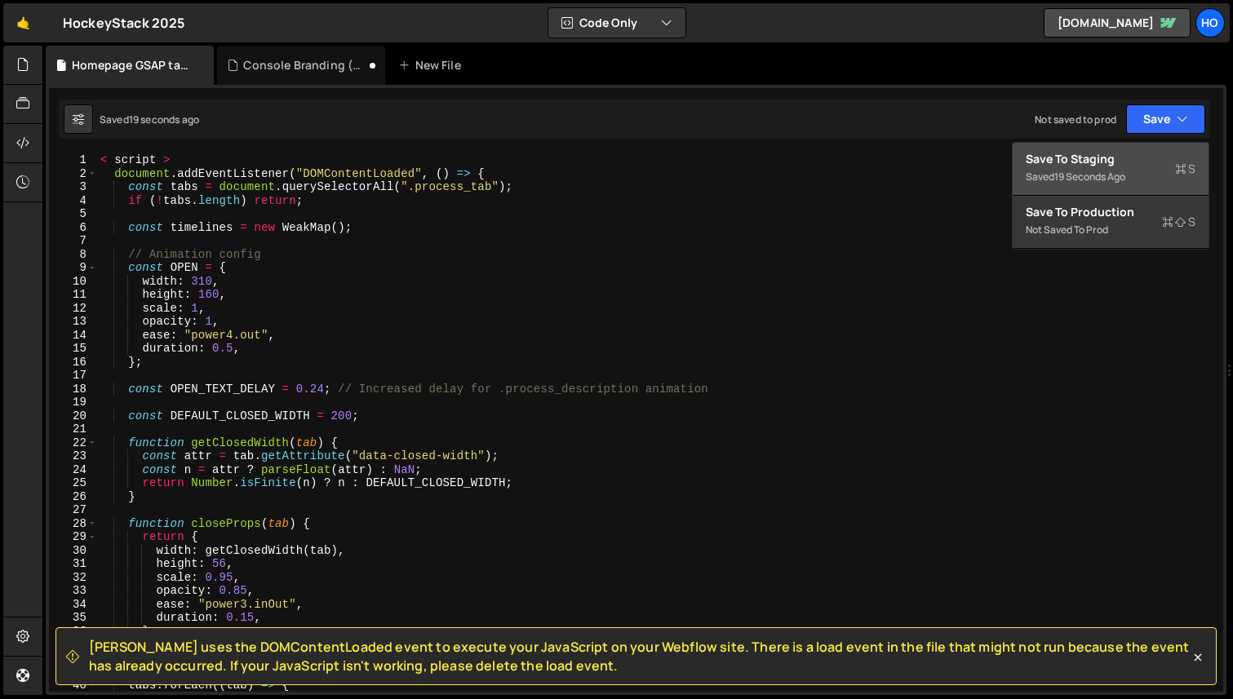
click at [1089, 157] on div "Save to Staging S" at bounding box center [1111, 159] width 170 height 16
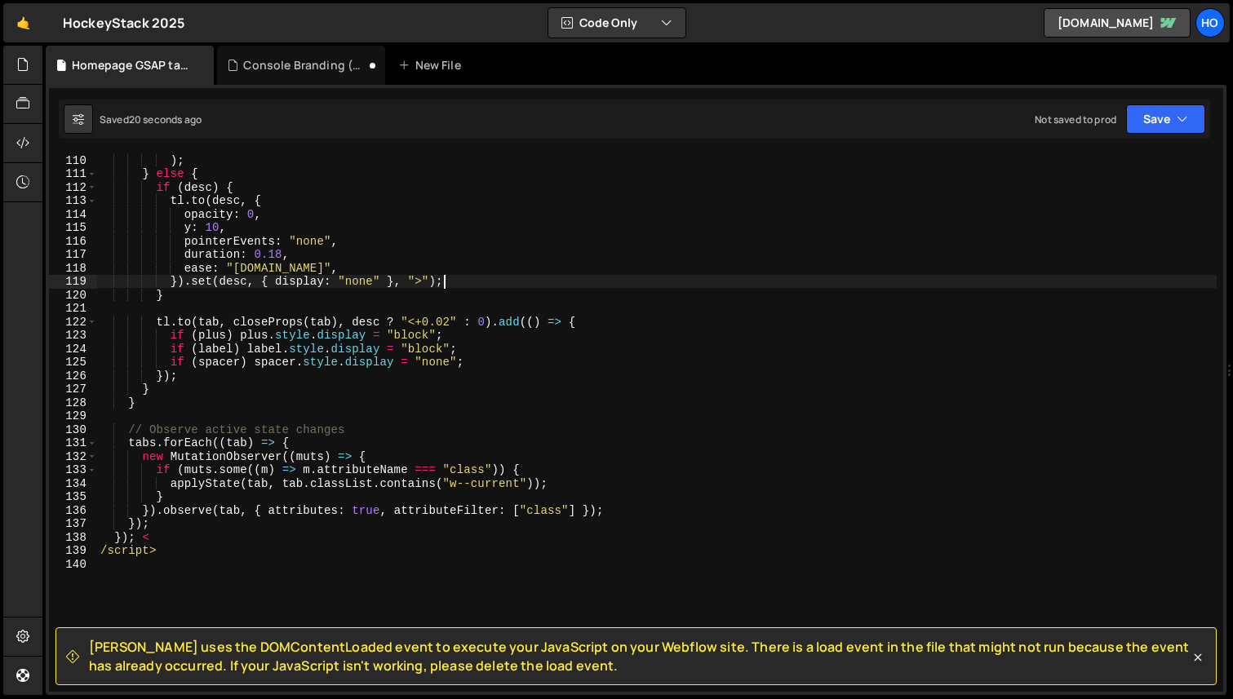
click at [868, 283] on div ") ; } else { if ( desc ) { tl . to ( desc , { opacity : 0 , y : 10 , pointerEve…" at bounding box center [657, 436] width 1120 height 566
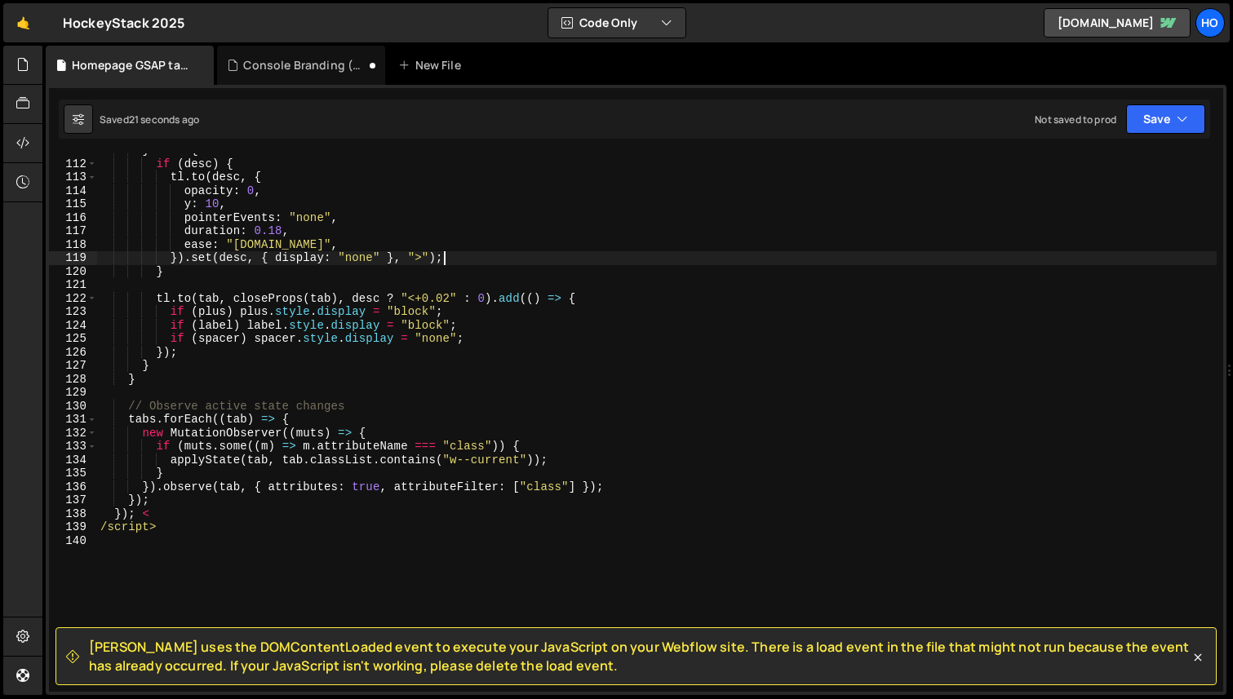
scroll to position [1609, 0]
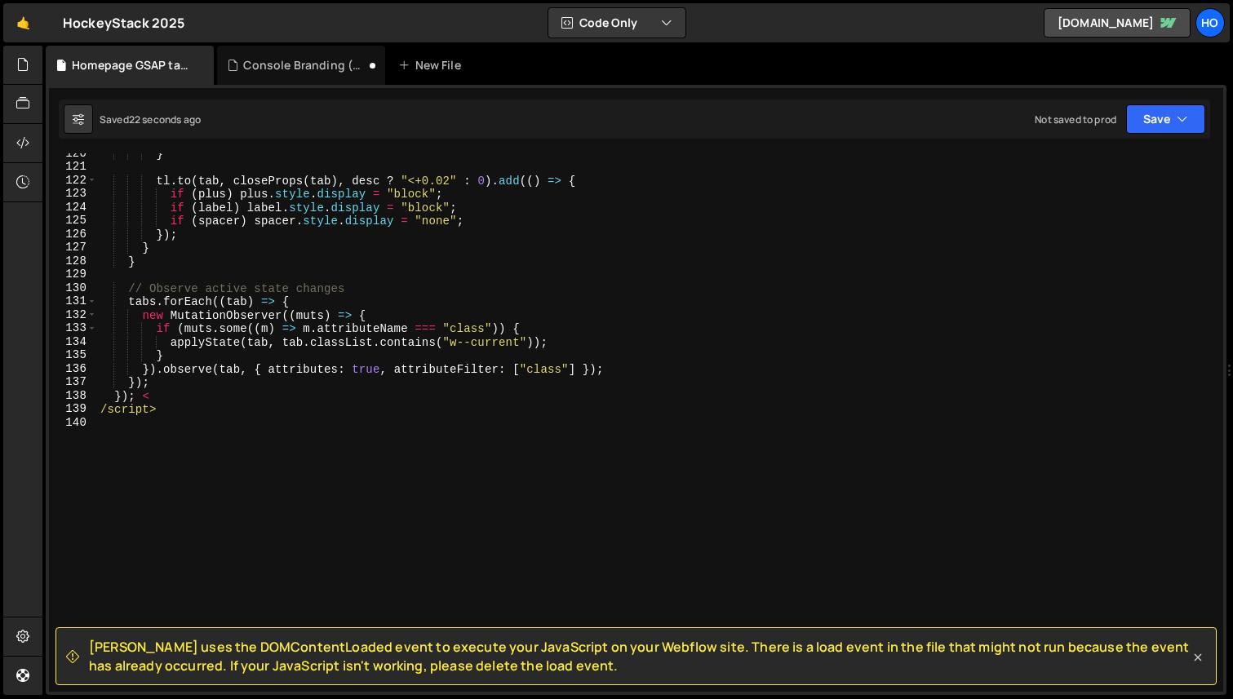
click at [1200, 659] on icon at bounding box center [1198, 657] width 7 height 7
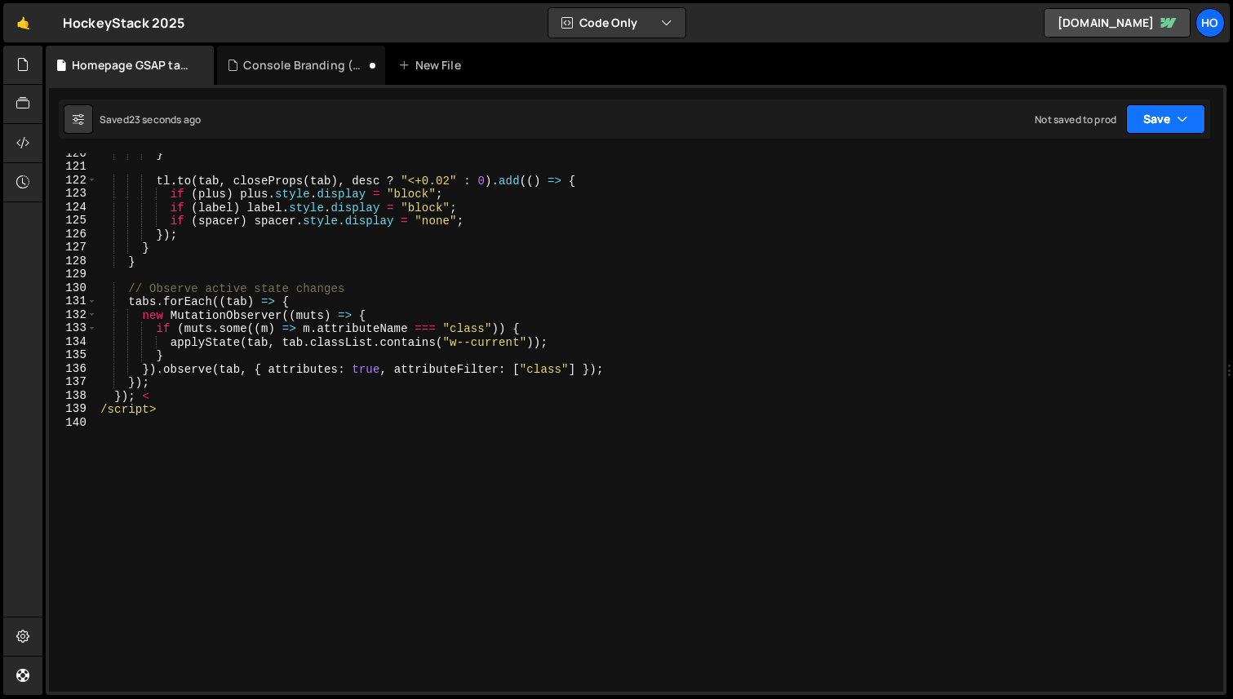
click at [1179, 123] on icon "button" at bounding box center [1182, 119] width 11 height 16
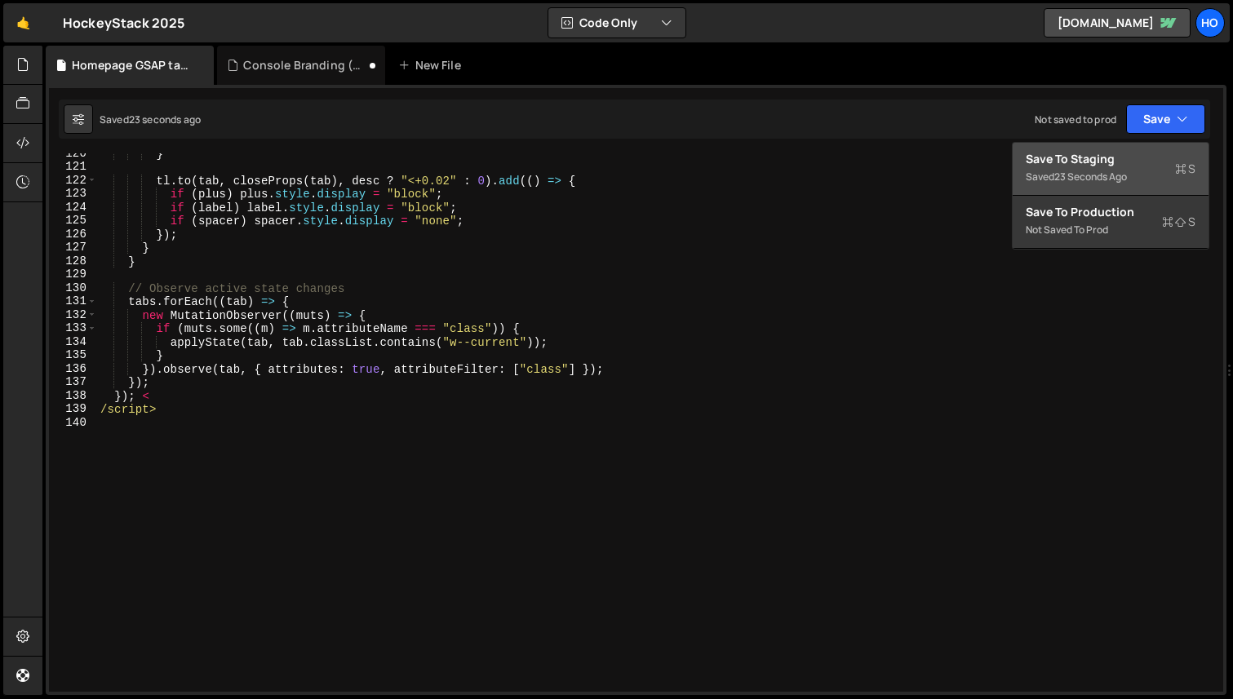
click at [1174, 152] on div "Save to Staging S" at bounding box center [1111, 159] width 170 height 16
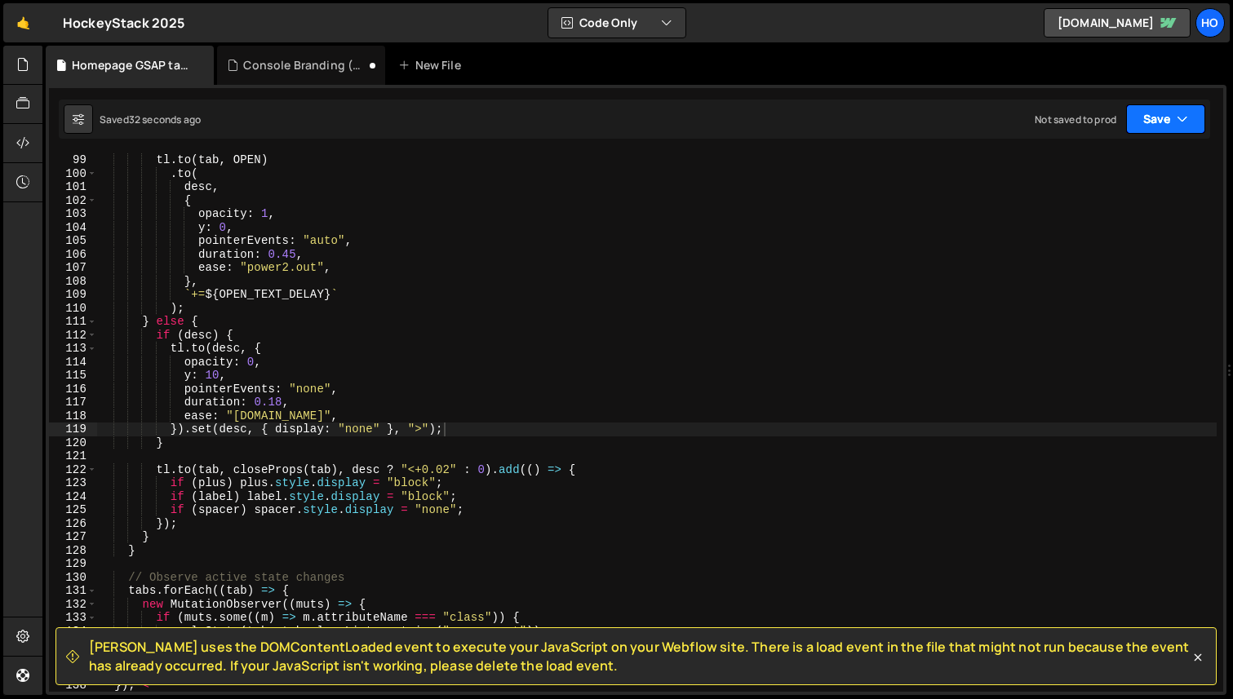
click at [1149, 129] on button "Save" at bounding box center [1165, 118] width 79 height 29
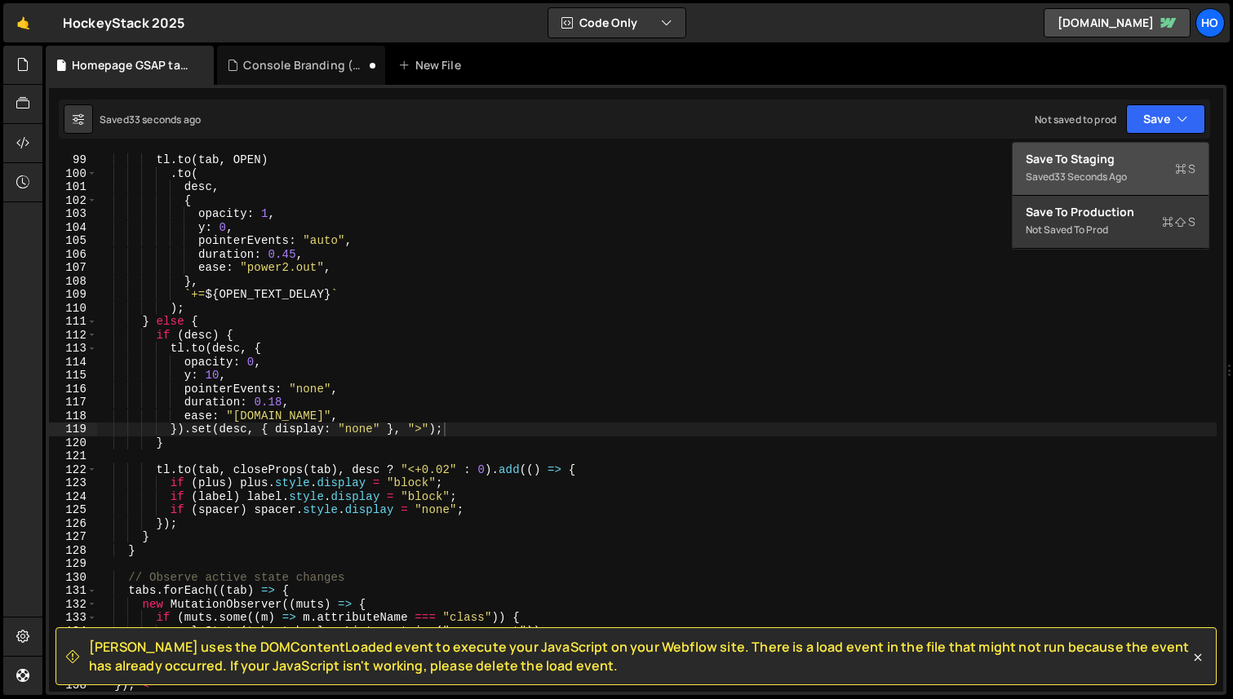
click at [1148, 160] on div "Save to Staging S" at bounding box center [1111, 159] width 170 height 16
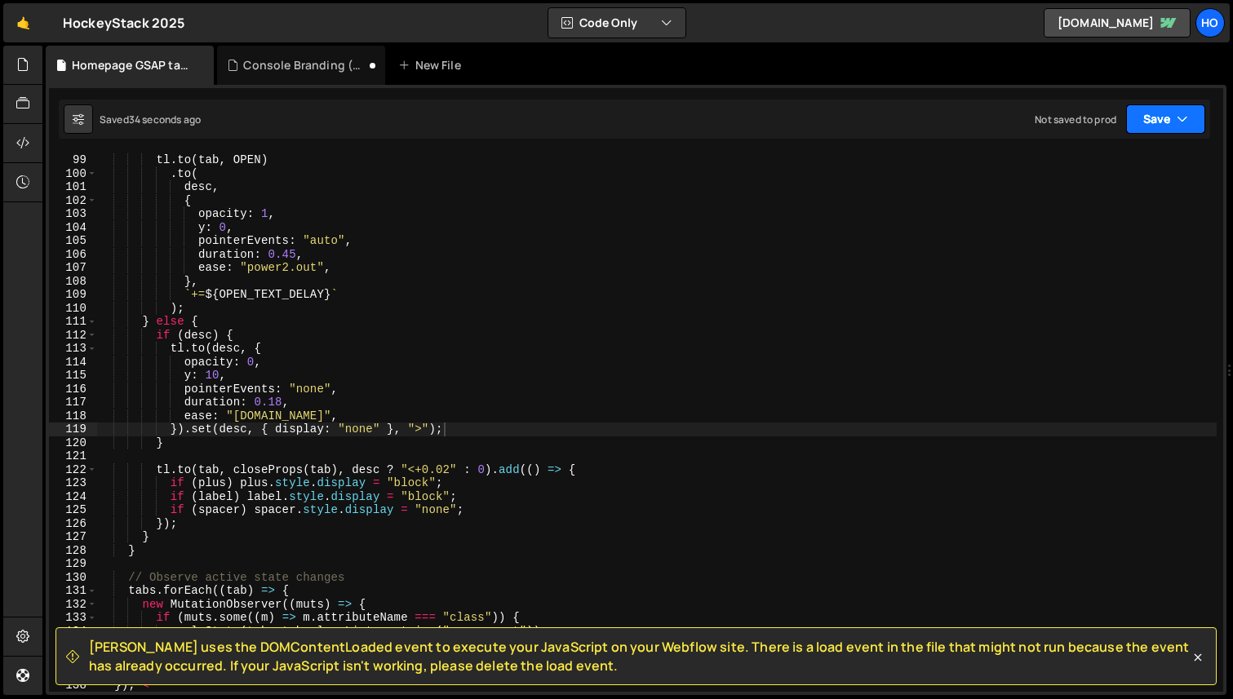
click at [1188, 112] on button "Save" at bounding box center [1165, 118] width 79 height 29
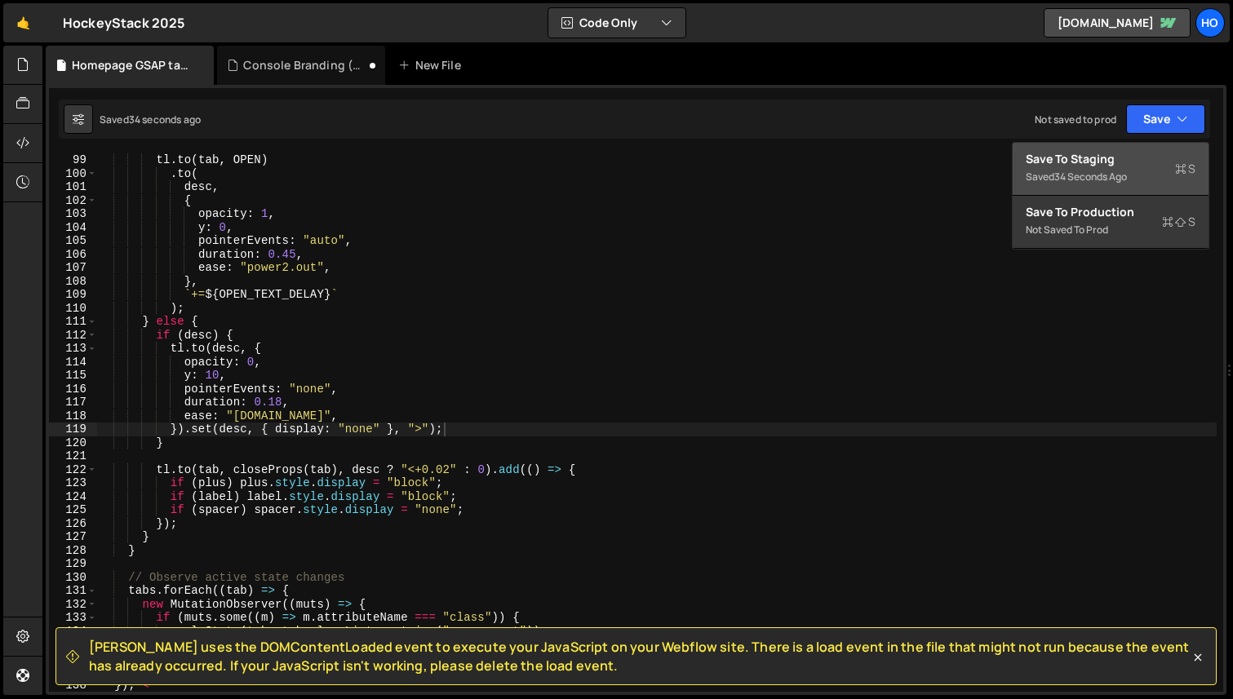
click at [1150, 157] on div "Save to Staging S" at bounding box center [1111, 159] width 170 height 16
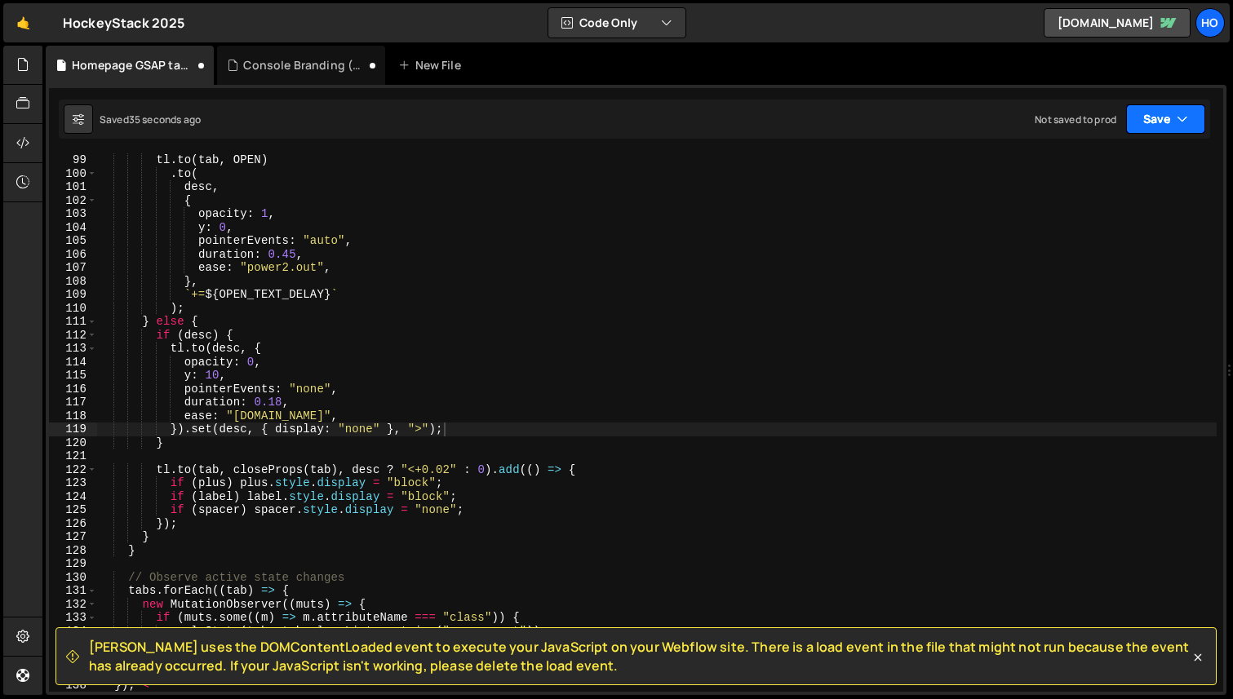
click at [1178, 112] on icon "button" at bounding box center [1182, 119] width 11 height 16
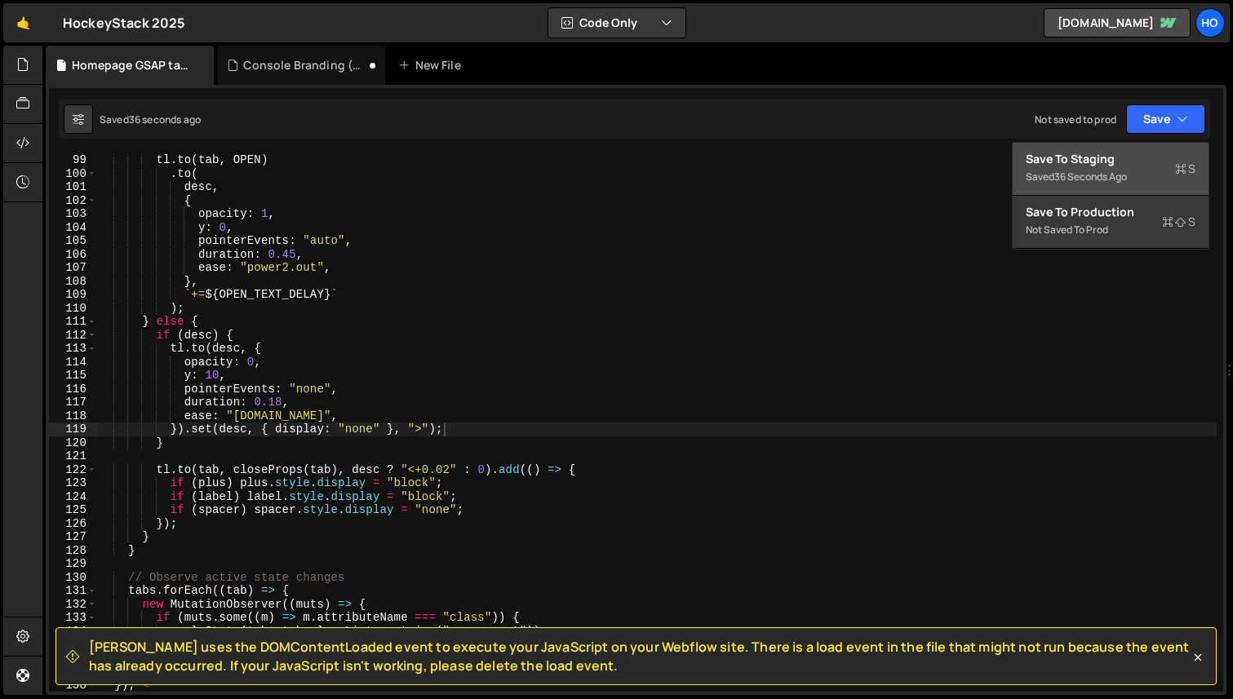
click at [1146, 153] on div "Save to Staging S" at bounding box center [1111, 159] width 170 height 16
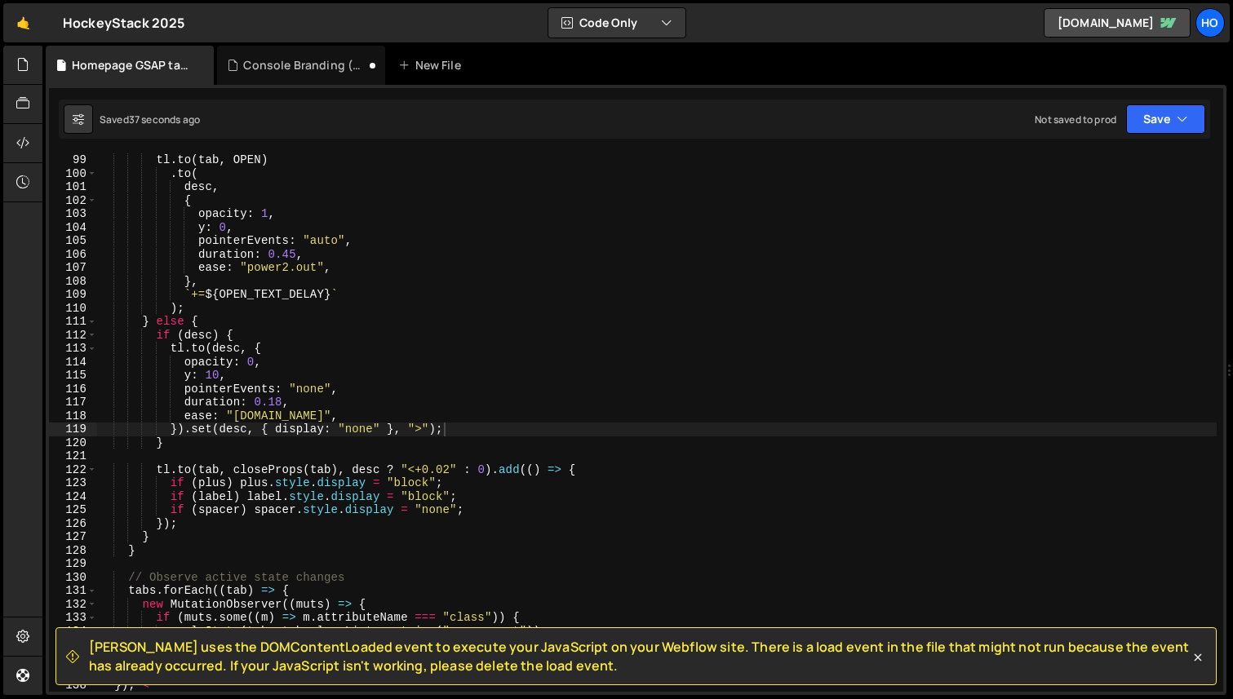
click at [1200, 103] on div "Saved 37 seconds ago Not saved to prod Upgrade to Edit Save Save to Staging S S…" at bounding box center [634, 119] width 1151 height 39
click at [1188, 114] on button "Save" at bounding box center [1165, 118] width 79 height 29
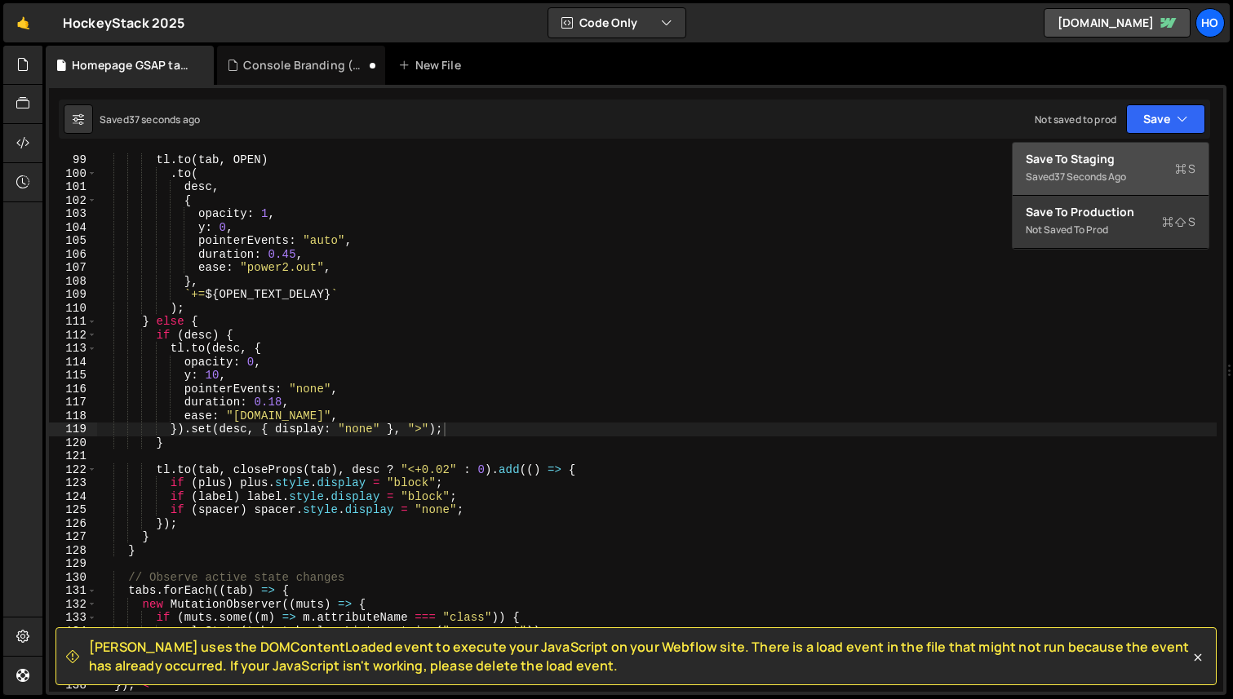
click at [1140, 169] on div "Saved 37 seconds ago" at bounding box center [1111, 177] width 170 height 20
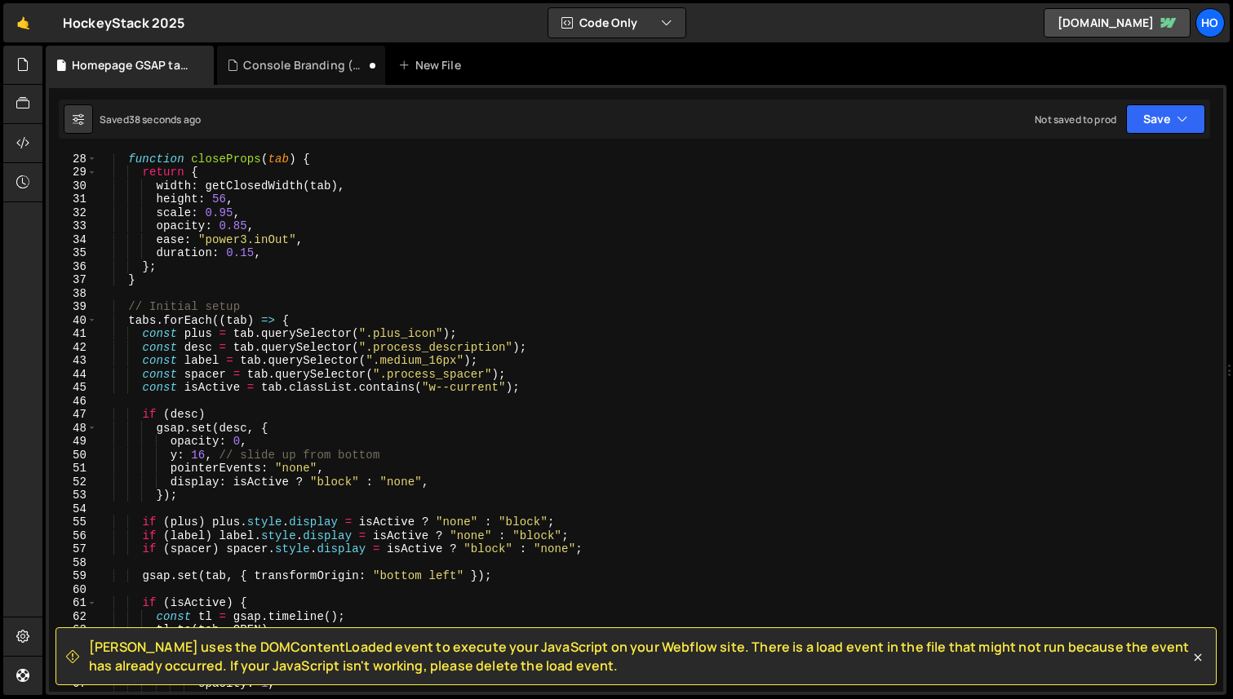
scroll to position [0, 0]
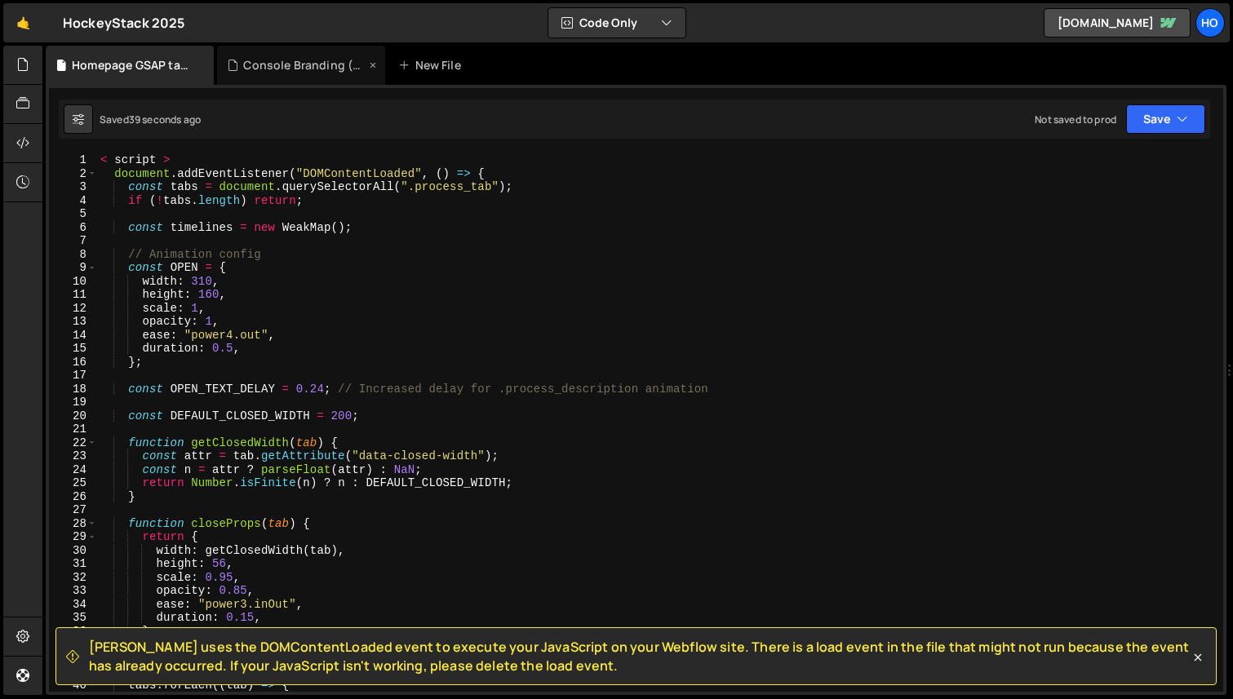
click at [373, 65] on icon at bounding box center [372, 65] width 11 height 16
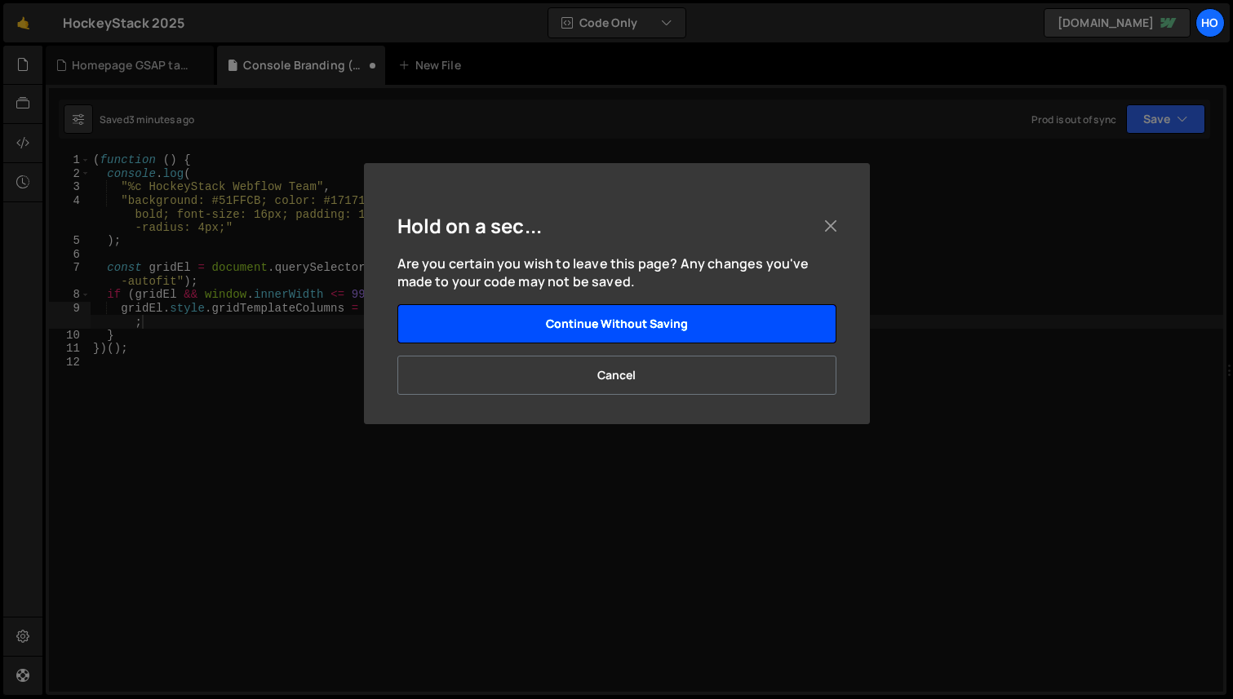
click at [696, 330] on button "Continue without saving" at bounding box center [616, 323] width 439 height 39
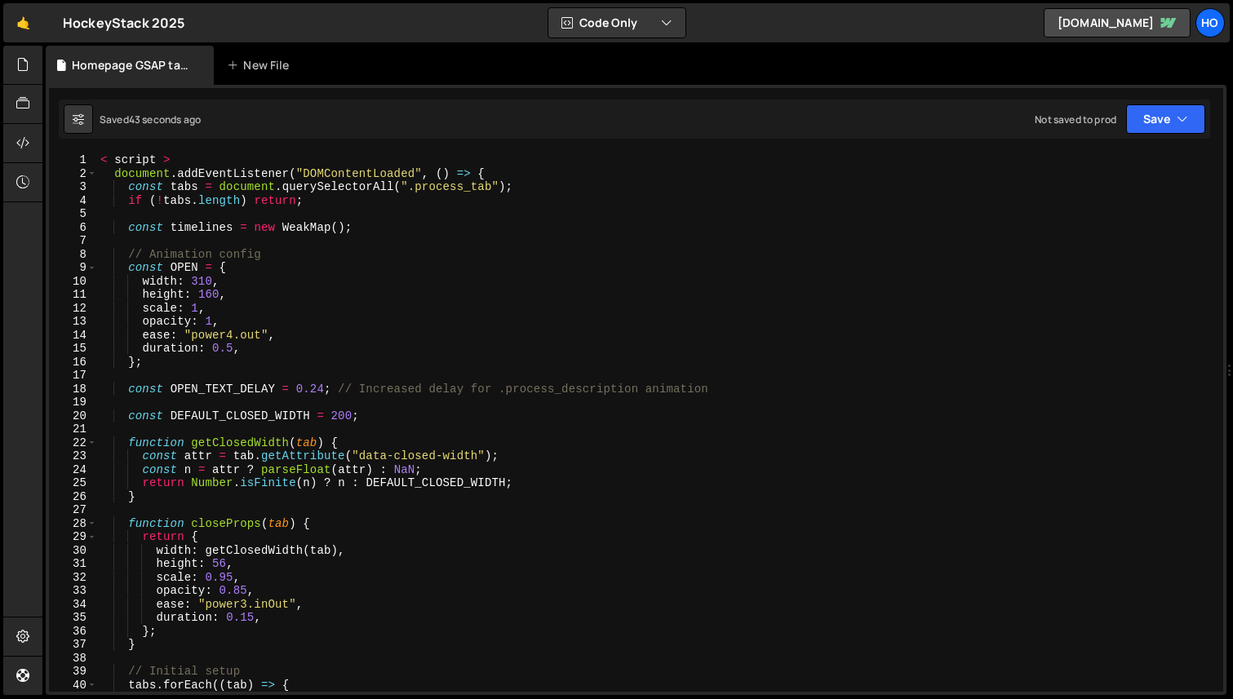
scroll to position [8731, 0]
click at [25, 145] on icon at bounding box center [22, 143] width 13 height 18
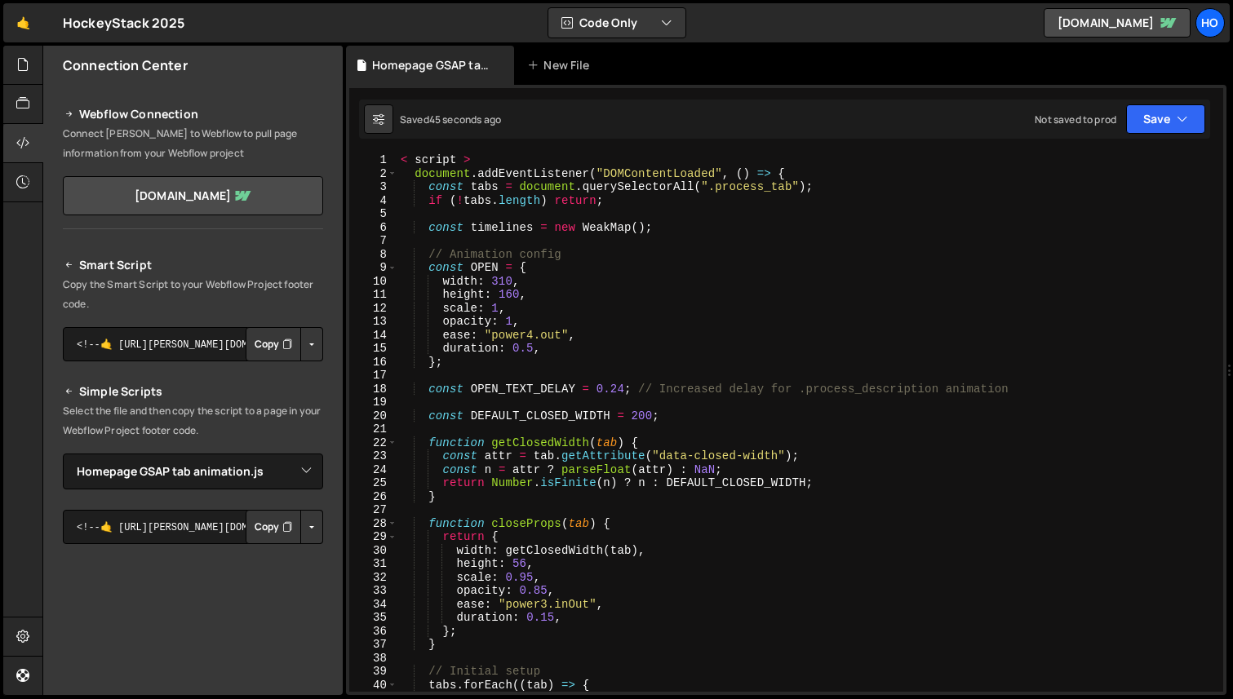
type textarea "height: 160,"
click at [574, 296] on div "< script > document . addEventListener ( "DOMContentLoaded" , ( ) => { const ta…" at bounding box center [957, 436] width 1120 height 566
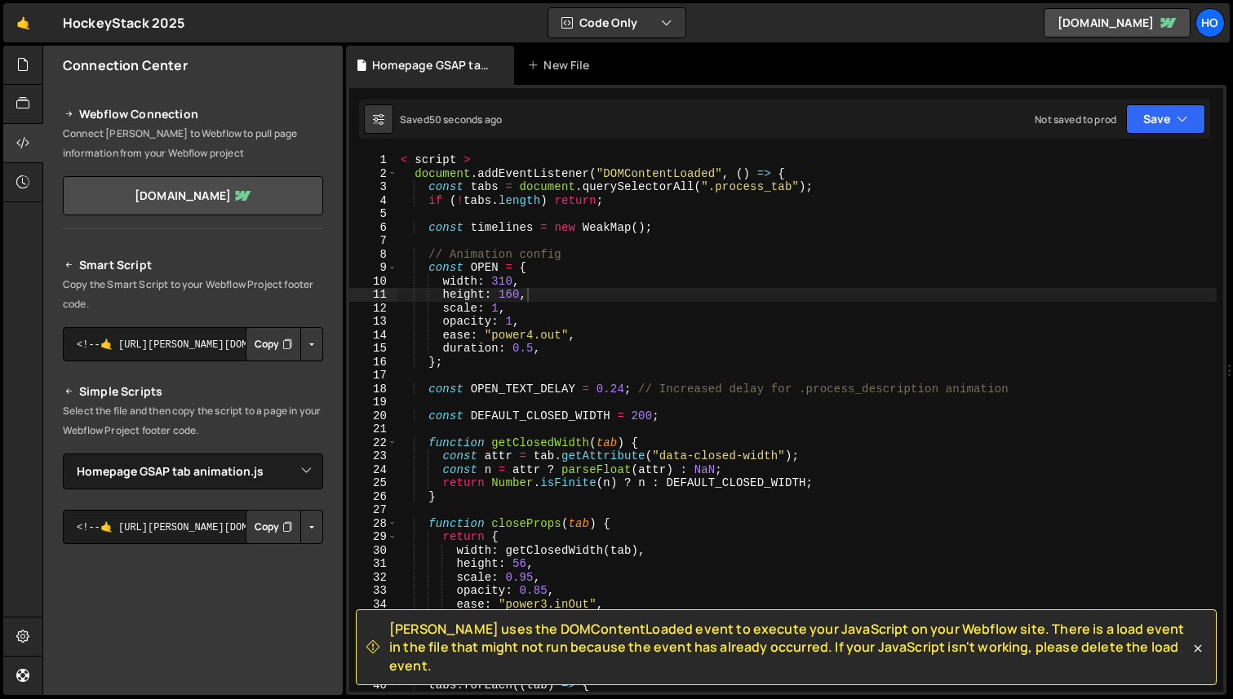
click at [303, 344] on button "Button group with nested dropdown" at bounding box center [311, 344] width 23 height 34
click at [299, 375] on link "Copy Staging Script" at bounding box center [242, 375] width 160 height 23
click at [24, 105] on icon at bounding box center [22, 104] width 13 height 18
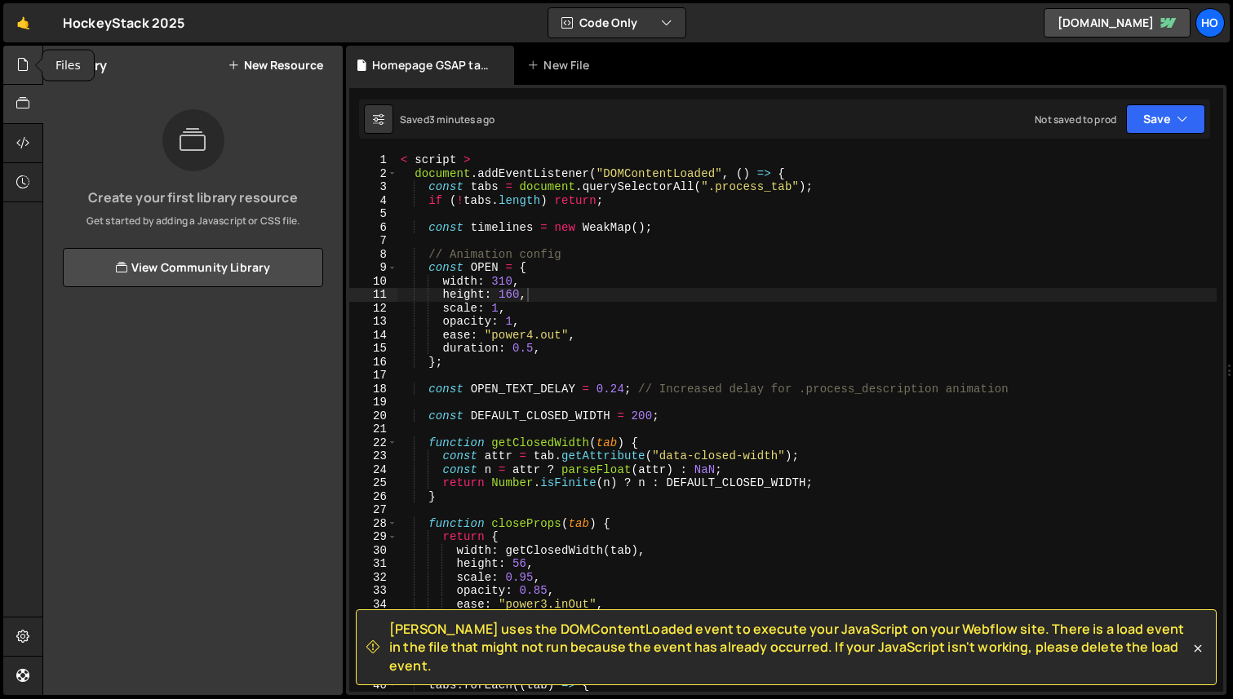
click at [24, 68] on icon at bounding box center [22, 64] width 13 height 18
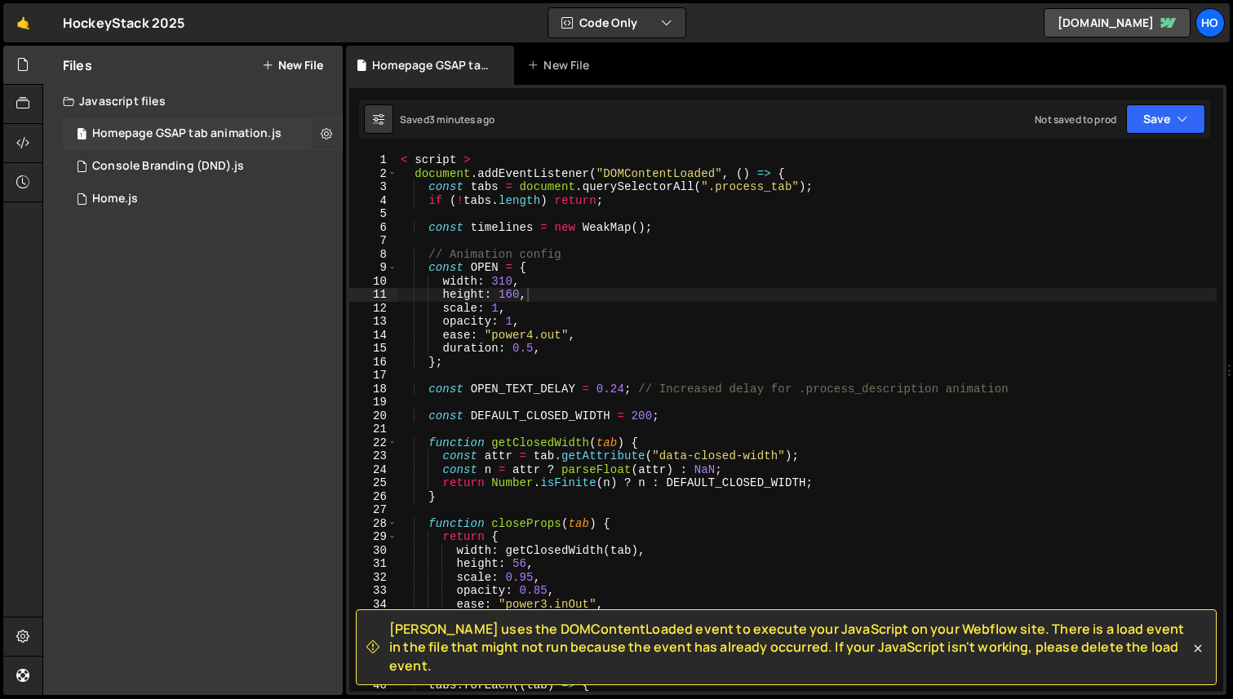
click at [326, 133] on icon at bounding box center [326, 134] width 11 height 16
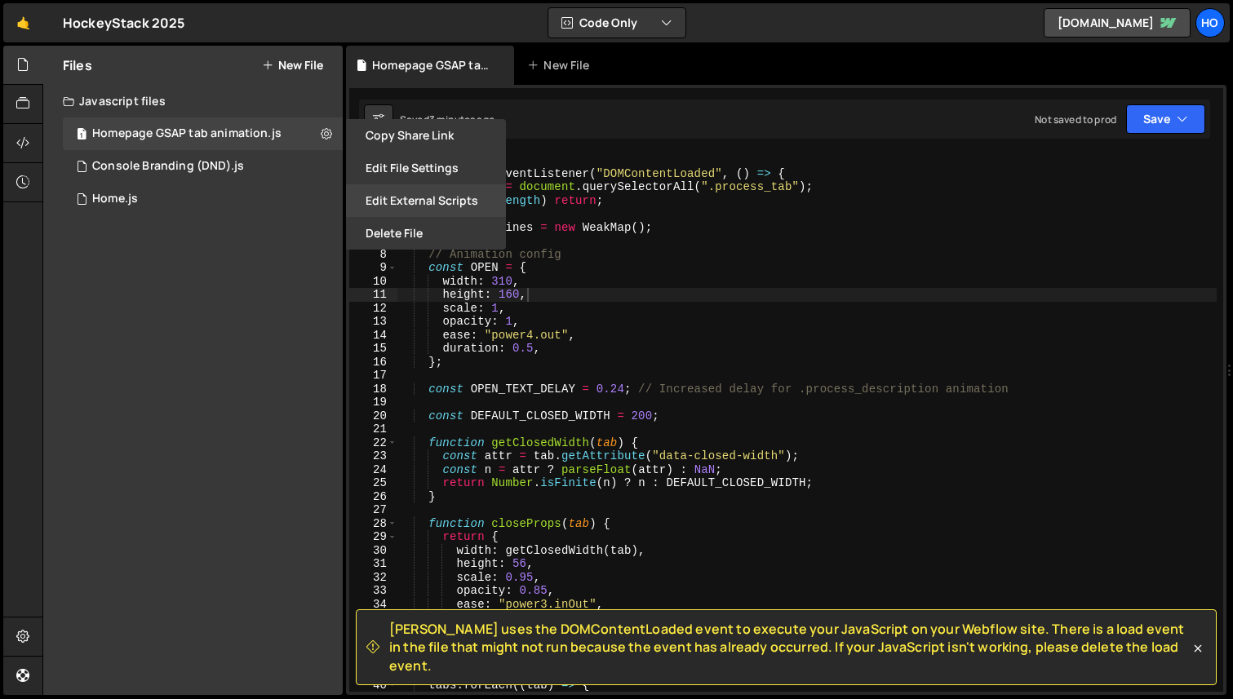
click at [423, 193] on button "Edit External Scripts" at bounding box center [426, 200] width 160 height 33
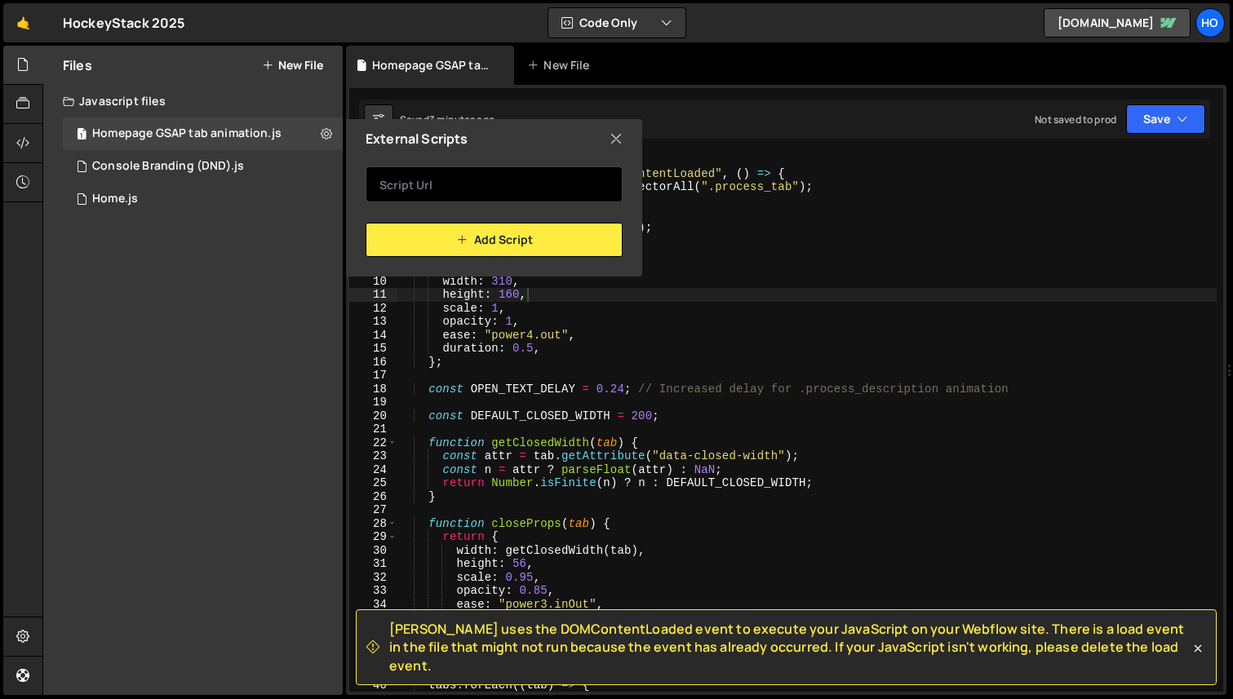
click at [455, 187] on input "text" at bounding box center [494, 184] width 257 height 36
paste input "<script src="https://slater.app/17291.js"></script>"
type input "<script src="https://slater.app/17291.js"></script>"
click at [623, 137] on div "External Scripts" at bounding box center [494, 138] width 296 height 39
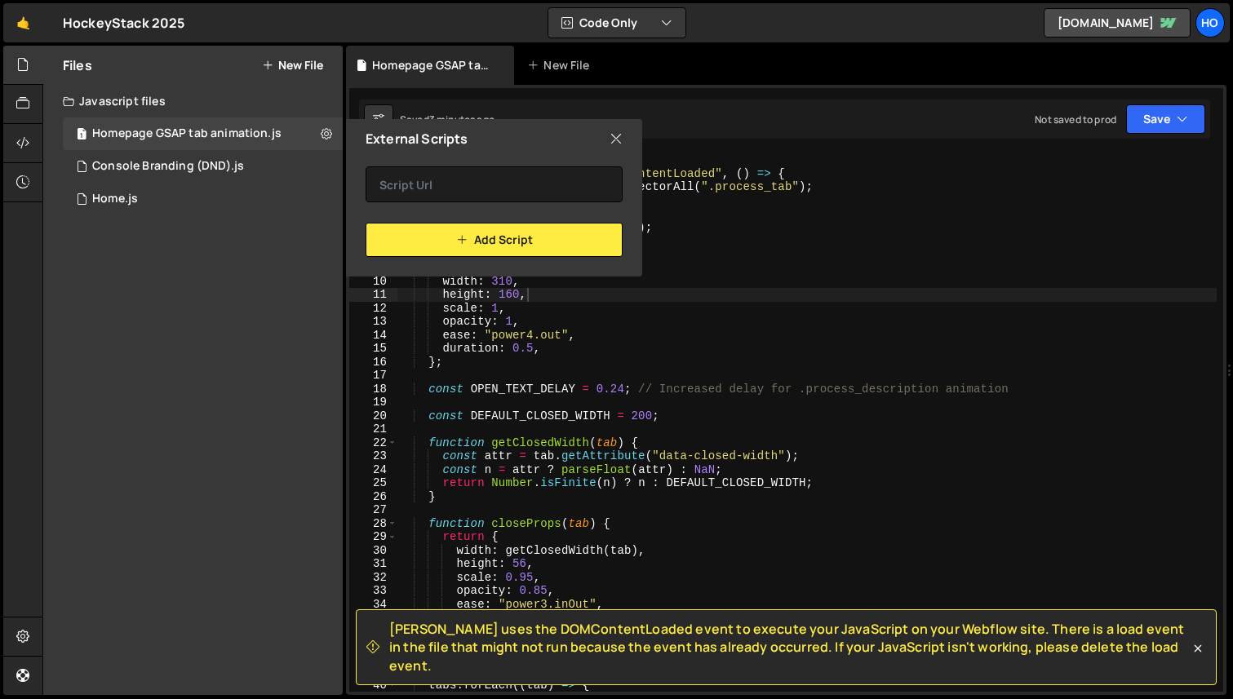
click at [616, 138] on icon at bounding box center [616, 139] width 13 height 18
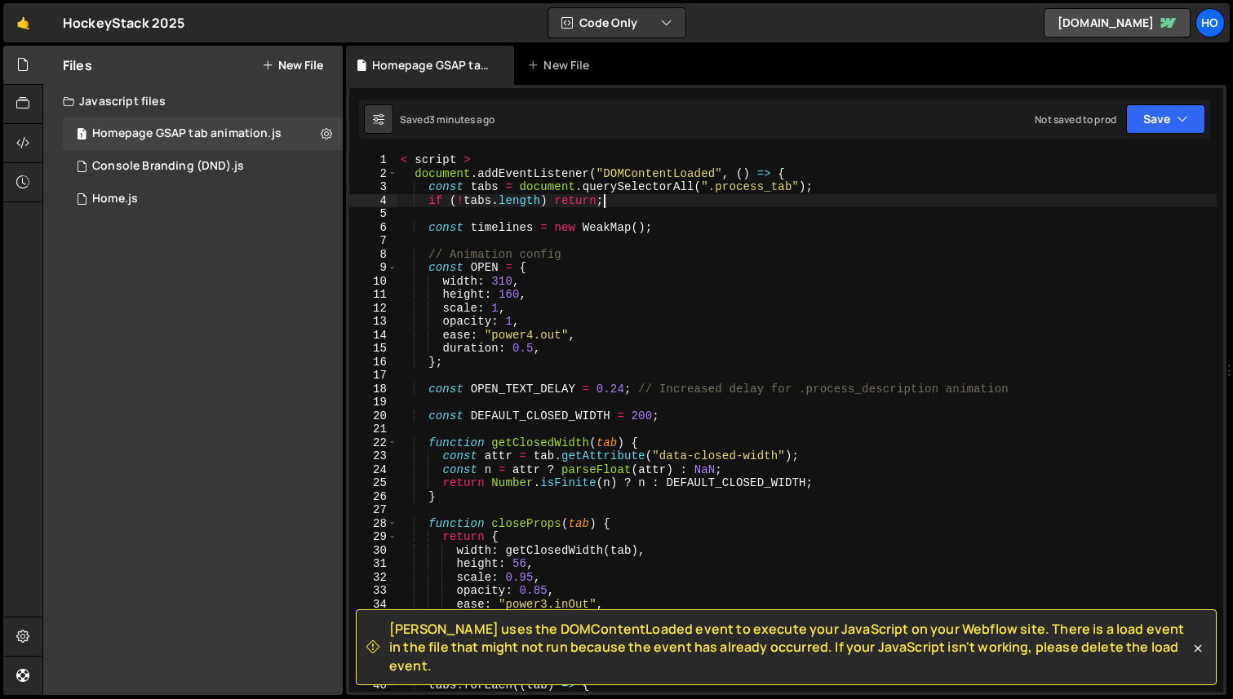
click at [624, 202] on div "< script > document . addEventListener ( "DOMContentLoaded" , ( ) => { const ta…" at bounding box center [957, 436] width 1120 height 566
type textarea "/script>"
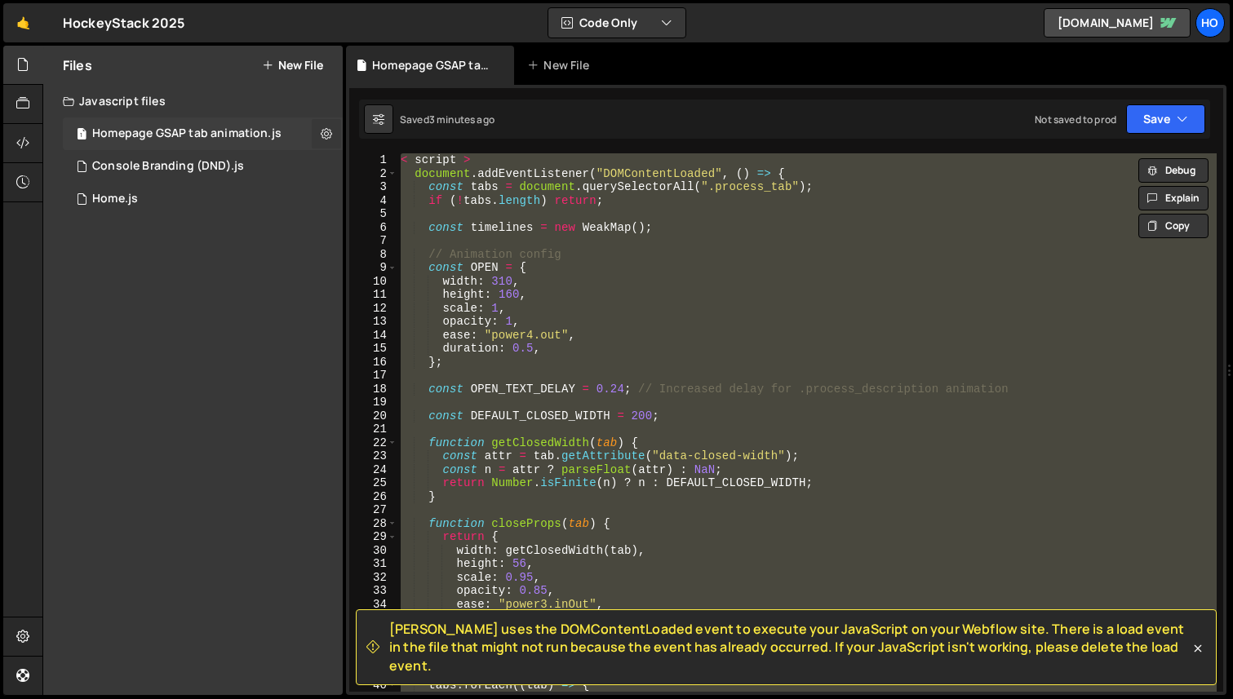
click at [324, 134] on icon at bounding box center [326, 134] width 11 height 16
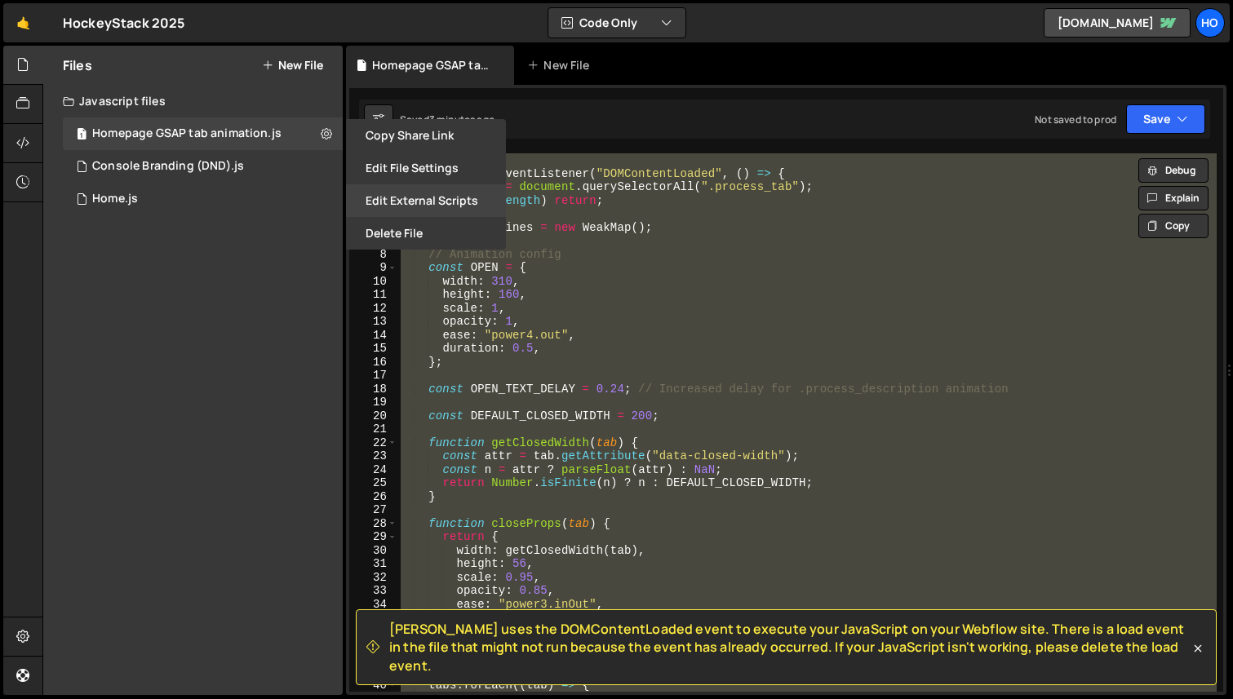
click at [446, 192] on button "Edit External Scripts" at bounding box center [426, 200] width 160 height 33
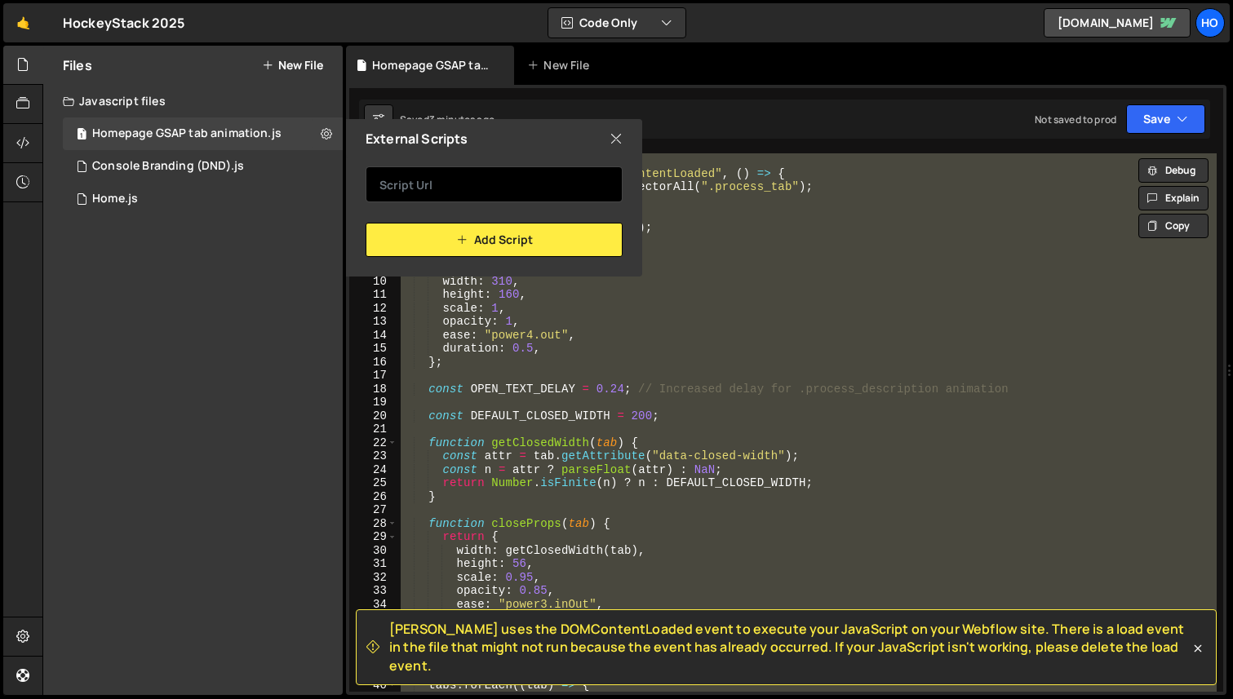
click at [497, 190] on input "text" at bounding box center [494, 184] width 257 height 36
paste input "< script > document.addEventListener("DOMContentLoaded", () => { const tabs = d…"
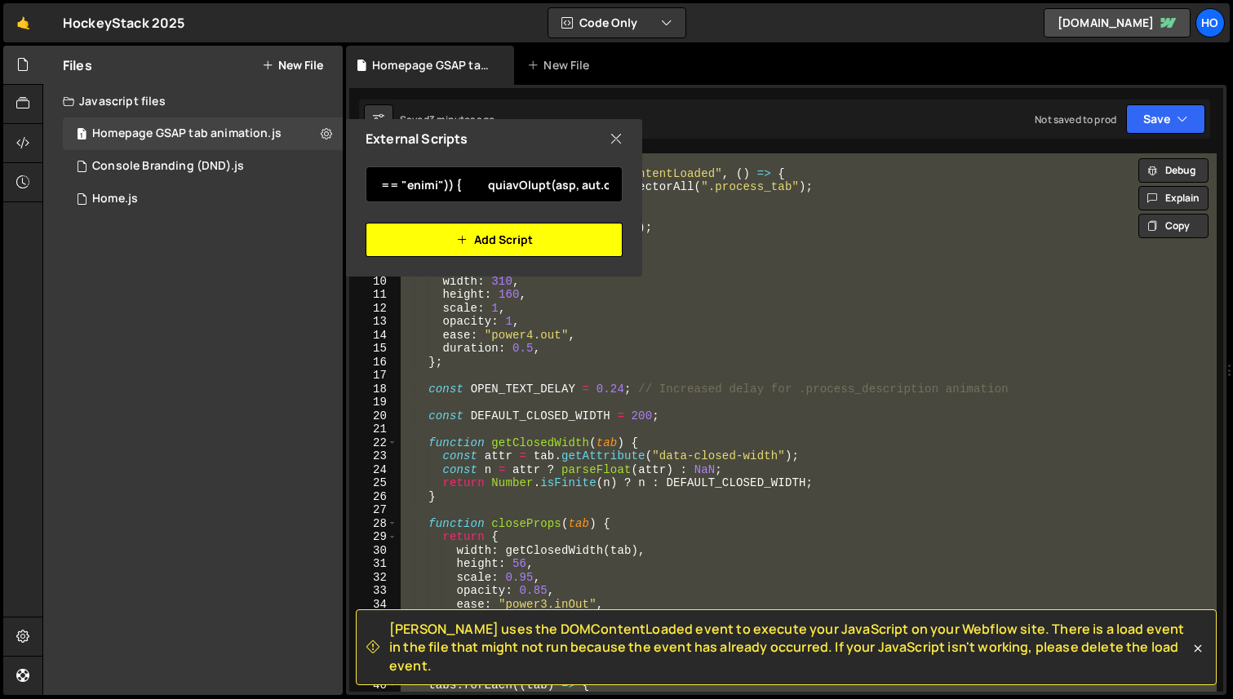
type input "< script > document.addEventListener("DOMContentLoaded", () => { const tabs = d…"
click at [552, 244] on button "Add Script" at bounding box center [494, 240] width 257 height 34
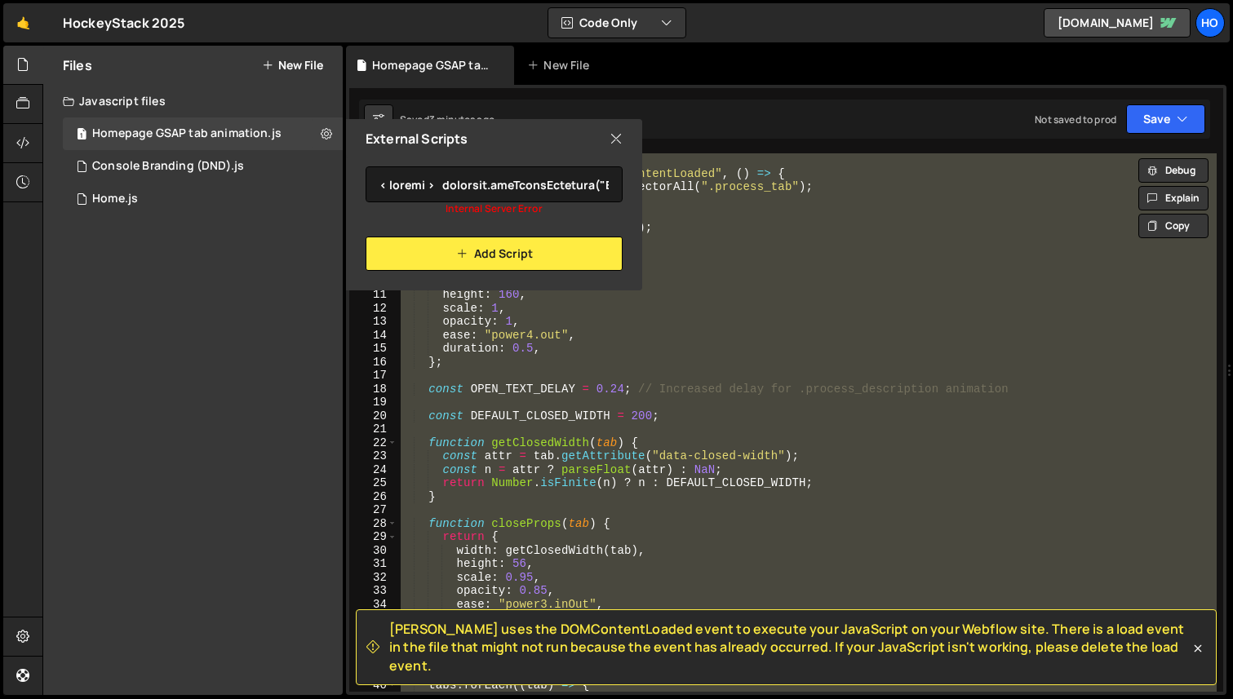
click at [614, 140] on icon at bounding box center [616, 139] width 13 height 18
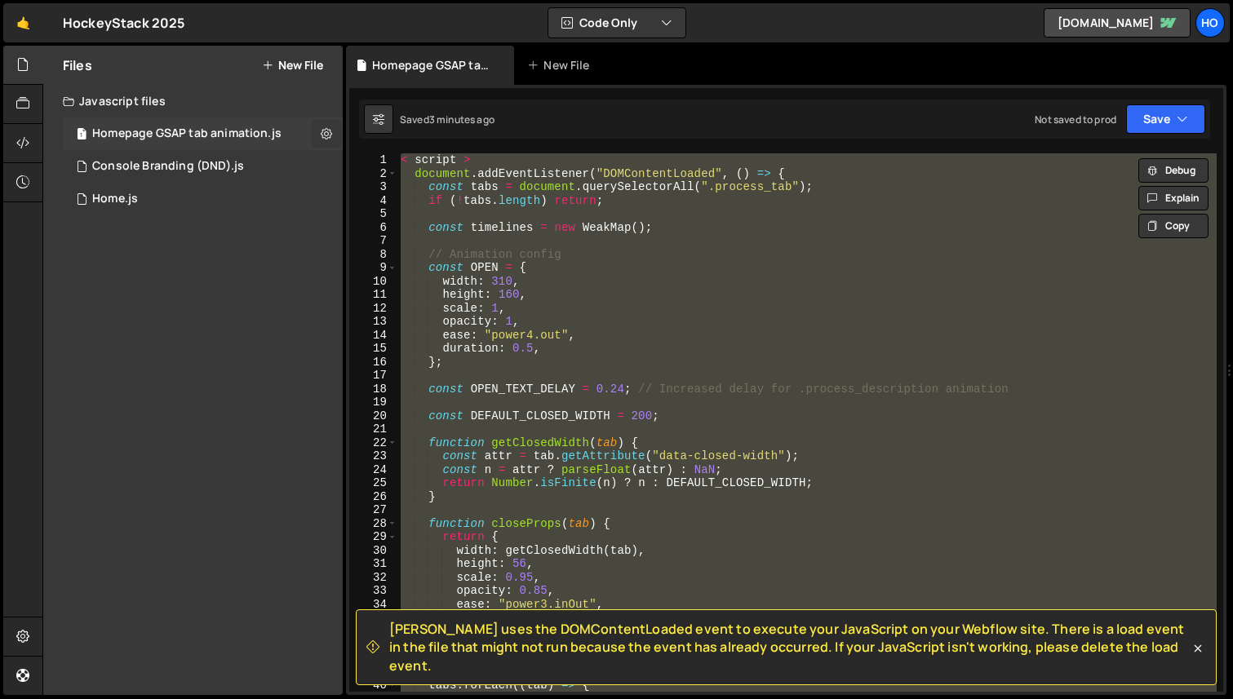
click at [325, 138] on icon at bounding box center [326, 134] width 11 height 16
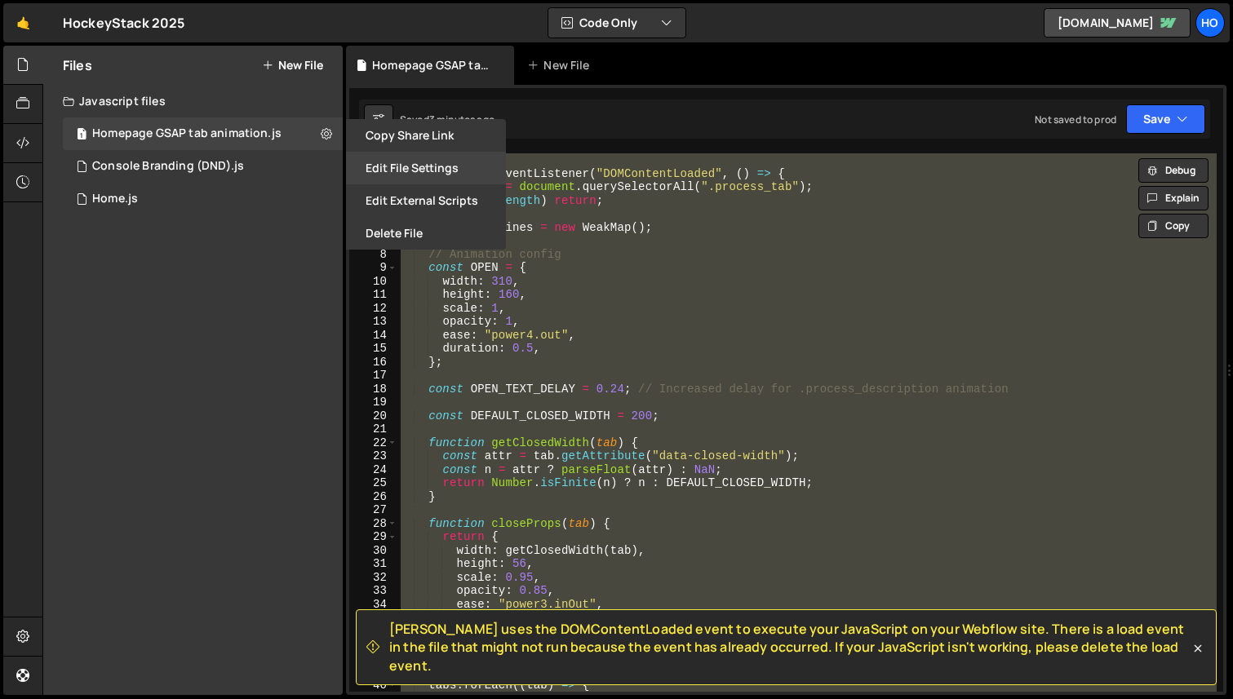
click at [431, 157] on button "Edit File Settings" at bounding box center [426, 168] width 160 height 33
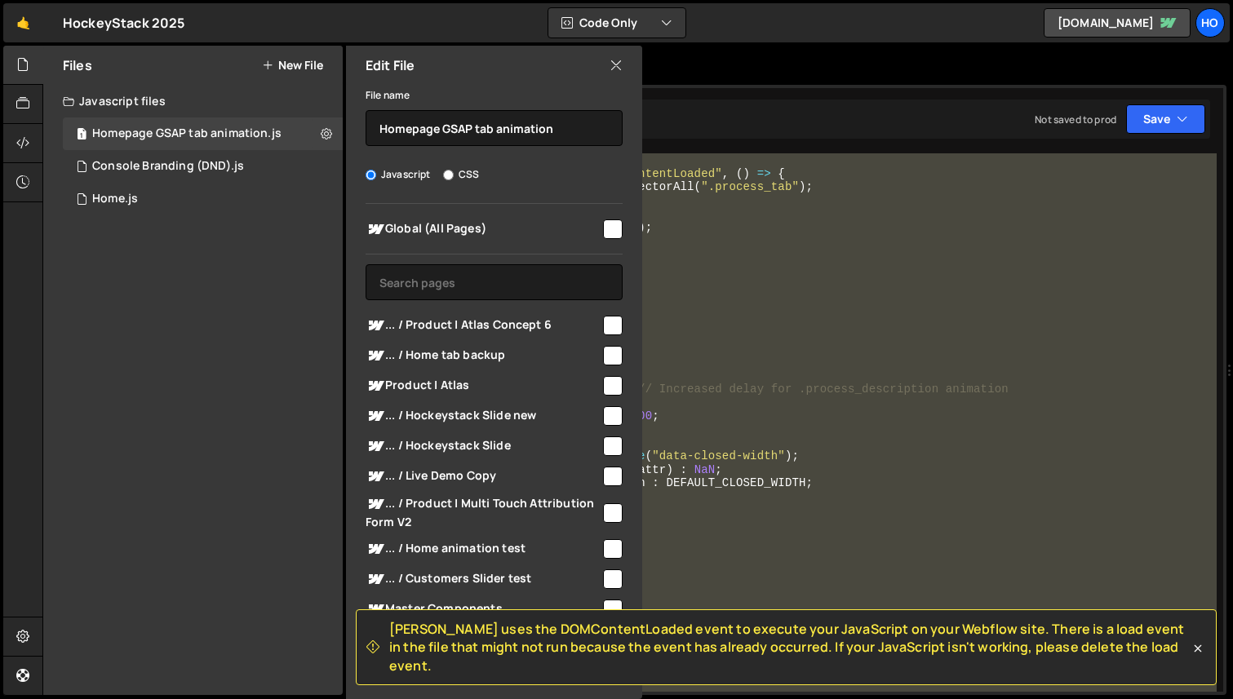
click at [613, 64] on icon at bounding box center [616, 65] width 13 height 18
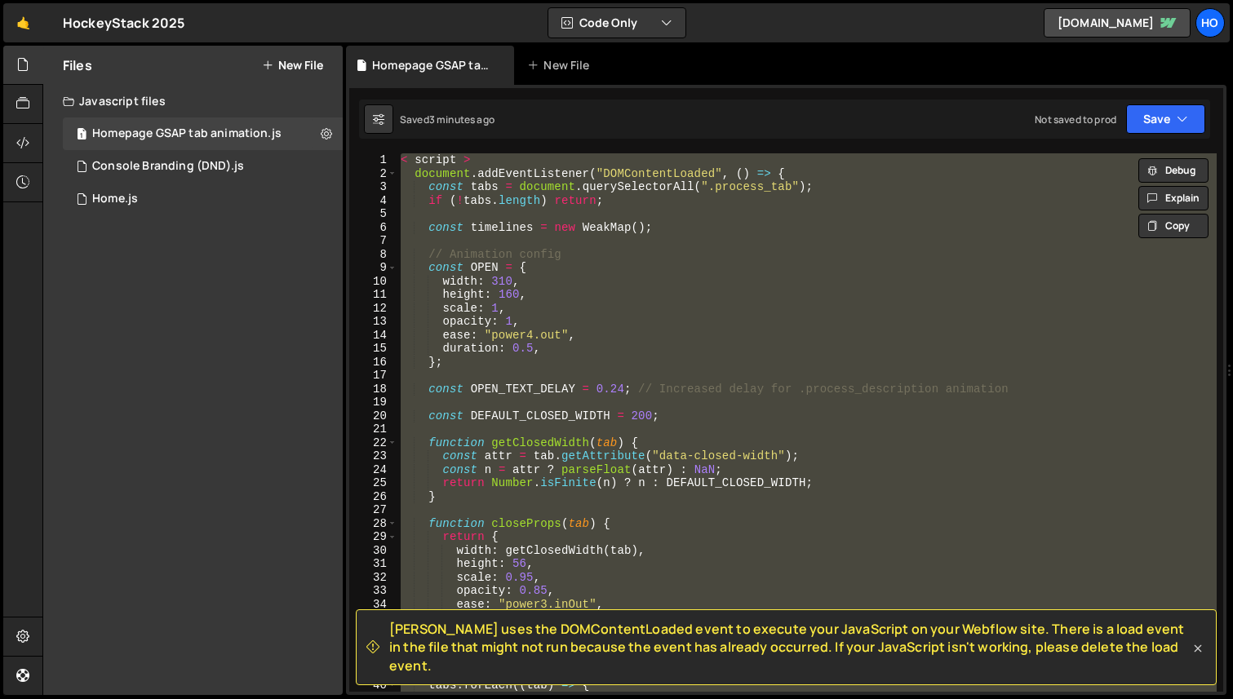
click at [1200, 657] on icon at bounding box center [1198, 649] width 16 height 16
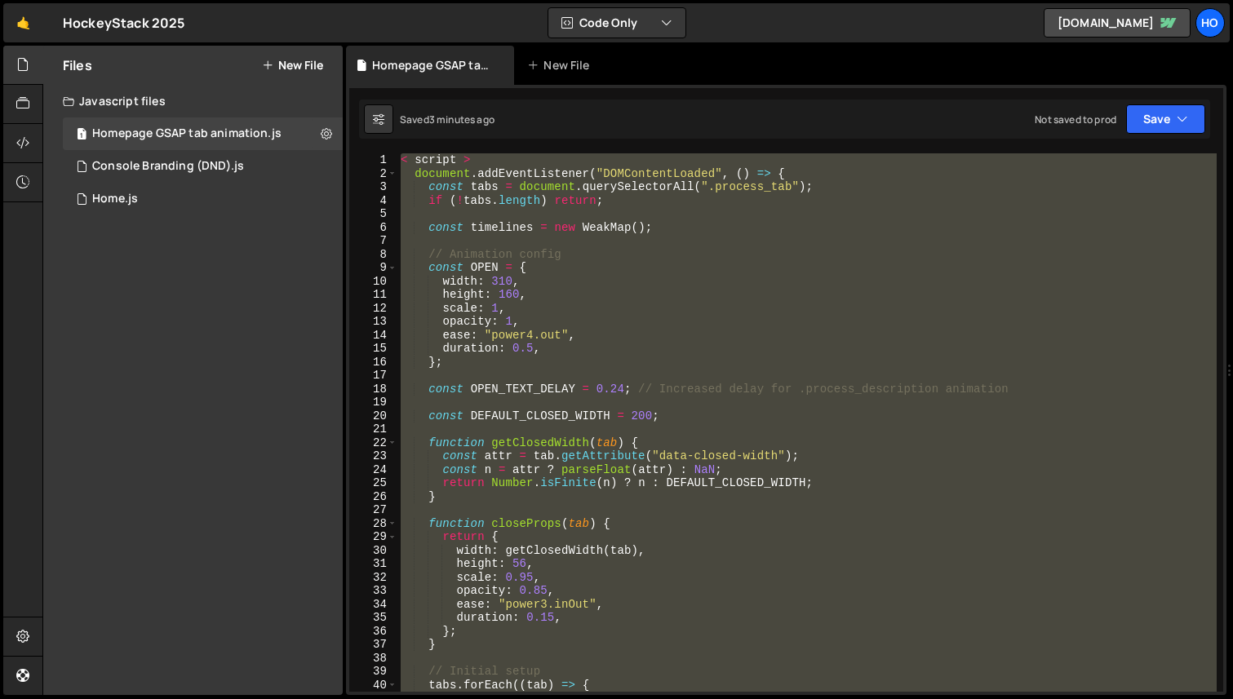
click at [993, 536] on div "< script > document . addEventListener ( "DOMContentLoaded" , ( ) => { const ta…" at bounding box center [806, 422] width 819 height 539
type textarea "return {"
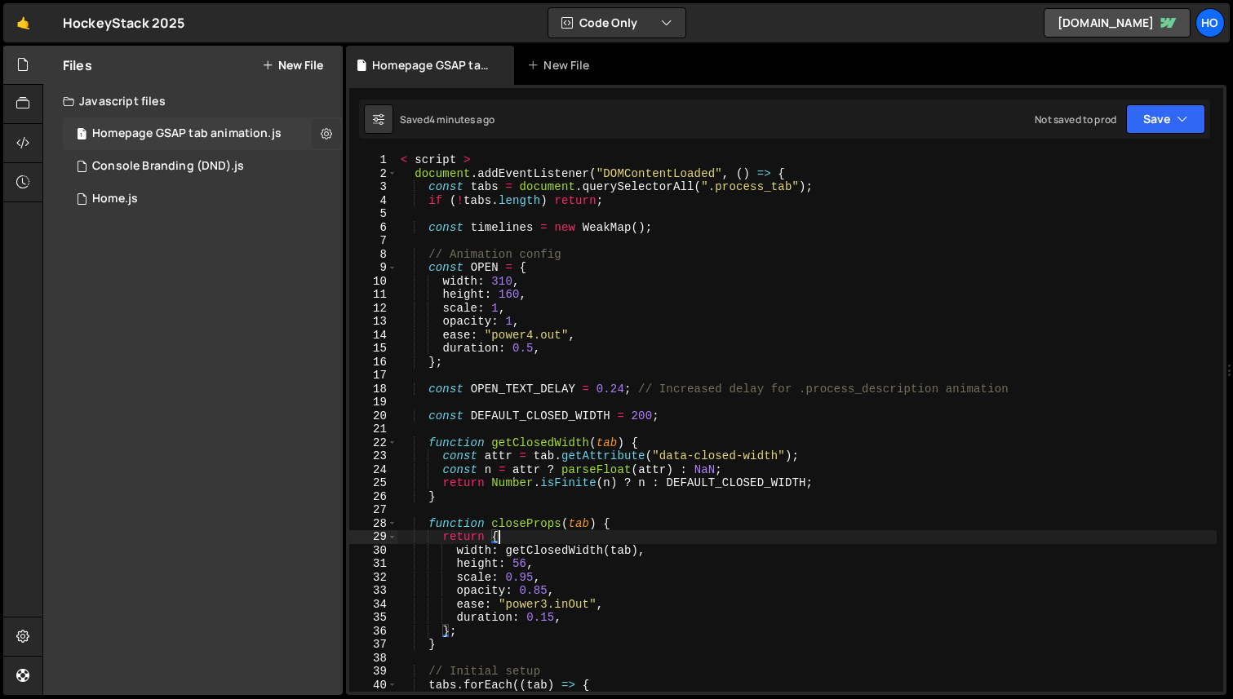
click at [328, 139] on icon at bounding box center [326, 134] width 11 height 16
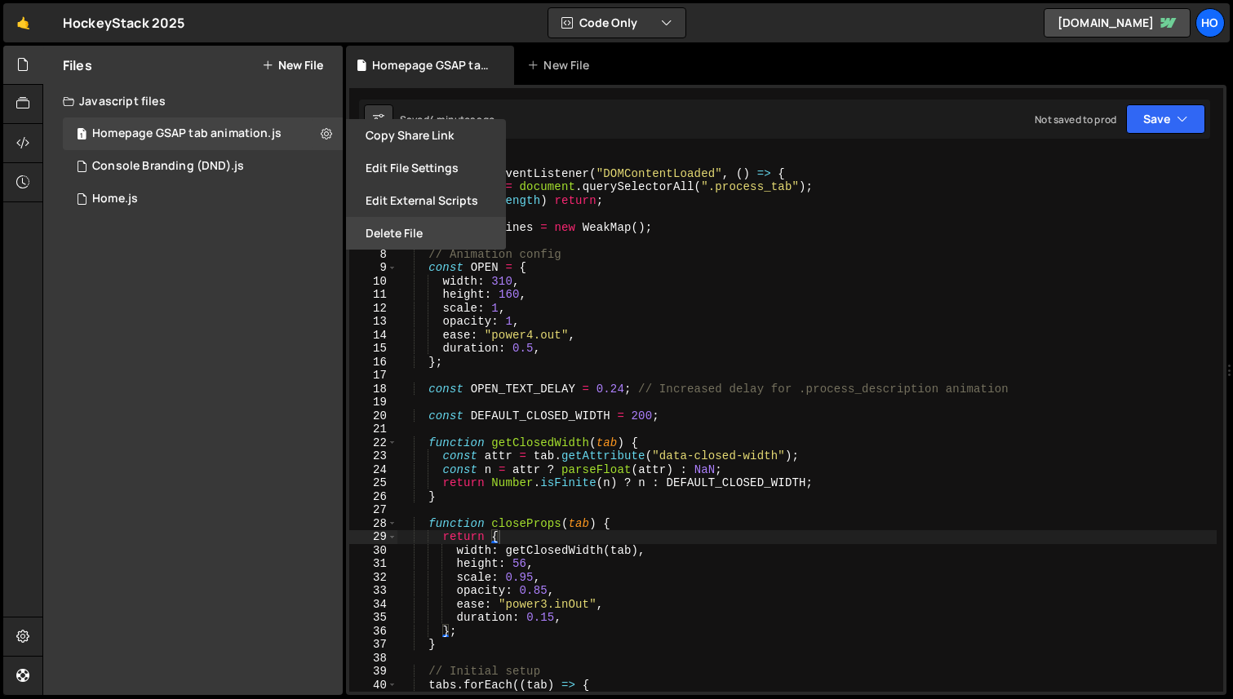
click at [387, 227] on button "Delete File" at bounding box center [426, 233] width 160 height 33
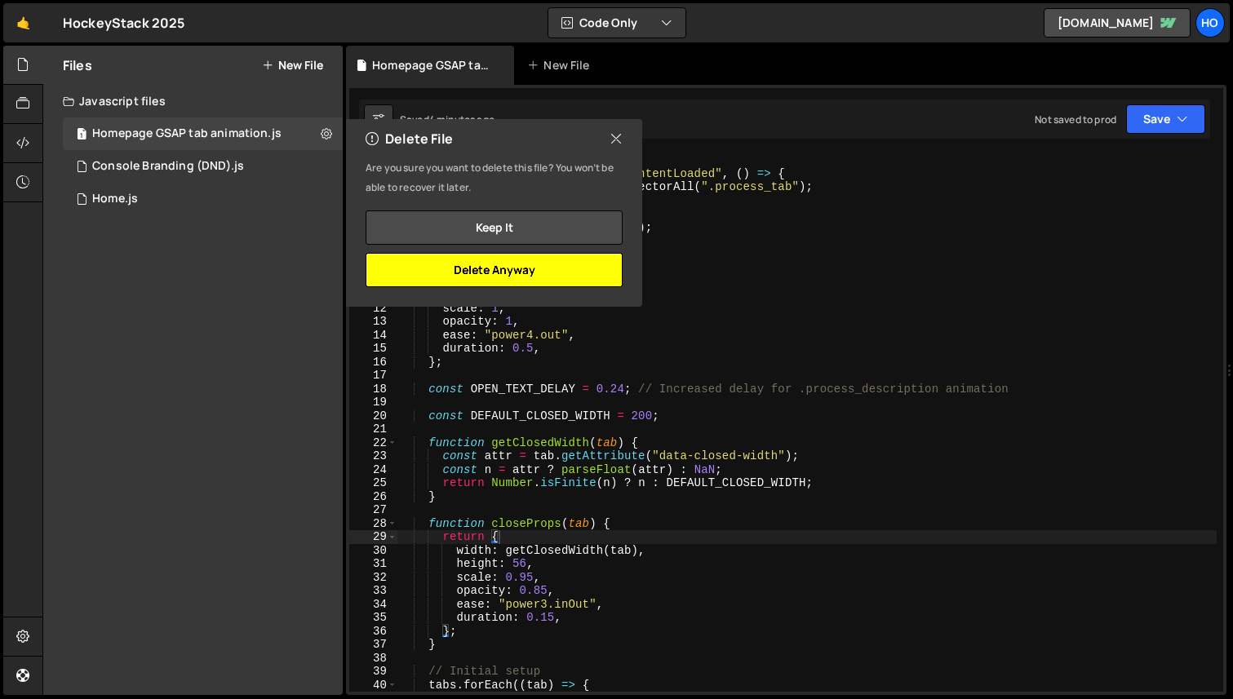
click at [527, 270] on button "Delete Anyway" at bounding box center [494, 270] width 257 height 34
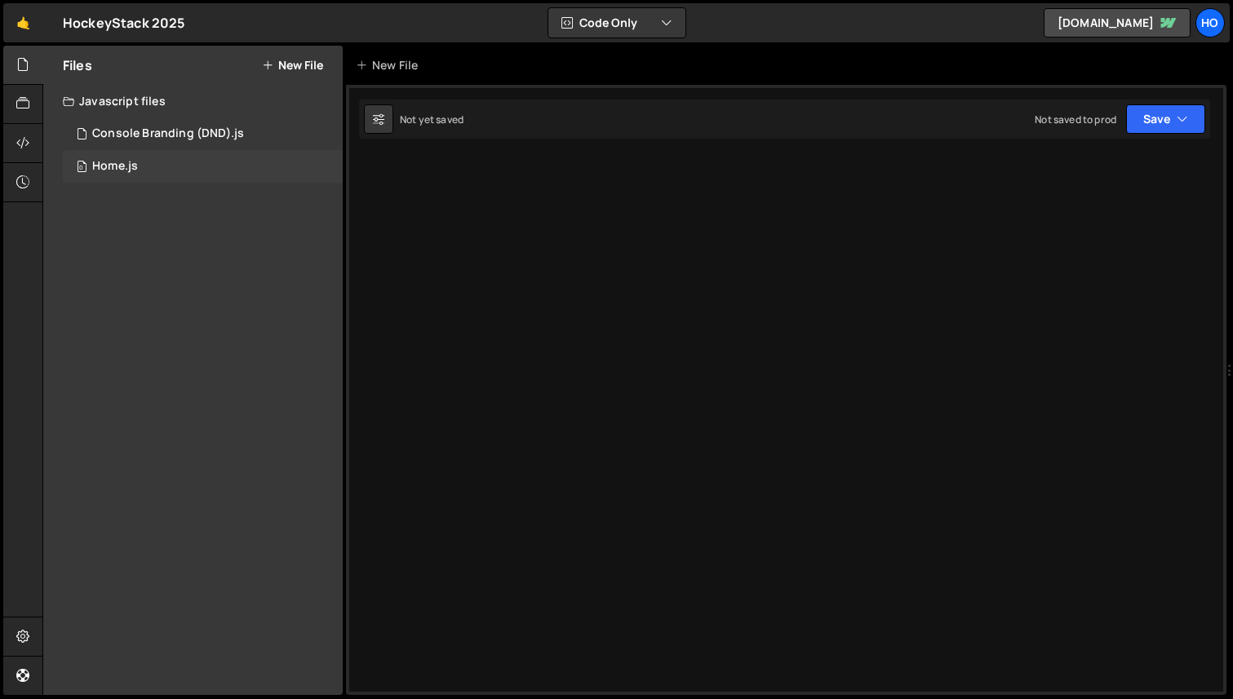
click at [299, 162] on div "0 Home.js 0" at bounding box center [203, 166] width 280 height 33
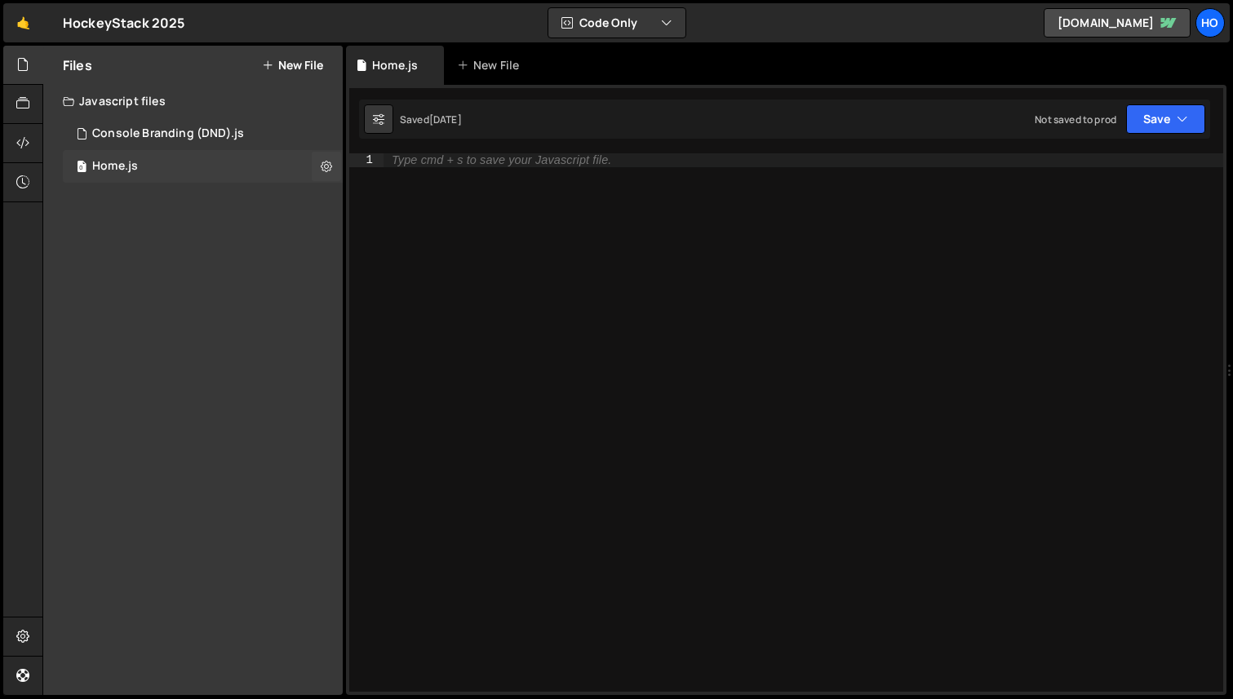
click at [254, 168] on div "0 Home.js 0" at bounding box center [203, 166] width 280 height 33
click at [251, 127] on div "1 Console Branding (DND).js 0" at bounding box center [203, 134] width 280 height 33
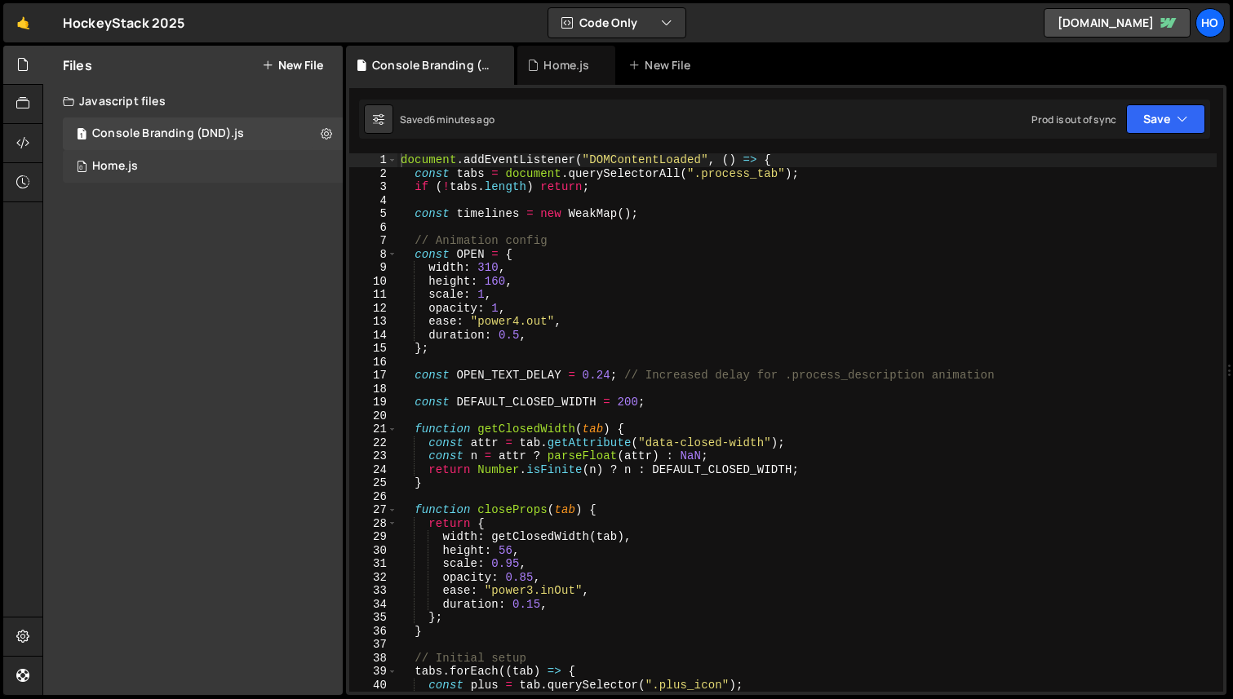
click at [255, 170] on div "0 Home.js 0" at bounding box center [203, 166] width 280 height 33
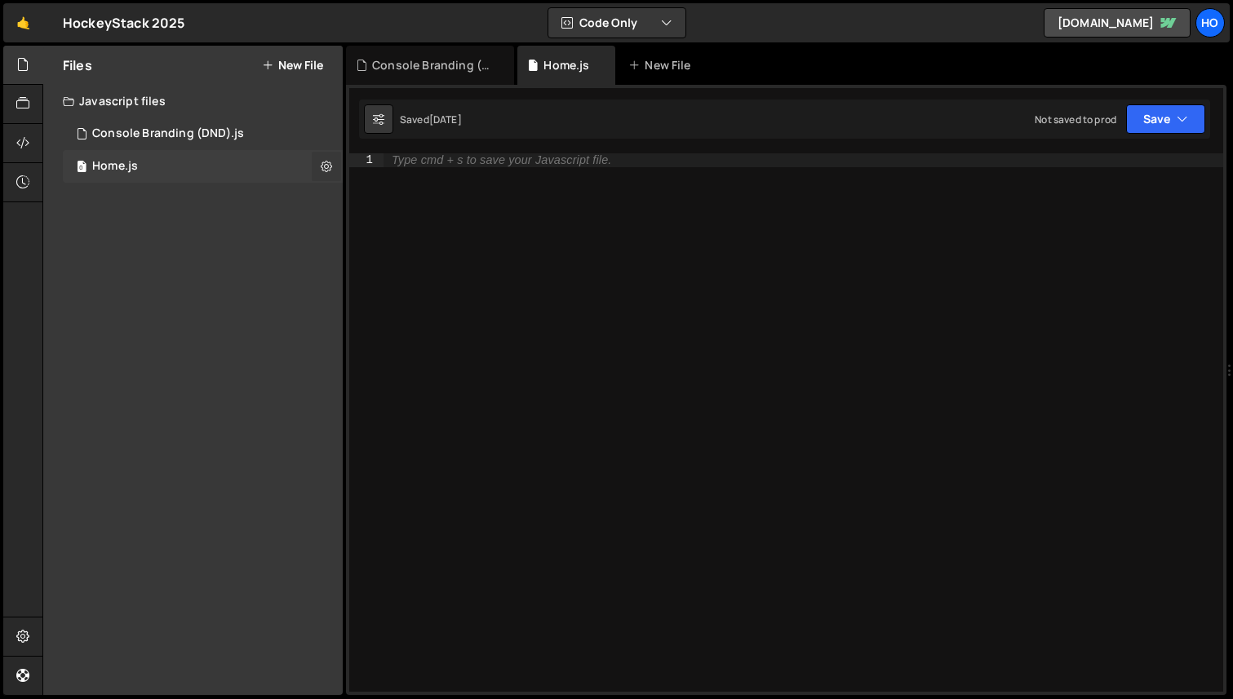
click at [322, 165] on icon at bounding box center [326, 166] width 11 height 16
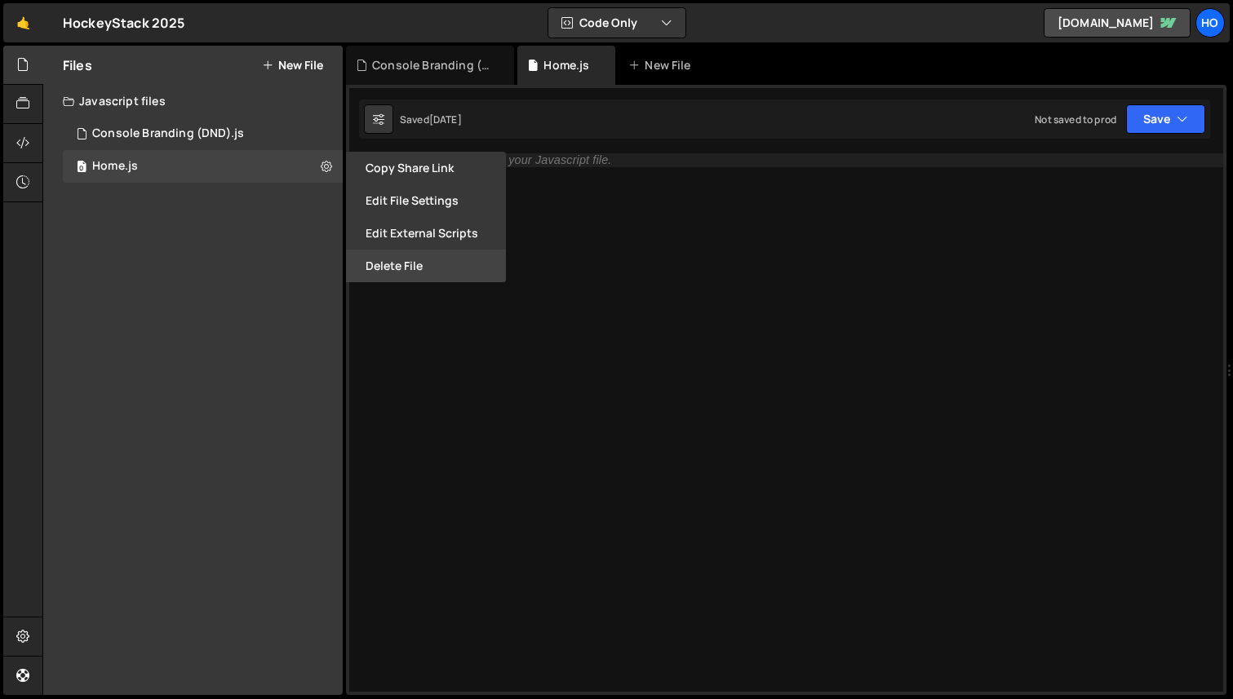
click at [393, 259] on button "Delete File" at bounding box center [426, 266] width 160 height 33
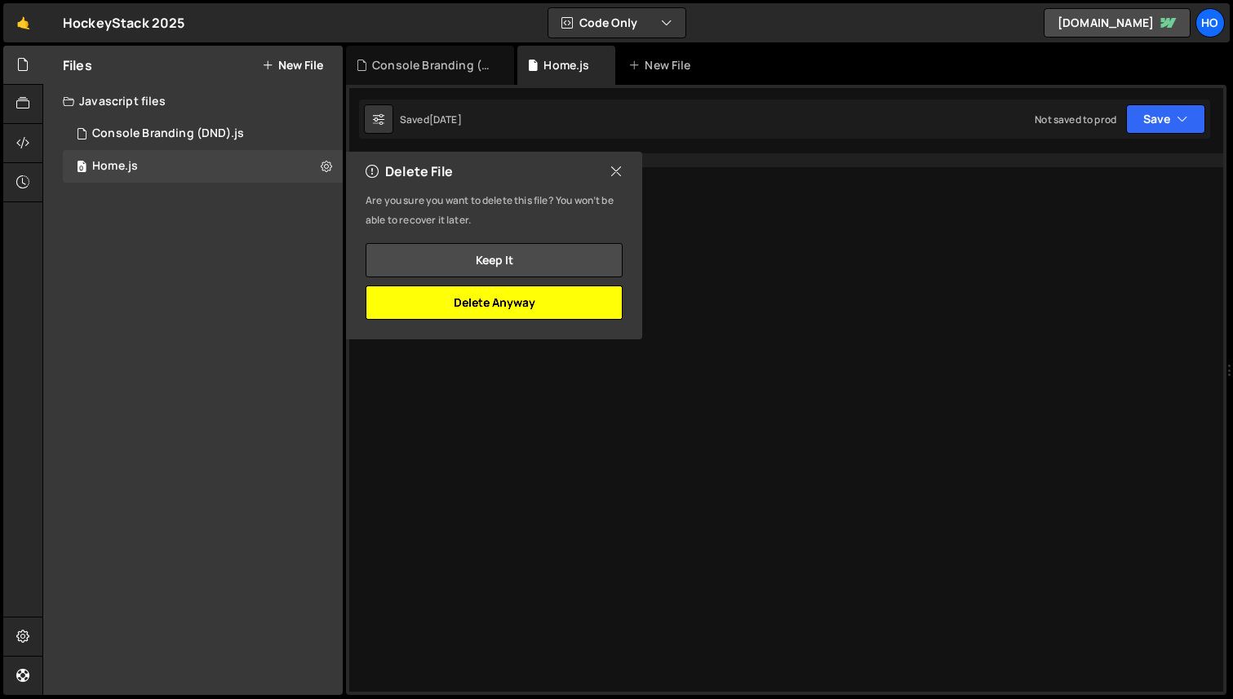
click at [508, 302] on button "Delete Anyway" at bounding box center [494, 303] width 257 height 34
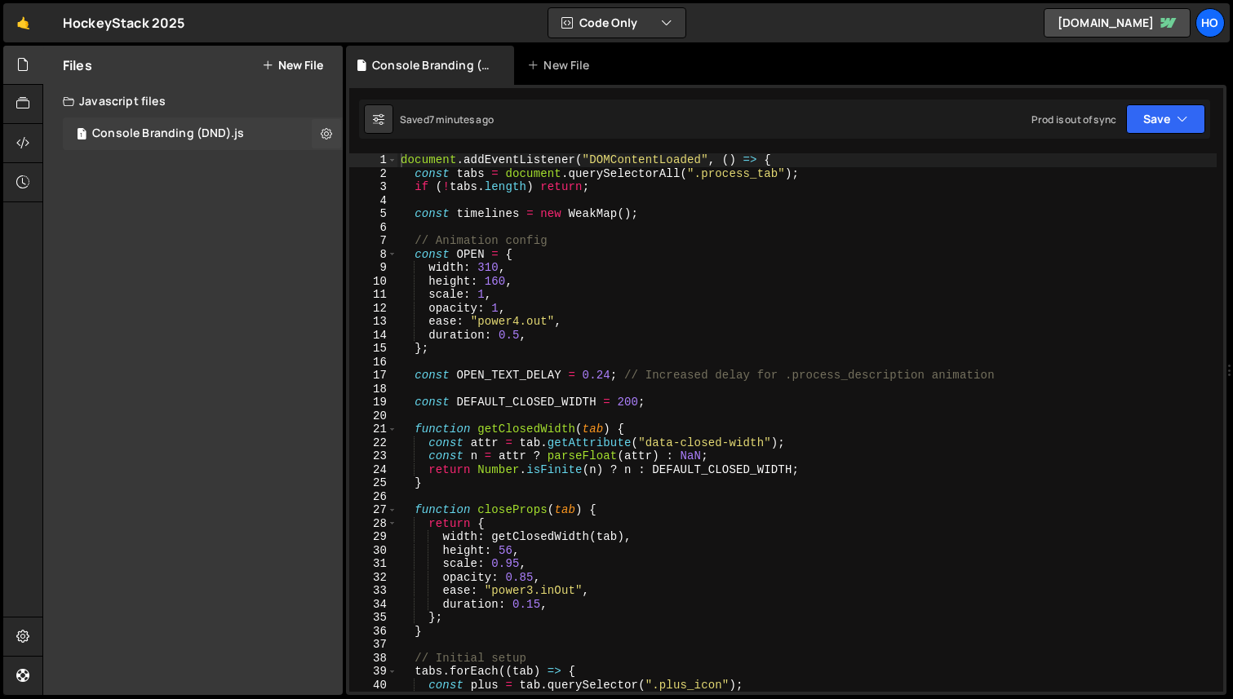
click at [258, 135] on div "1 Console Branding (DND).js 0" at bounding box center [203, 134] width 280 height 33
click at [327, 135] on icon at bounding box center [326, 134] width 11 height 16
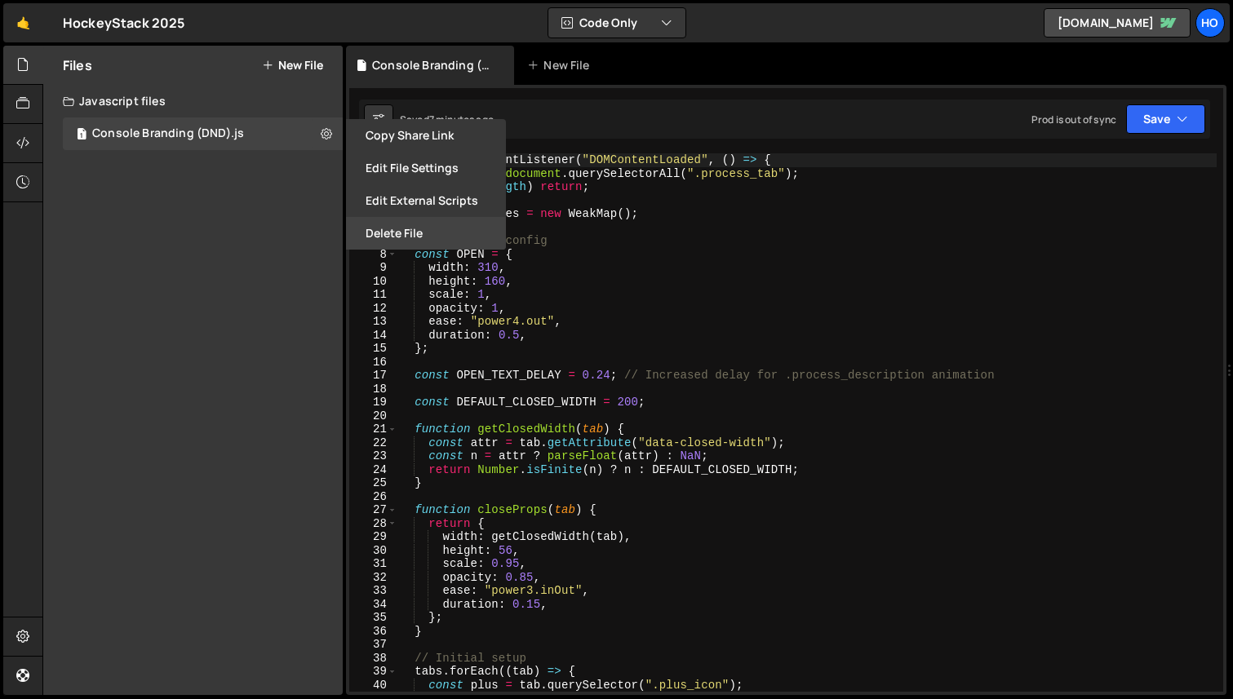
click at [415, 237] on button "Delete File" at bounding box center [426, 233] width 160 height 33
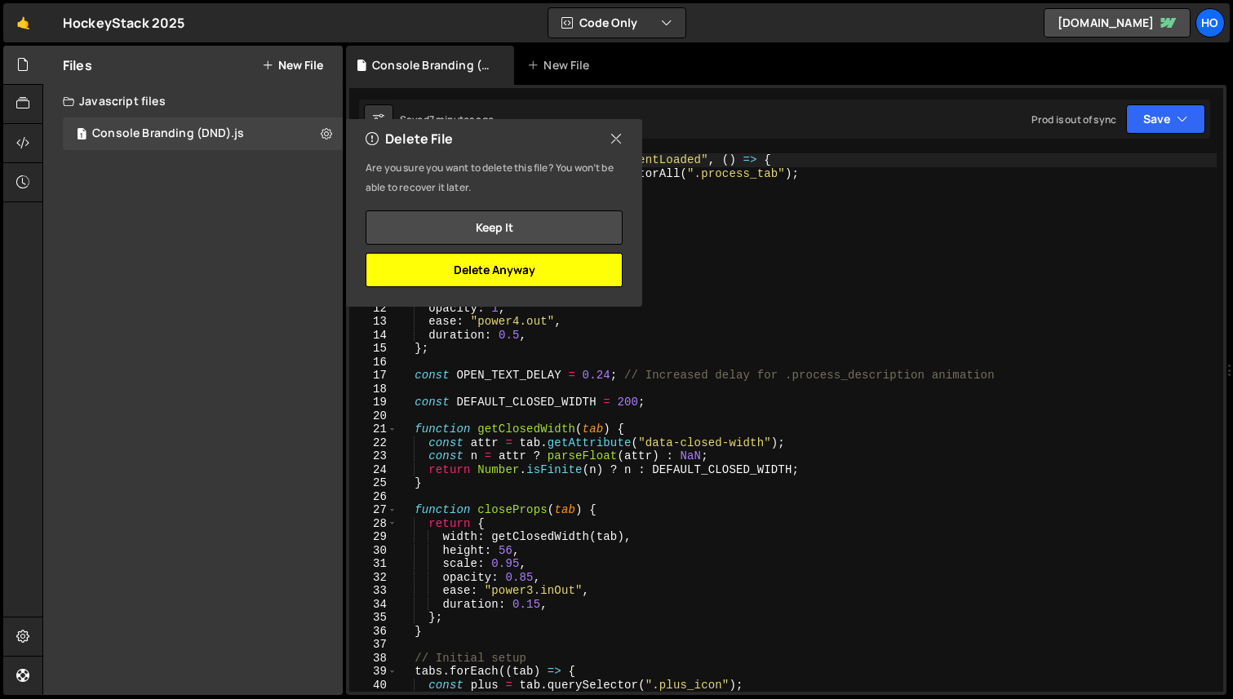
click at [507, 273] on button "Delete Anyway" at bounding box center [494, 270] width 257 height 34
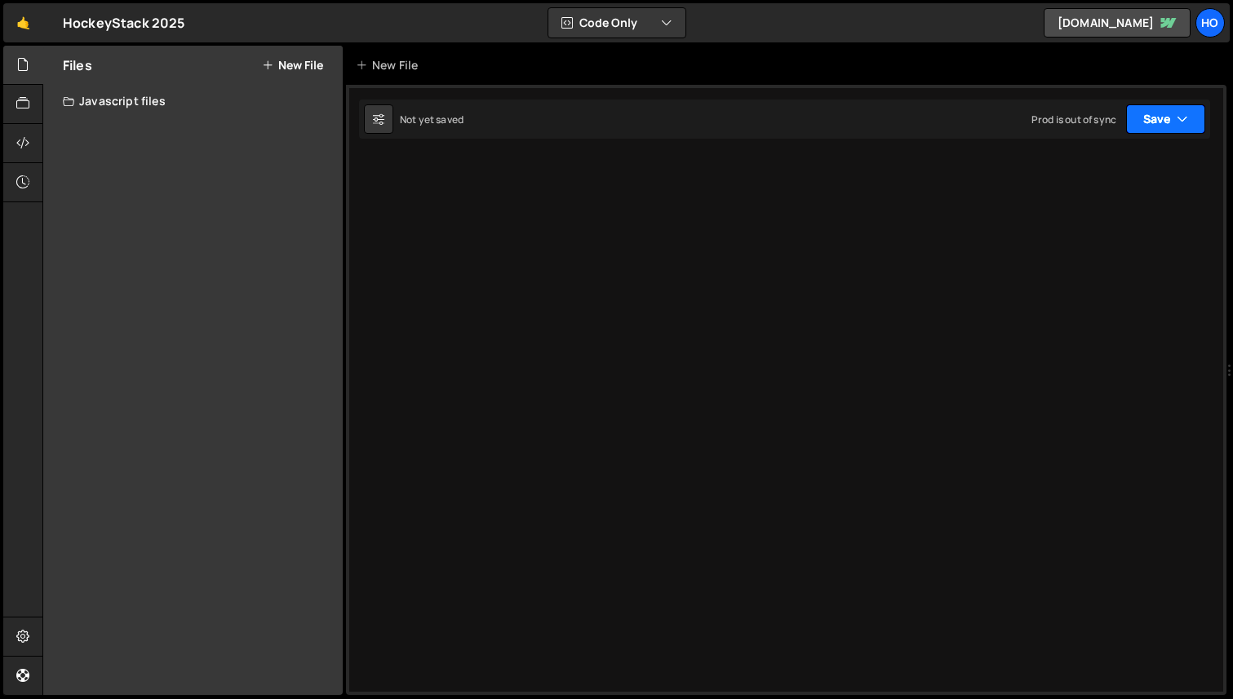
click at [1159, 117] on button "Save" at bounding box center [1165, 118] width 79 height 29
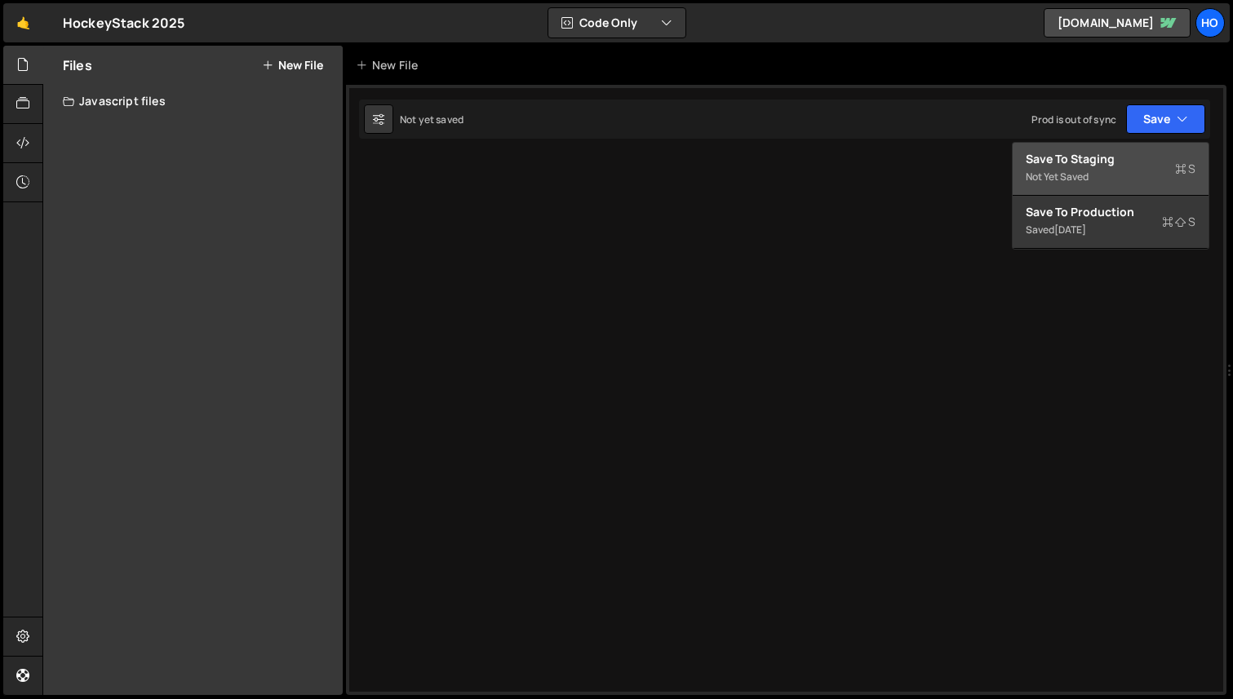
click at [1112, 156] on div "Save to Staging S" at bounding box center [1111, 159] width 170 height 16
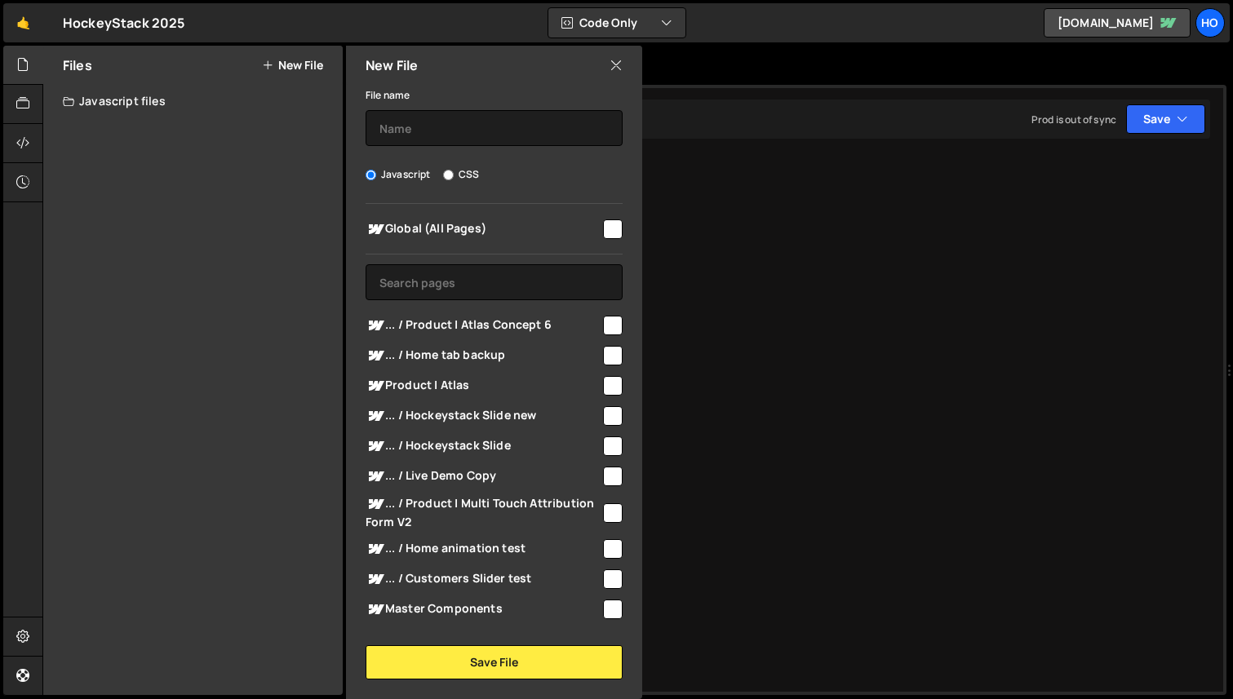
click at [925, 232] on div "Type cmd + s to save your Javascript file. XXXXXXXXXXXXXXXXXXXXXXXXXXXXXXXXXXXX…" at bounding box center [786, 390] width 881 height 610
